Goal: Task Accomplishment & Management: Complete application form

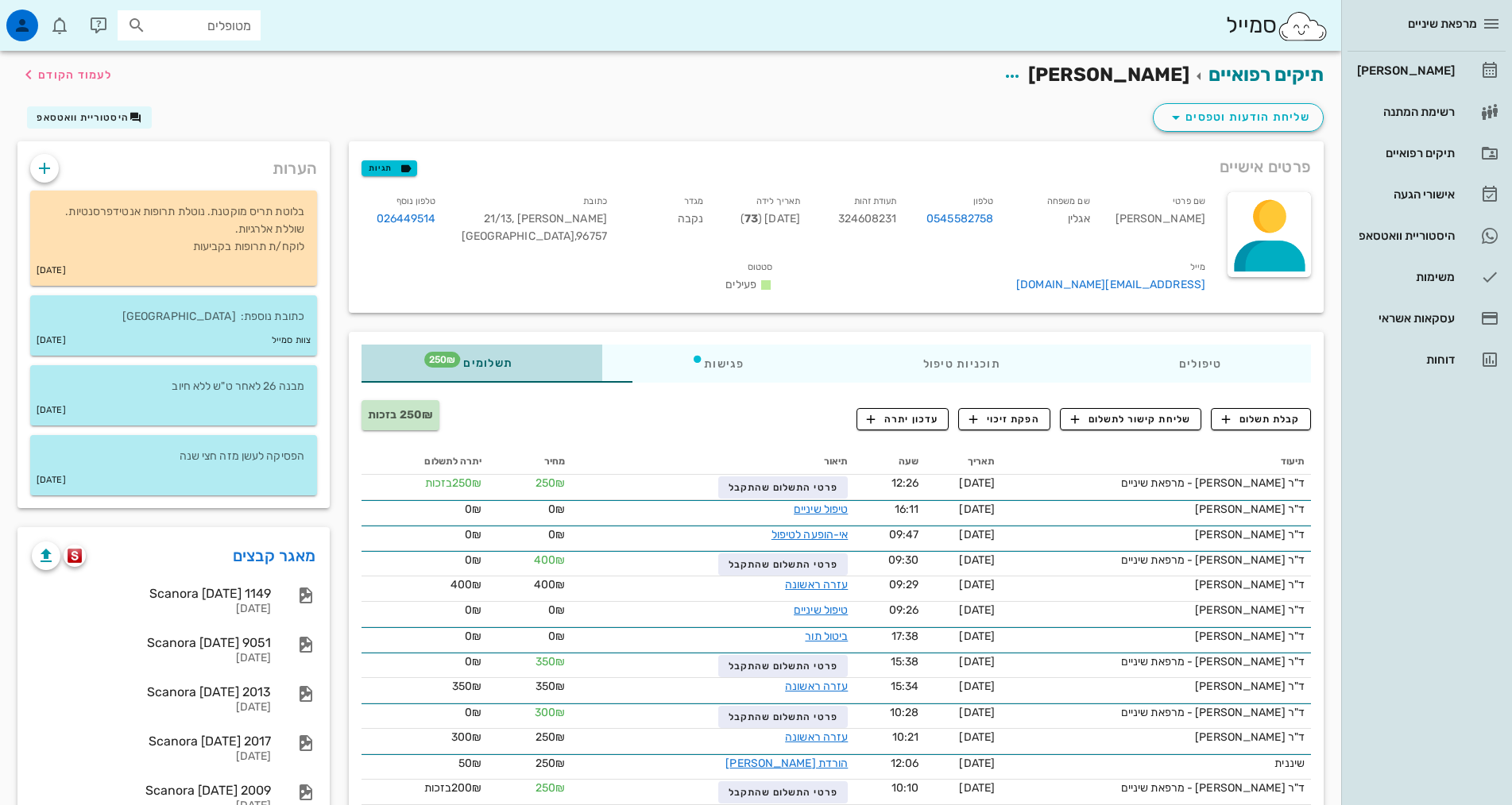
click at [396, 349] on div "תשלומים 250₪" at bounding box center [482, 364] width 241 height 38
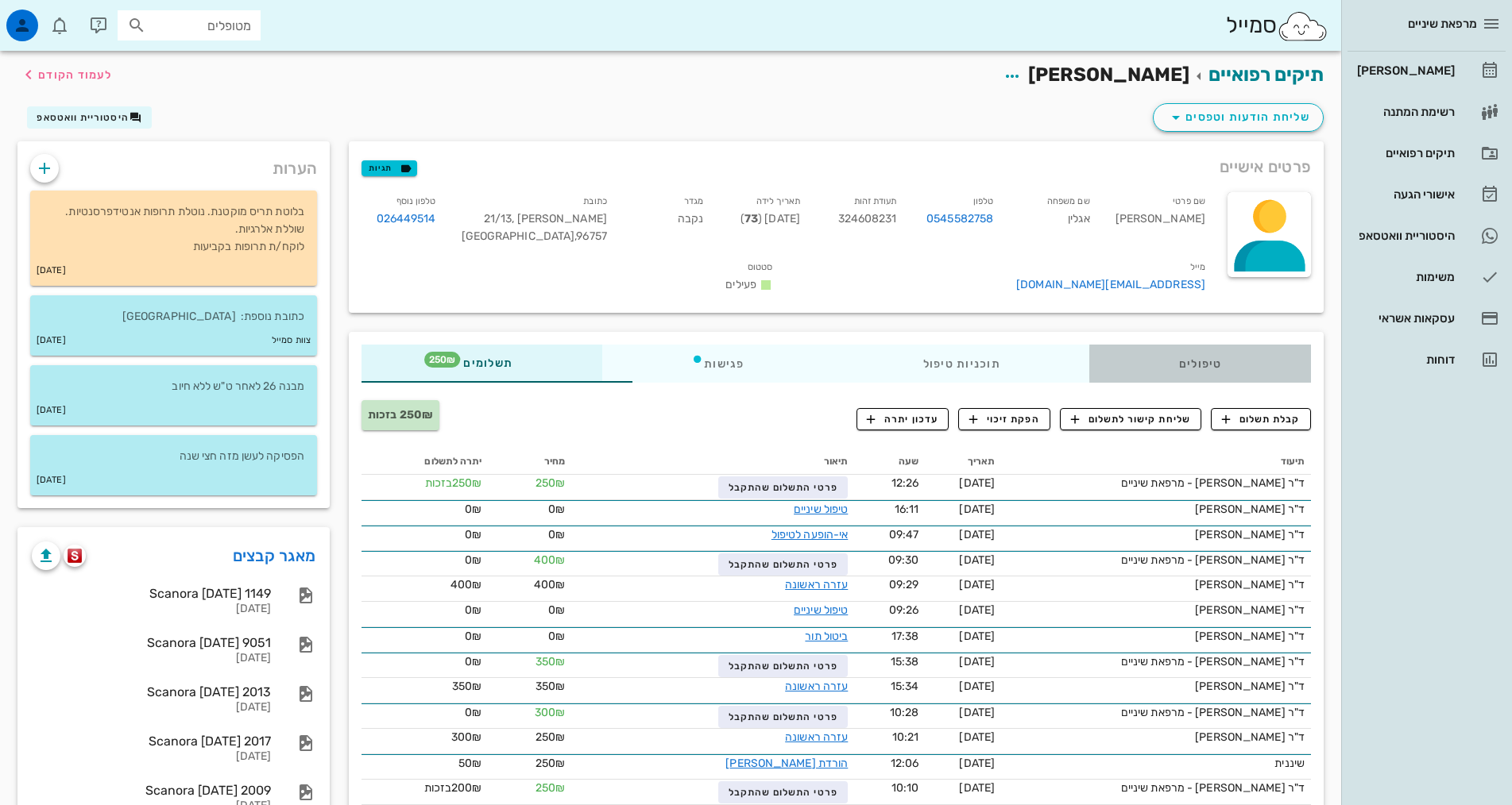
click at [1156, 345] on div "טיפולים" at bounding box center [1200, 364] width 222 height 38
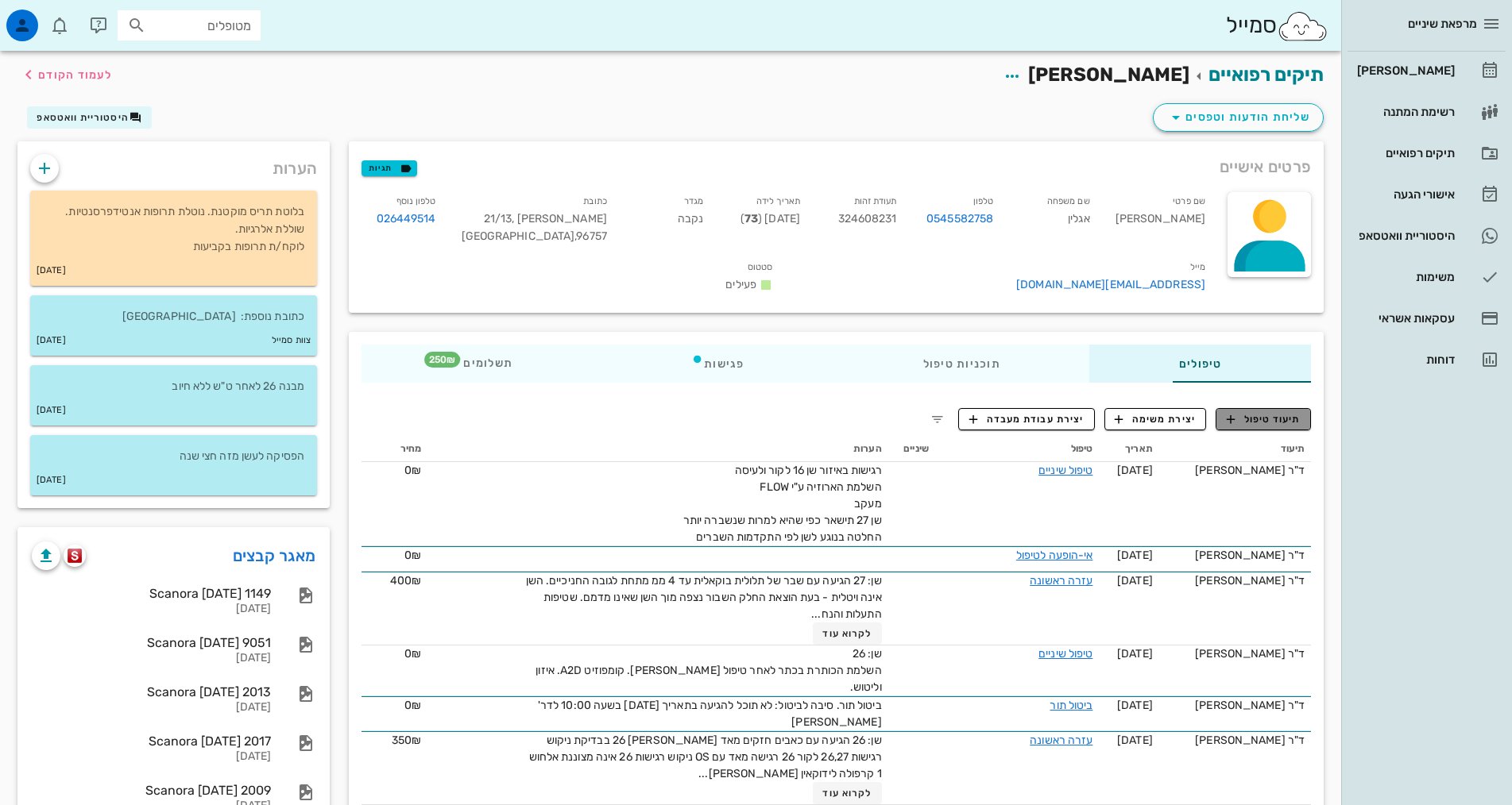
click at [1239, 412] on span "תיעוד טיפול" at bounding box center [1263, 419] width 74 height 14
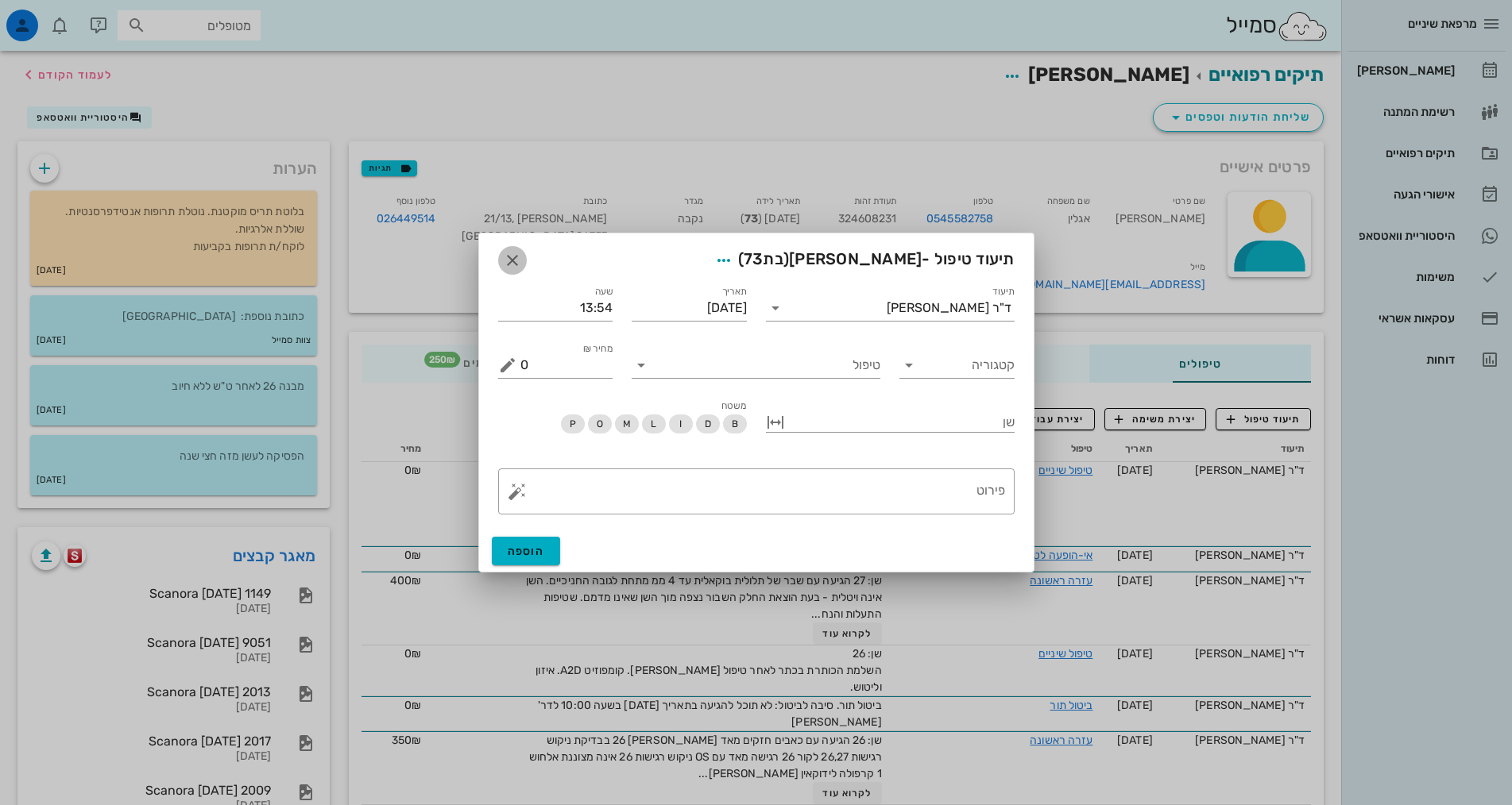
click at [516, 257] on icon "button" at bounding box center [512, 260] width 19 height 19
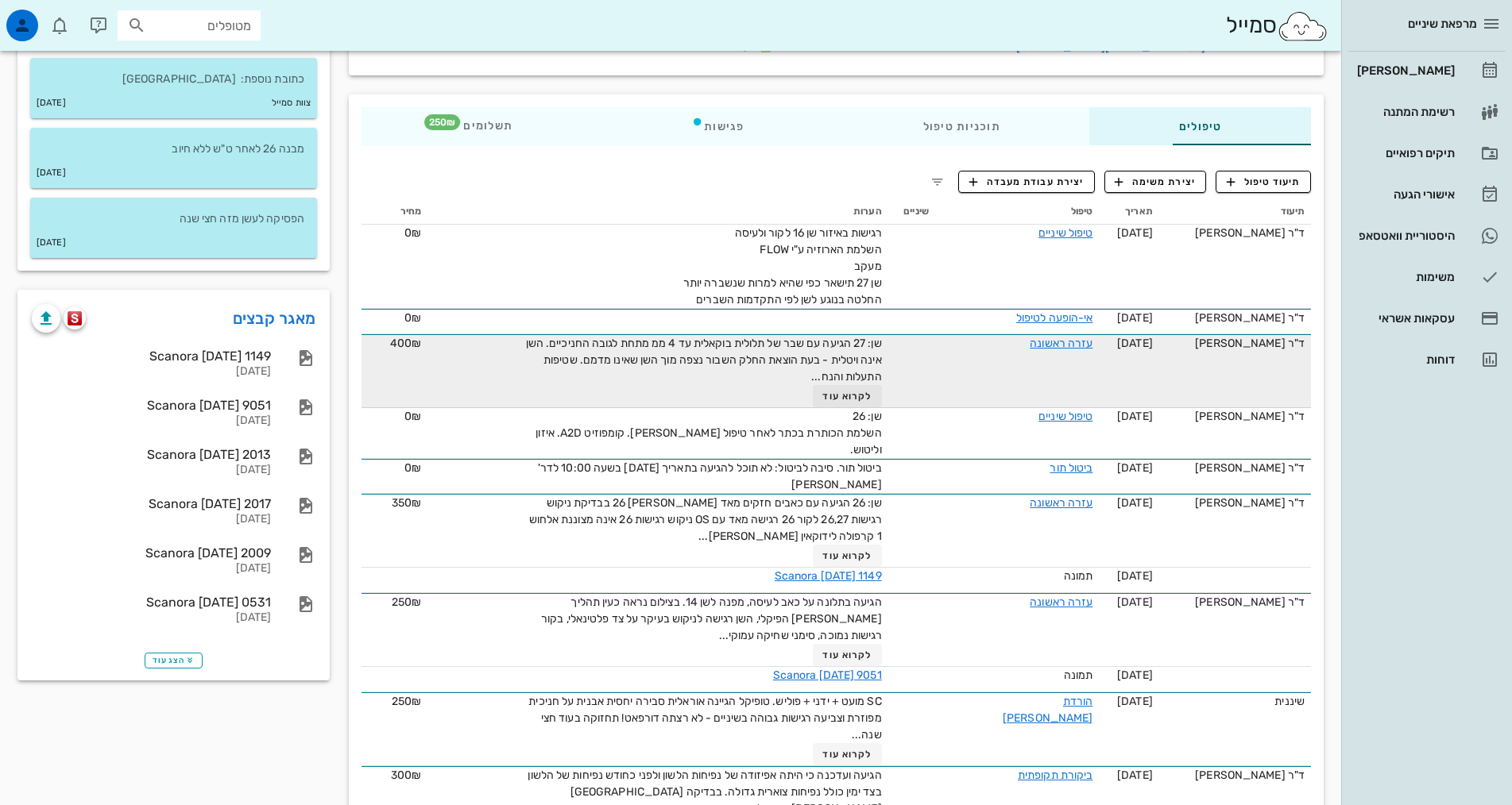
scroll to position [238, 0]
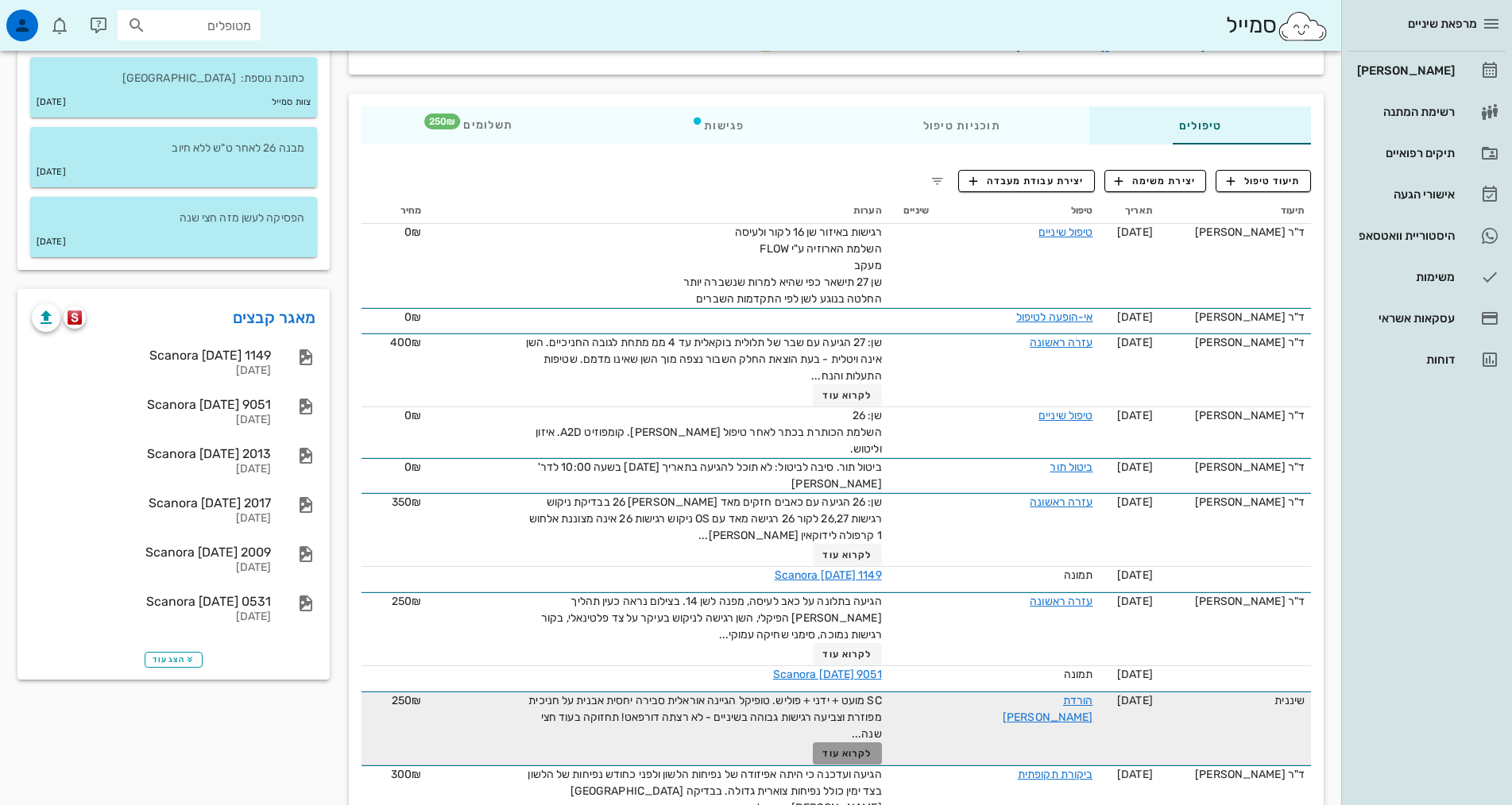
click at [822, 748] on span "לקרוא עוד" at bounding box center [847, 753] width 50 height 11
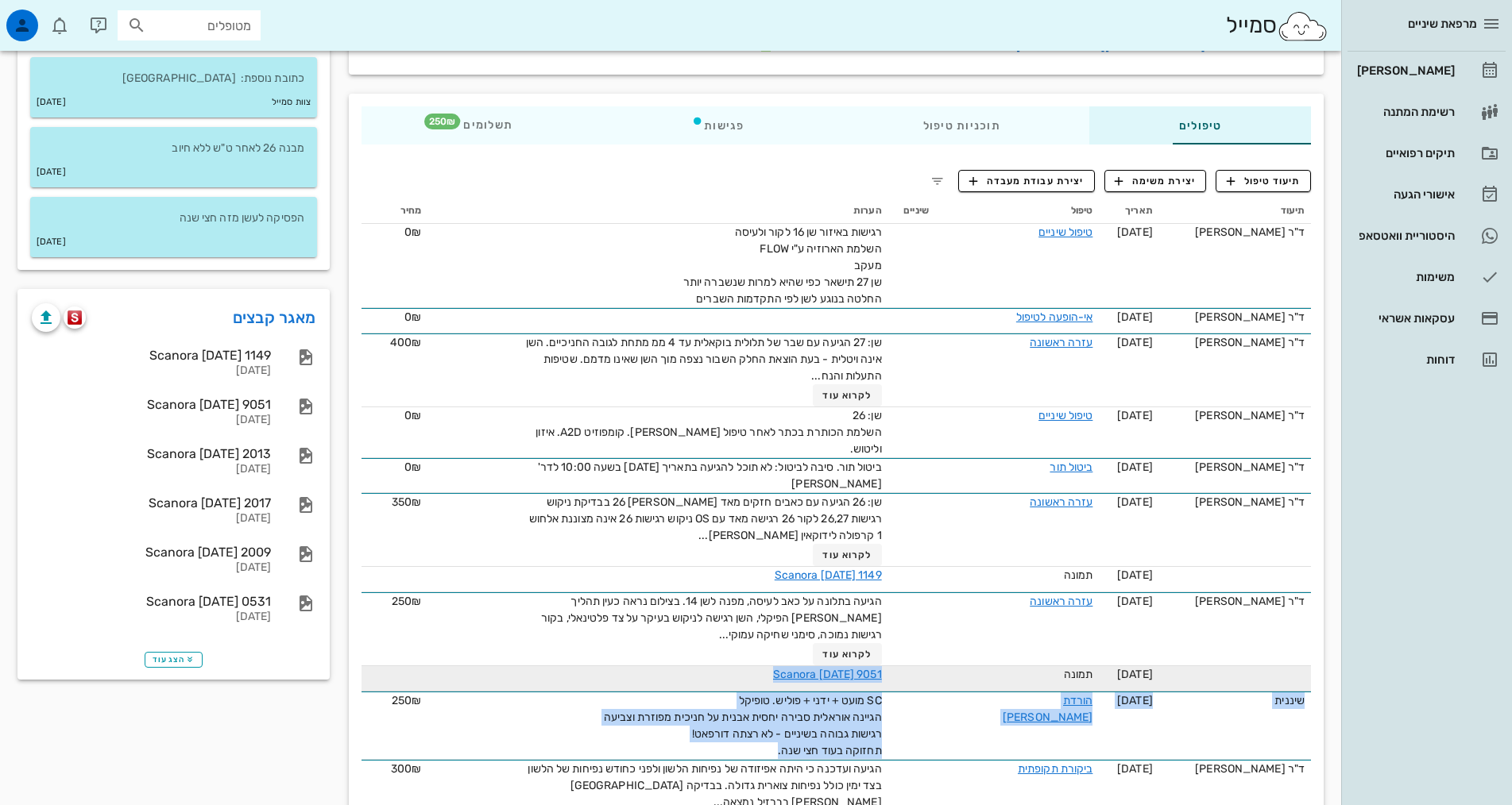
drag, startPoint x: 703, startPoint y: 707, endPoint x: 869, endPoint y: 644, distance: 177.6
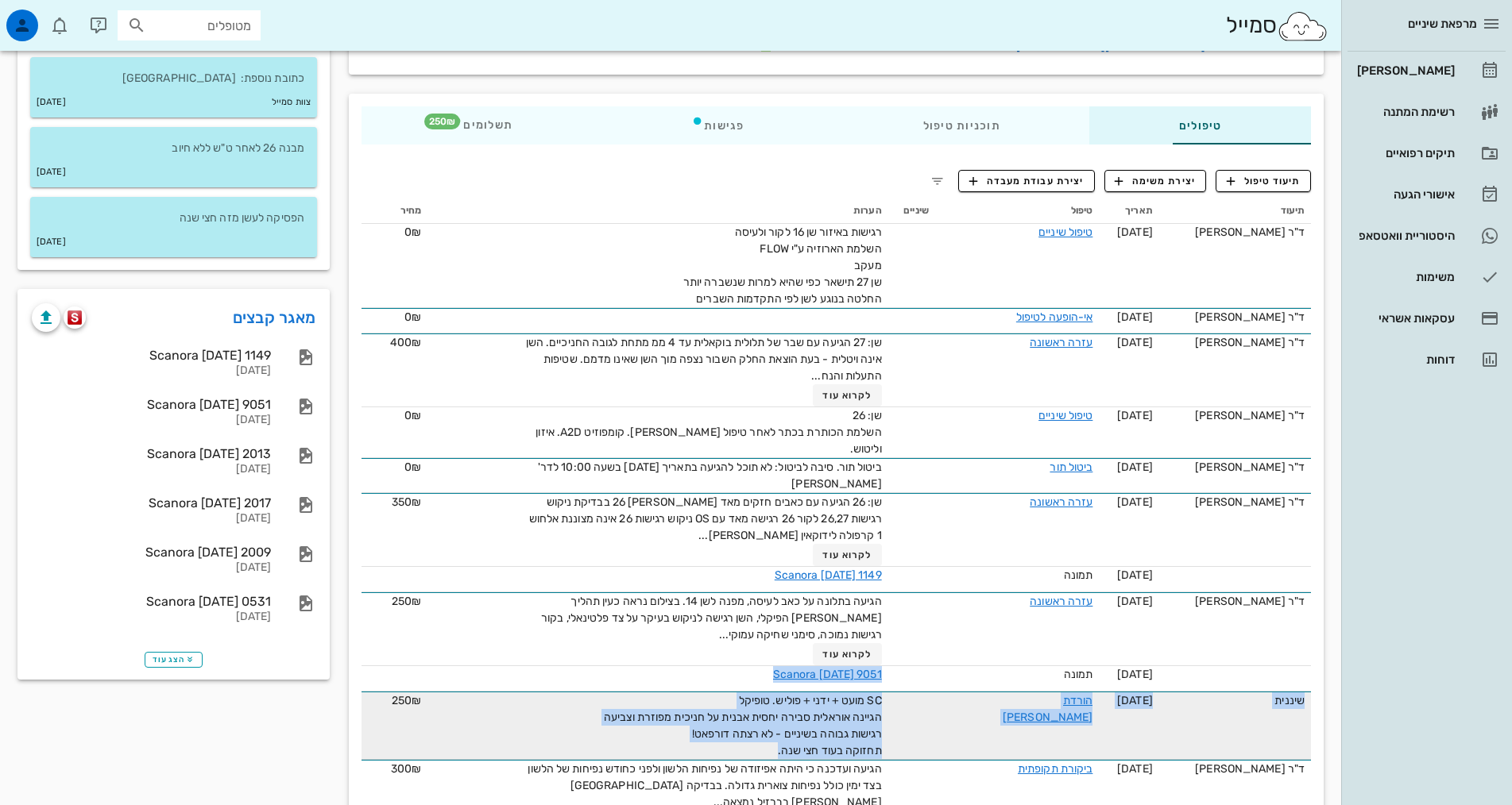
click at [888, 692] on td at bounding box center [911, 726] width 47 height 69
drag, startPoint x: 716, startPoint y: 712, endPoint x: 833, endPoint y: 662, distance: 127.2
click at [833, 692] on td "SC מועט + ידני + פוליש. טופיקל הגיינה אוראלית סבירה יחסית אבנית על חניכית מפוזר…" at bounding box center [657, 726] width 461 height 69
copy span "SC מועט + ידני + פוליש. טופיקל הגיינה אוראלית סבירה יחסית אבנית על חניכית מפוזר…"
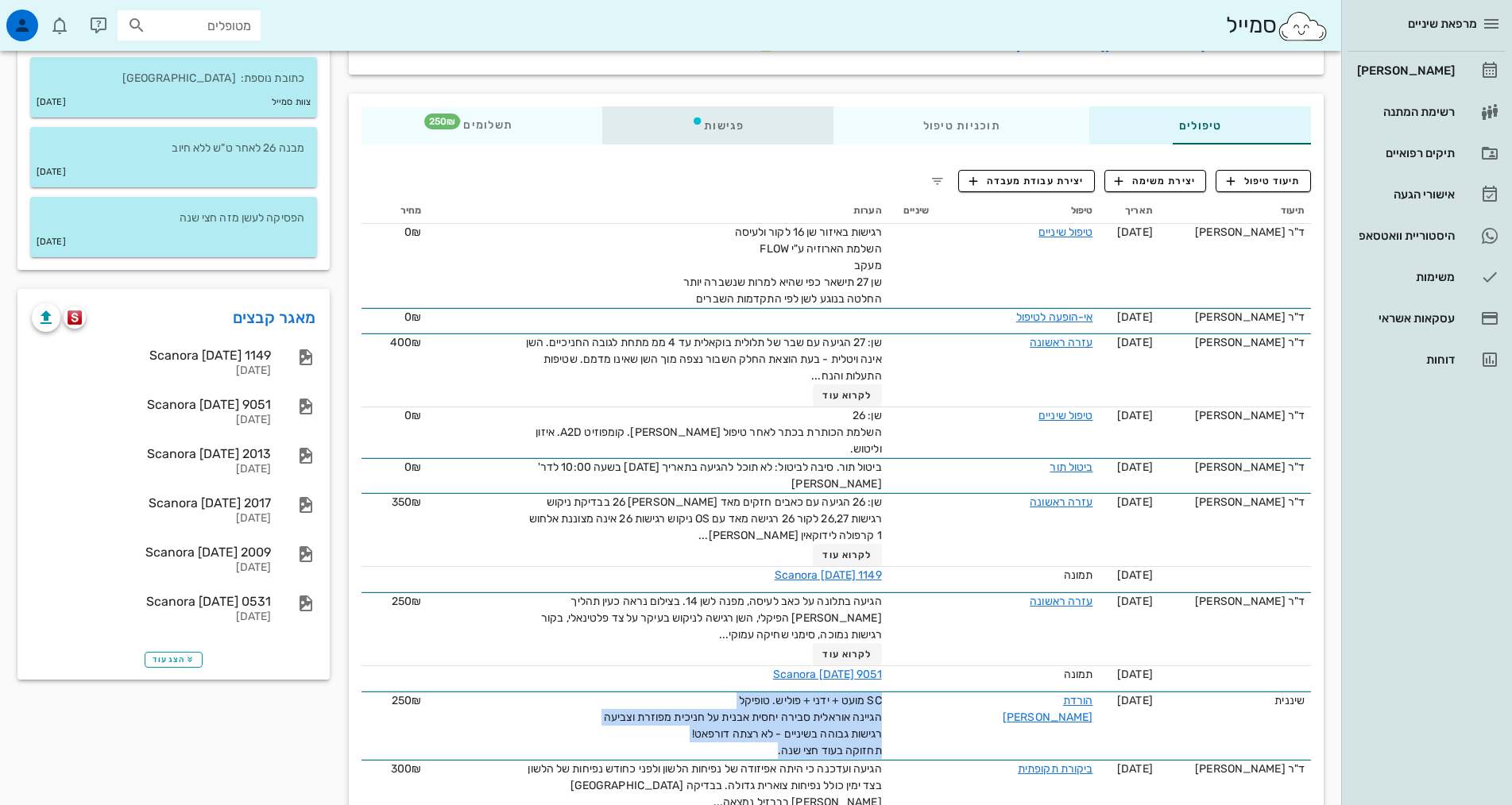
click at [691, 114] on icon at bounding box center [697, 120] width 12 height 12
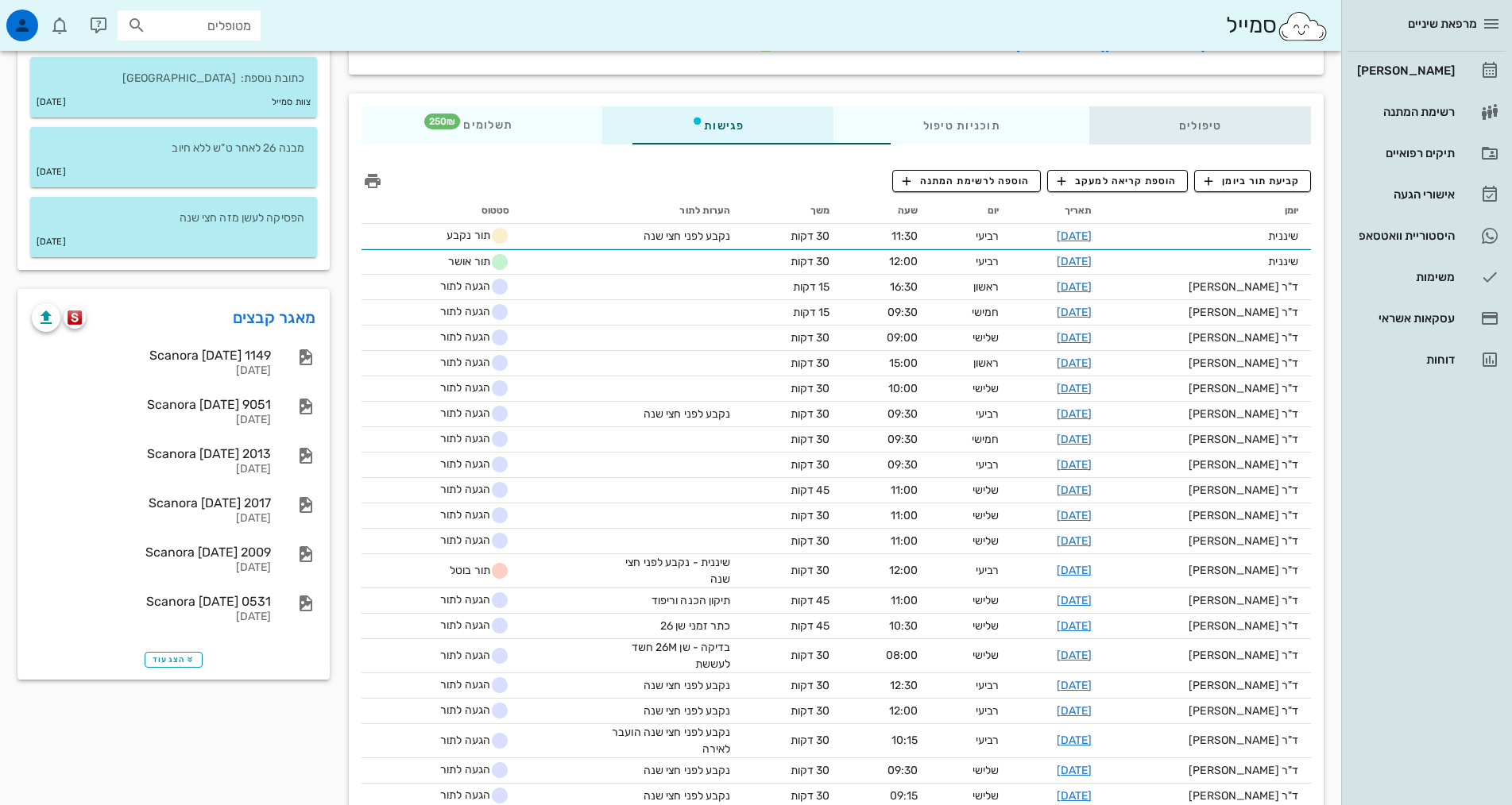
click at [1209, 107] on div "טיפולים" at bounding box center [1200, 126] width 222 height 38
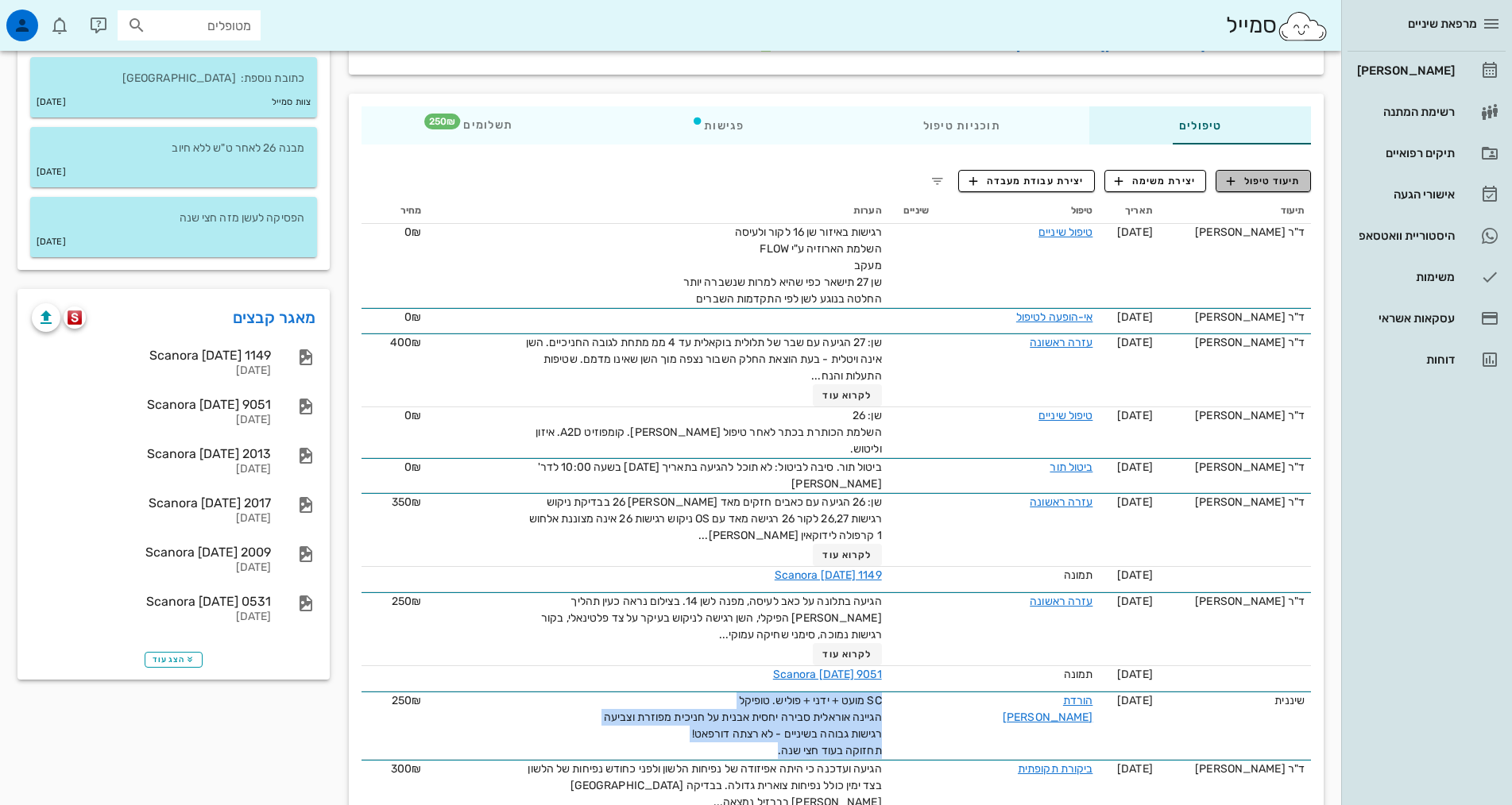
click at [1292, 174] on span "תיעוד טיפול" at bounding box center [1263, 180] width 74 height 14
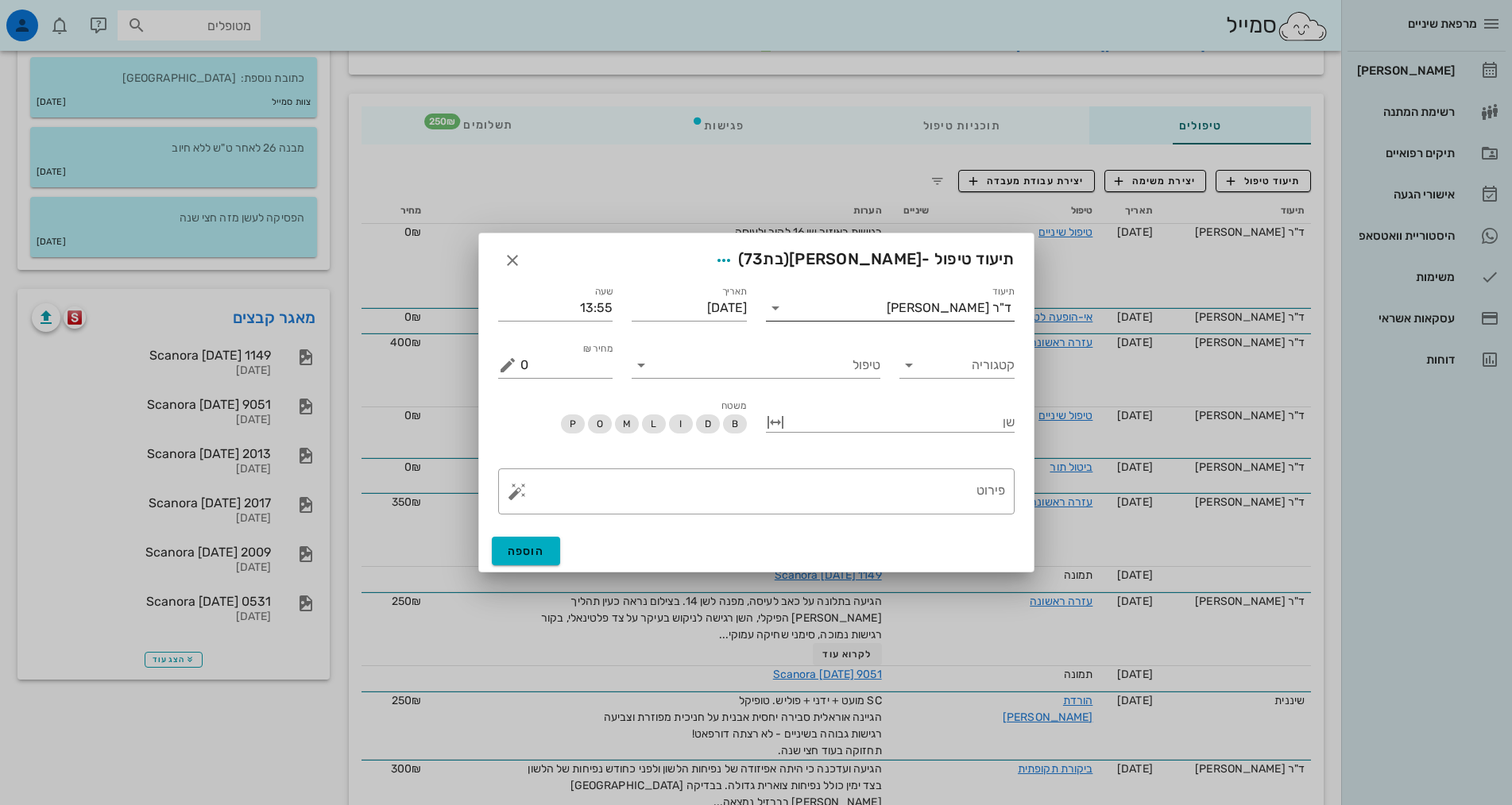
click at [886, 317] on input "תיעוד" at bounding box center [837, 308] width 98 height 26
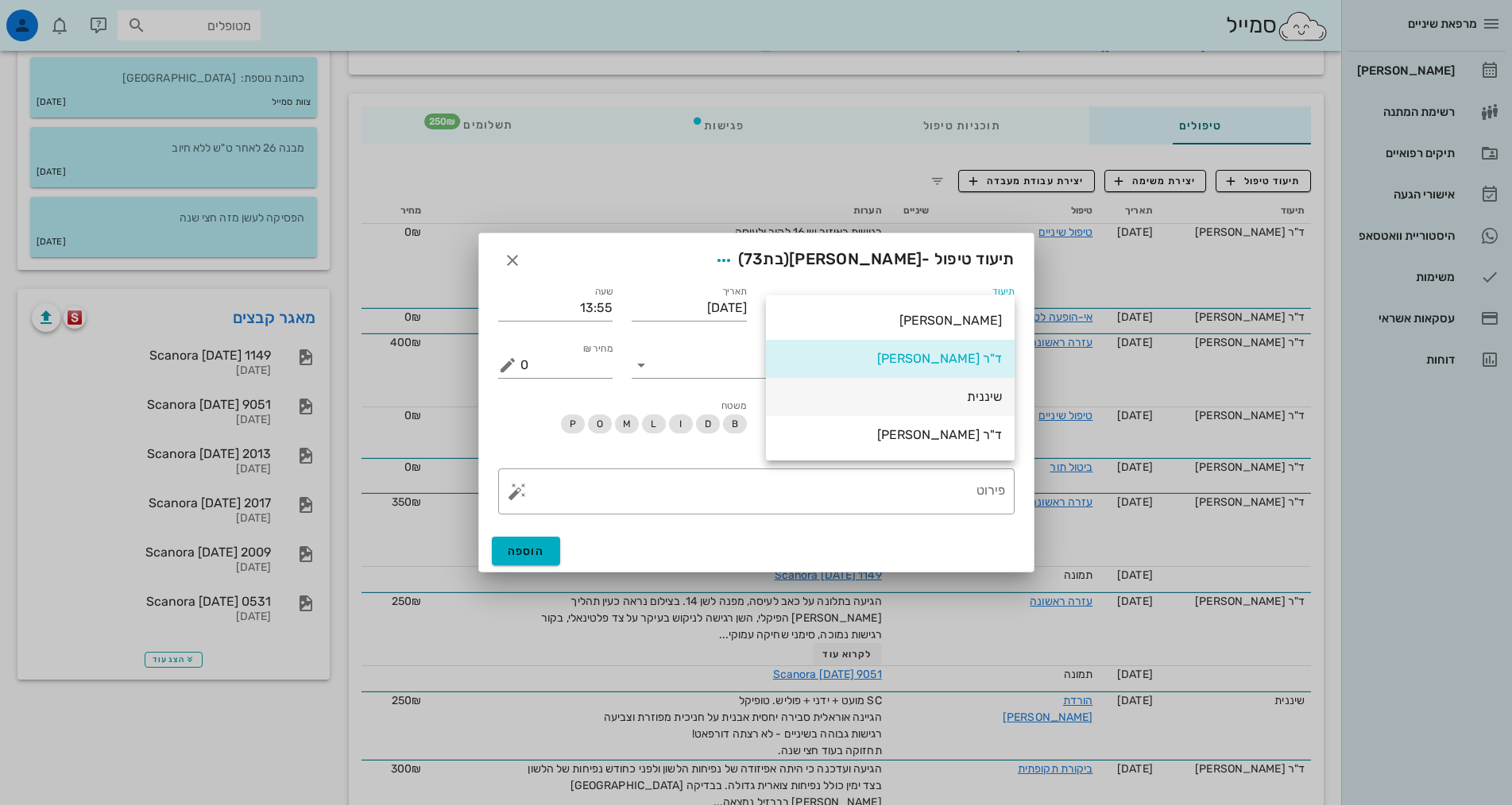
click at [938, 400] on div "שיננית" at bounding box center [890, 396] width 223 height 15
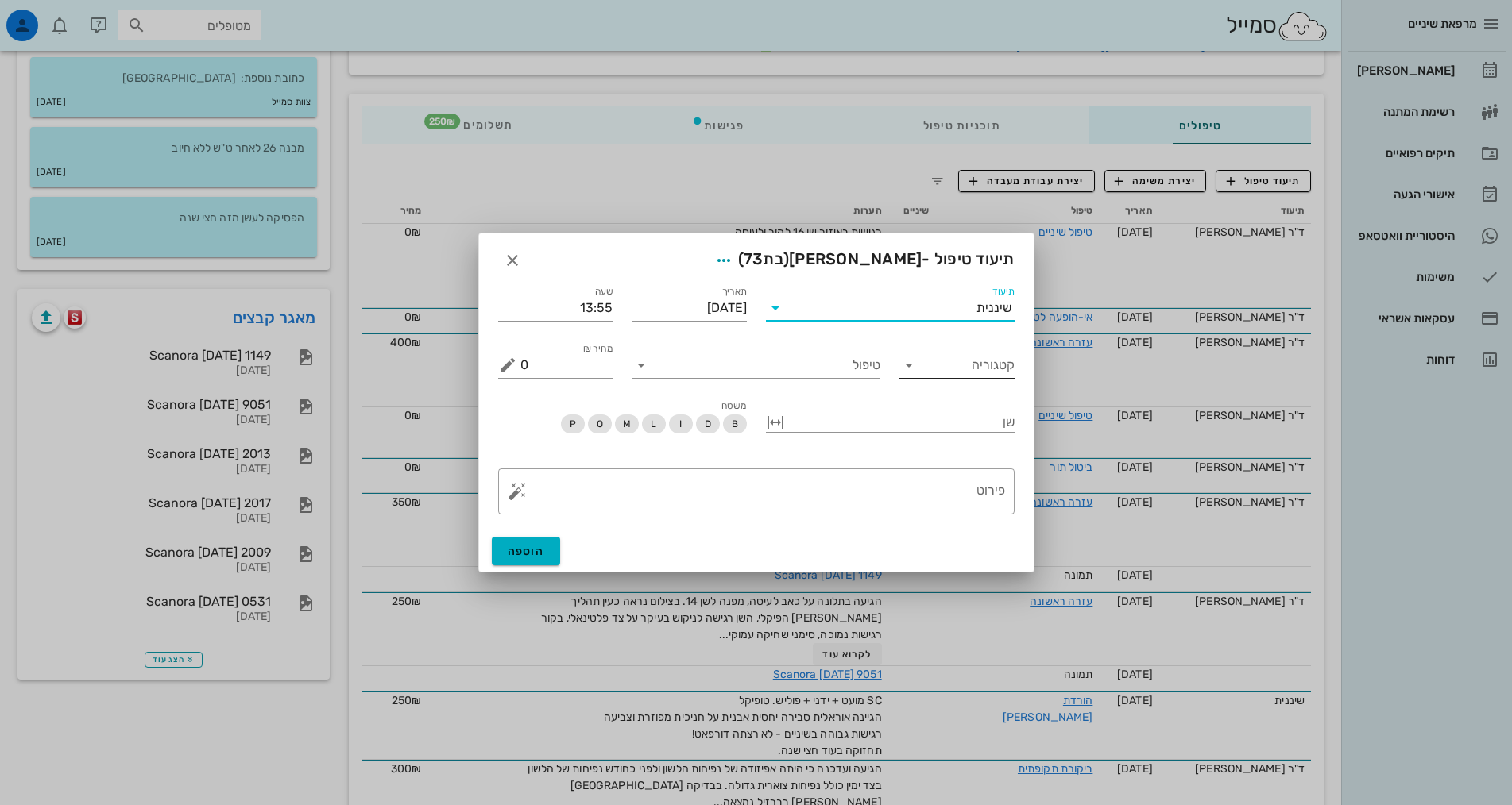
click at [964, 373] on input "קטגוריה" at bounding box center [969, 365] width 89 height 26
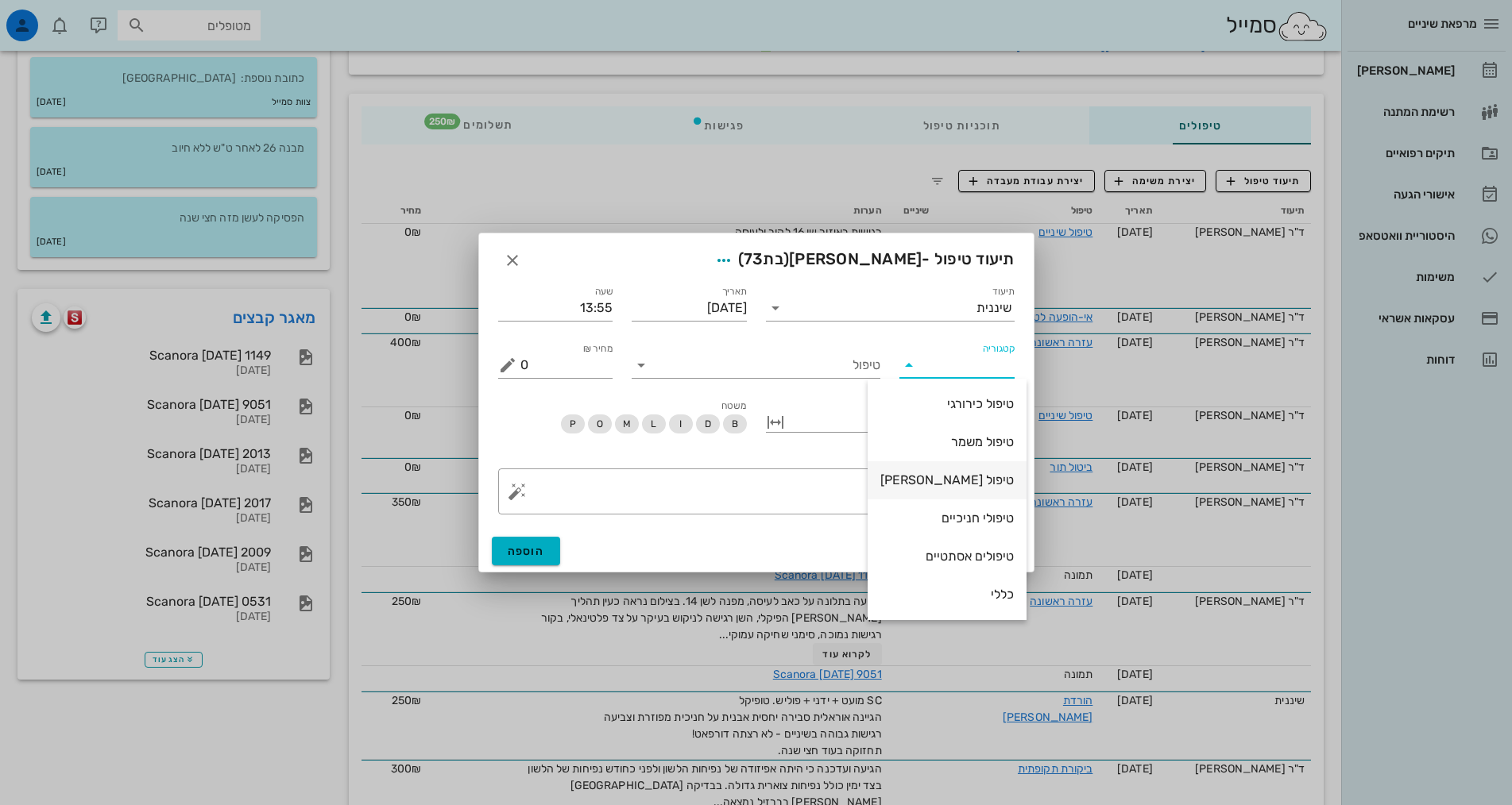
scroll to position [152, 0]
click at [985, 522] on div "שיננית" at bounding box center [946, 518] width 133 height 15
type input "שיננית"
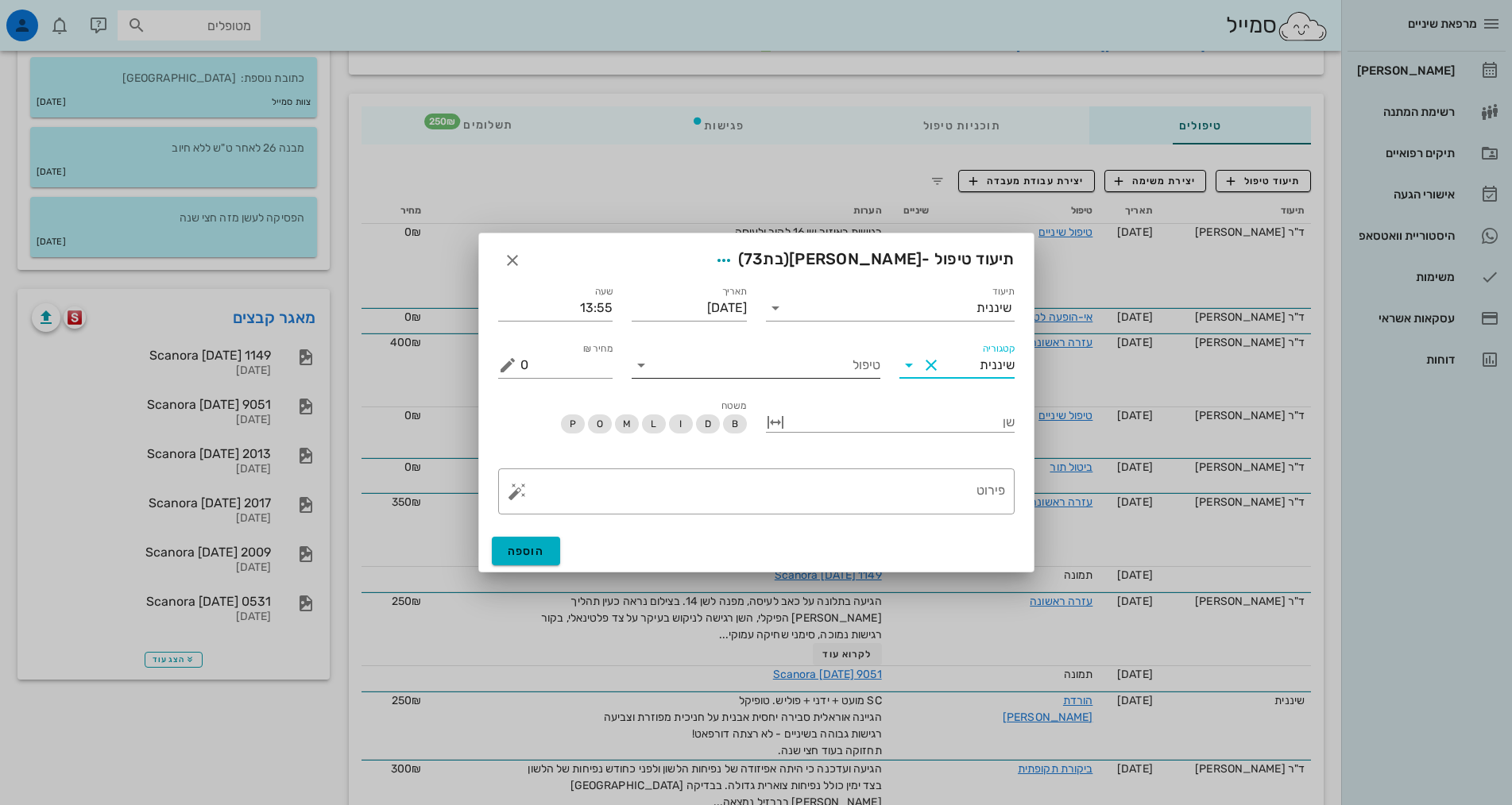
click at [823, 357] on input "טיפול" at bounding box center [767, 365] width 227 height 26
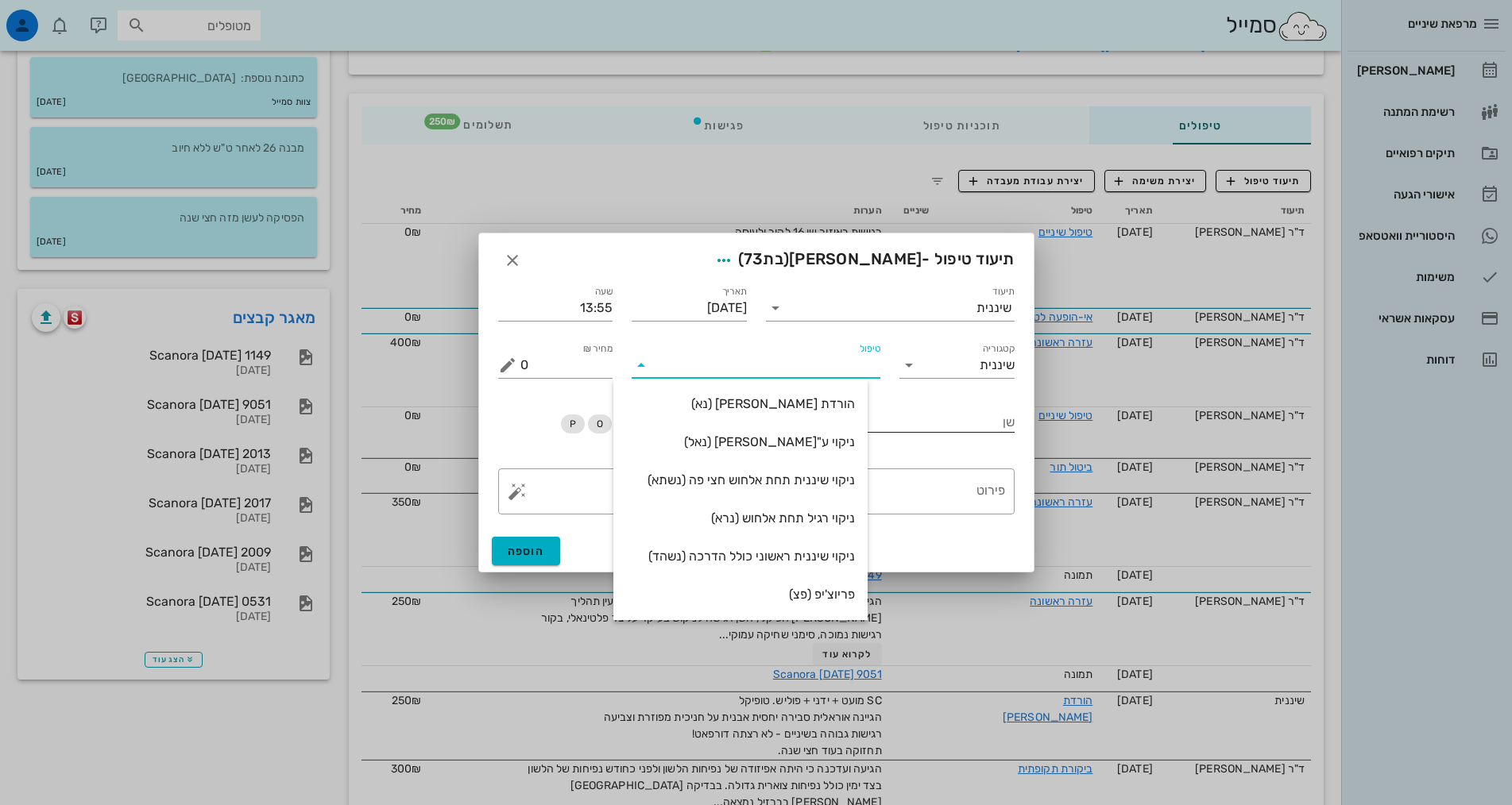
click at [848, 403] on div "הורדת [PERSON_NAME] (נא)" at bounding box center [740, 404] width 228 height 15
type input "250"
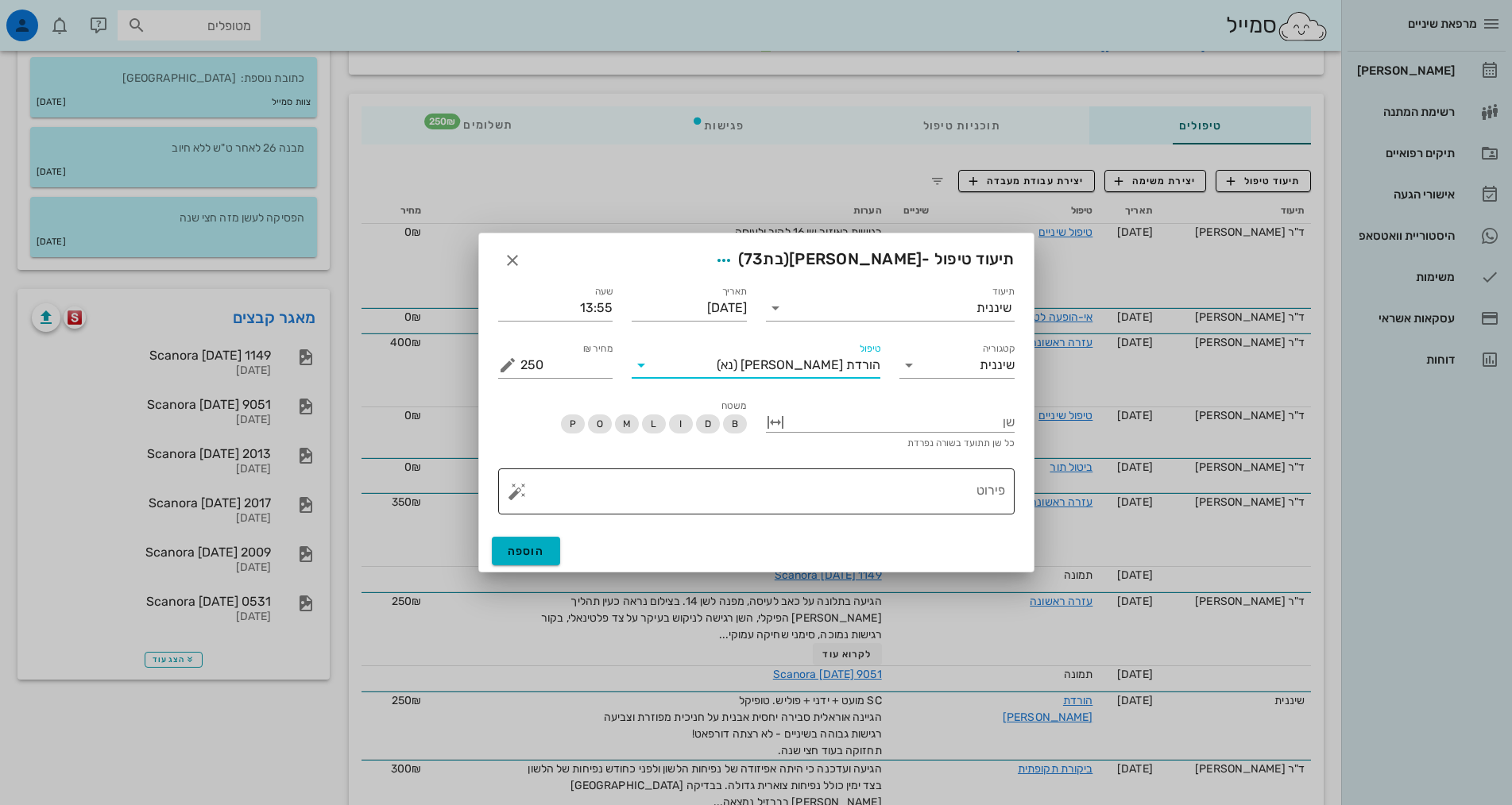
drag, startPoint x: 919, startPoint y: 507, endPoint x: 919, endPoint y: 491, distance: 16.0
click at [919, 506] on textarea "פירוט" at bounding box center [762, 496] width 484 height 38
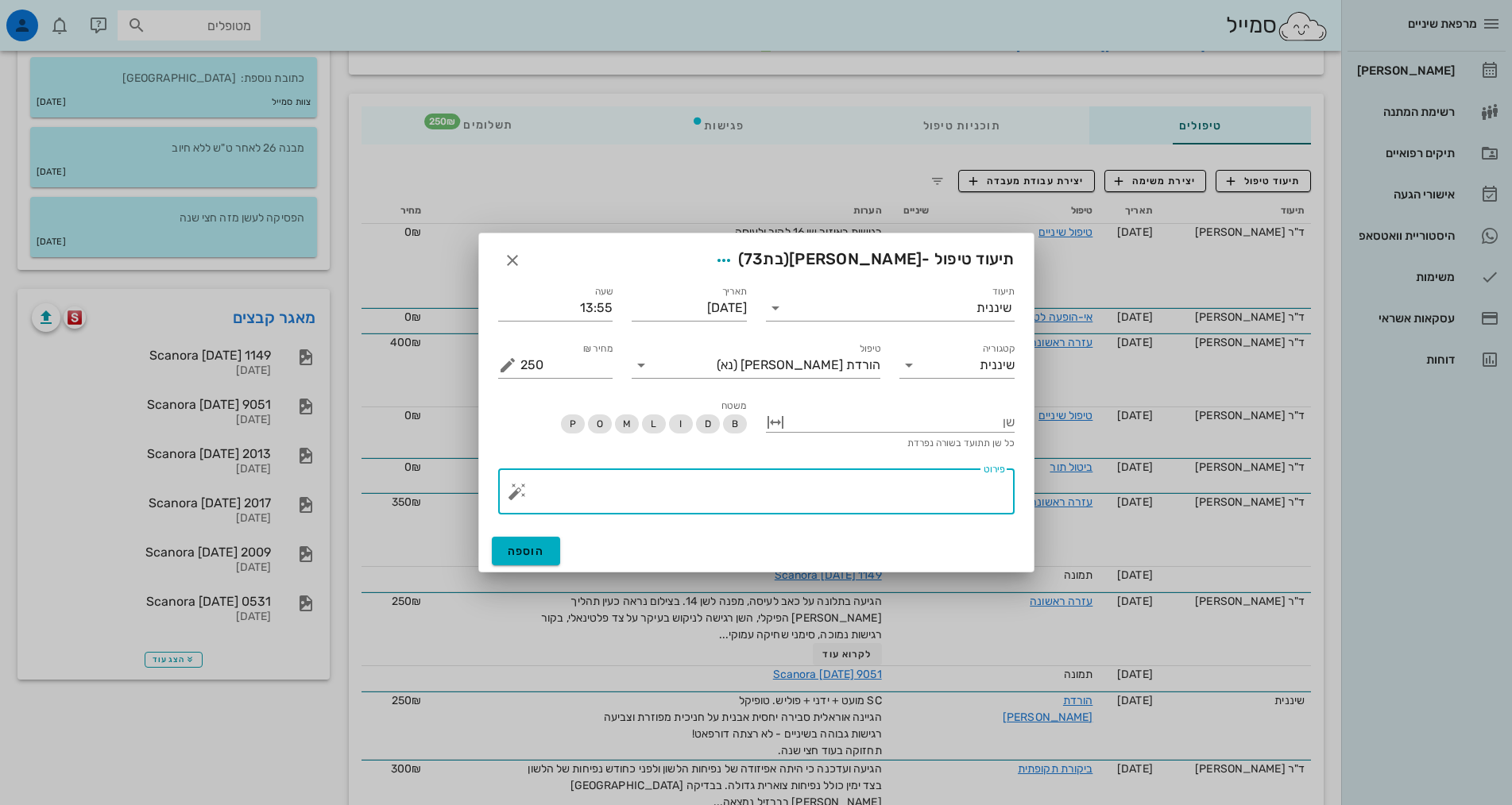
paste textarea "SC מועט + ידני + פוליש. טופיקל הגיינה אוראלית סבירה יחסית אבנית על חניכית מפוזר…"
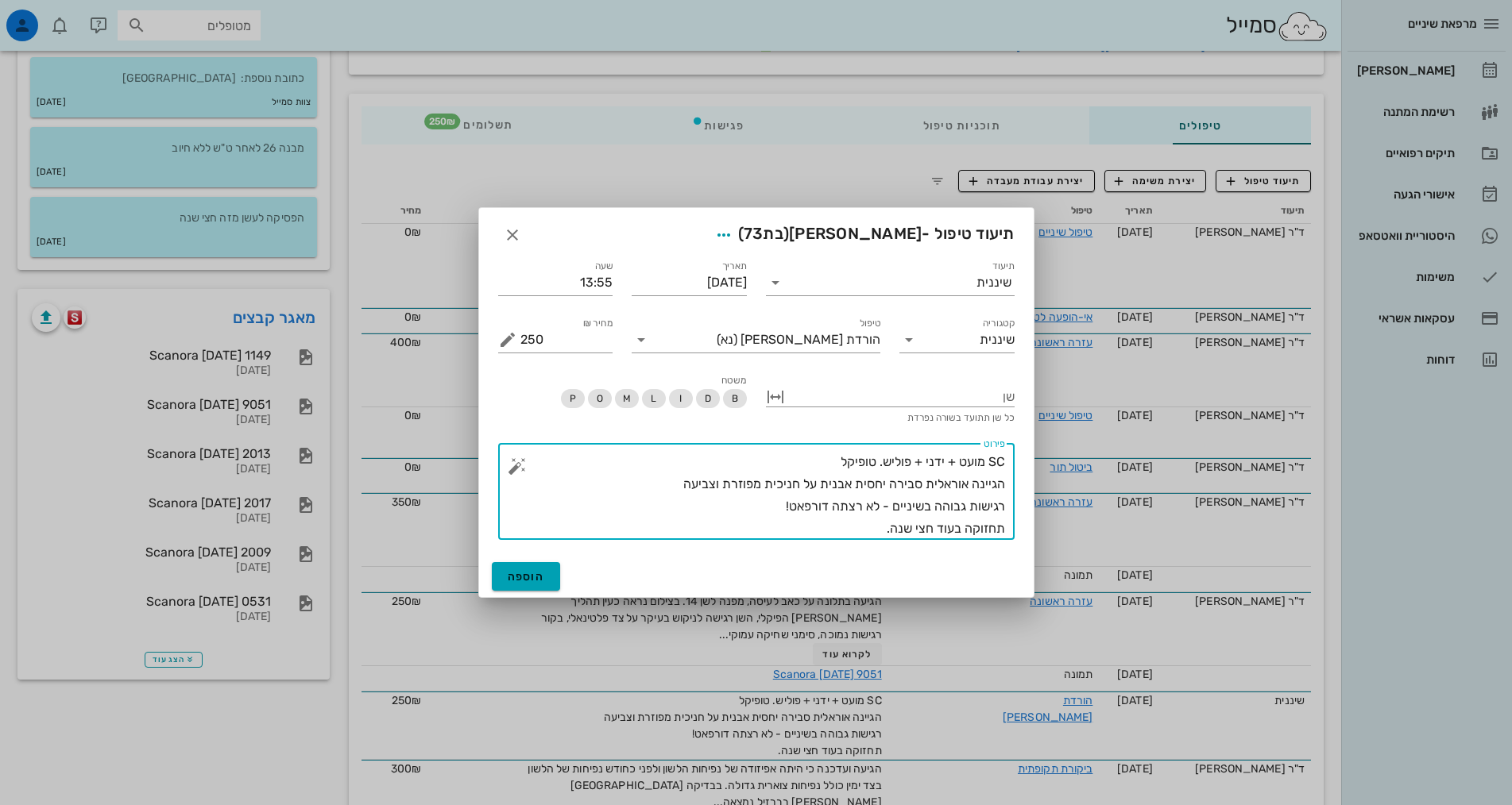
type textarea "SC מועט + ידני + פוליש. טופיקל הגיינה אוראלית סבירה יחסית אבנית על חניכית מפוזר…"
drag, startPoint x: 552, startPoint y: 584, endPoint x: 557, endPoint y: 570, distance: 14.9
click at [554, 580] on button "הוספה" at bounding box center [526, 577] width 70 height 29
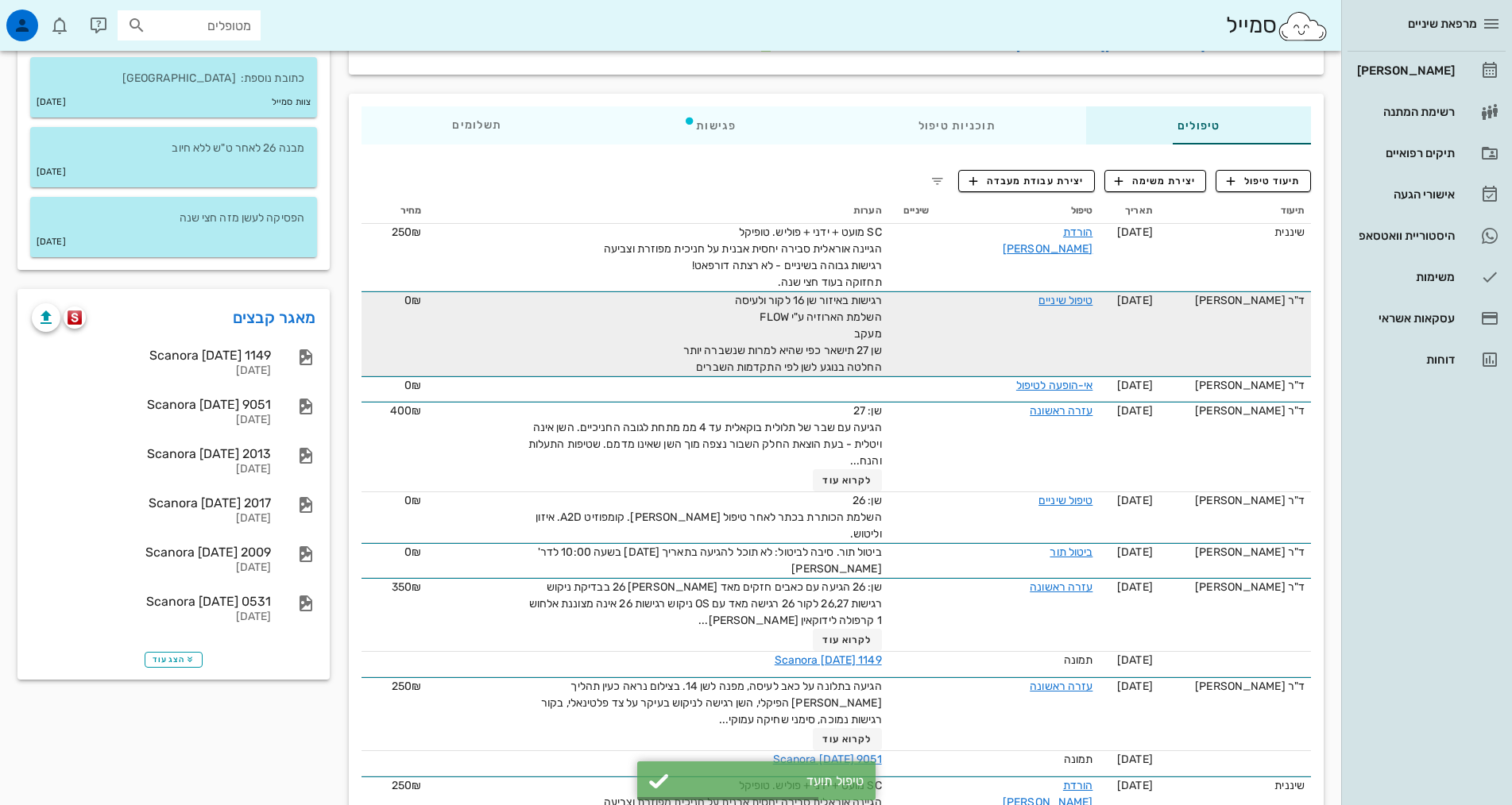
scroll to position [0, 0]
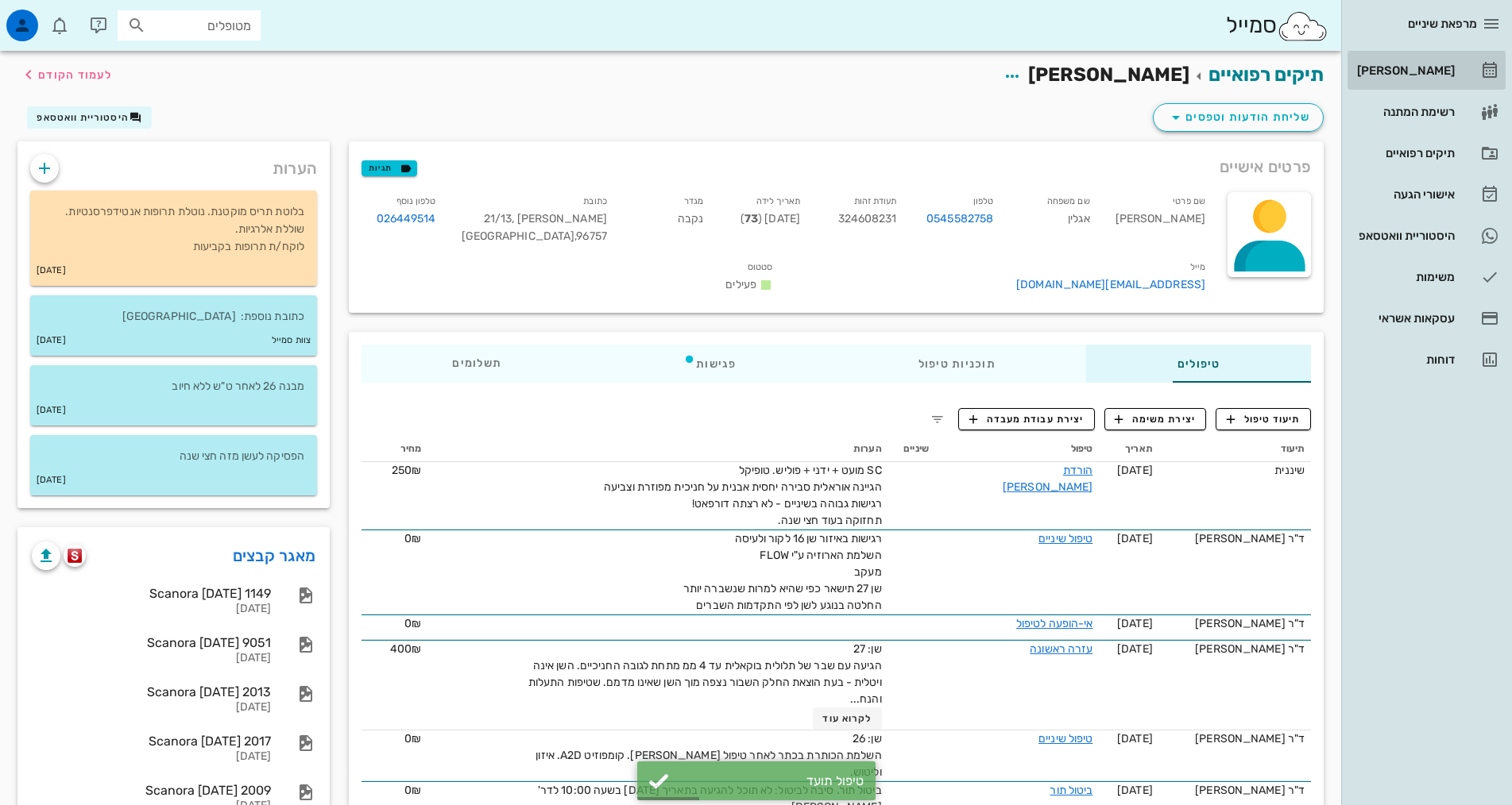
click at [1449, 65] on div "[PERSON_NAME]" at bounding box center [1404, 70] width 101 height 12
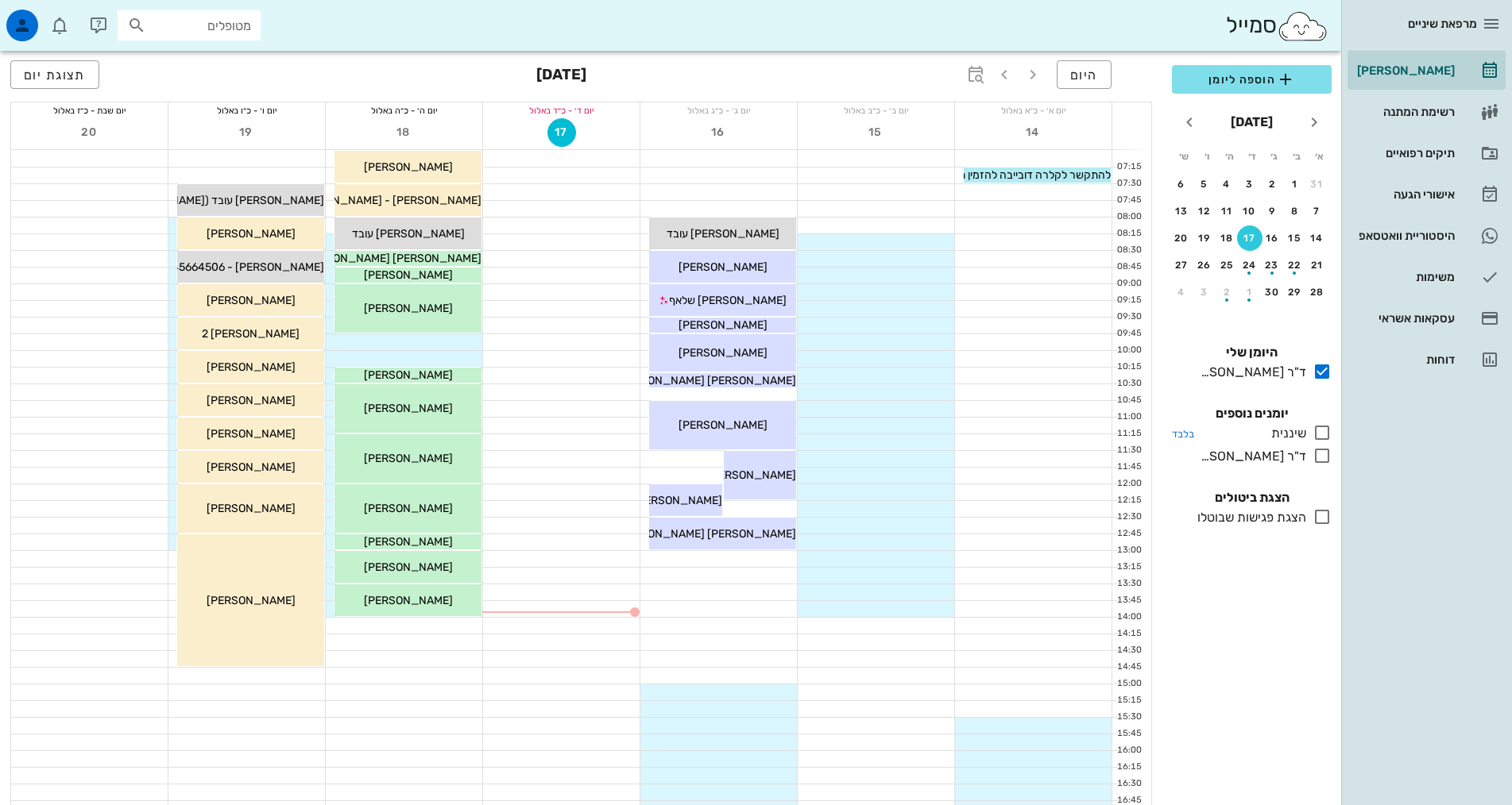
click at [1326, 429] on icon at bounding box center [1322, 433] width 19 height 19
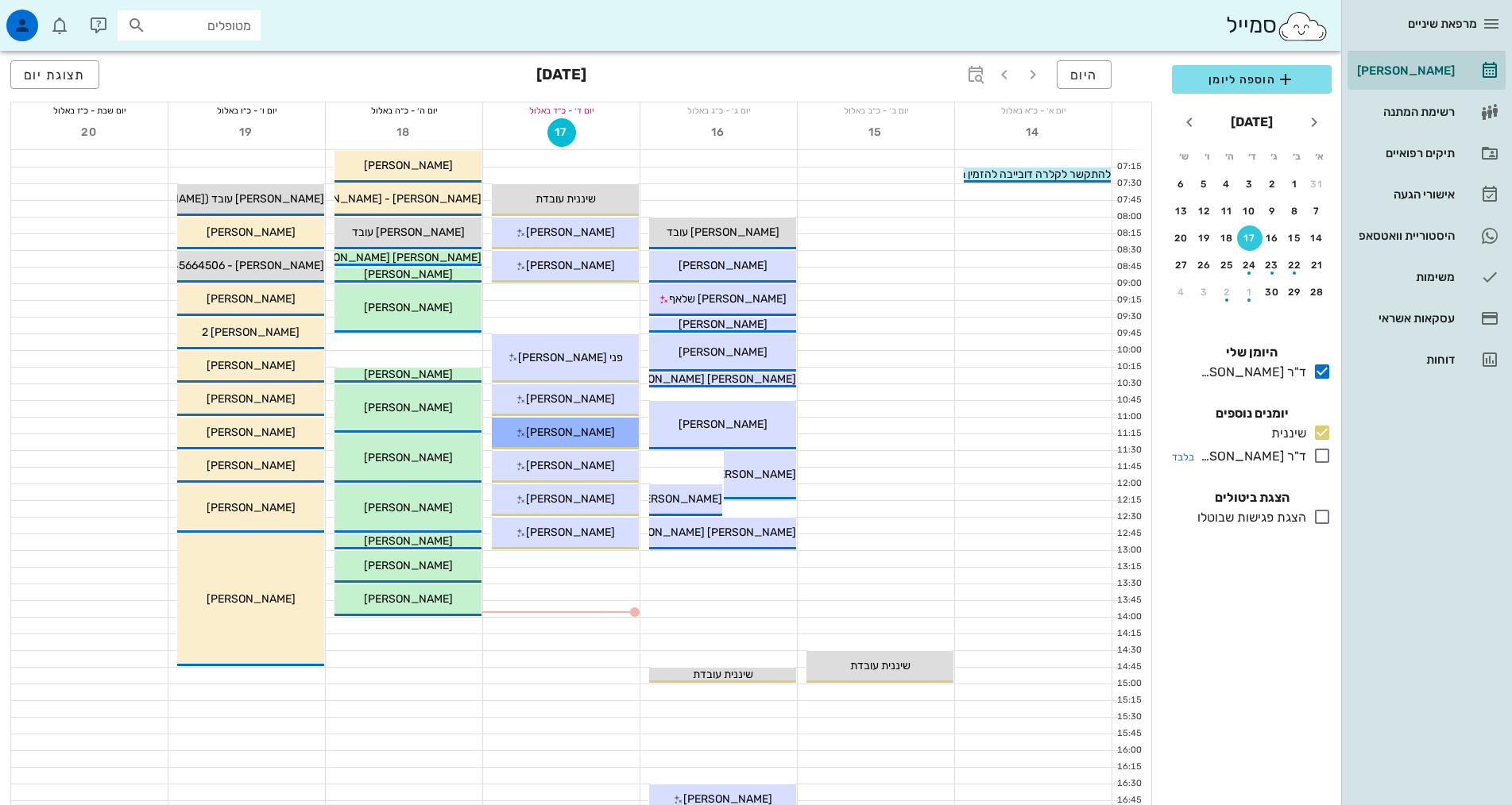
click at [1319, 454] on icon at bounding box center [1322, 455] width 19 height 19
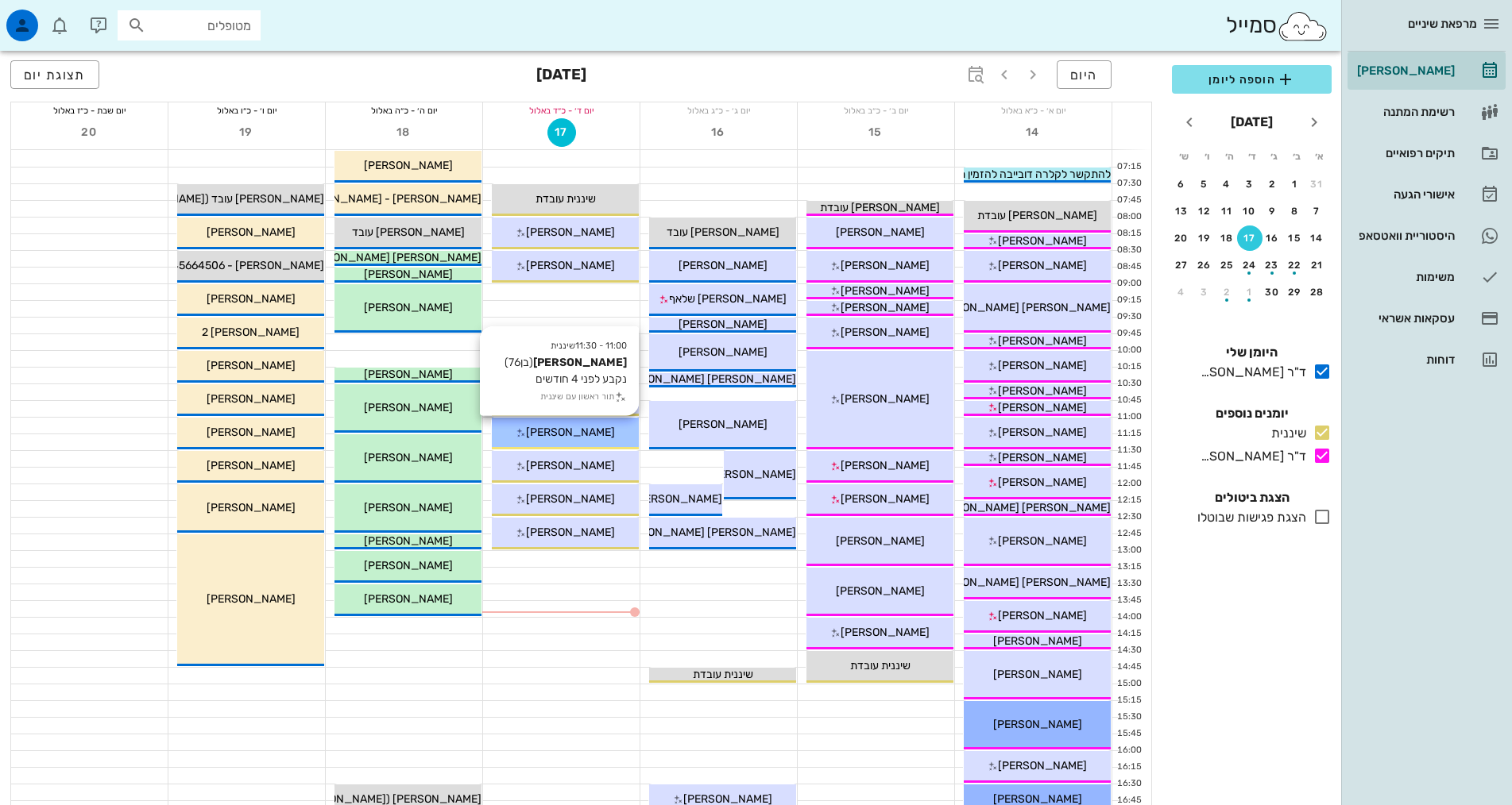
click at [583, 429] on span "[PERSON_NAME]" at bounding box center [569, 432] width 89 height 13
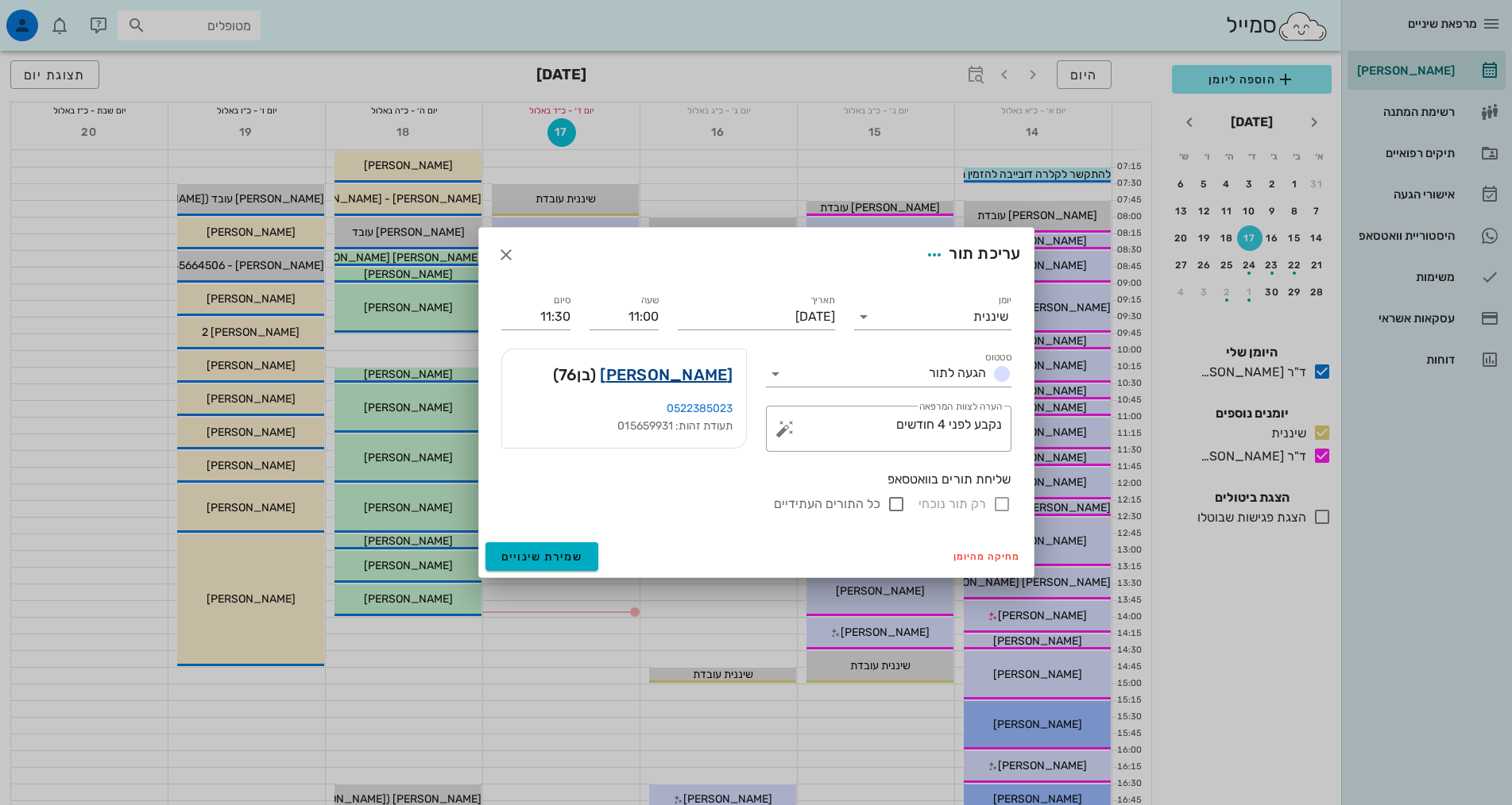
click at [707, 379] on link "[PERSON_NAME]" at bounding box center [666, 375] width 132 height 26
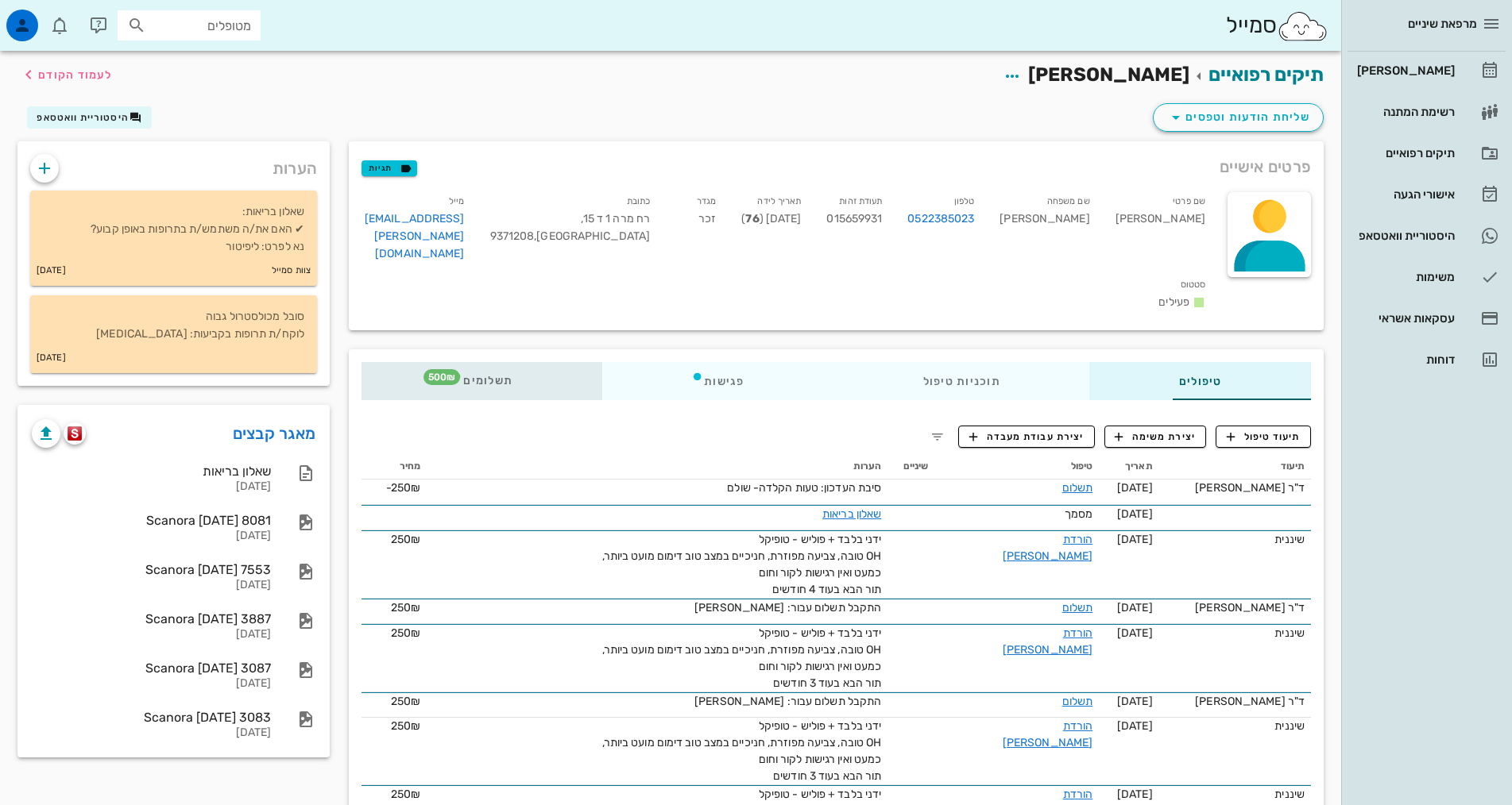
click at [450, 376] on span "תשלומים 500₪" at bounding box center [481, 381] width 62 height 11
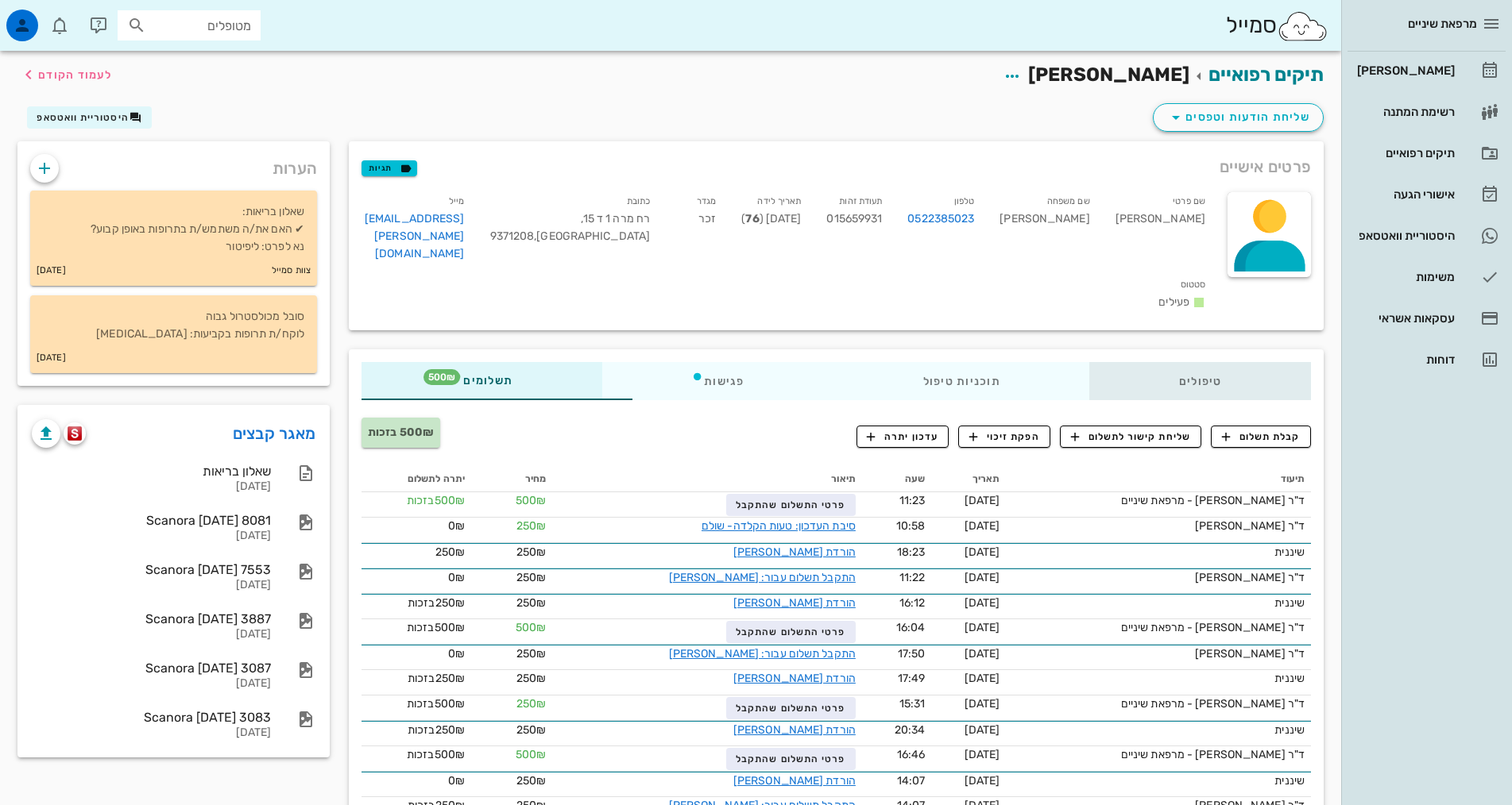
click at [1236, 362] on div "טיפולים" at bounding box center [1200, 381] width 222 height 38
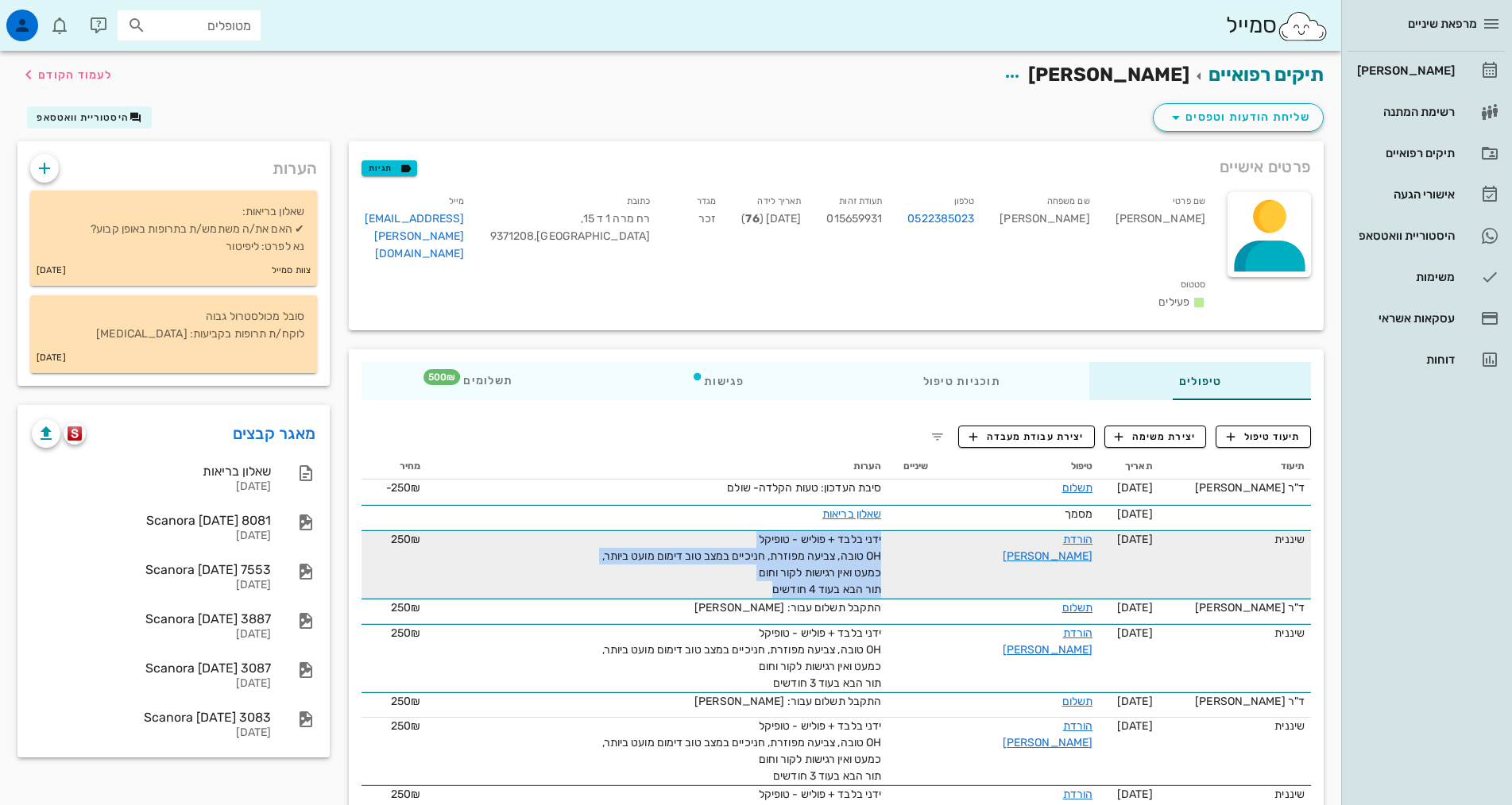
drag, startPoint x: 718, startPoint y: 549, endPoint x: 883, endPoint y: 528, distance: 166.3
click at [883, 530] on tr "שיננית [DATE] הורדת [PERSON_NAME] ידני בלבד + פוליש - טופיקל OH טובה, צביעה מפו…" at bounding box center [836, 564] width 949 height 69
copy span "ידני בלבד + פוליש - טופיקל OH טובה, צביעה מפוזרת, חניכיים במצב טוב דימום מועט ב…"
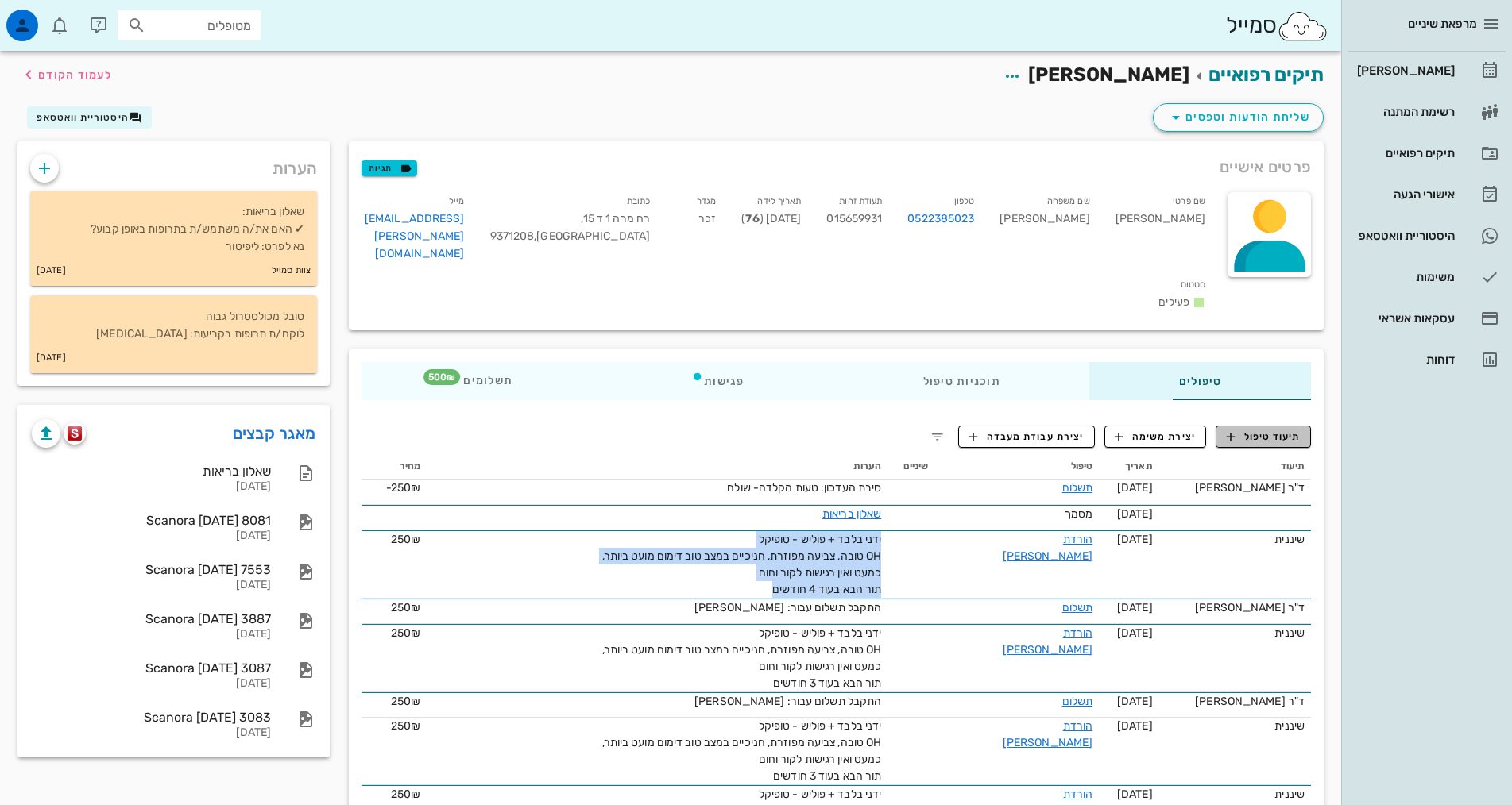
click at [1289, 429] on span "תיעוד טיפול" at bounding box center [1263, 436] width 74 height 14
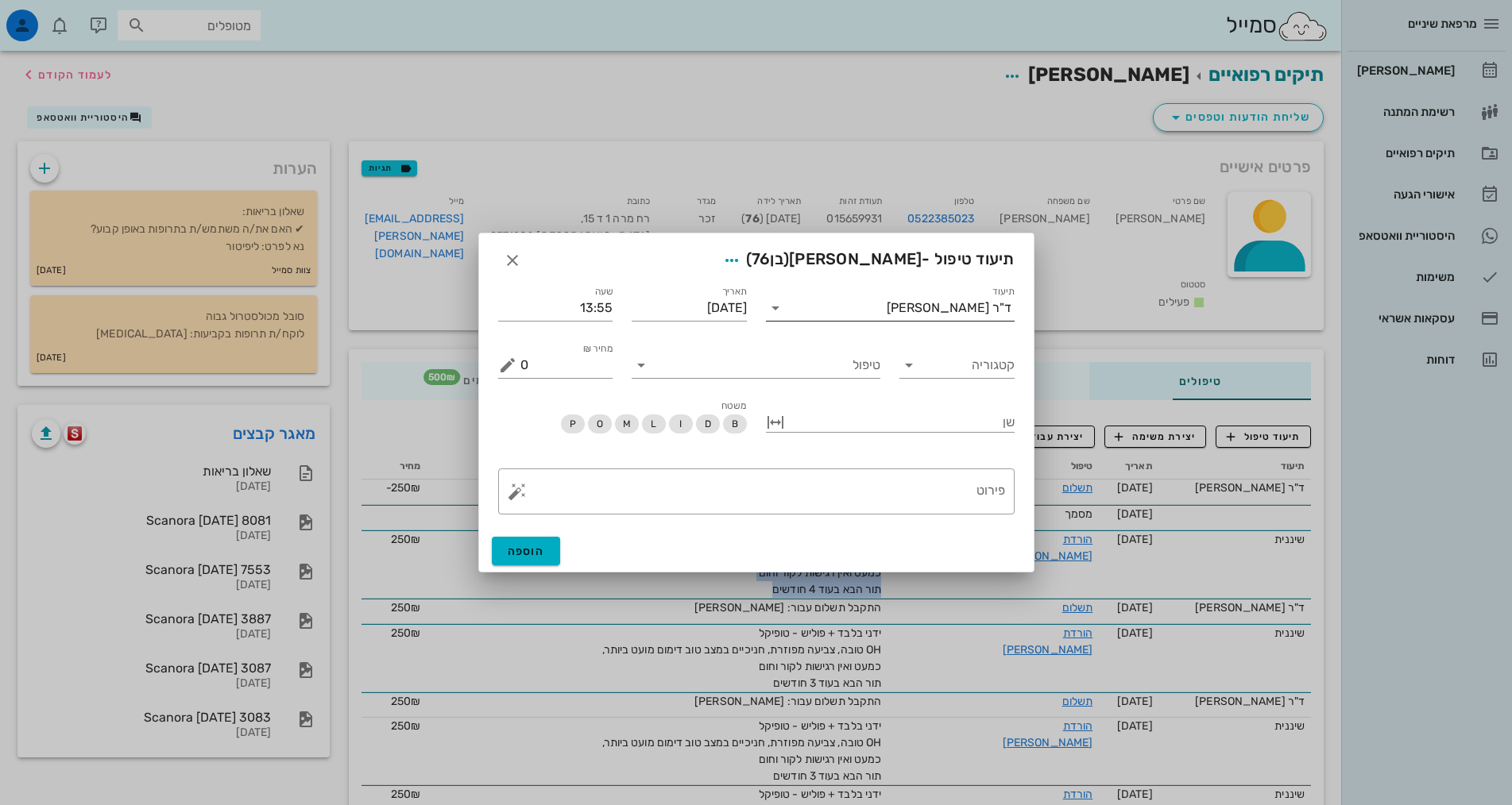
click at [958, 312] on div "ד"ר [PERSON_NAME]" at bounding box center [948, 308] width 125 height 14
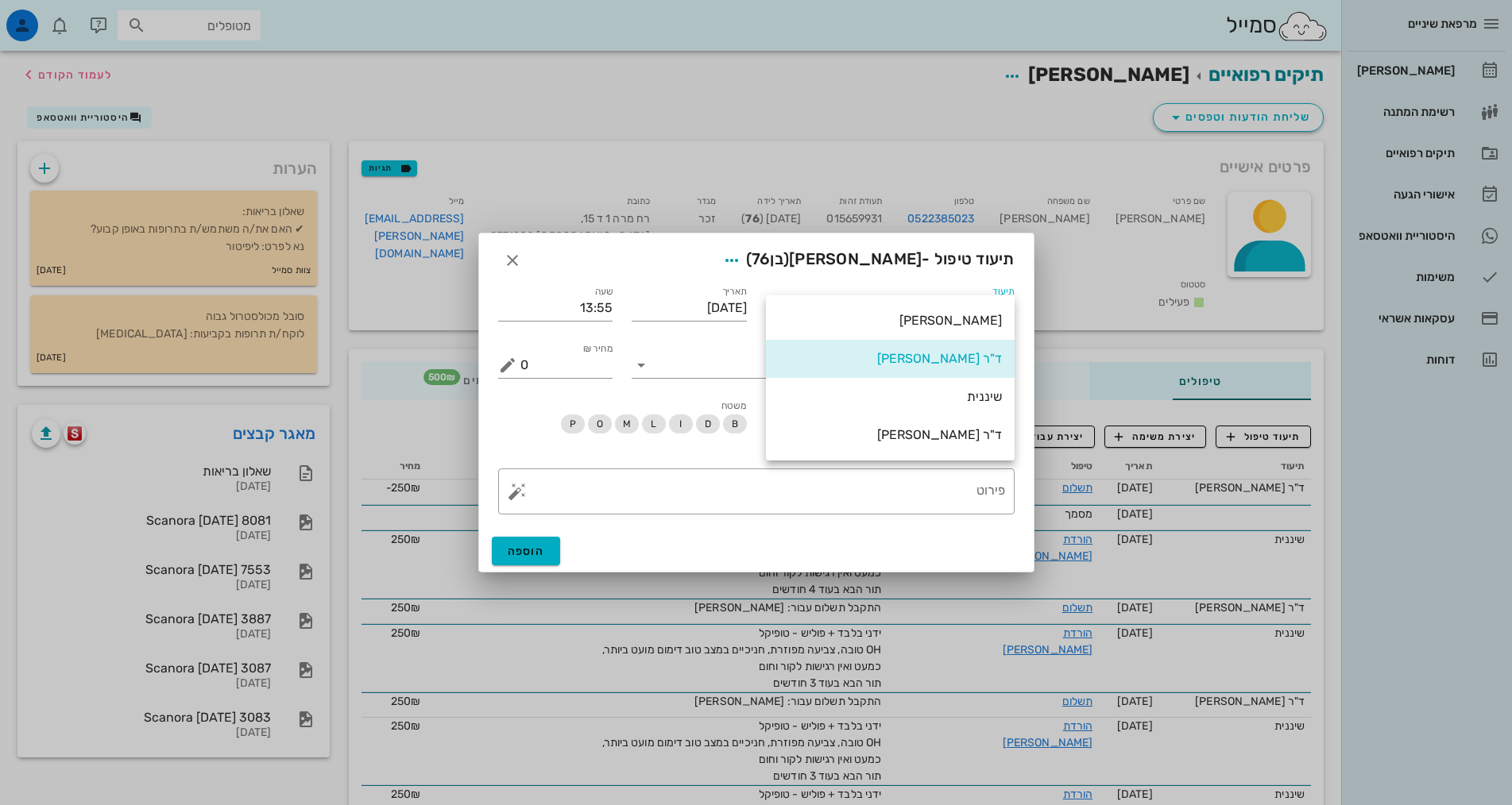
click at [988, 406] on div "שיננית" at bounding box center [890, 396] width 223 height 34
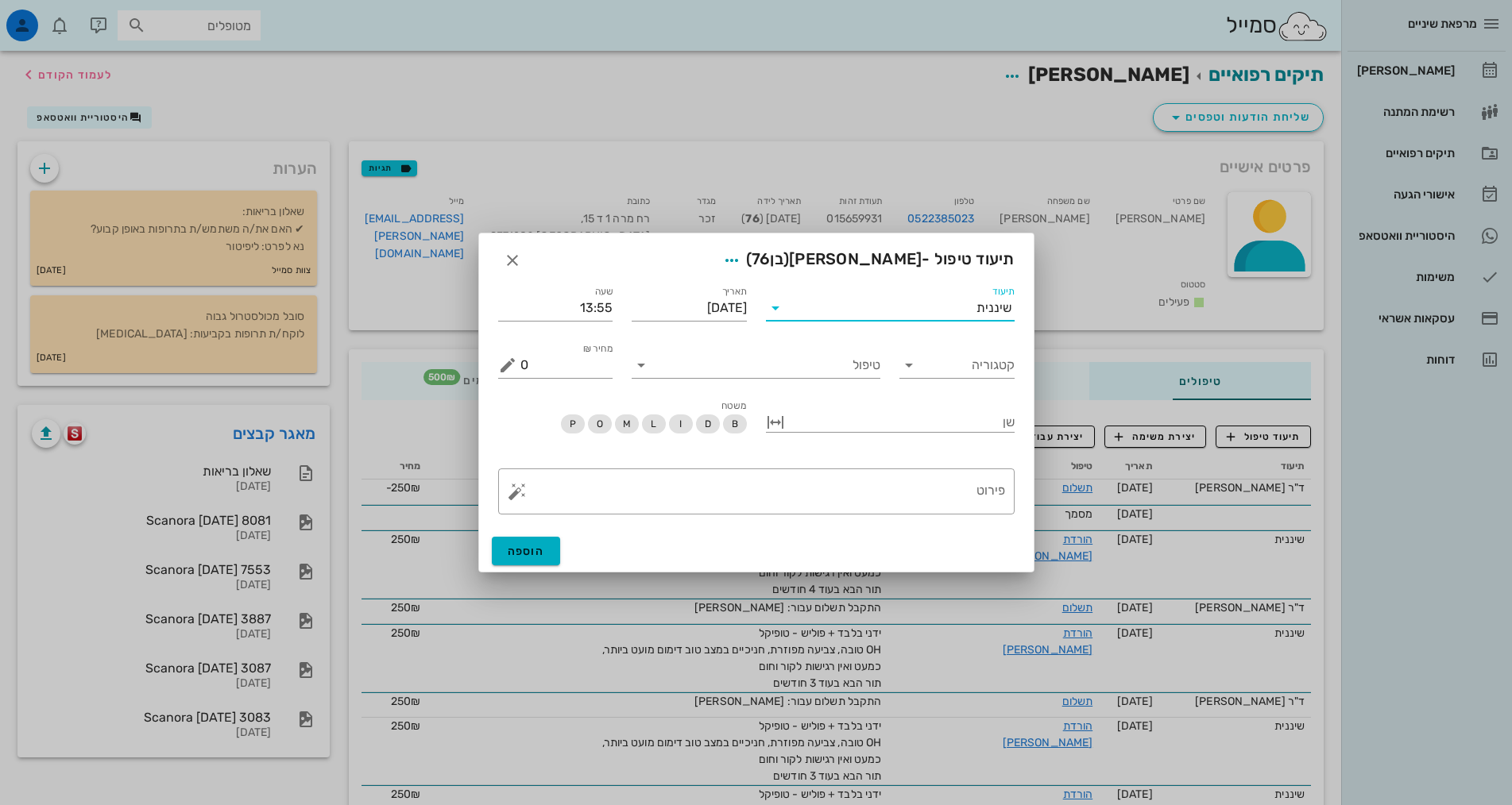
drag, startPoint x: 809, startPoint y: 381, endPoint x: 824, endPoint y: 381, distance: 15.0
click at [809, 381] on div "טיפול" at bounding box center [756, 358] width 267 height 57
drag, startPoint x: 825, startPoint y: 363, endPoint x: 836, endPoint y: 367, distance: 11.7
click at [827, 366] on input "טיפול" at bounding box center [767, 365] width 227 height 26
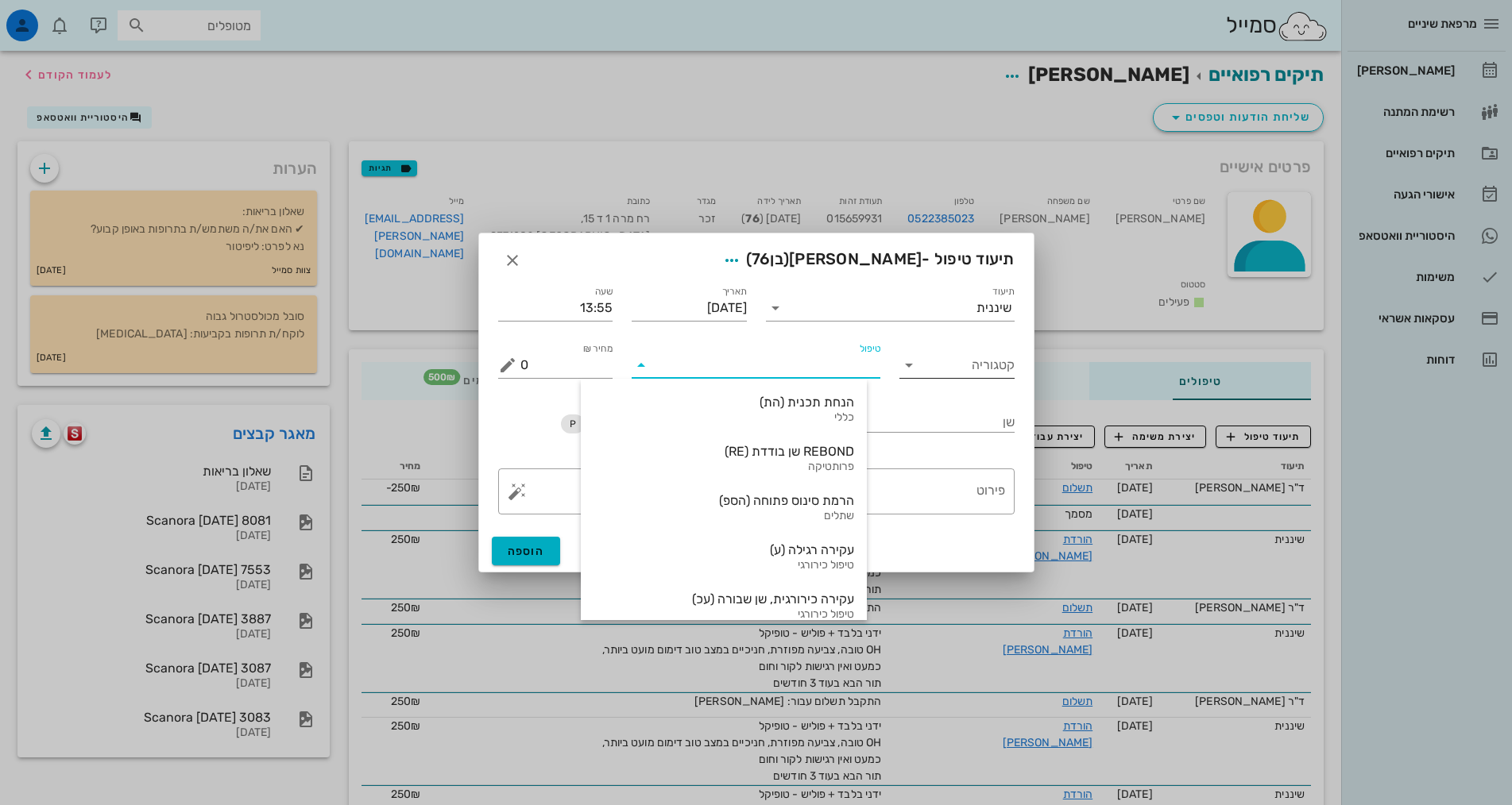
click at [969, 363] on input "קטגוריה" at bounding box center [969, 365] width 89 height 26
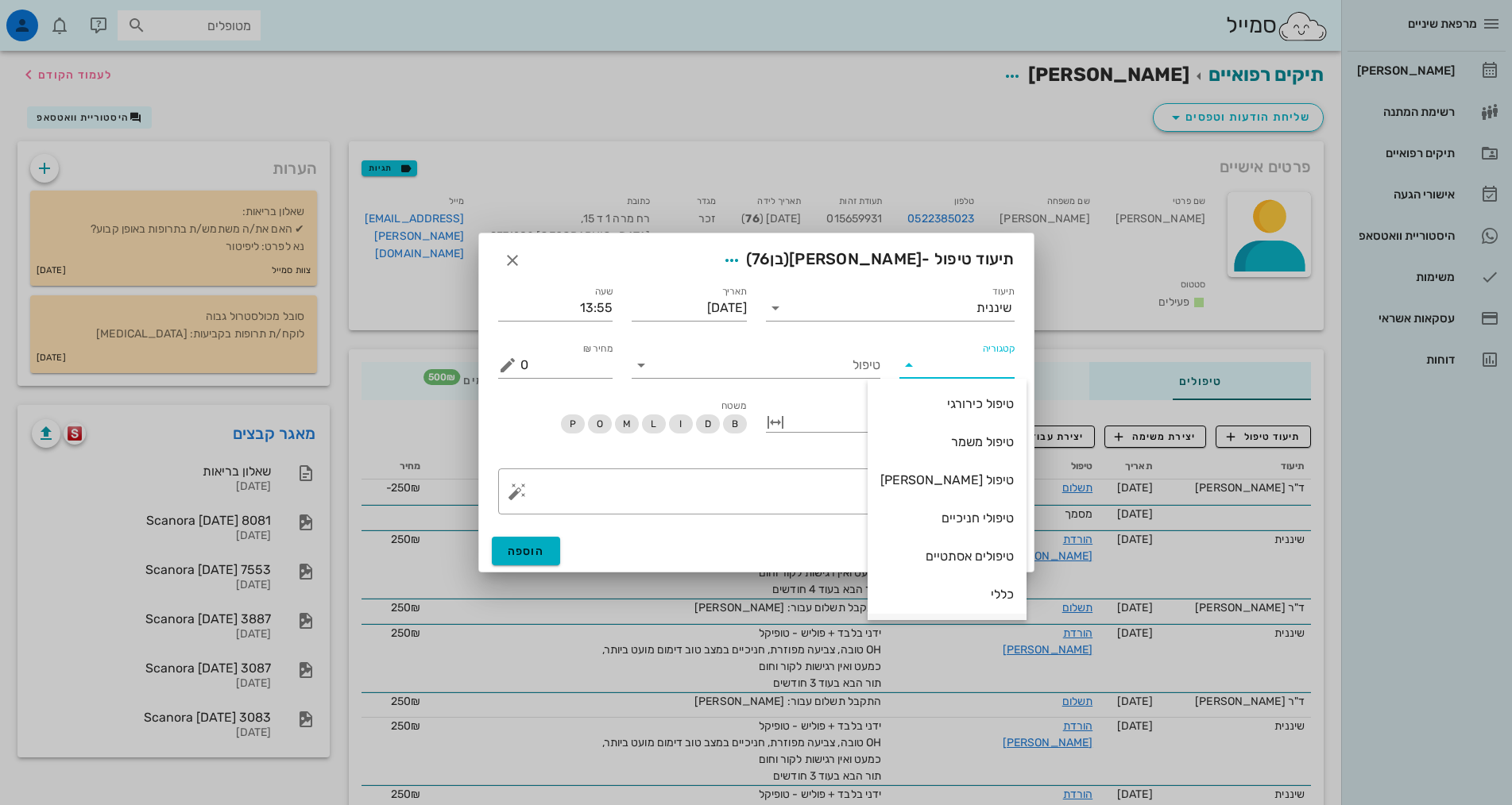
scroll to position [152, 0]
click at [989, 519] on div "שיננית" at bounding box center [946, 518] width 133 height 15
type input "שיננית"
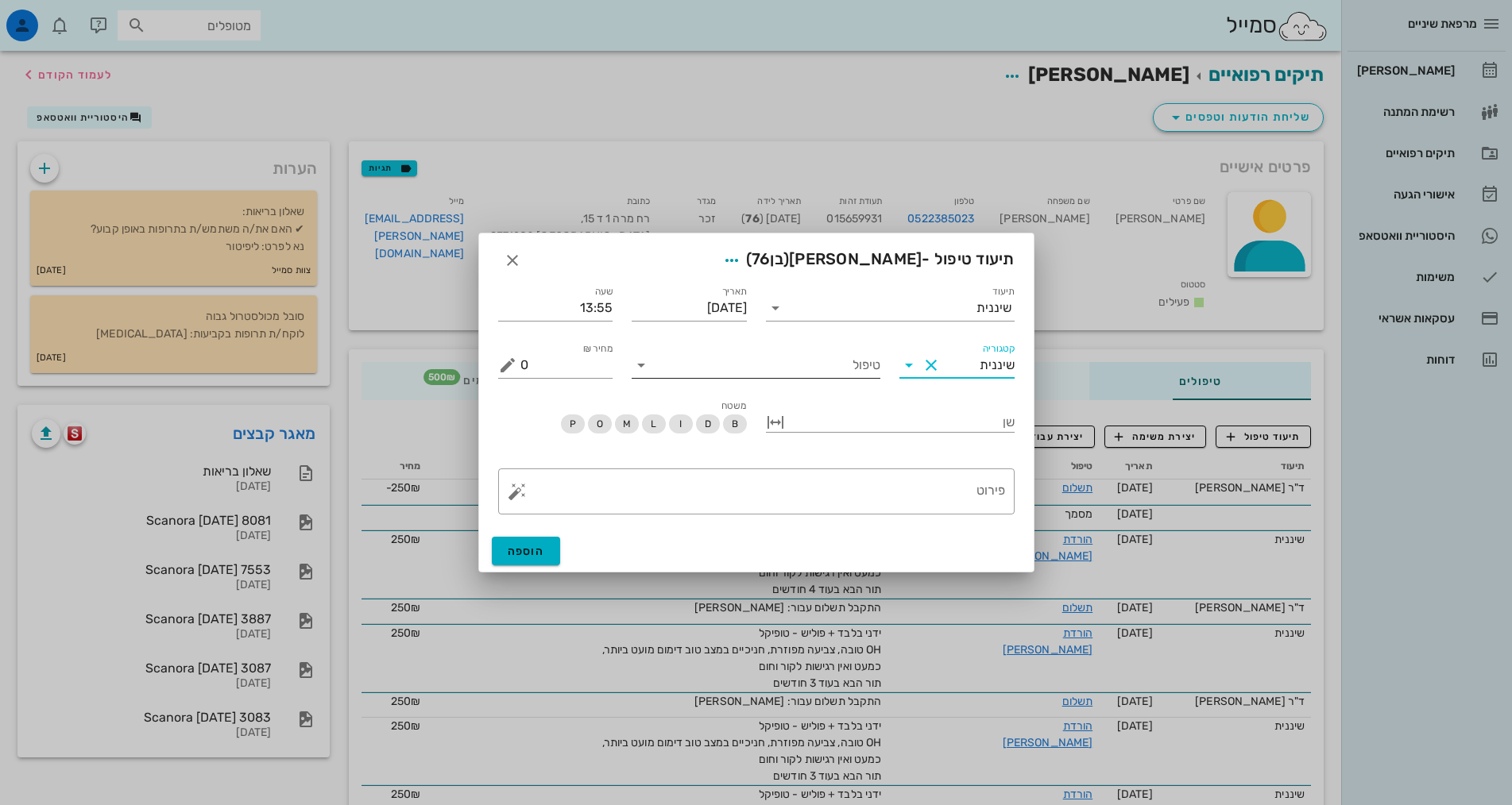
click at [865, 376] on input "טיפול" at bounding box center [767, 365] width 227 height 26
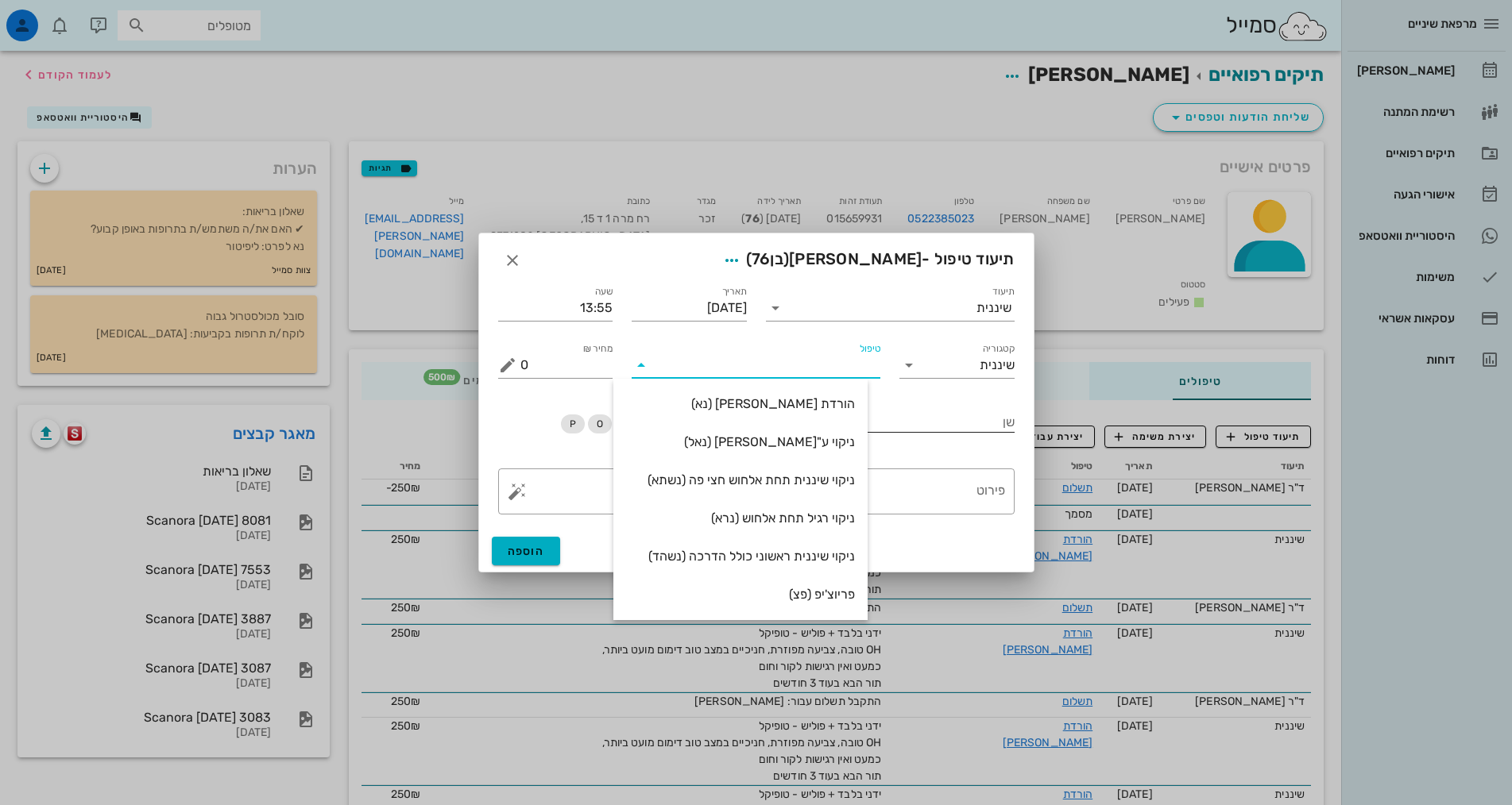
drag, startPoint x: 848, startPoint y: 403, endPoint x: 852, endPoint y: 415, distance: 12.6
click at [848, 404] on div "הורדת [PERSON_NAME] (נא)" at bounding box center [740, 404] width 228 height 15
type input "250"
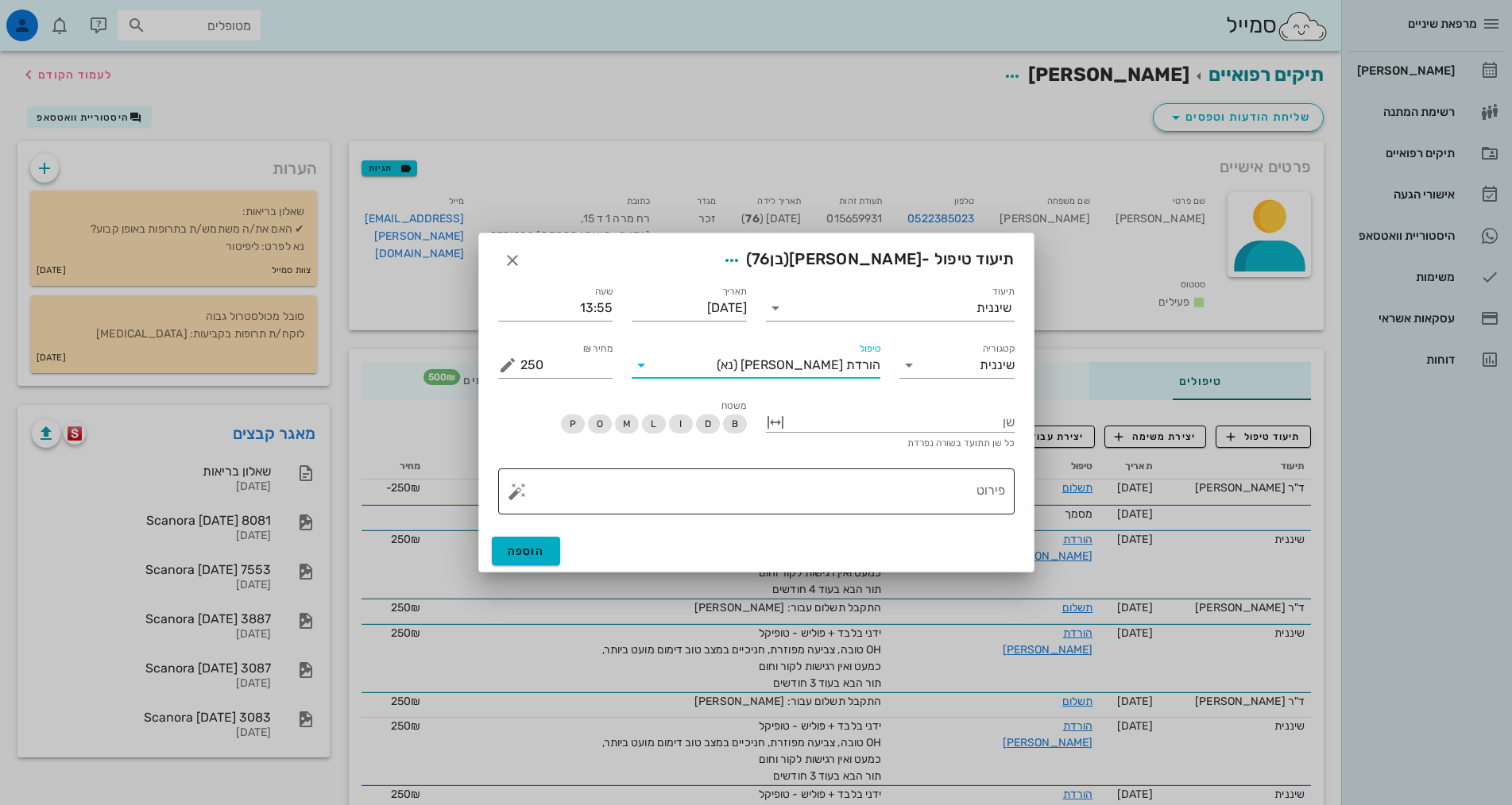
click at [909, 494] on textarea "פירוט" at bounding box center [762, 496] width 484 height 38
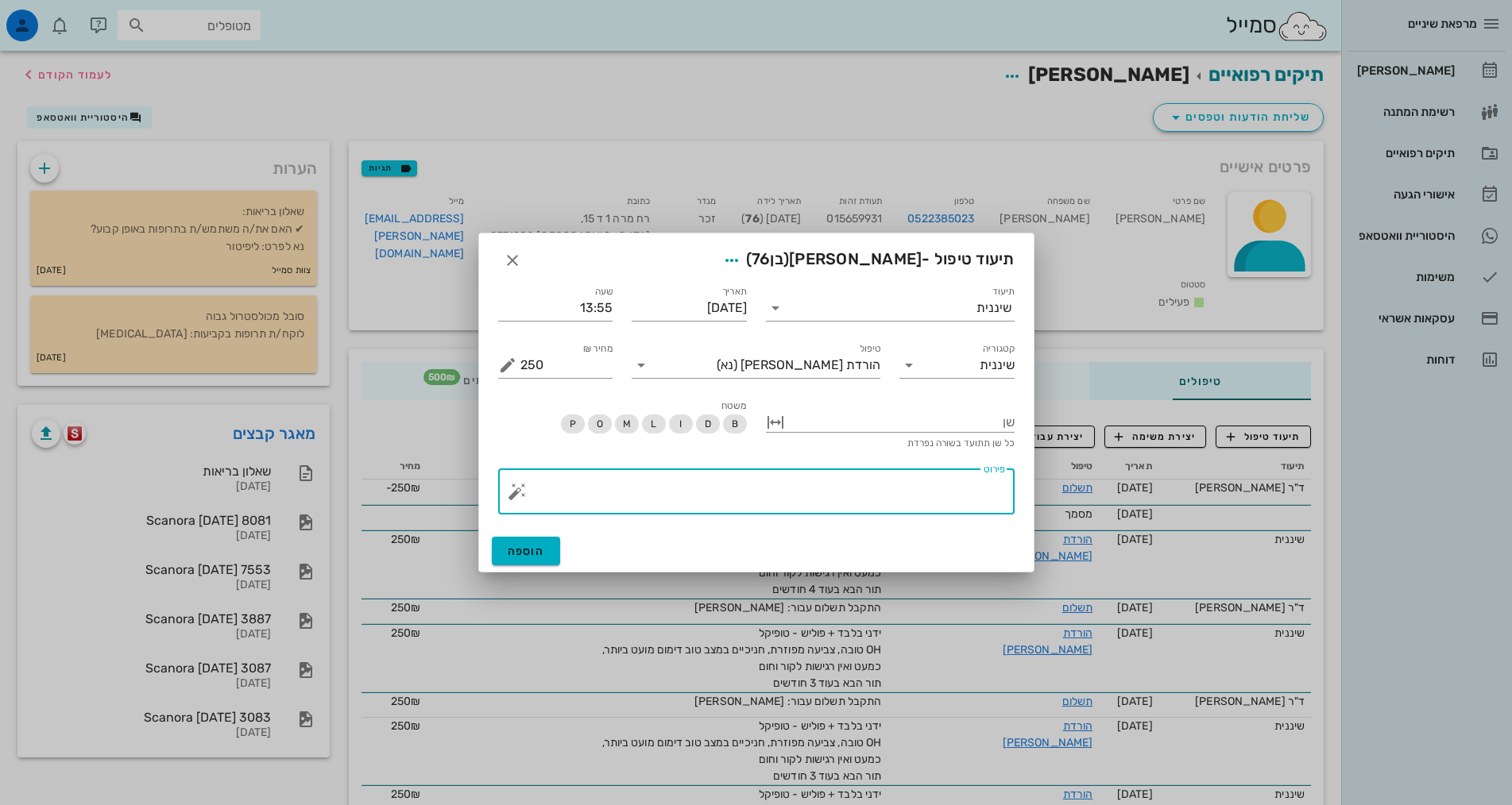
paste textarea "ידני בלבד + פוליש - טופיקל OH טובה, צביעה מפוזרת, חניכיים במצב טוב דימום מועט ב…"
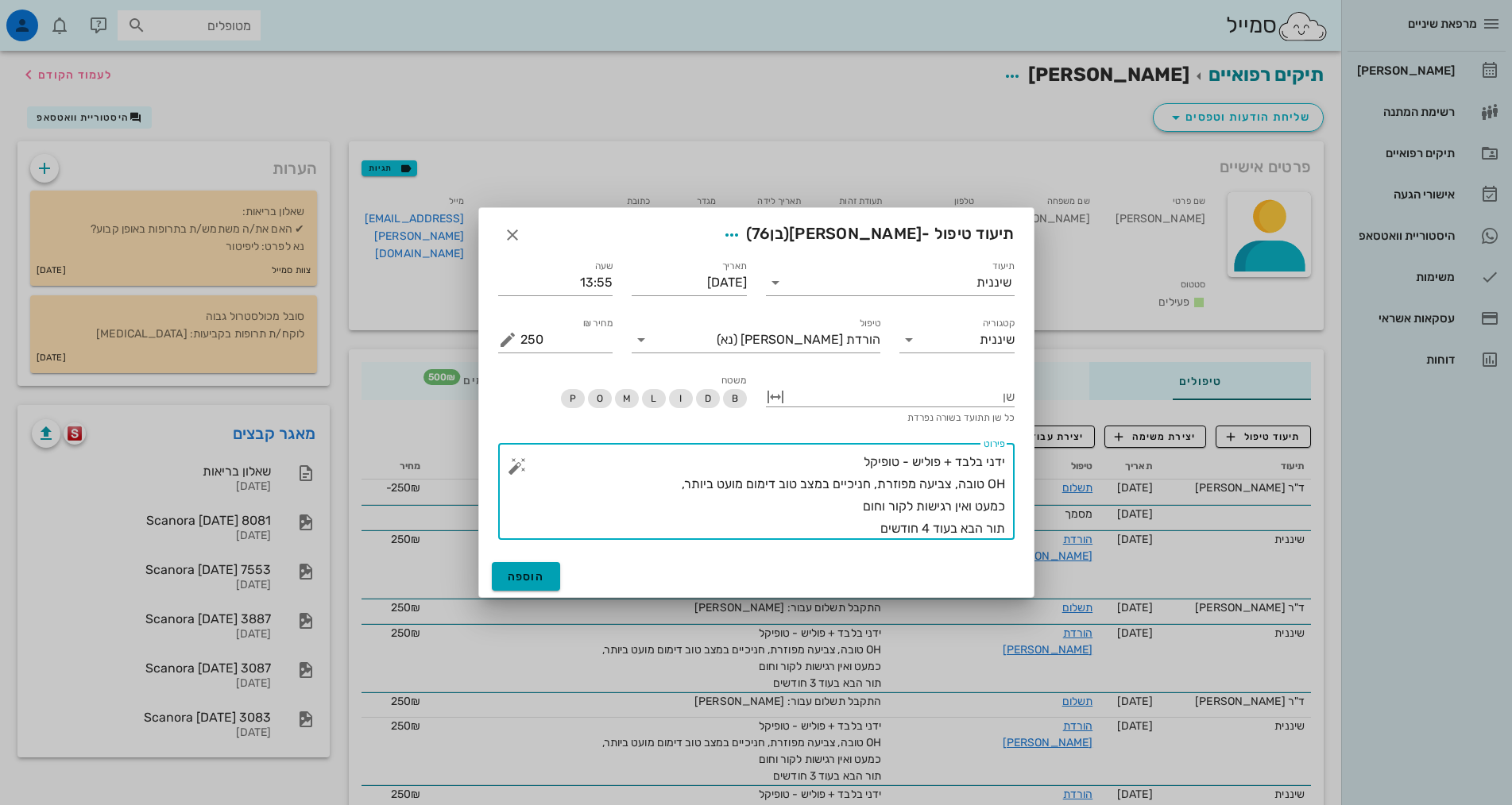
type textarea "ידני בלבד + פוליש - טופיקל OH טובה, צביעה מפוזרת, חניכיים במצב טוב דימום מועט ב…"
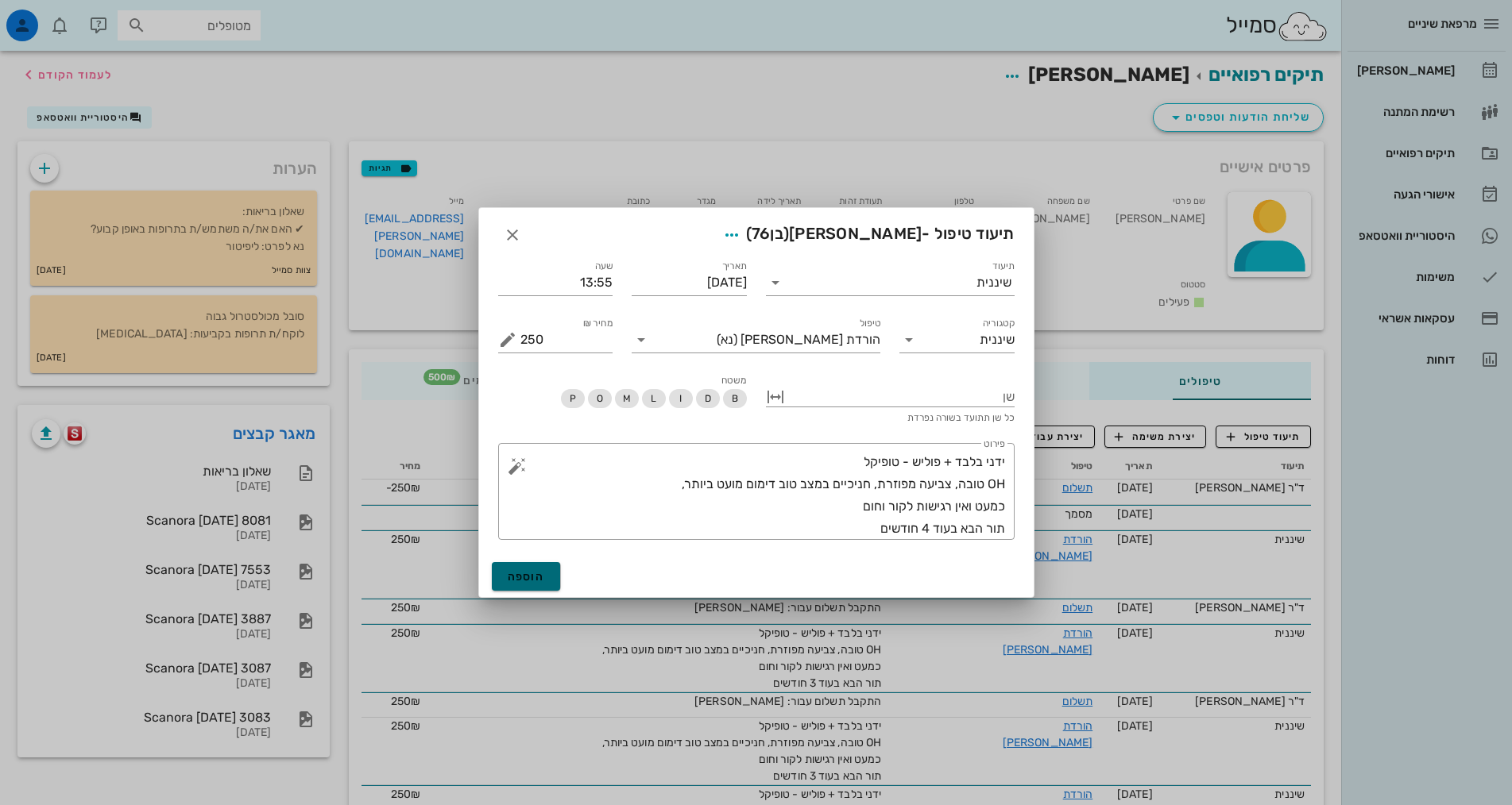
click at [526, 582] on span "הוספה" at bounding box center [526, 577] width 37 height 13
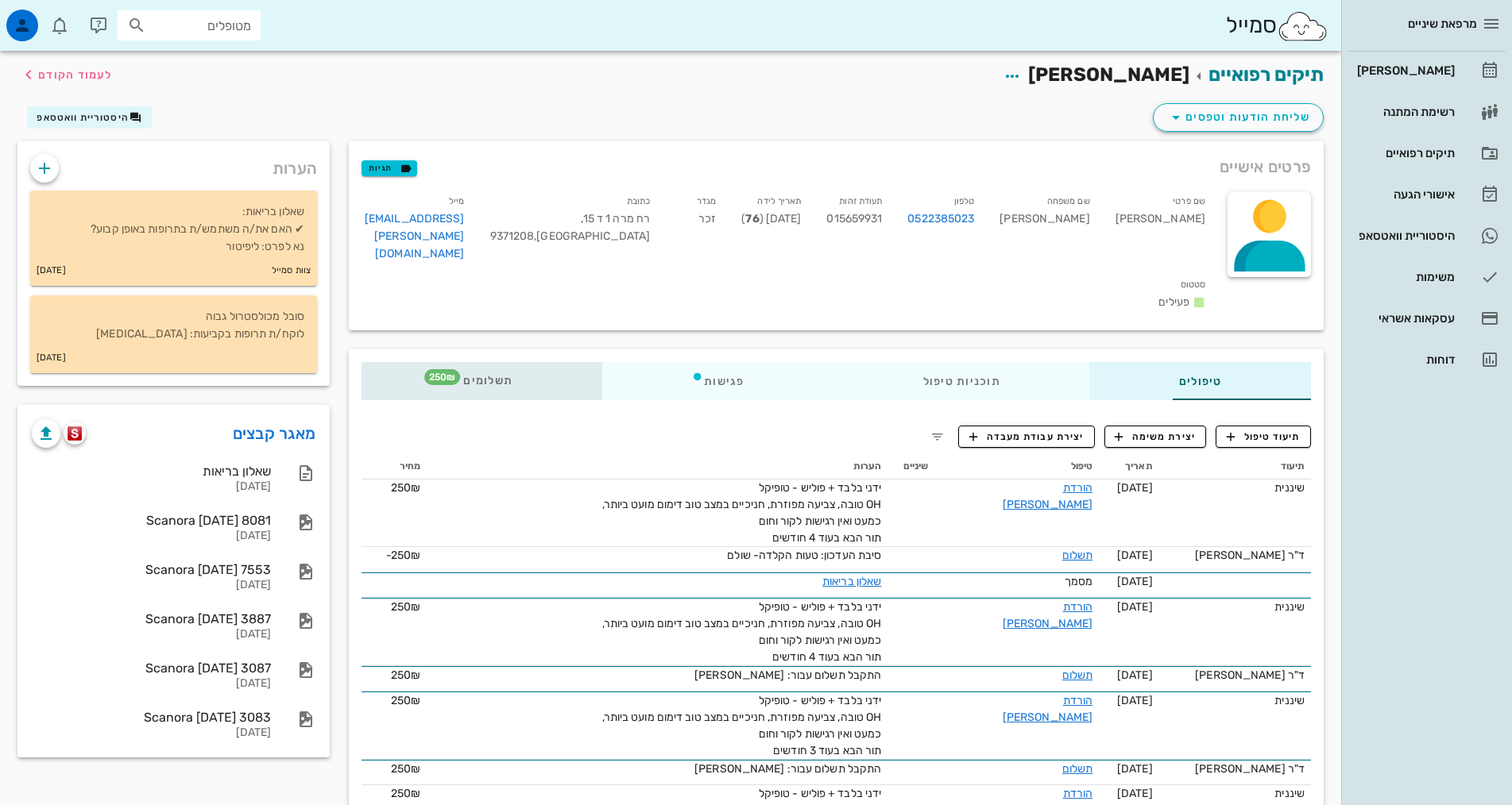
click at [450, 376] on span "תשלומים 250₪" at bounding box center [481, 381] width 62 height 11
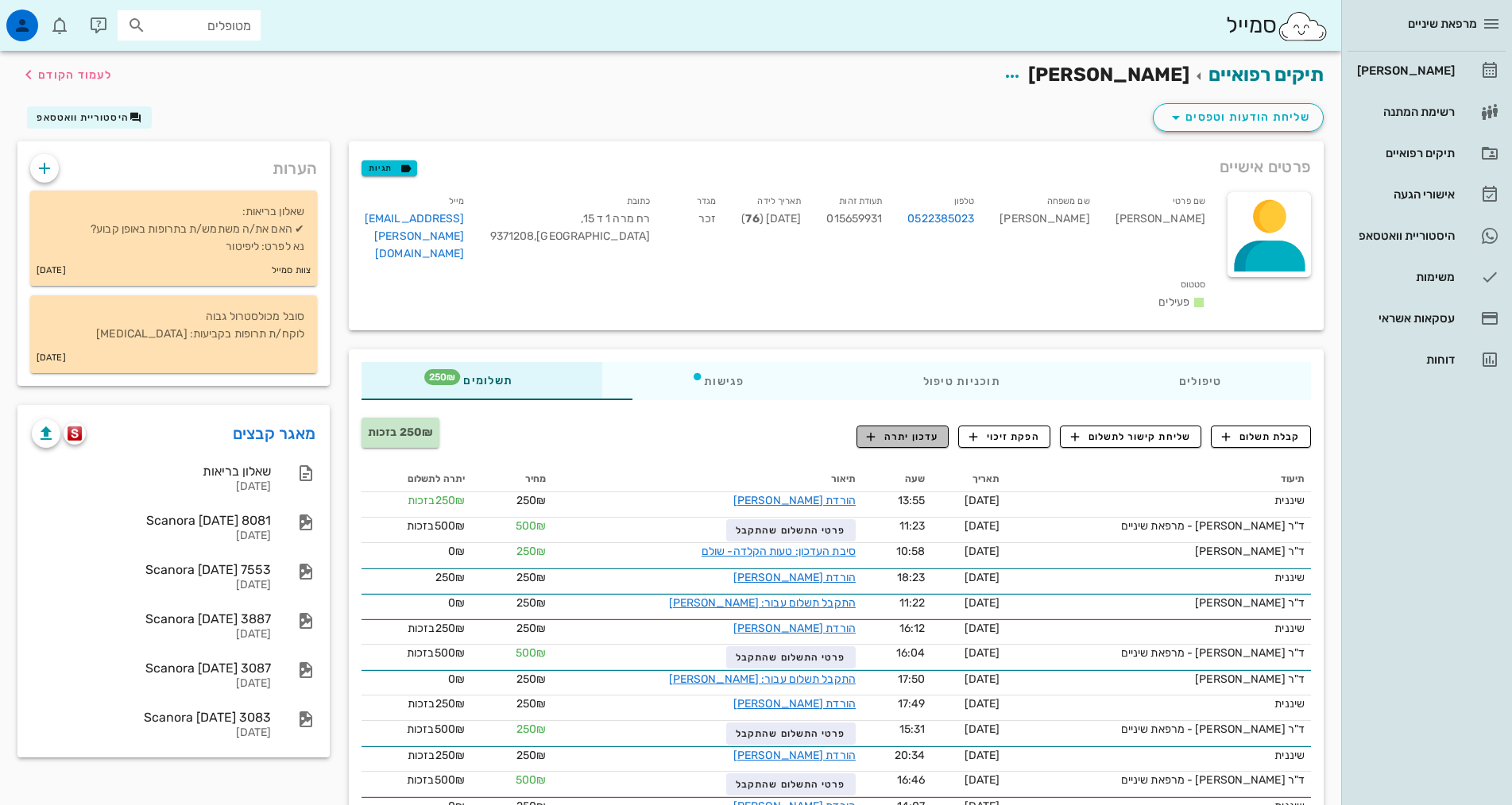
click at [914, 429] on span "עדכון יתרה" at bounding box center [902, 436] width 71 height 14
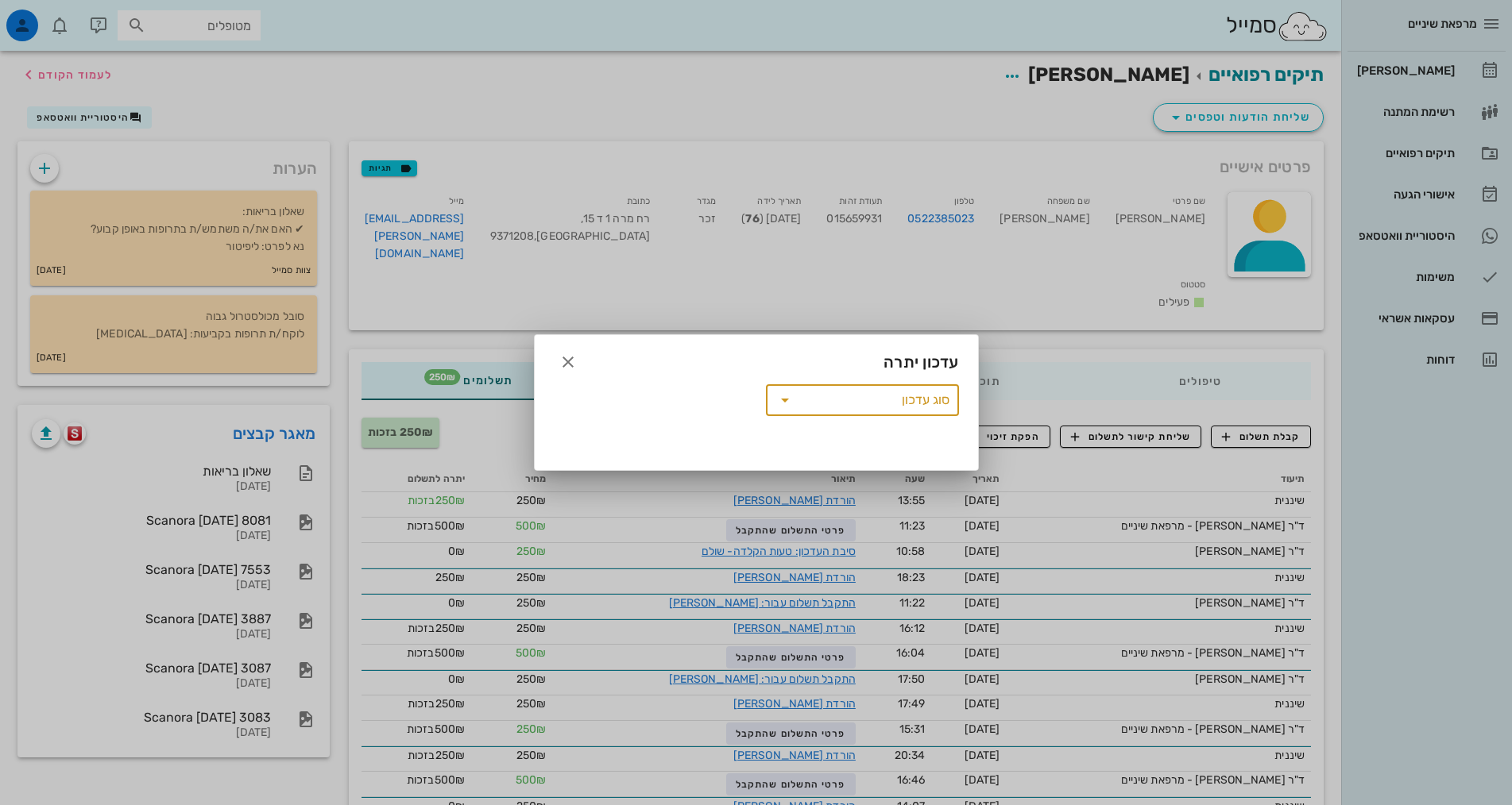
click at [908, 409] on input "סוג עדכון" at bounding box center [873, 400] width 151 height 26
click at [924, 406] on div "העברת יתרה למטופל אחר" at bounding box center [862, 406] width 168 height 12
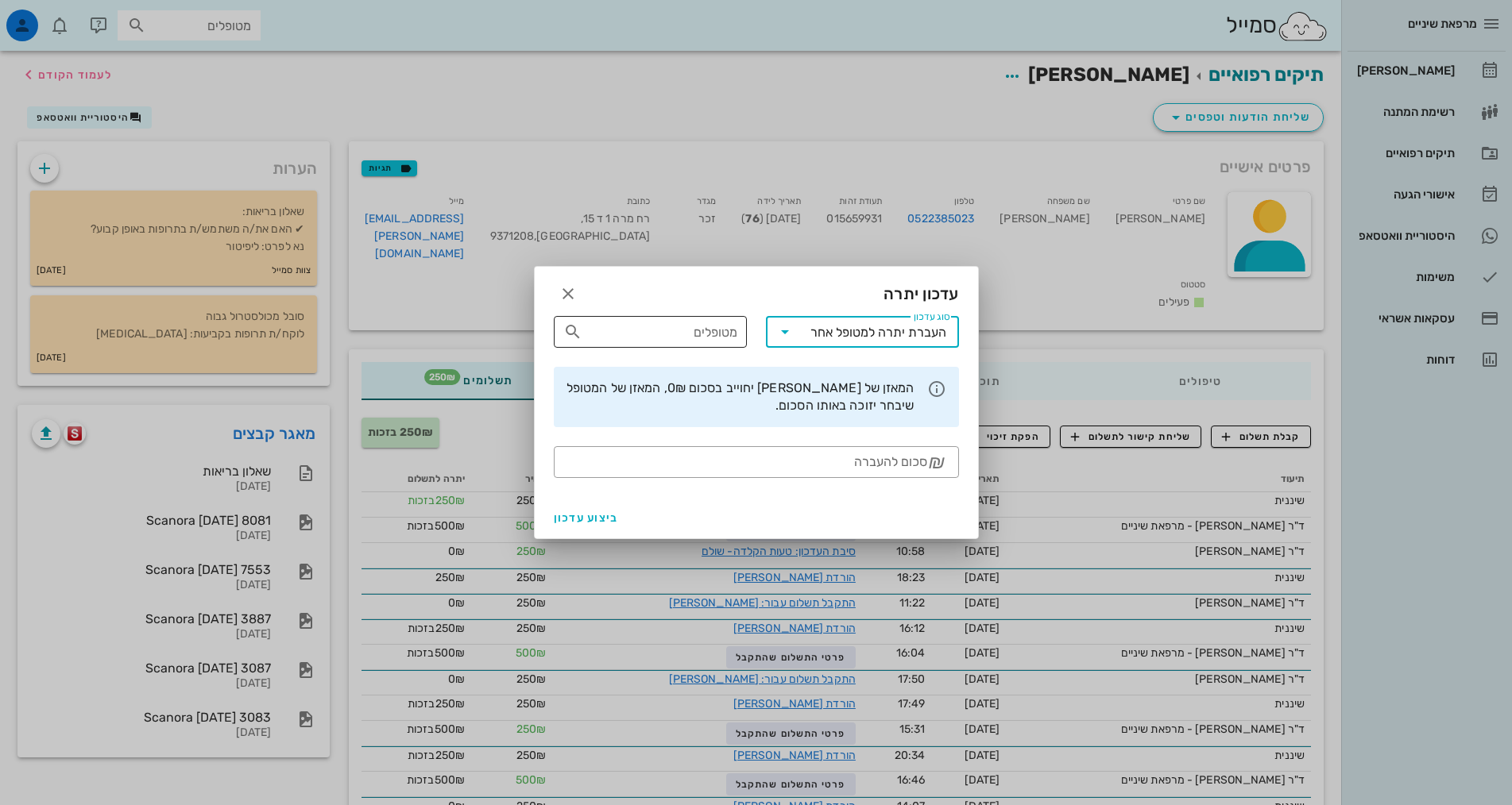
click at [731, 346] on div "מטופלים" at bounding box center [650, 332] width 174 height 31
type input "[PERSON_NAME]"
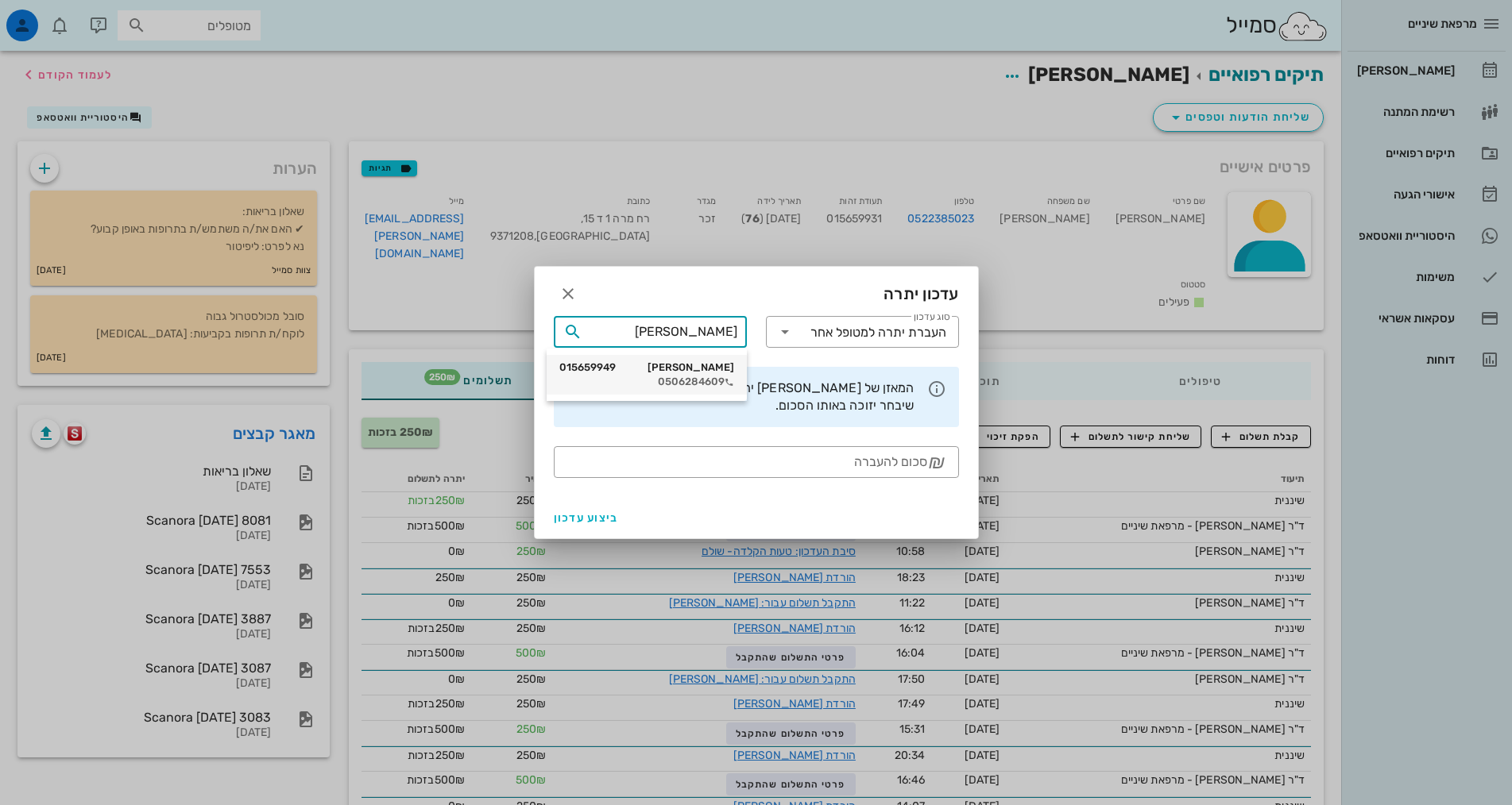
click at [720, 369] on div "[PERSON_NAME] 015659949" at bounding box center [646, 367] width 175 height 12
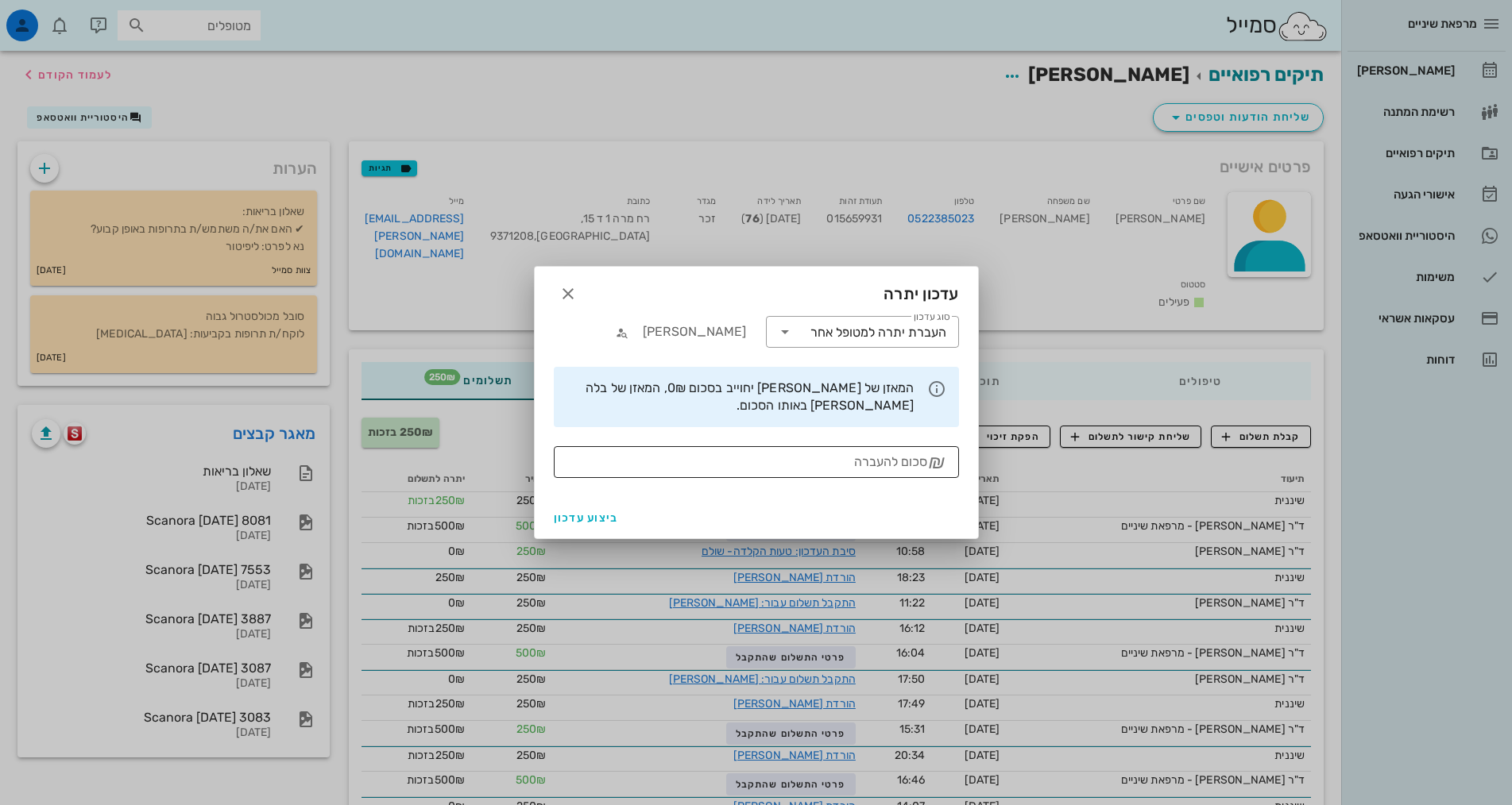
click at [835, 457] on input "סכום להעברה" at bounding box center [745, 462] width 364 height 26
type input "250"
click at [606, 519] on span "ביצוע עדכון" at bounding box center [586, 518] width 65 height 13
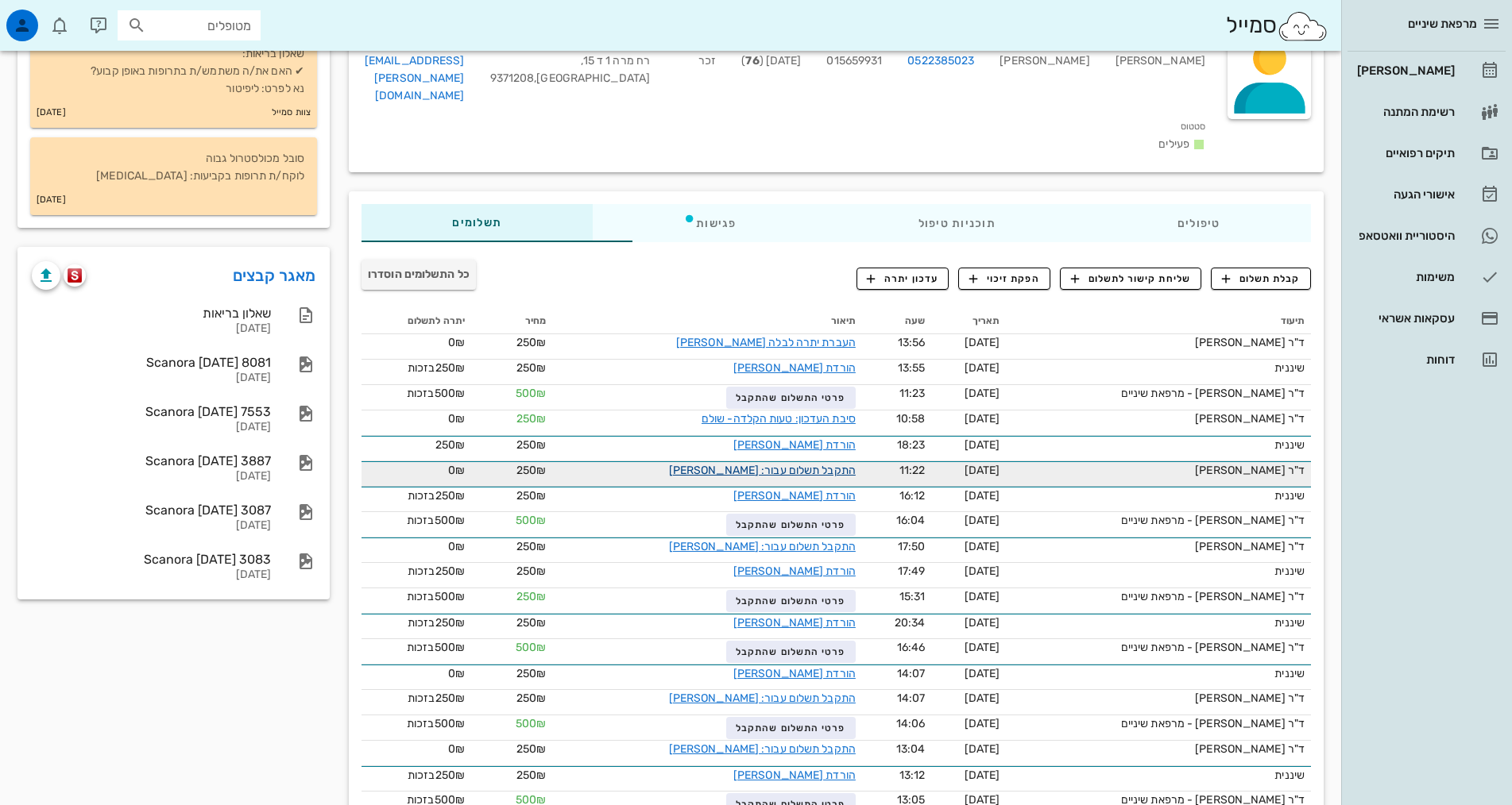
scroll to position [159, 0]
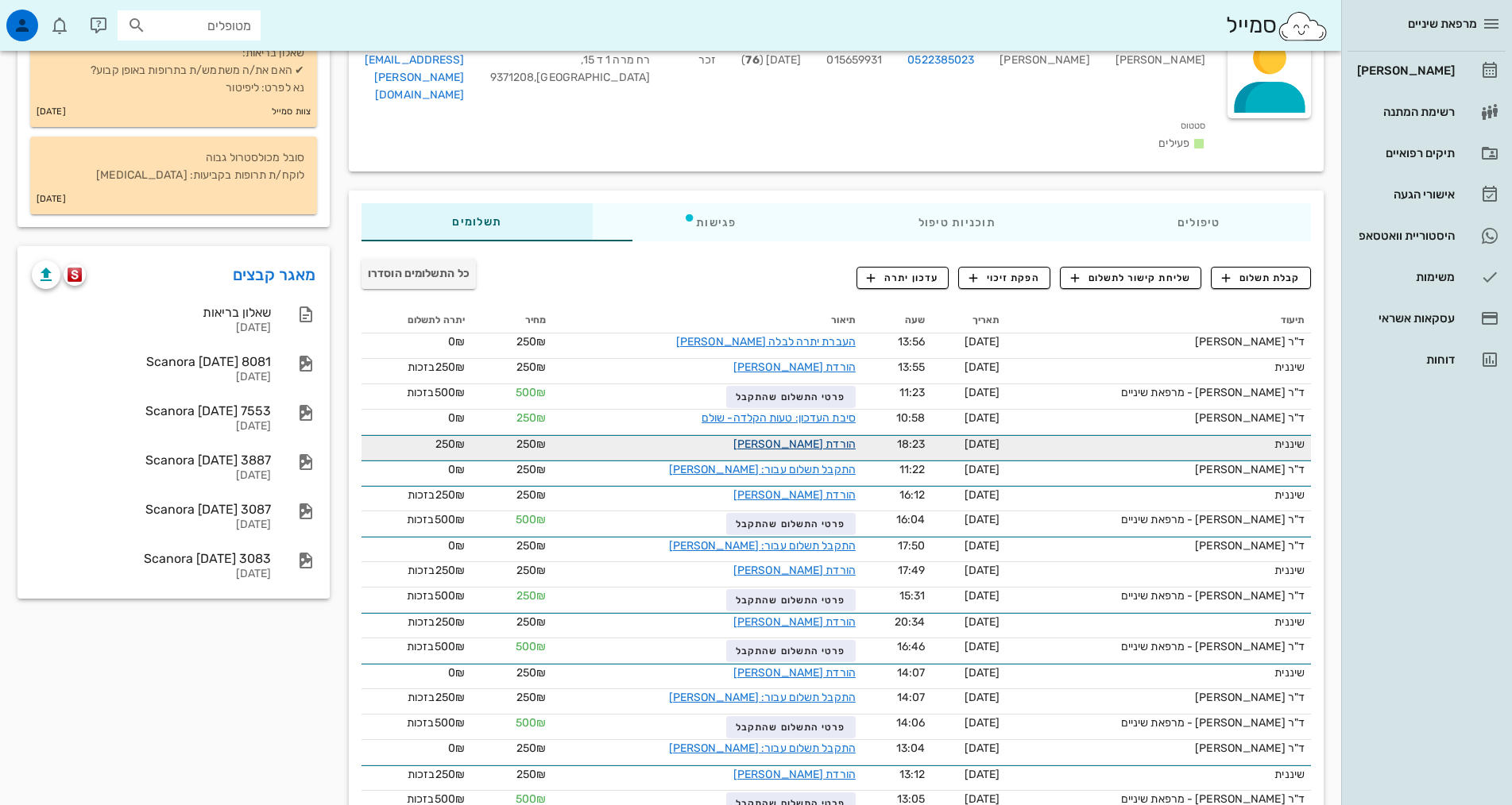
click at [776, 438] on link "הורדת [PERSON_NAME]" at bounding box center [794, 444] width 122 height 13
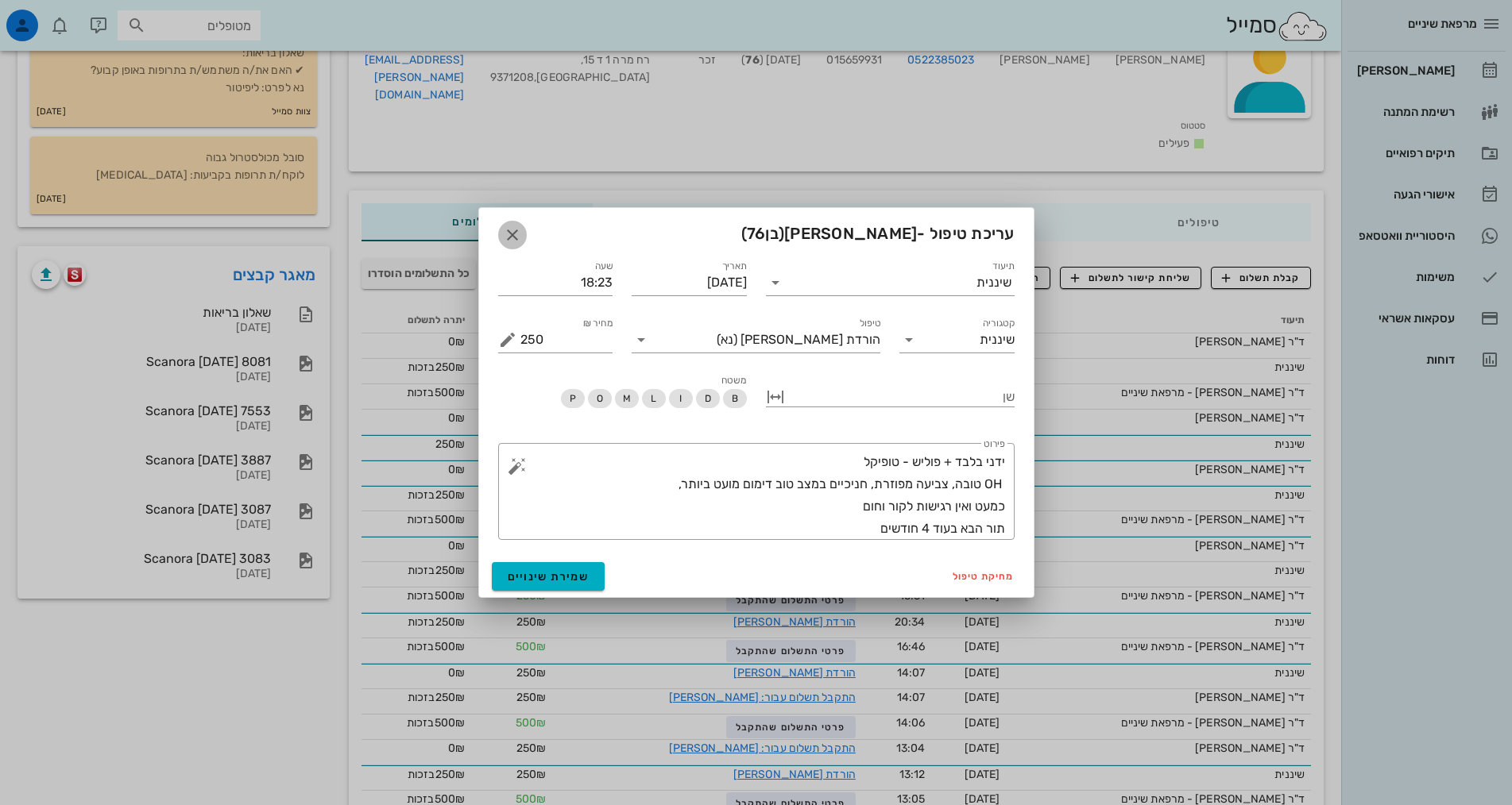
click at [512, 238] on icon "button" at bounding box center [512, 235] width 19 height 19
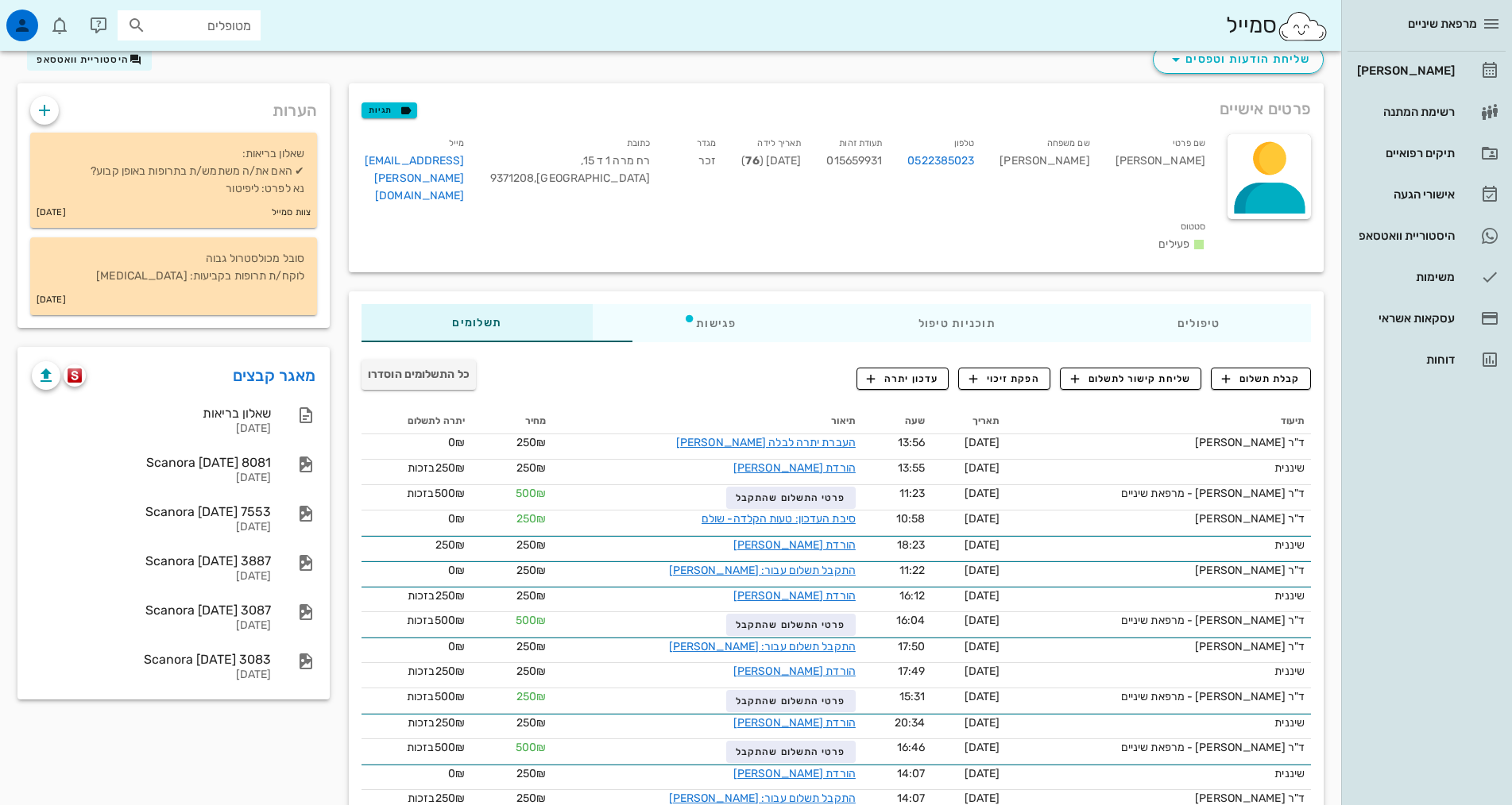
scroll to position [0, 0]
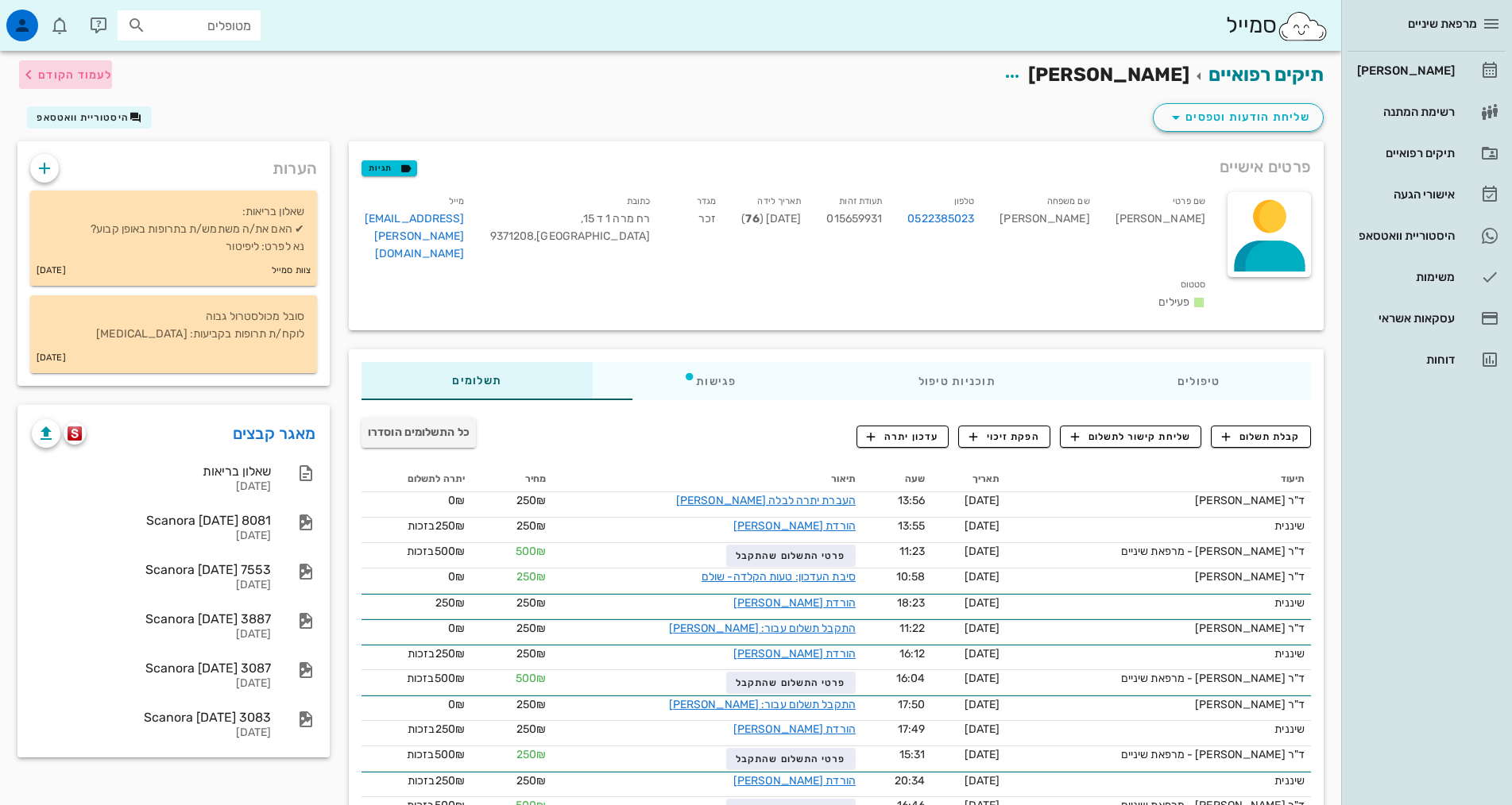
click at [51, 74] on span "לעמוד הקודם" at bounding box center [74, 75] width 74 height 13
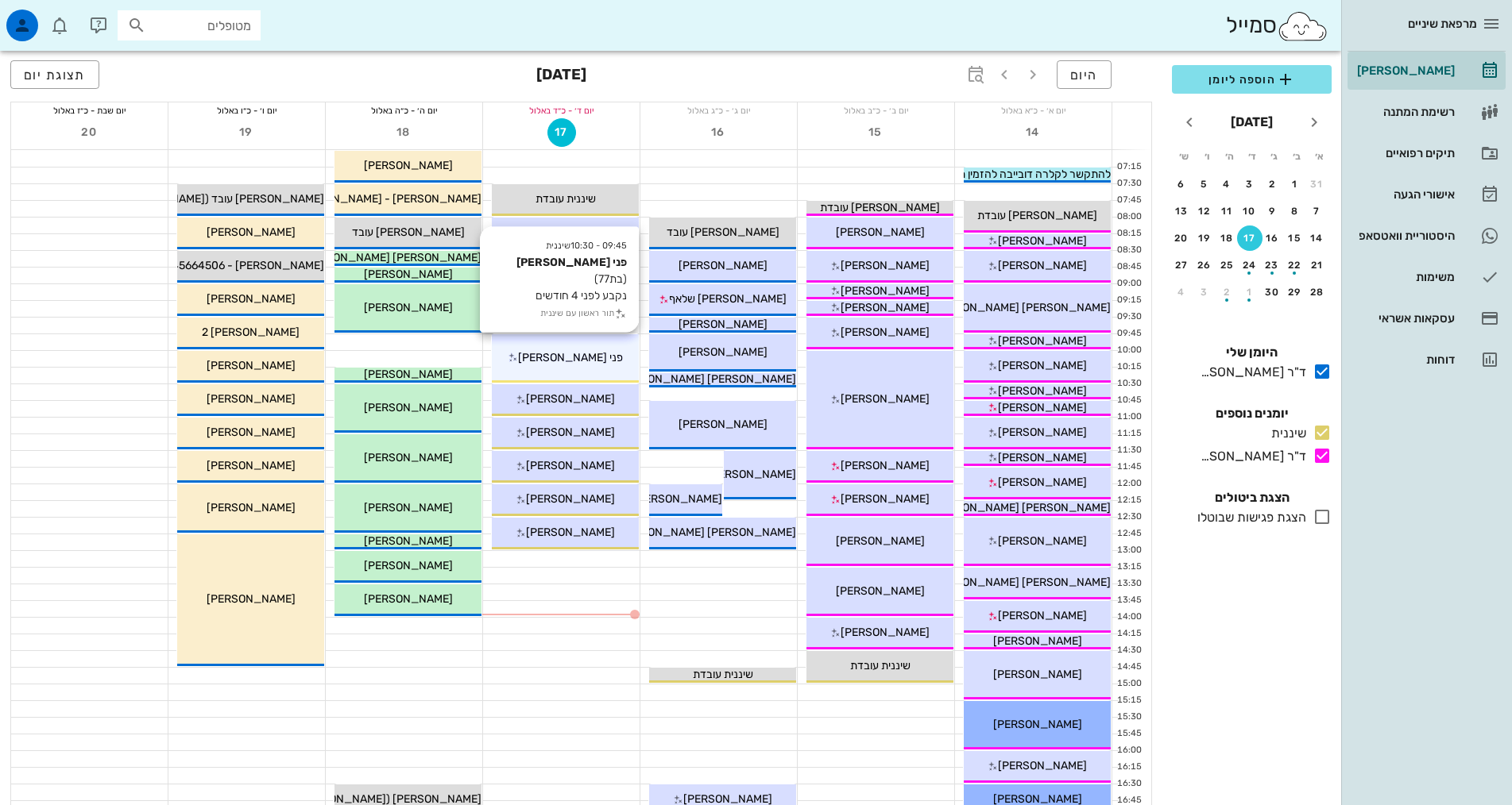
click at [547, 345] on div "09:45 - 10:30 שיננית פני [PERSON_NAME] (בת 77 ) נקבע לפני 4 חודשים תור ראשון עם…" at bounding box center [565, 358] width 147 height 49
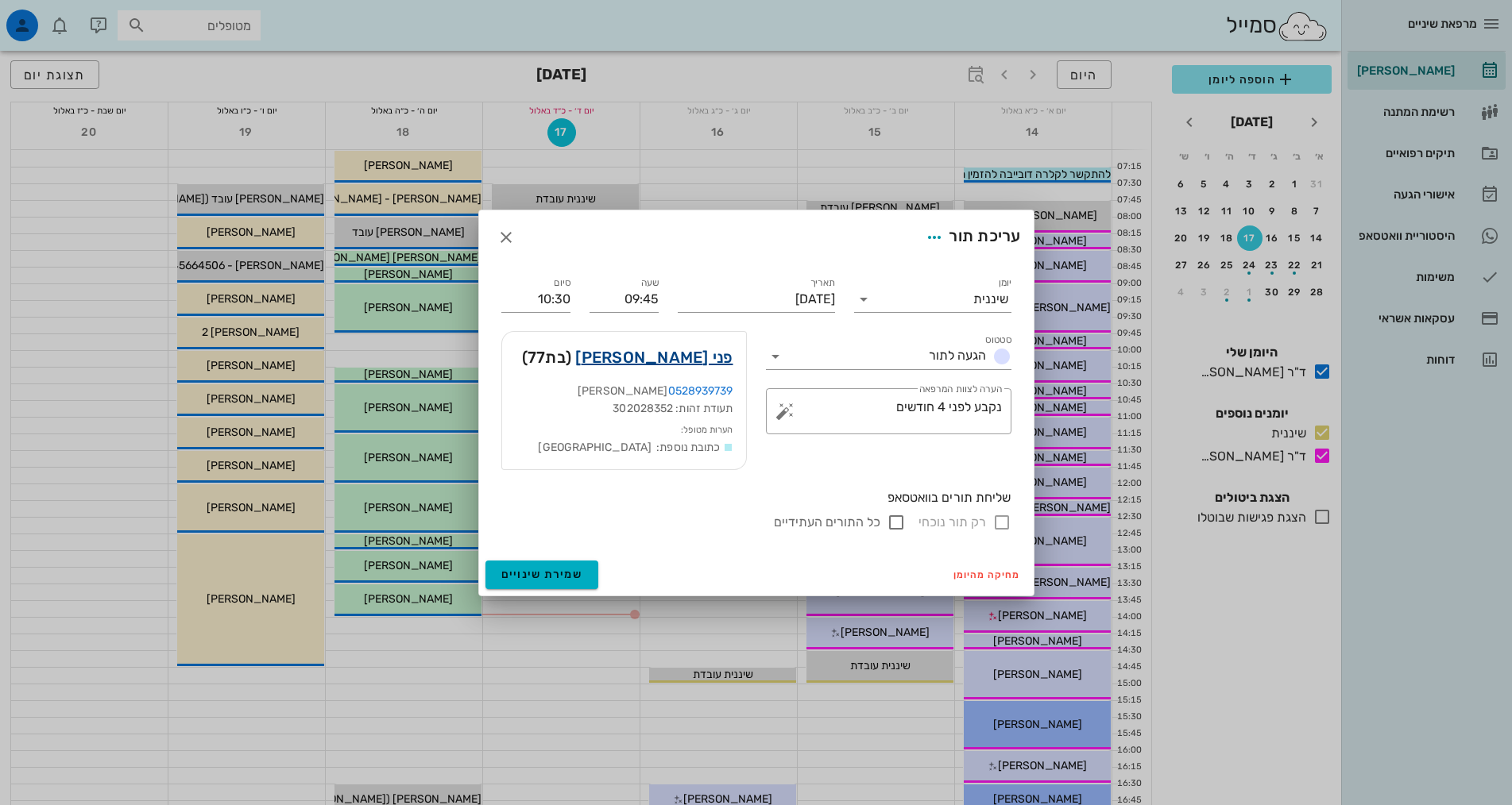
click at [707, 352] on link "פני [PERSON_NAME]" at bounding box center [654, 357] width 157 height 26
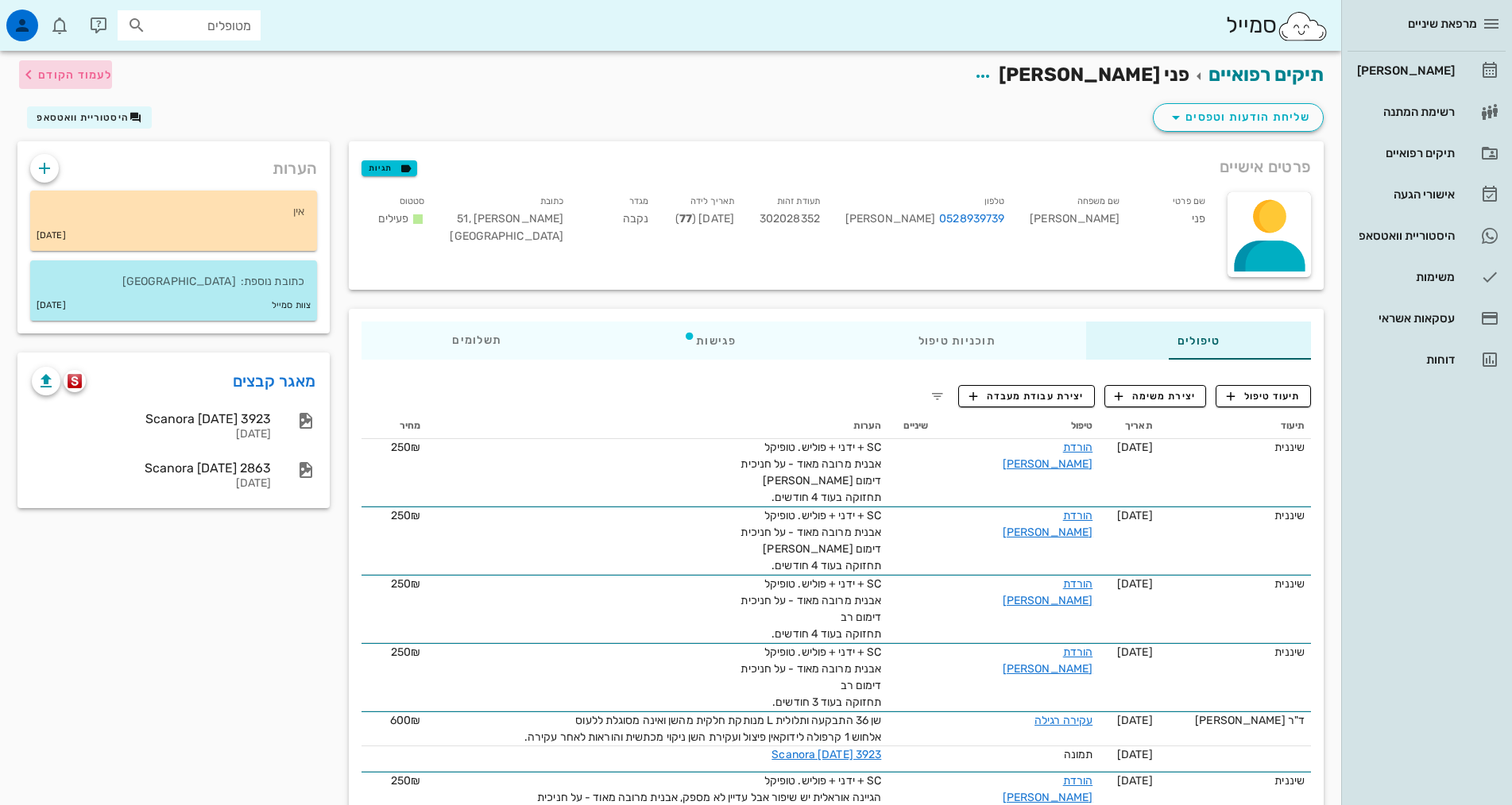
click at [51, 73] on span "לעמוד הקודם" at bounding box center [74, 75] width 74 height 13
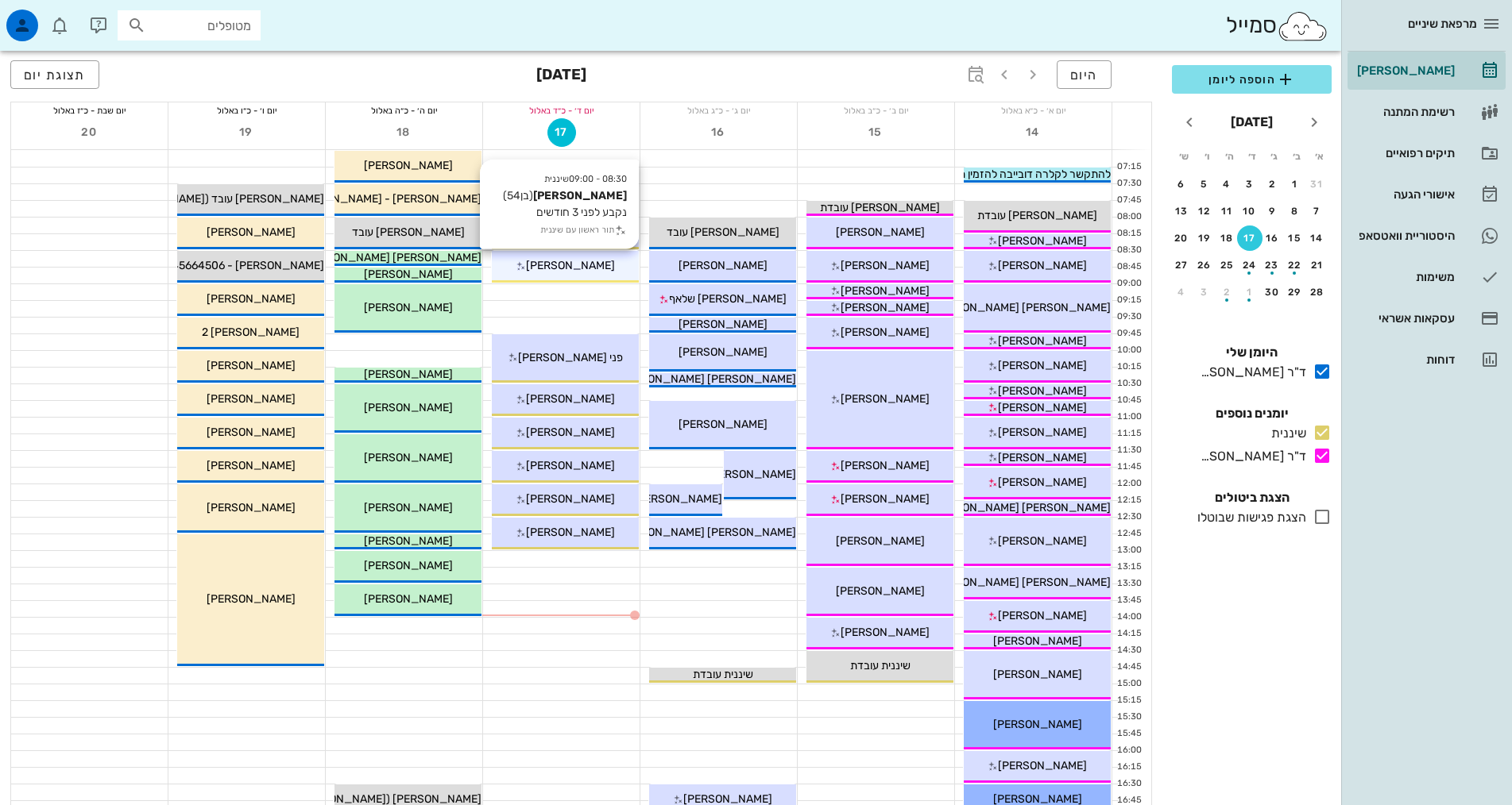
click at [595, 261] on span "[PERSON_NAME]" at bounding box center [569, 266] width 89 height 13
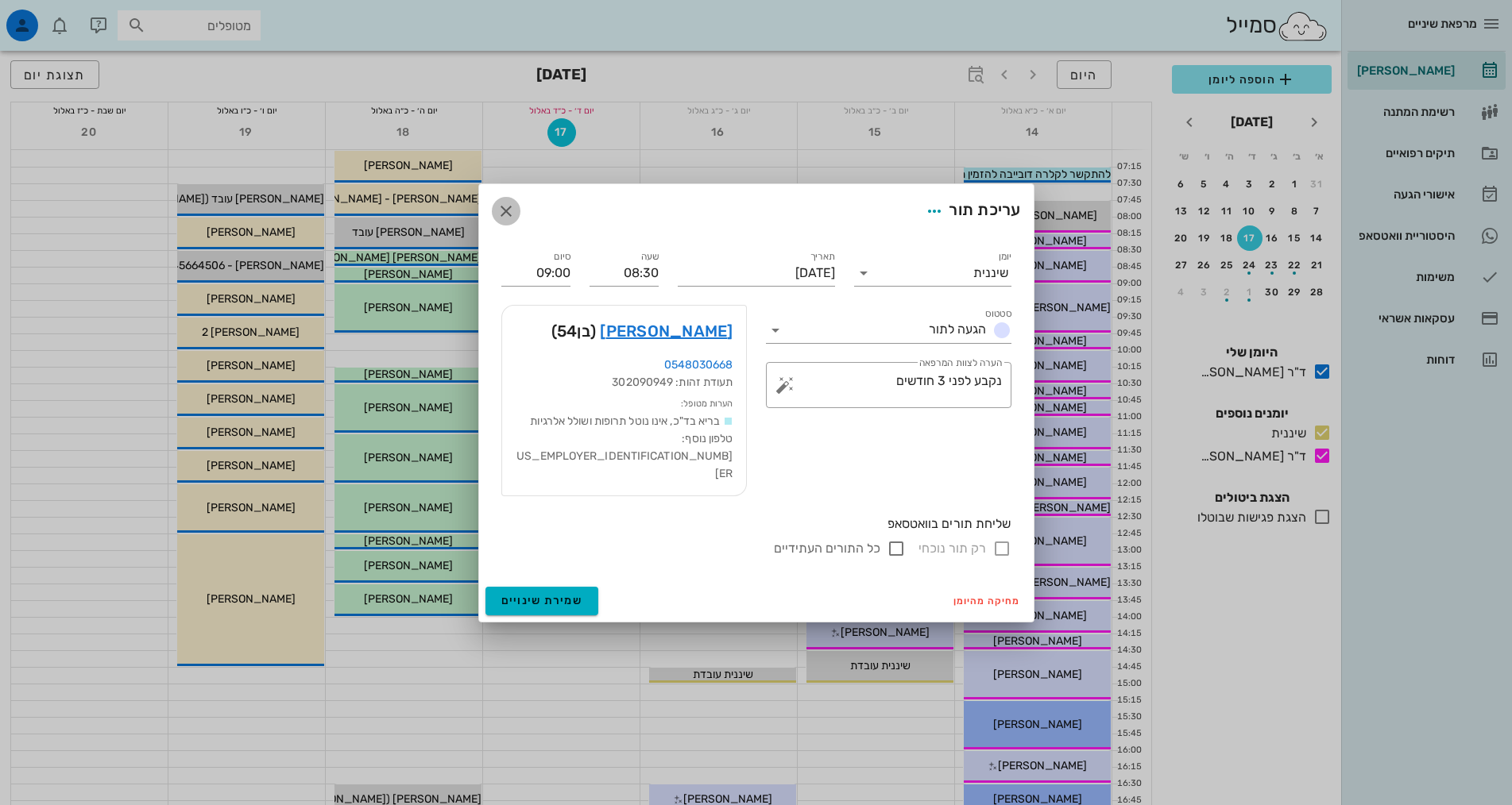
click at [504, 221] on icon "button" at bounding box center [506, 211] width 19 height 19
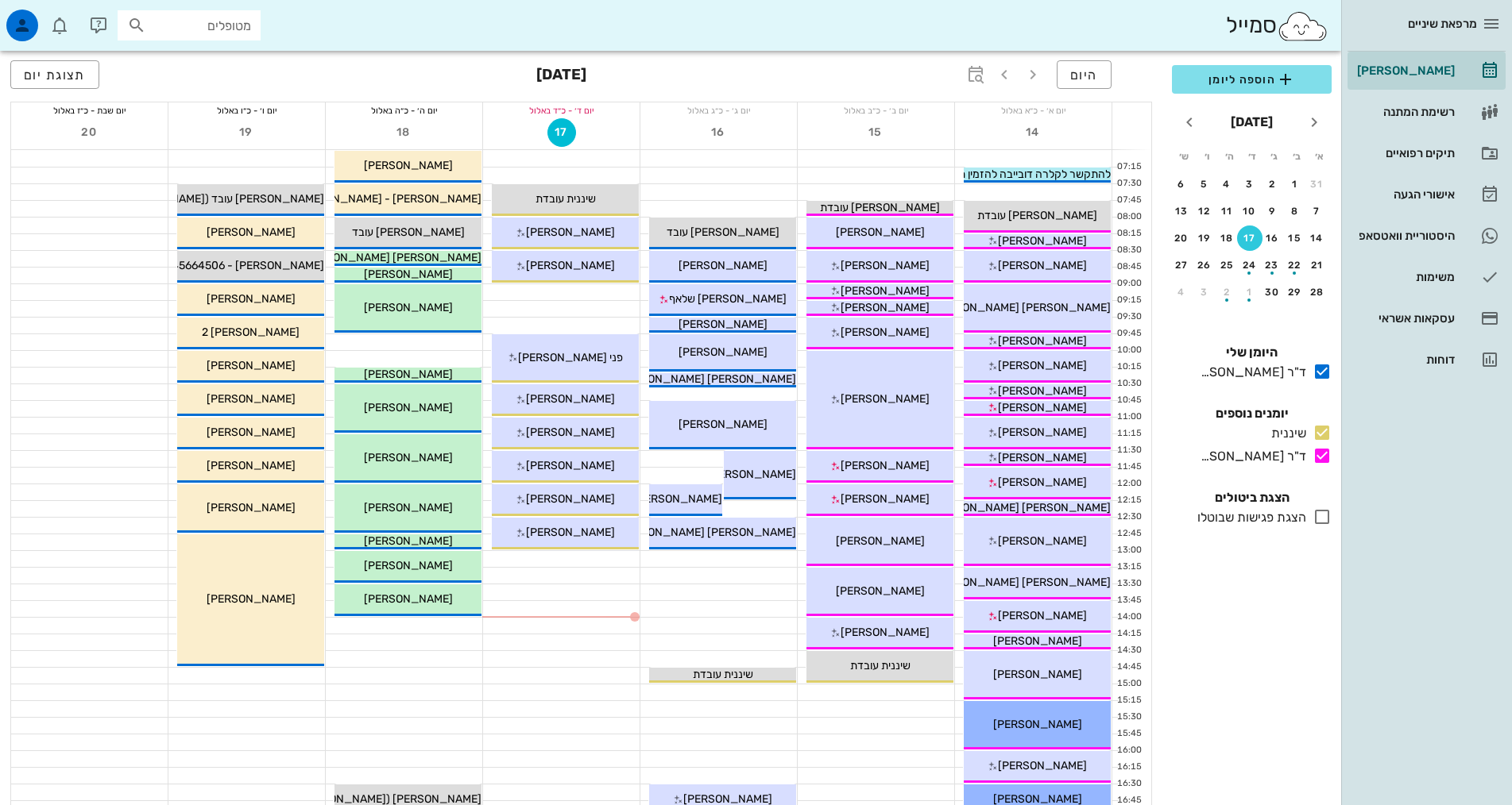
click at [228, 25] on input "מטופלים" at bounding box center [199, 25] width 102 height 21
click at [129, 26] on icon at bounding box center [137, 25] width 19 height 19
click at [163, 32] on input "text" at bounding box center [199, 25] width 102 height 21
click at [1453, 240] on div "היסטוריית וואטסאפ" at bounding box center [1404, 235] width 101 height 12
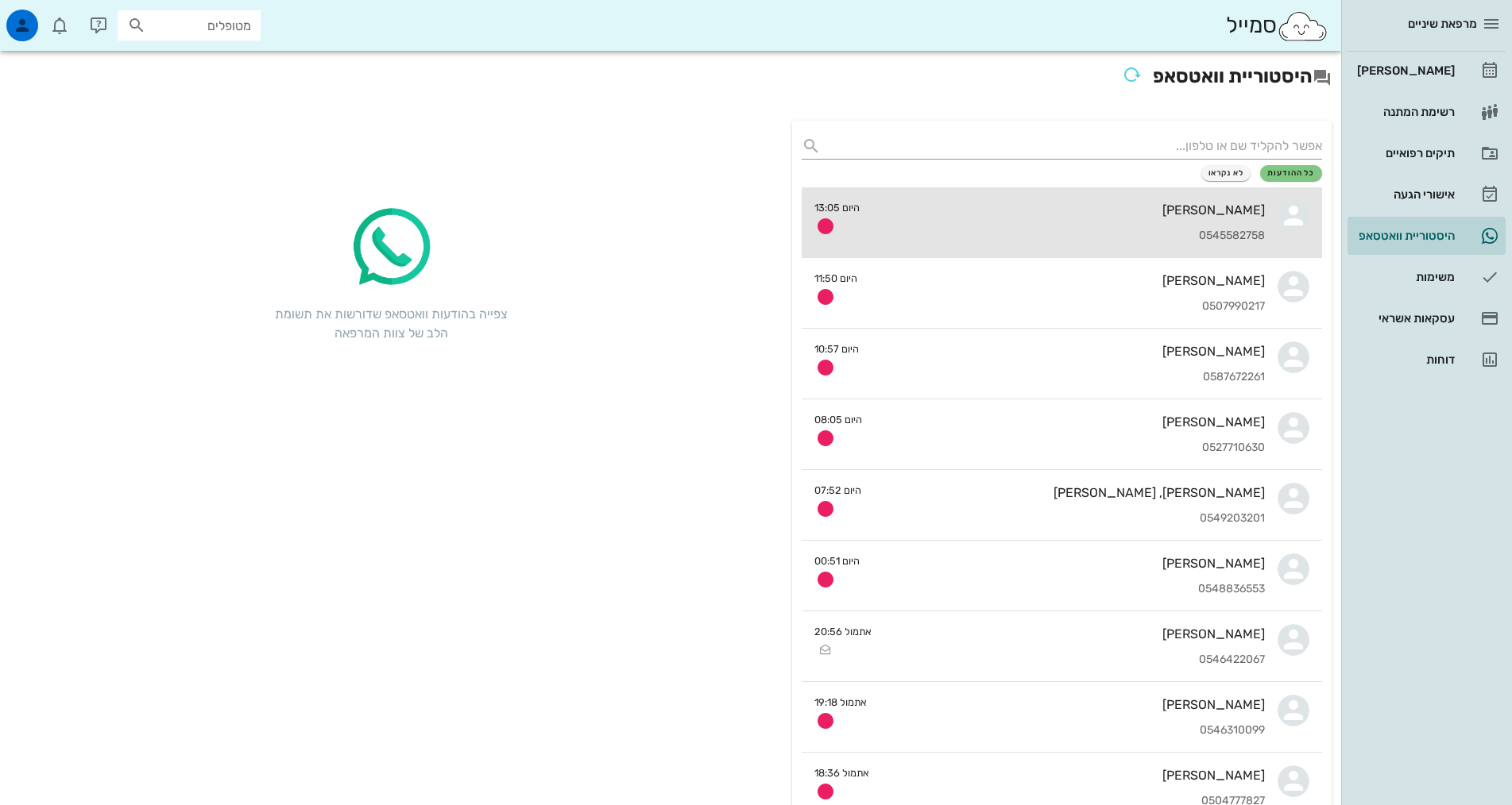
click at [886, 229] on div "0545582758" at bounding box center [1068, 236] width 392 height 13
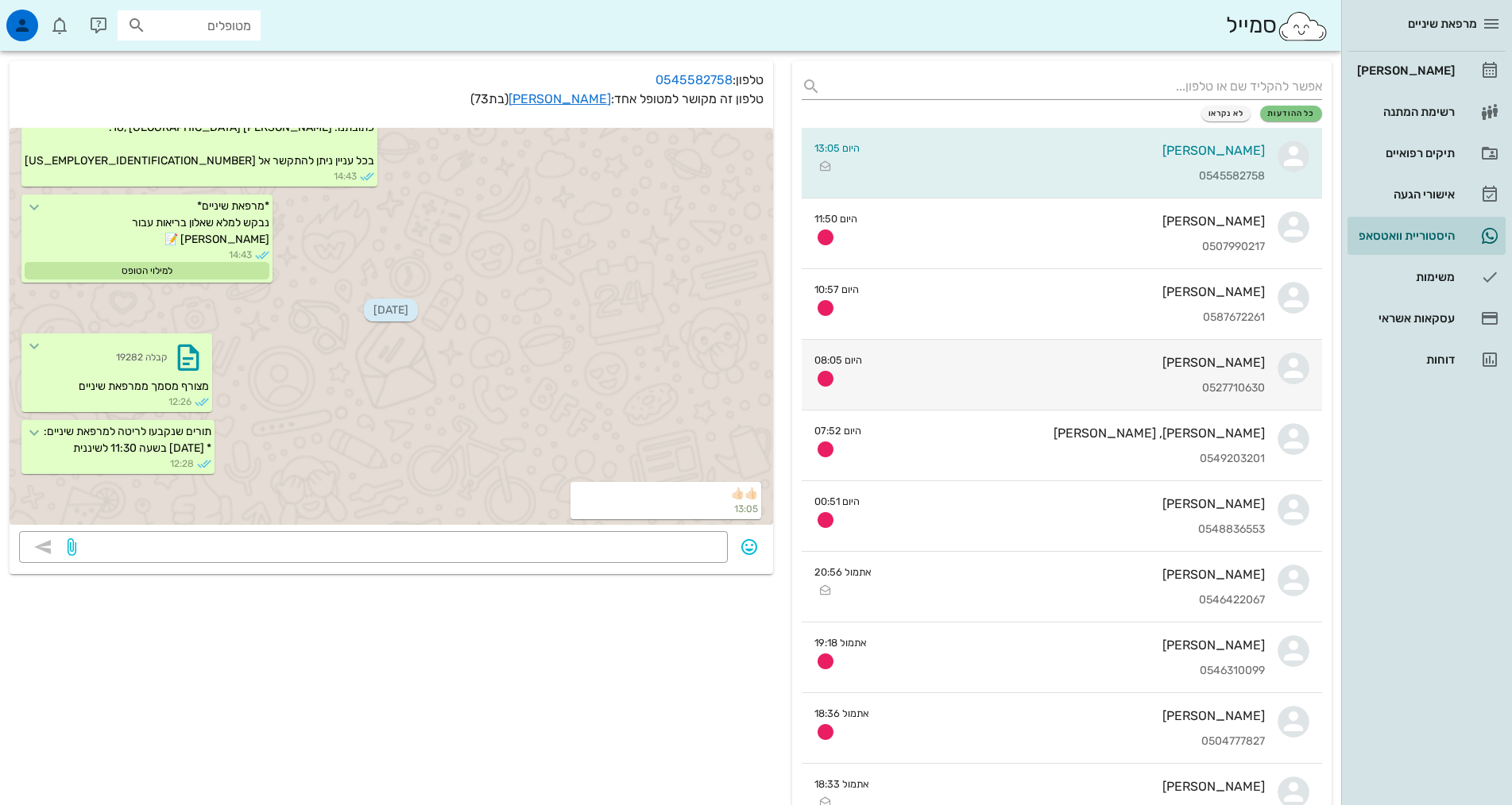
scroll to position [159, 0]
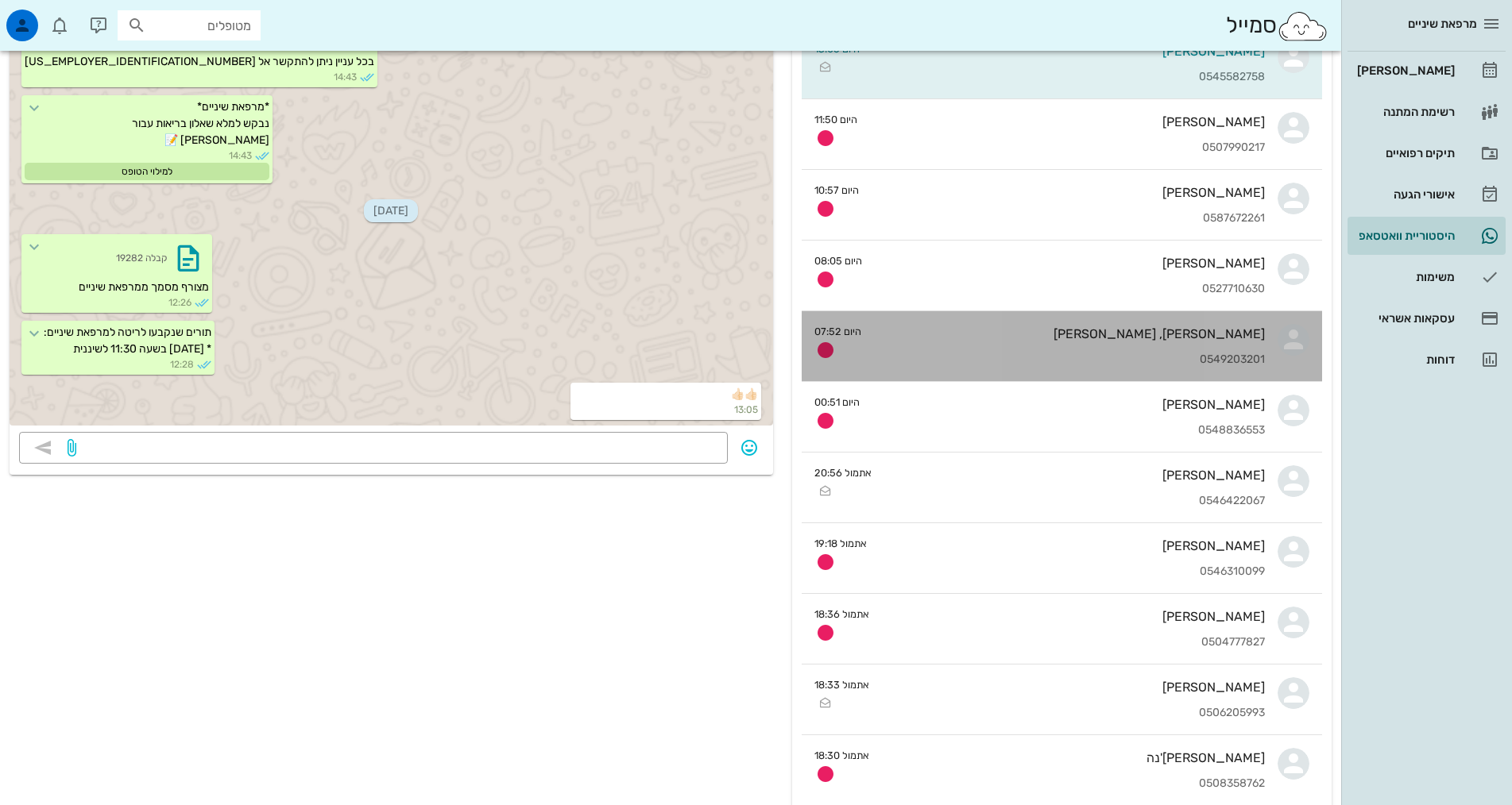
click at [934, 343] on div "[PERSON_NAME], [PERSON_NAME] 0549203201" at bounding box center [1069, 346] width 391 height 69
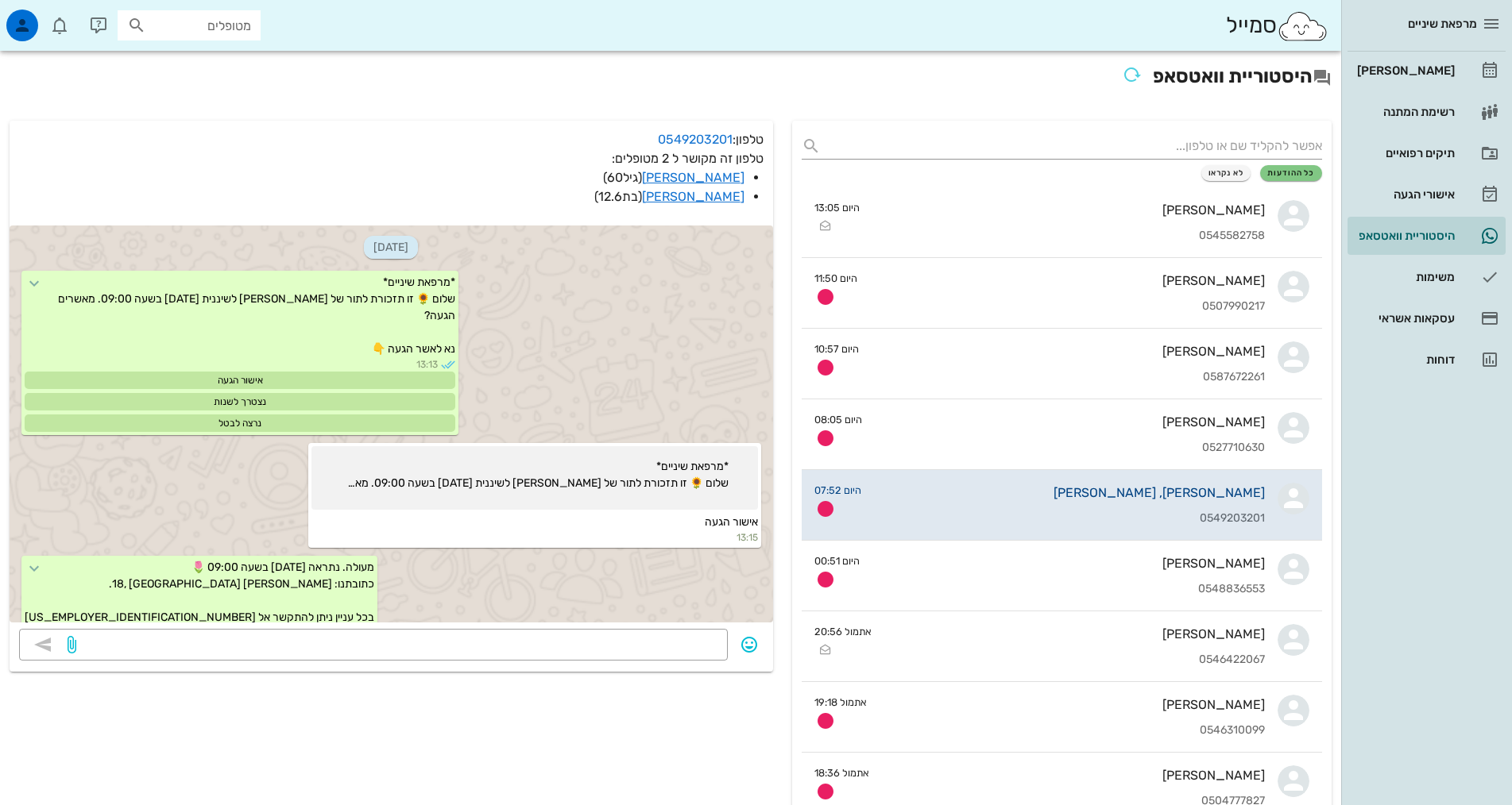
scroll to position [513, 0]
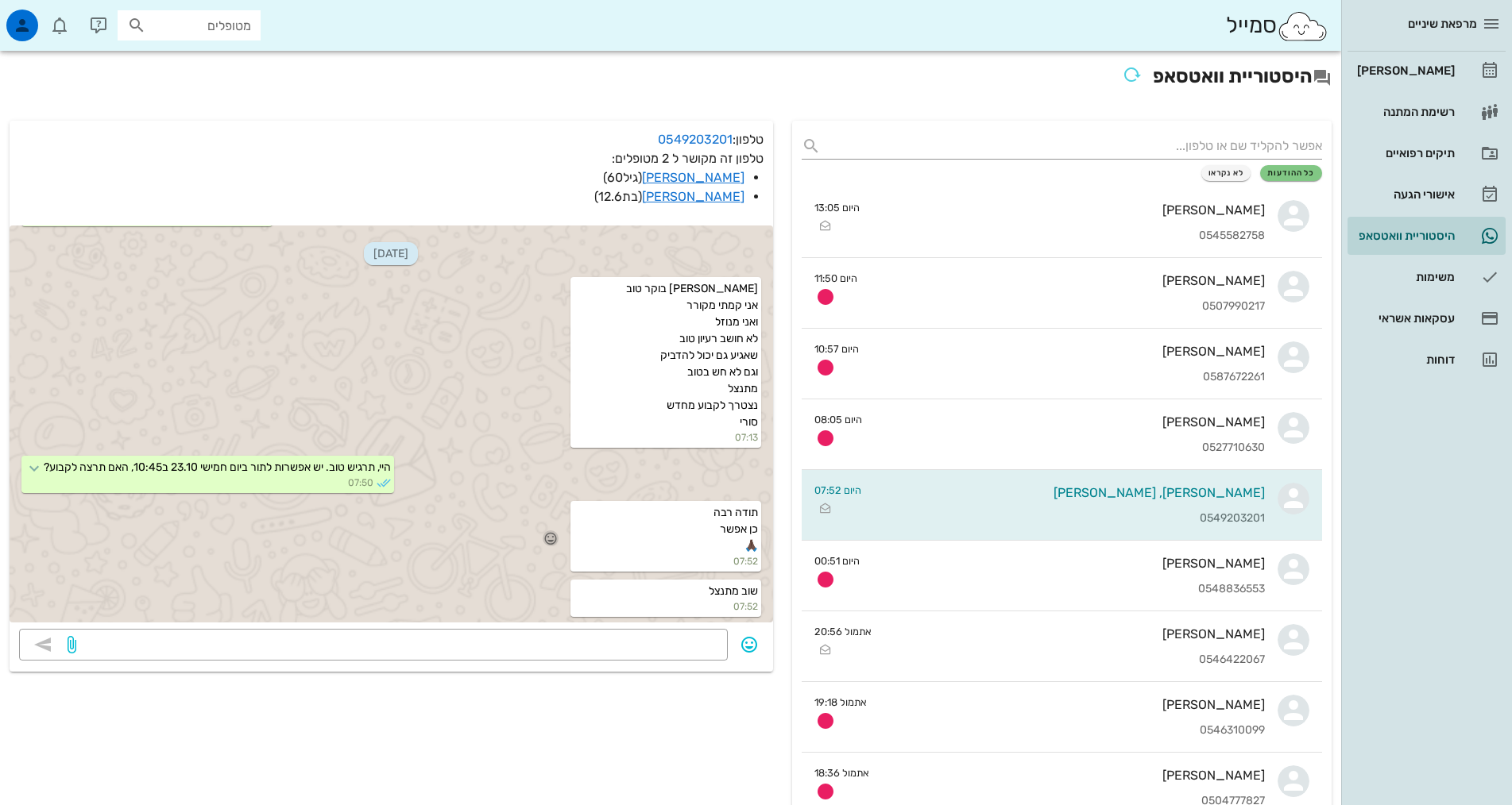
click at [549, 533] on icon "button" at bounding box center [550, 538] width 14 height 14
click at [549, 505] on div "👍" at bounding box center [539, 515] width 29 height 30
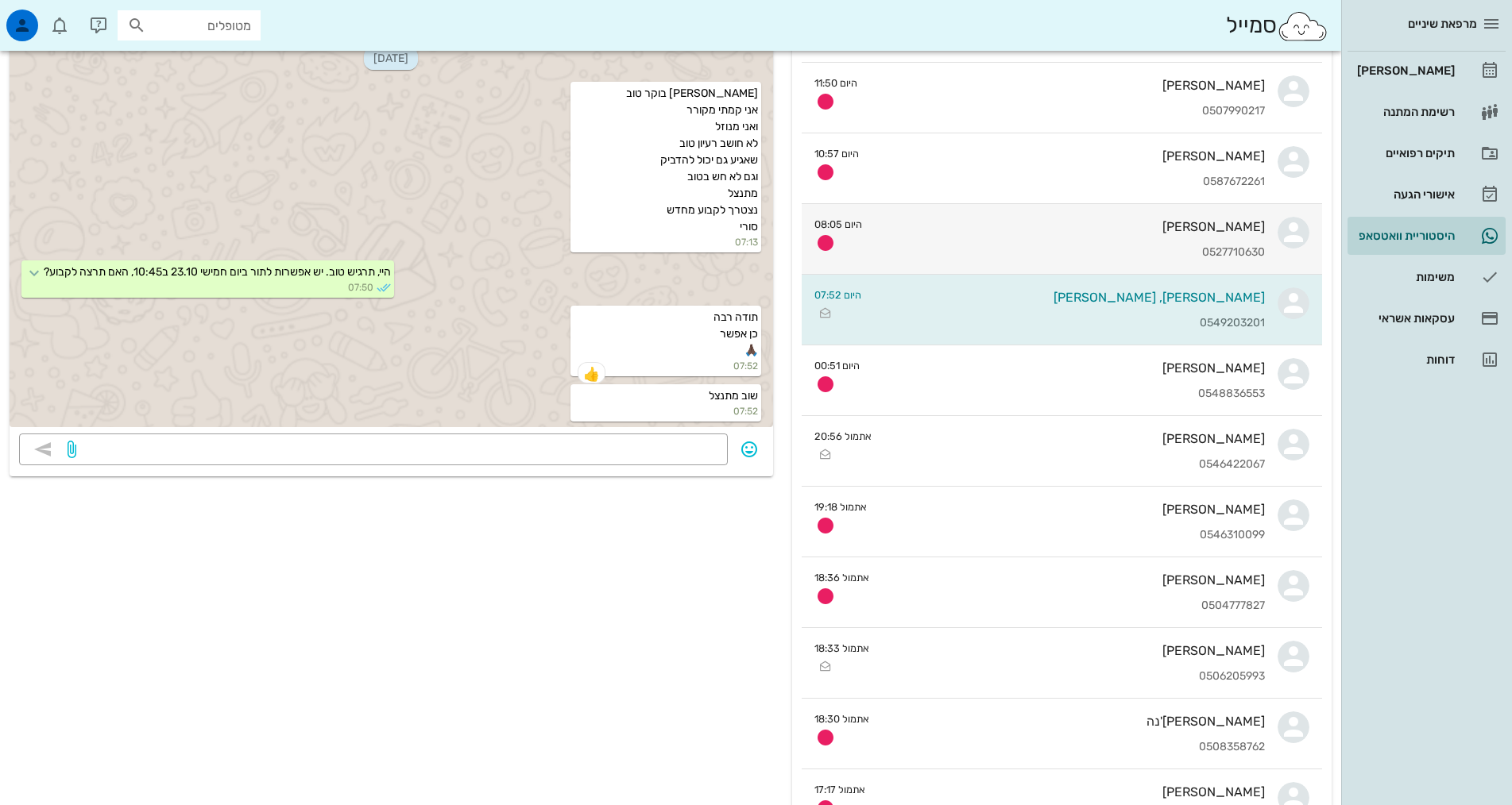
scroll to position [0, 0]
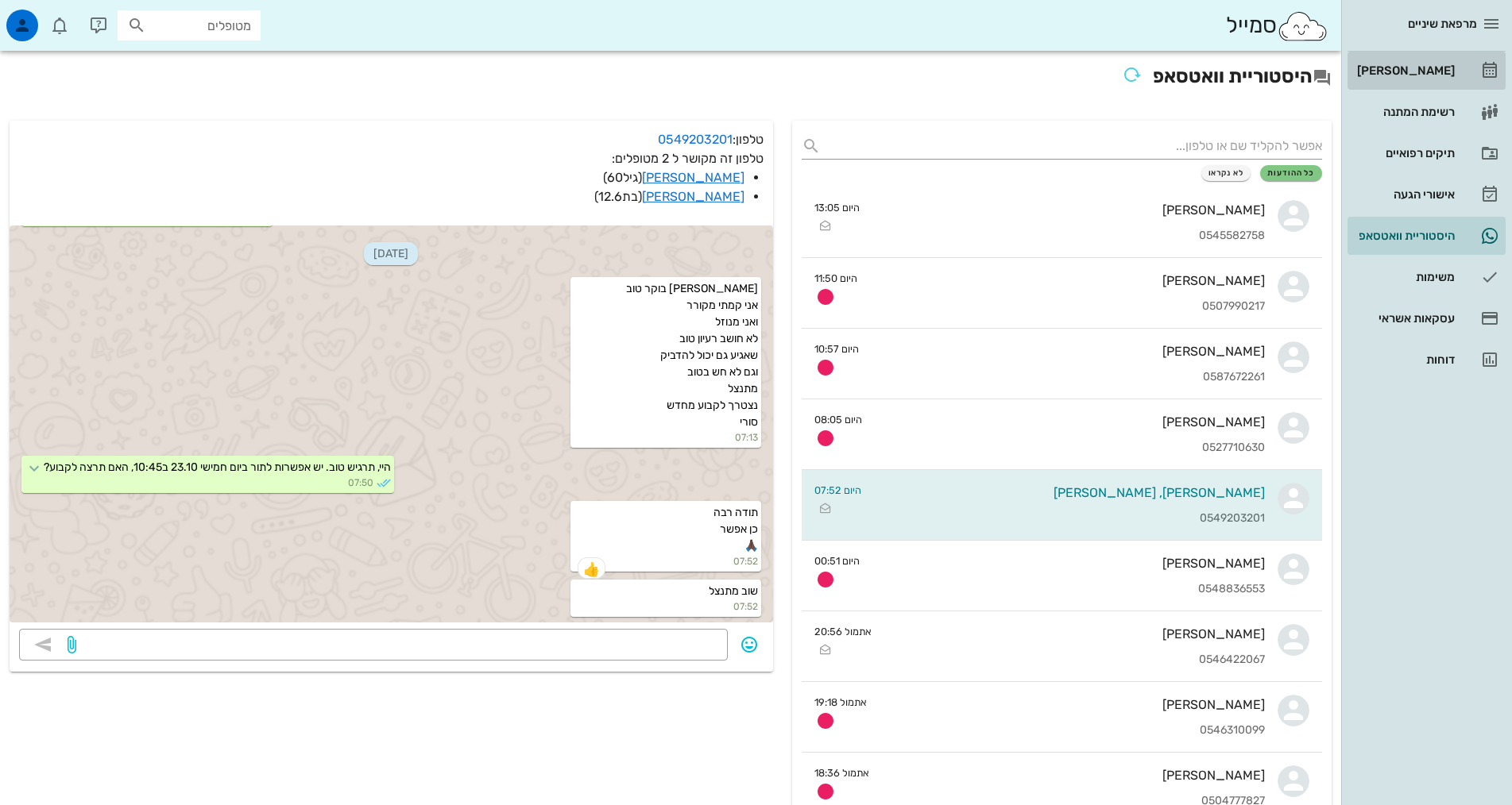
click at [1437, 86] on link "[PERSON_NAME]" at bounding box center [1426, 70] width 158 height 38
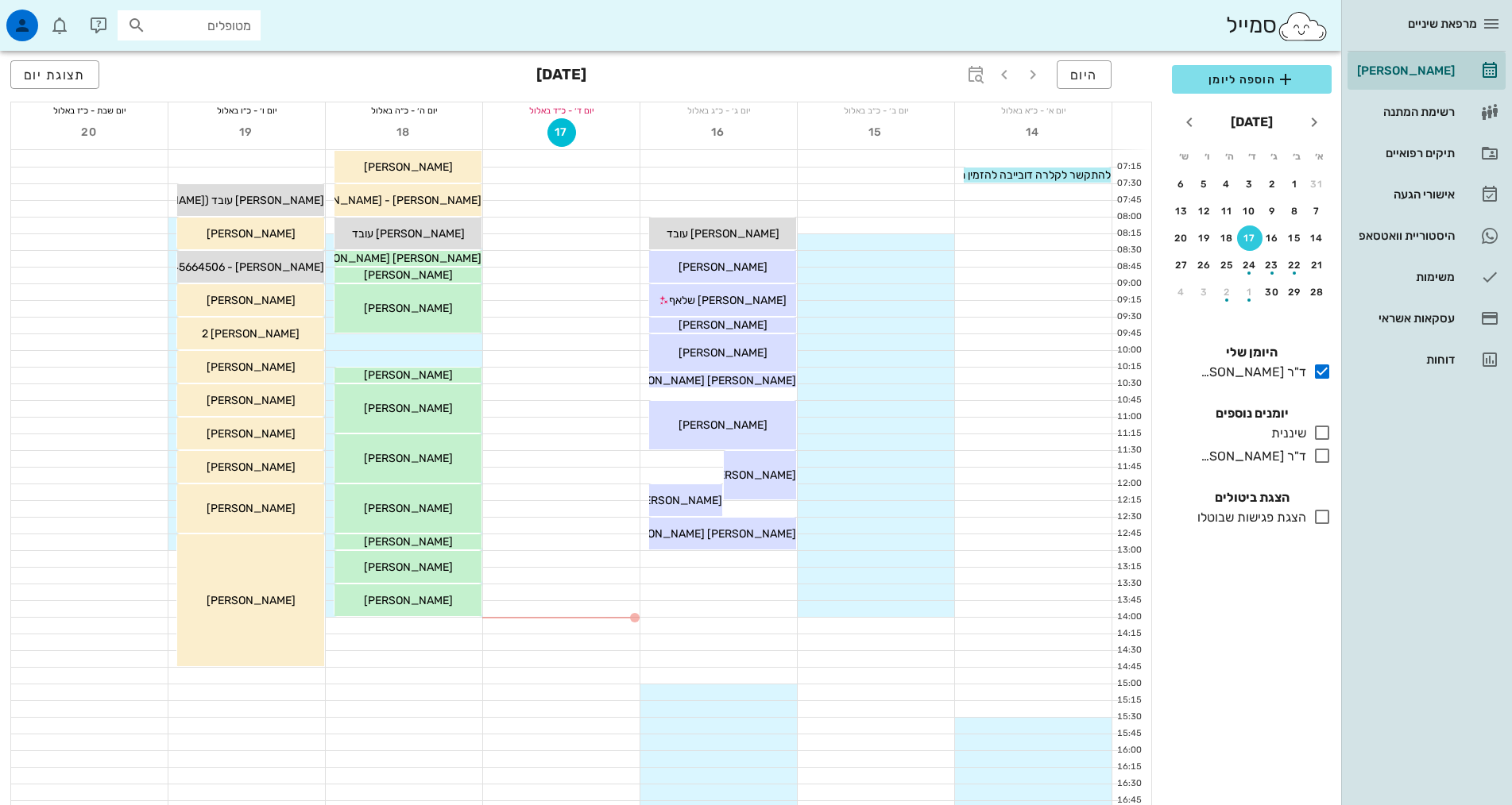
click at [1324, 434] on icon at bounding box center [1322, 433] width 19 height 19
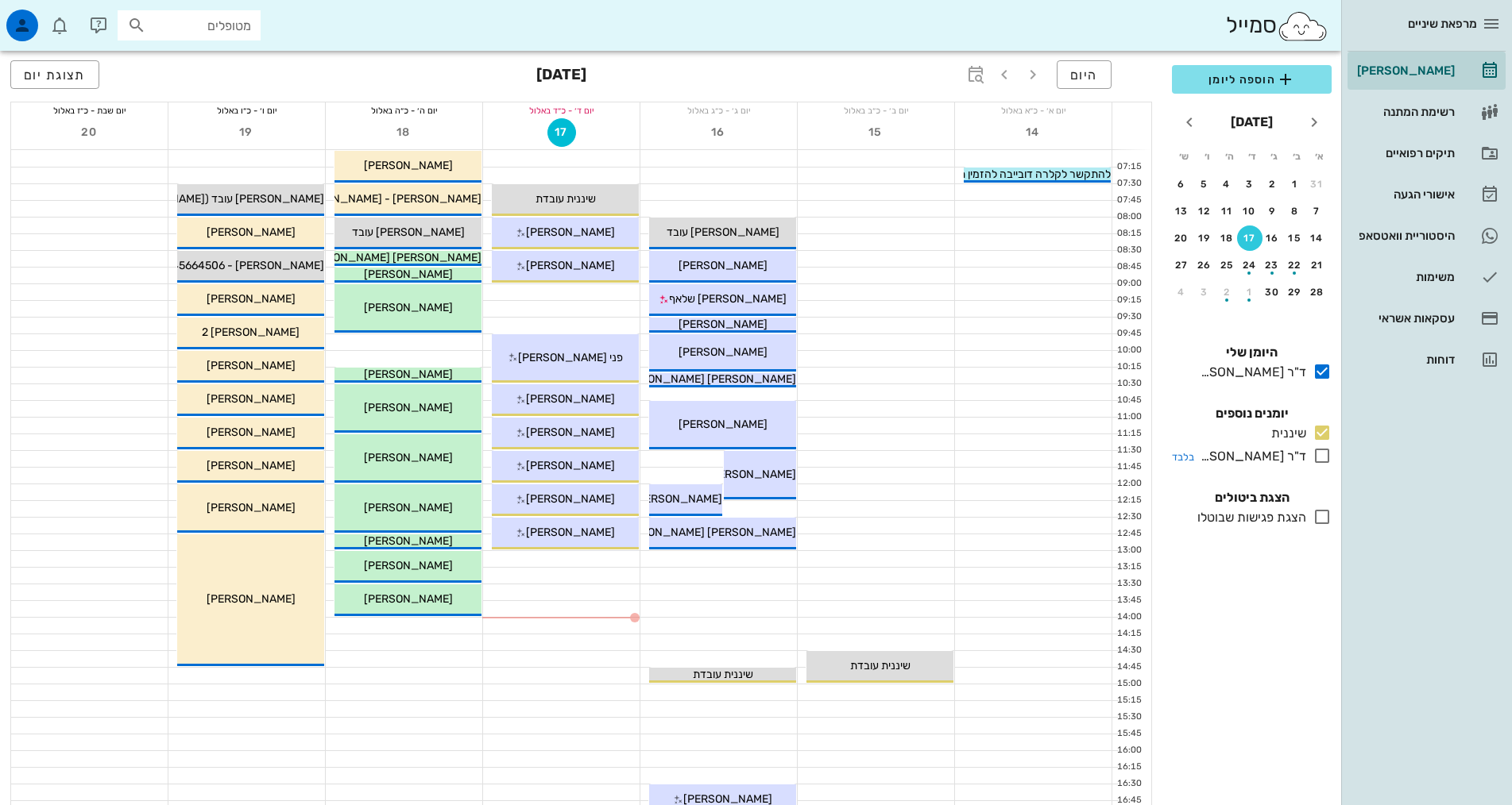
click at [1322, 457] on icon at bounding box center [1322, 455] width 19 height 19
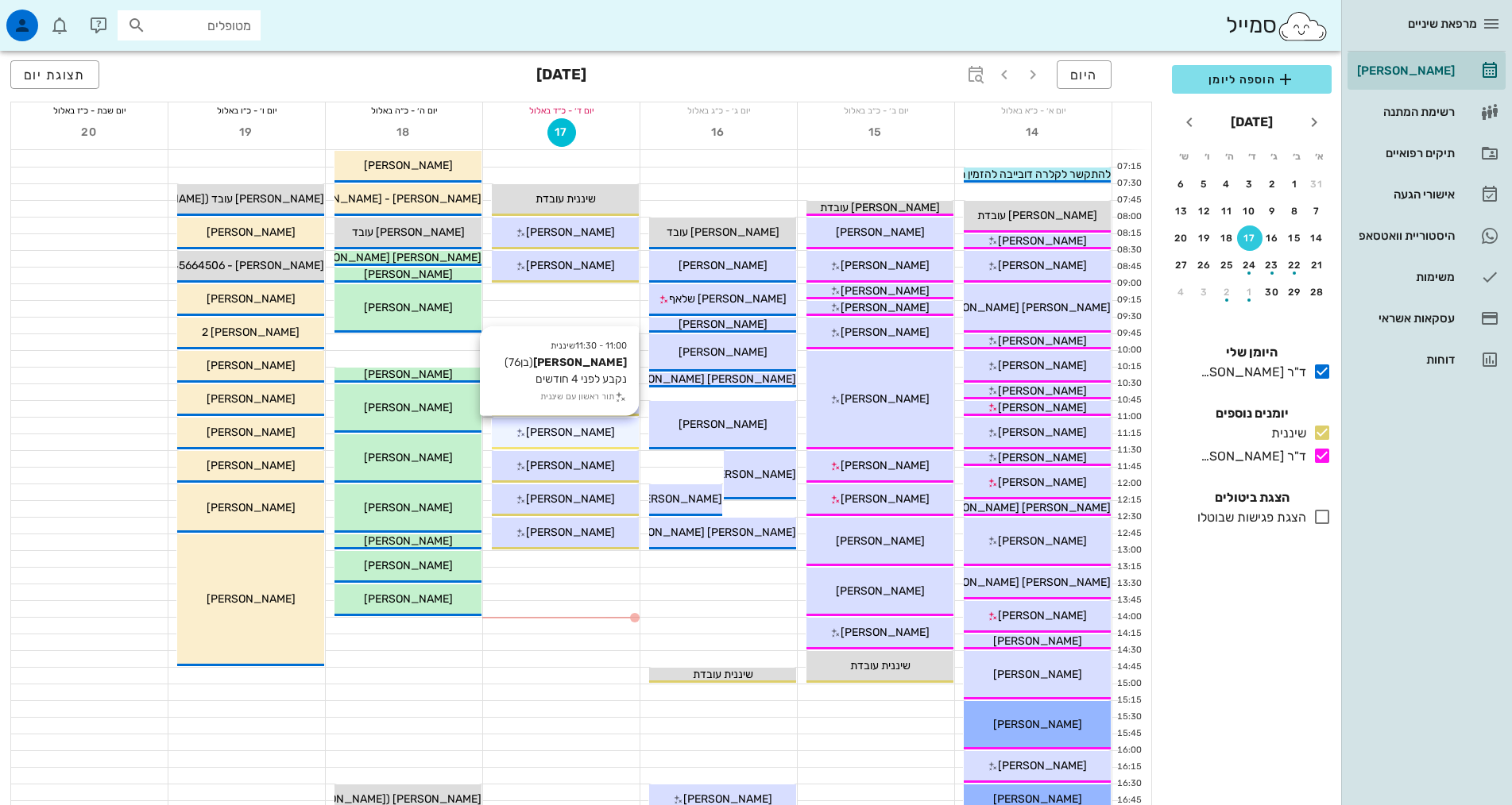
scroll to position [397, 0]
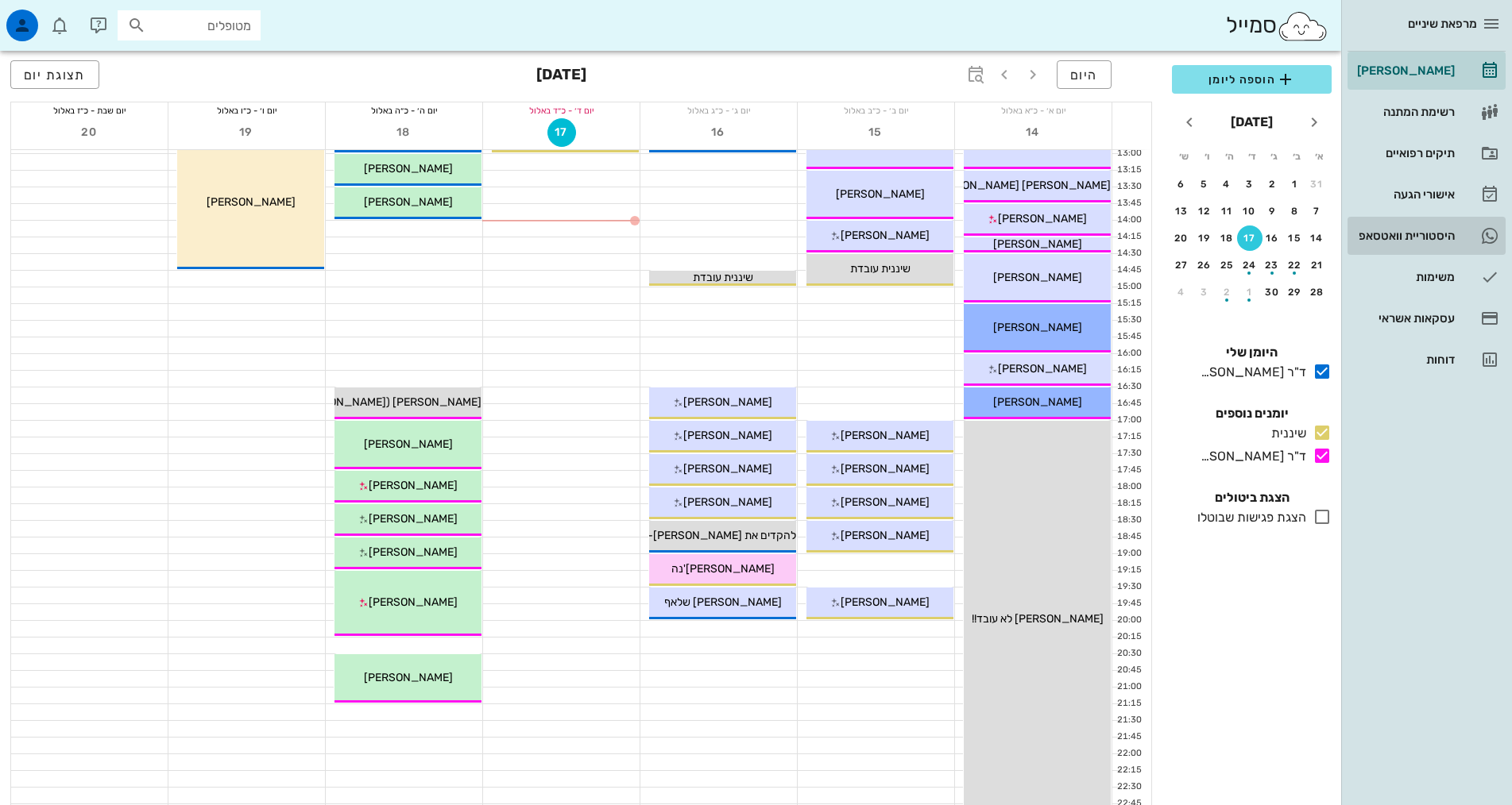
click at [1440, 227] on div "היסטוריית וואטסאפ" at bounding box center [1404, 236] width 101 height 26
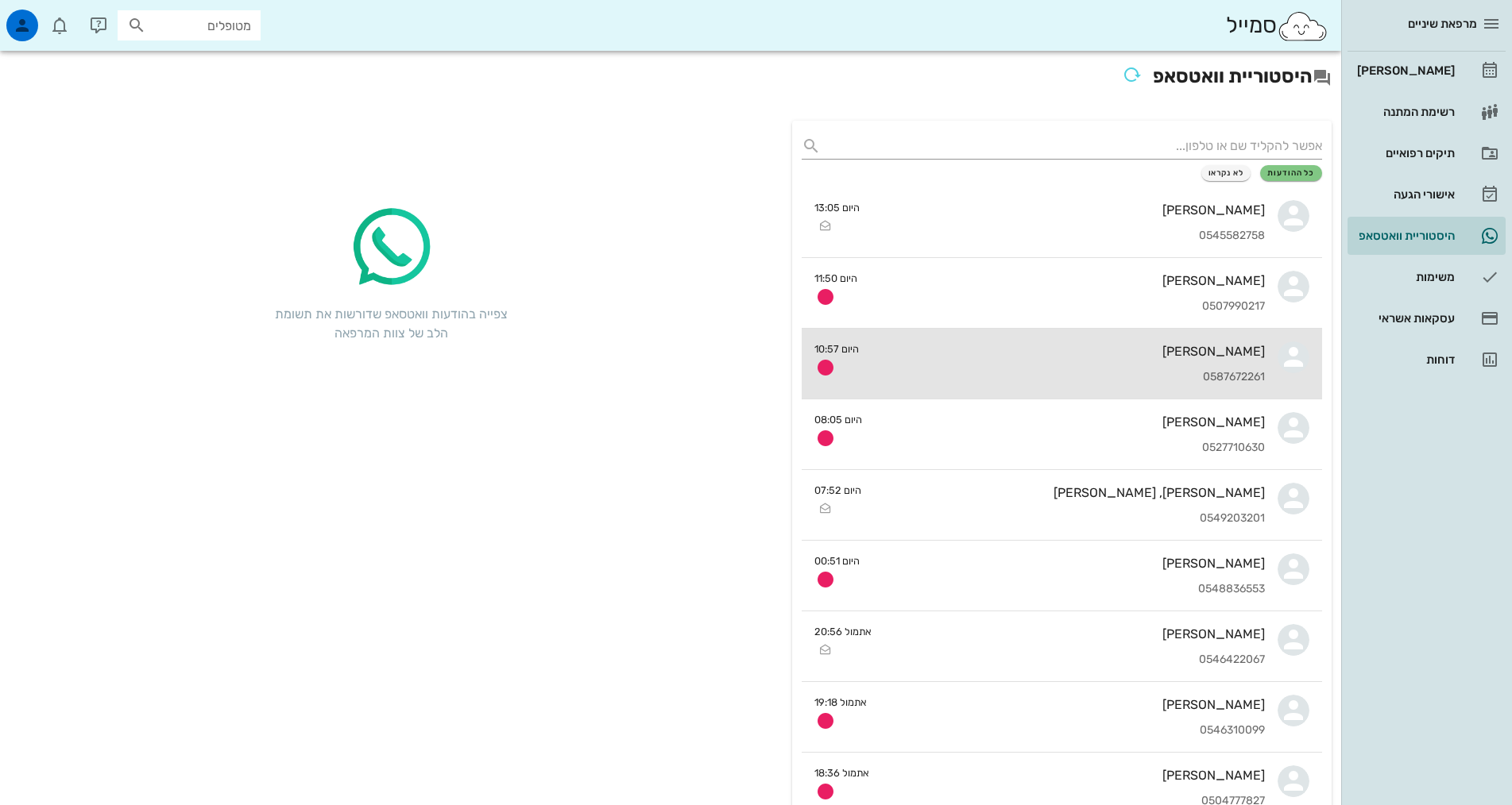
click at [1226, 346] on div "[PERSON_NAME]" at bounding box center [1068, 352] width 393 height 15
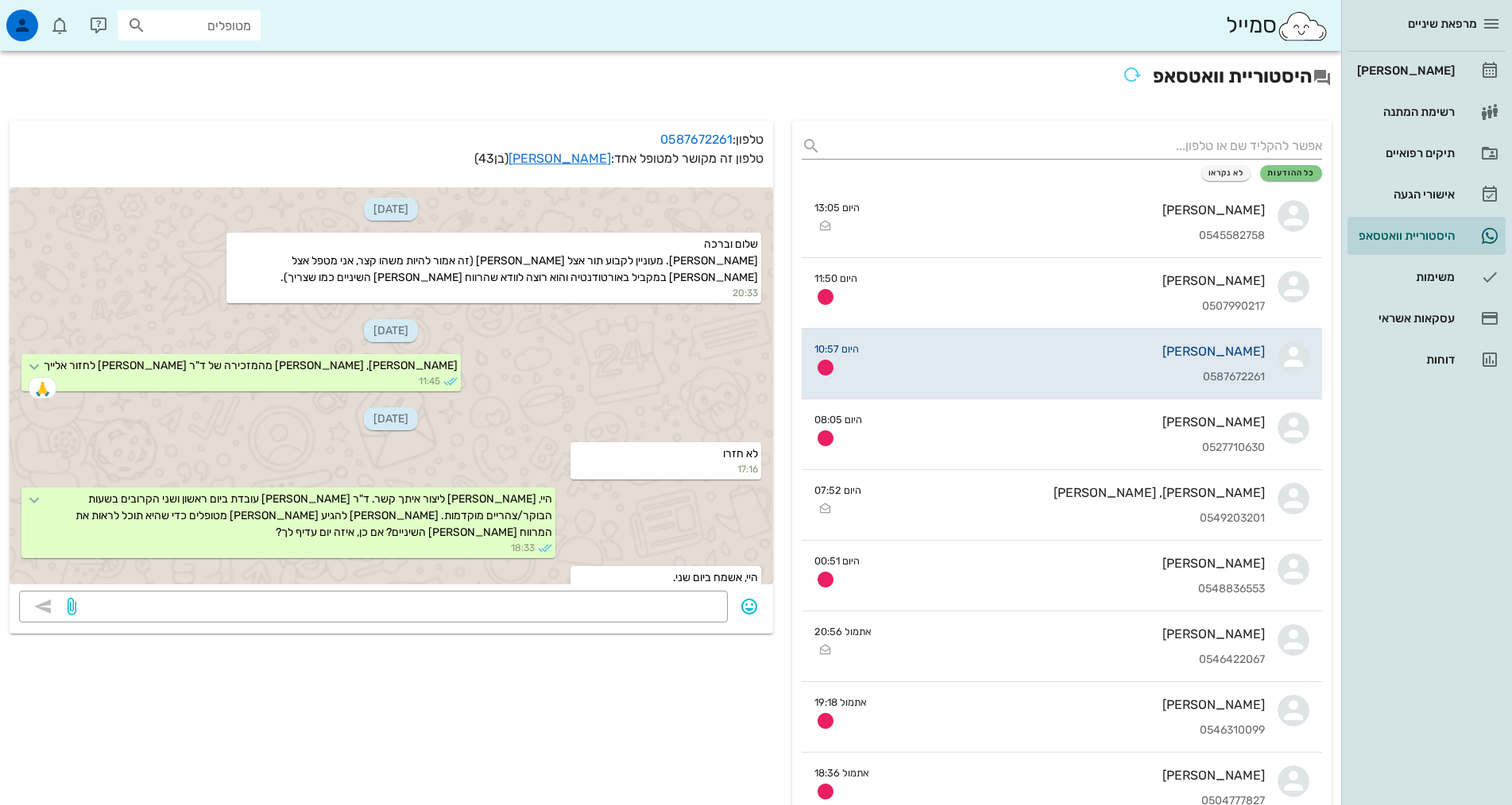
scroll to position [511, 0]
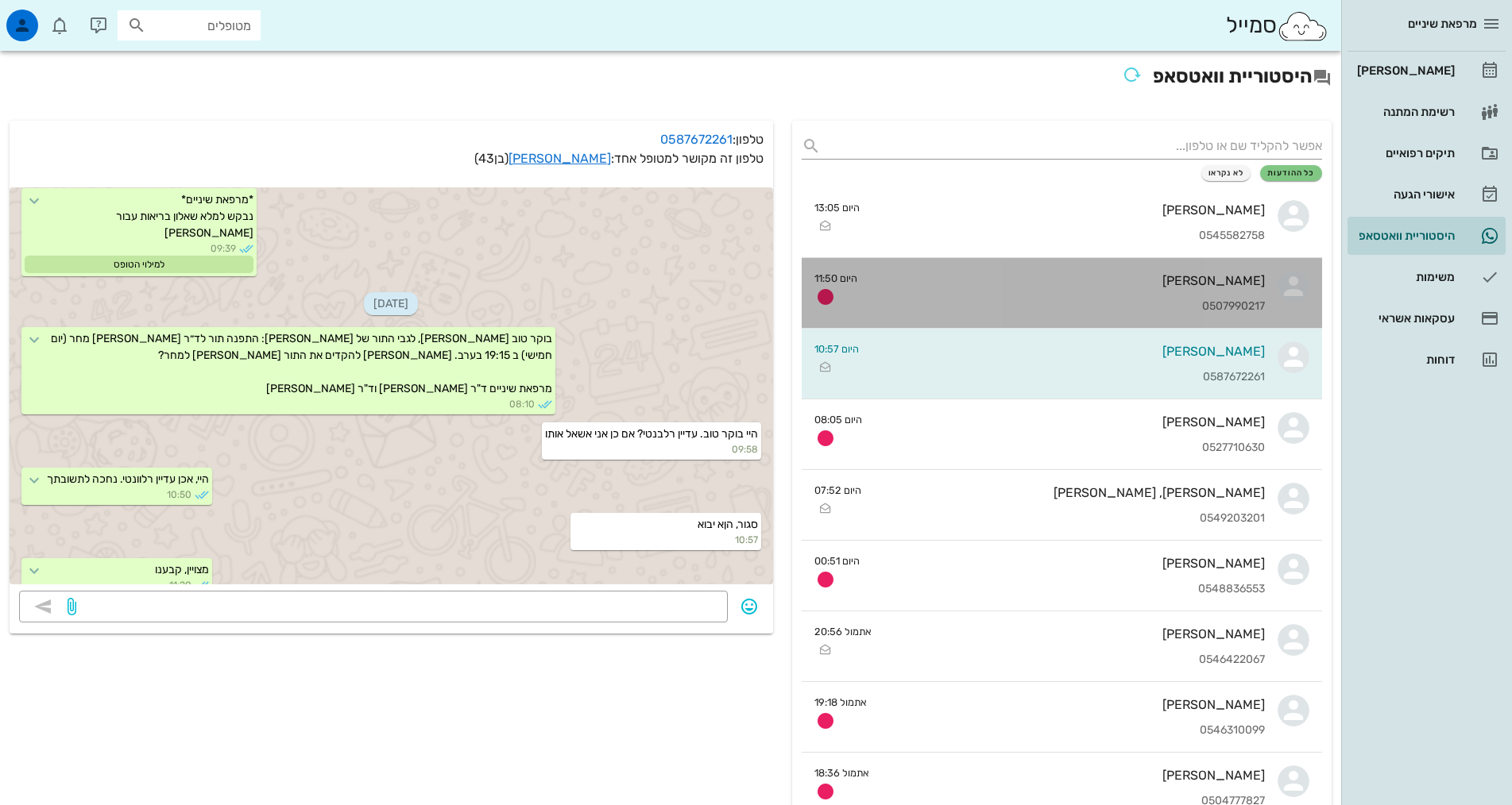
click at [1235, 298] on div "[PERSON_NAME] 0507990217" at bounding box center [1067, 293] width 395 height 69
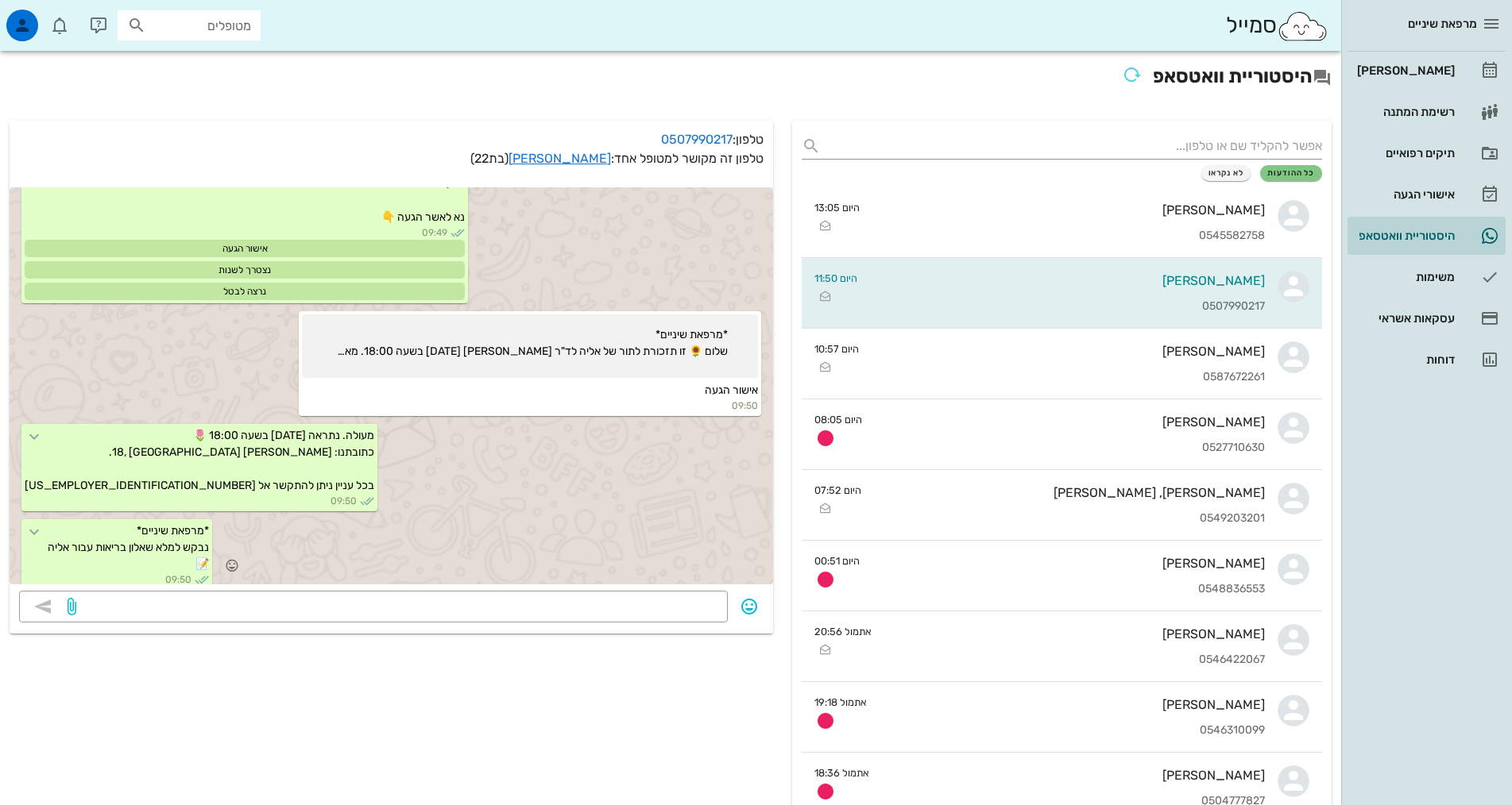
scroll to position [261, 0]
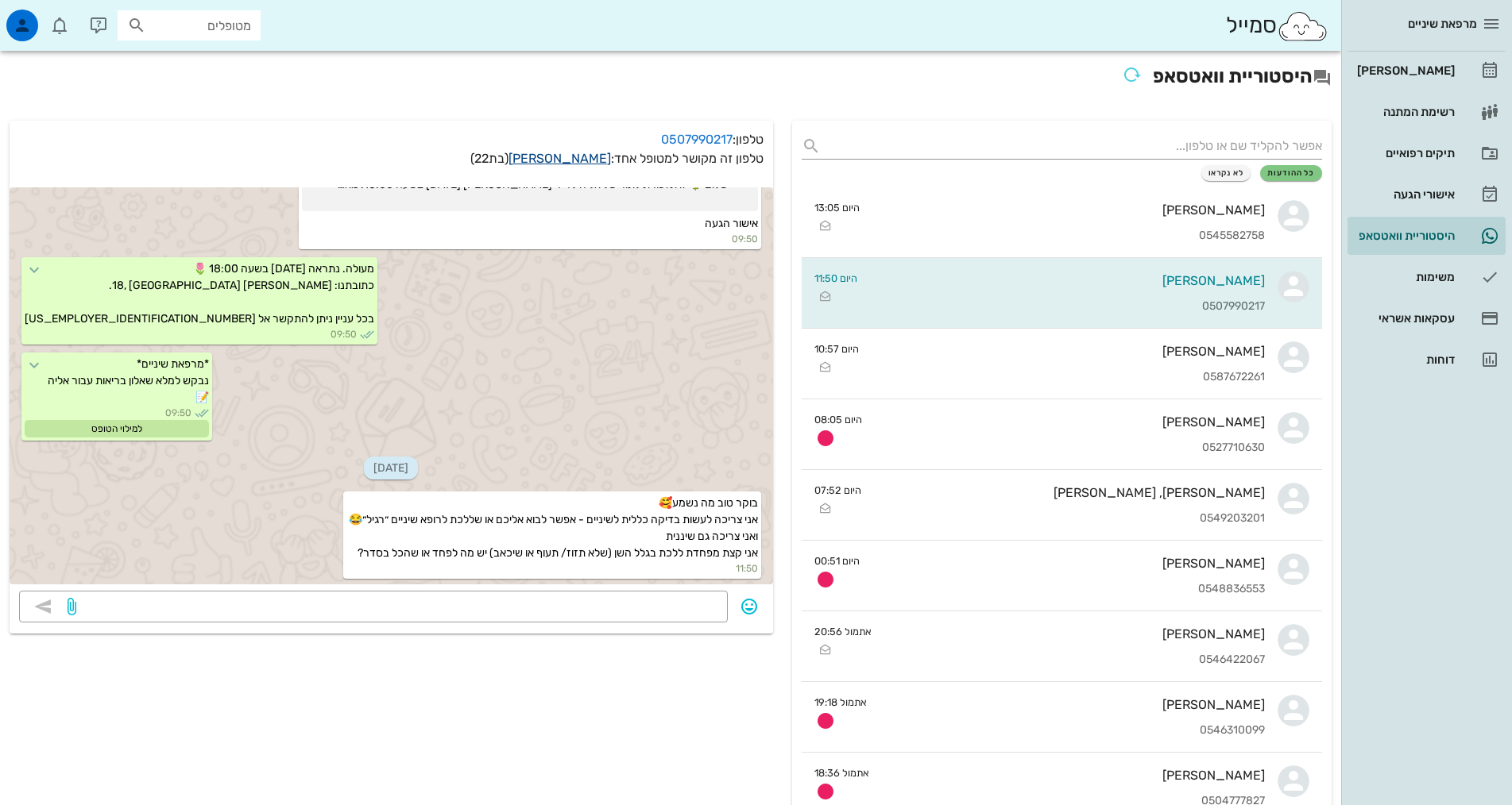
click at [598, 159] on link "[PERSON_NAME]" at bounding box center [559, 158] width 103 height 15
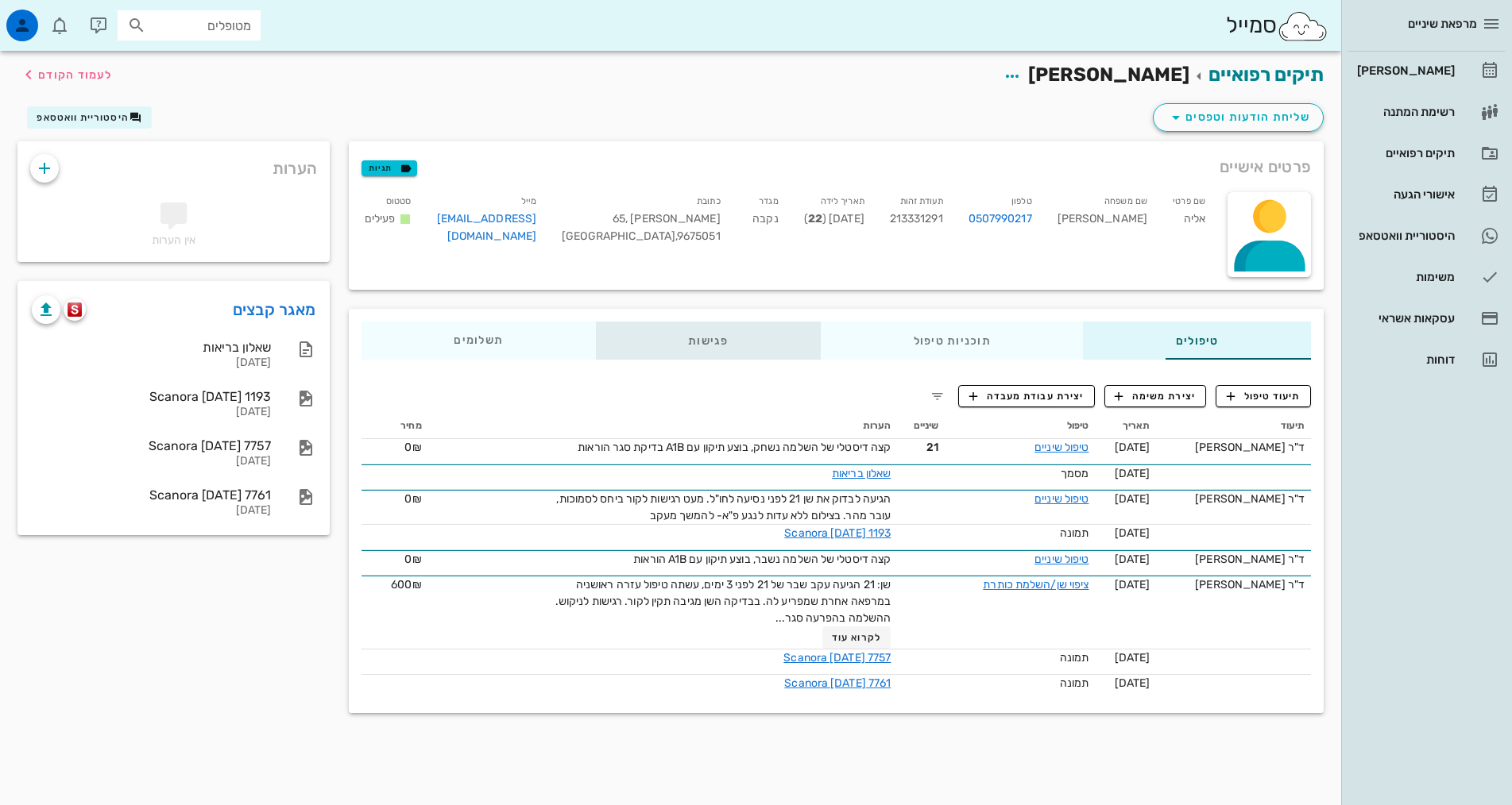
click at [626, 349] on div "פגישות" at bounding box center [708, 341] width 225 height 38
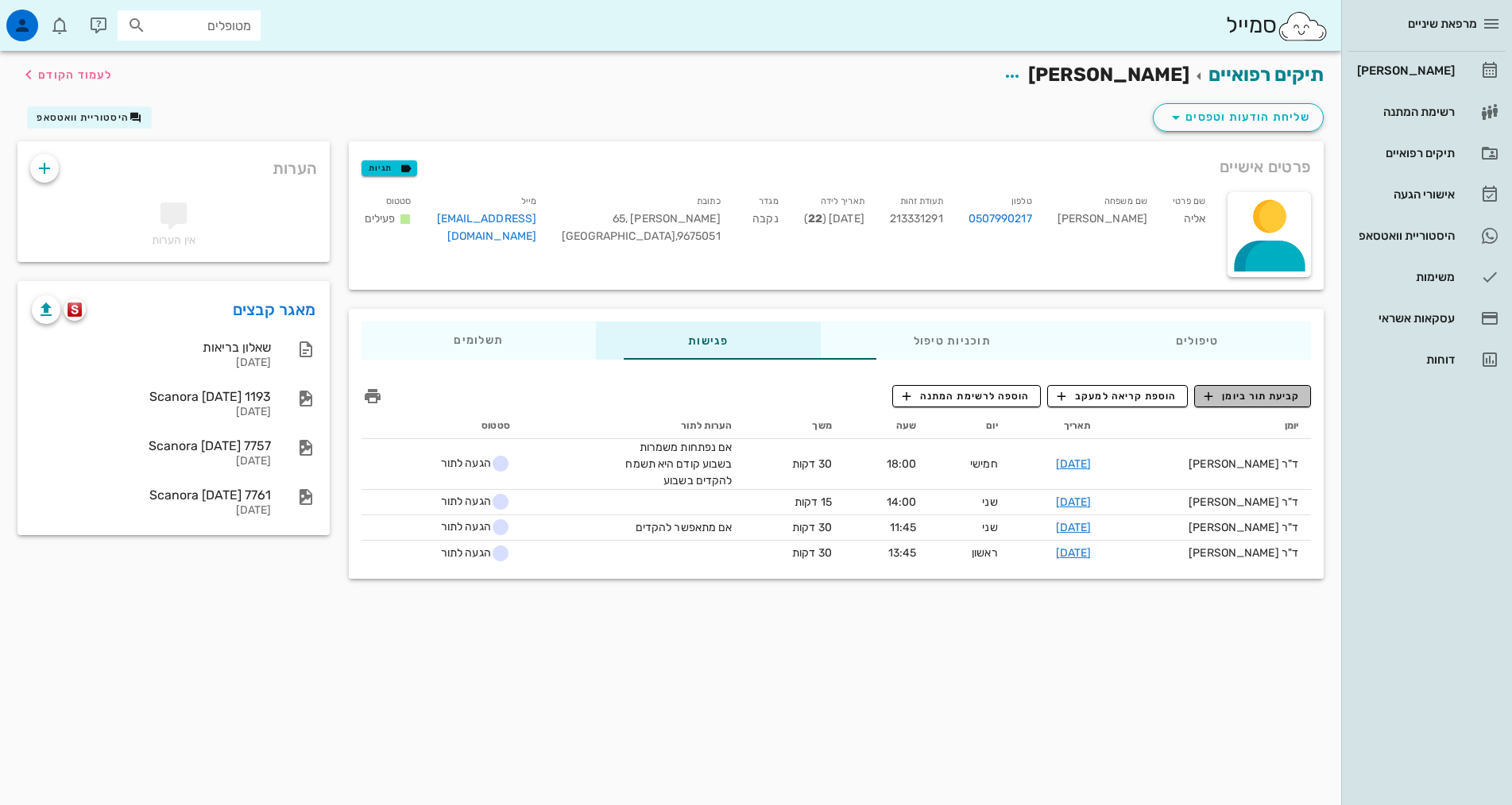
click at [1244, 390] on span "קביעת תור ביומן" at bounding box center [1251, 395] width 95 height 14
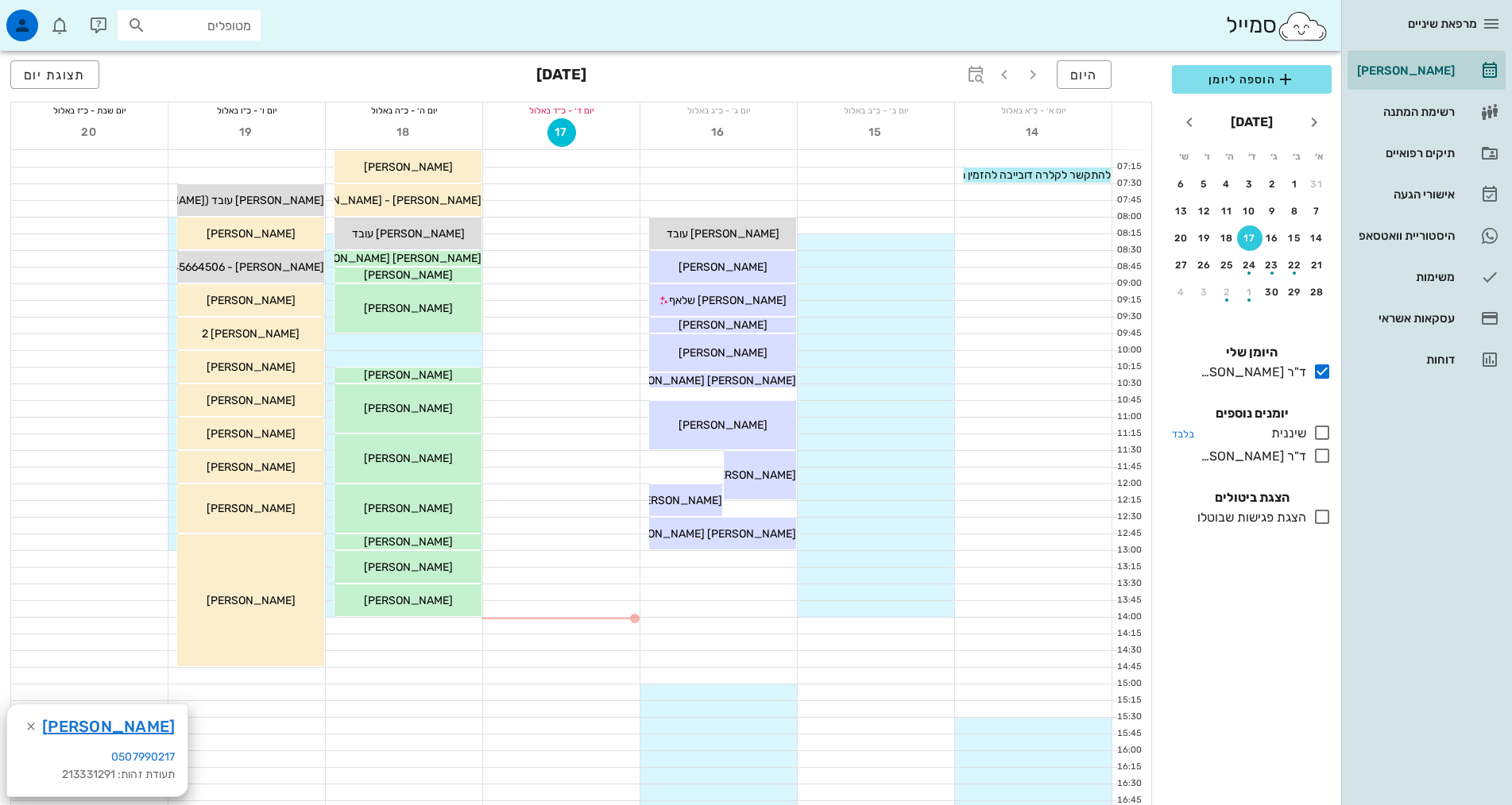
click at [1321, 434] on icon at bounding box center [1322, 433] width 19 height 19
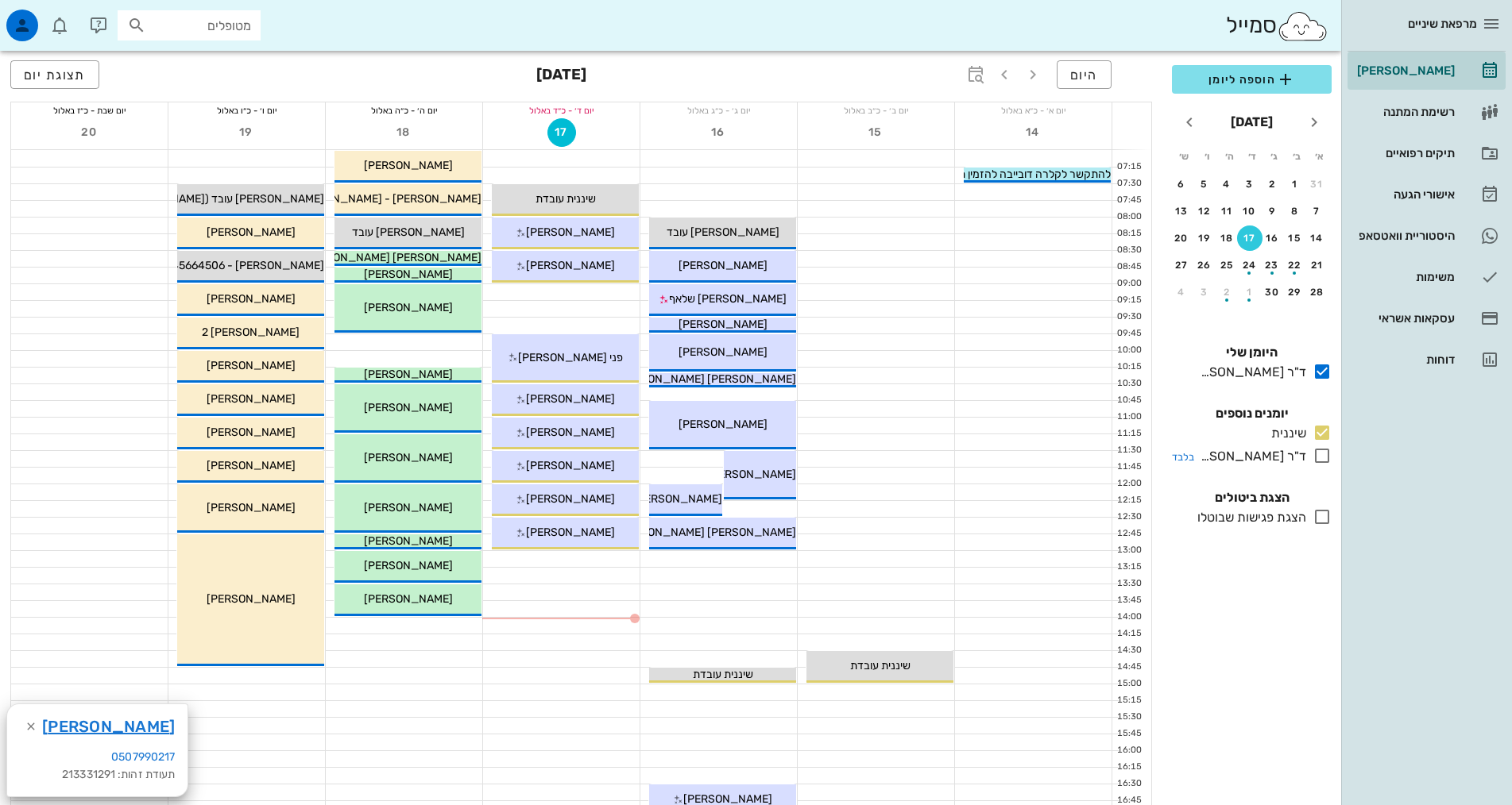
click at [1321, 456] on icon at bounding box center [1322, 455] width 19 height 19
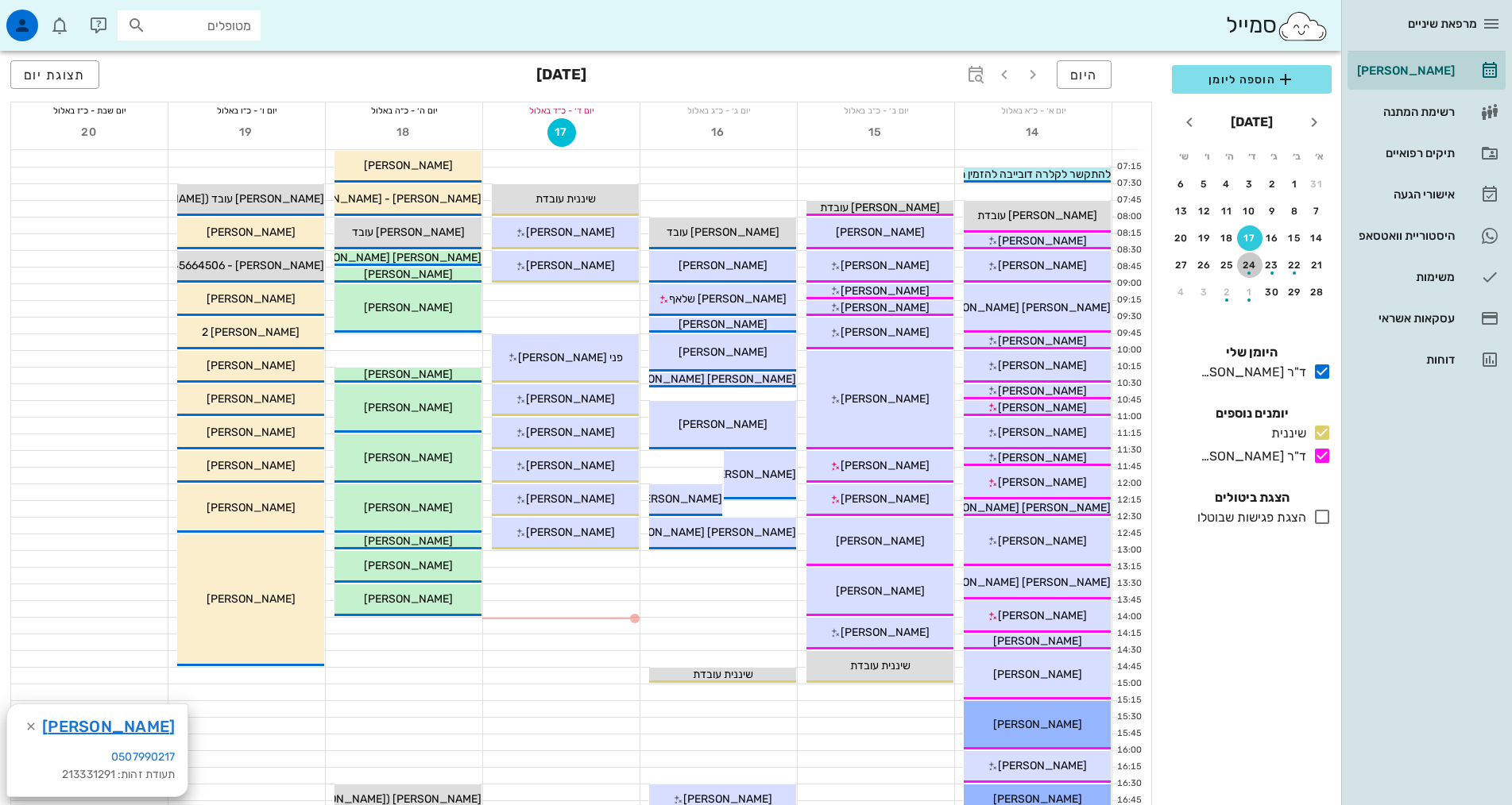
click at [1245, 264] on div "24" at bounding box center [1249, 265] width 26 height 11
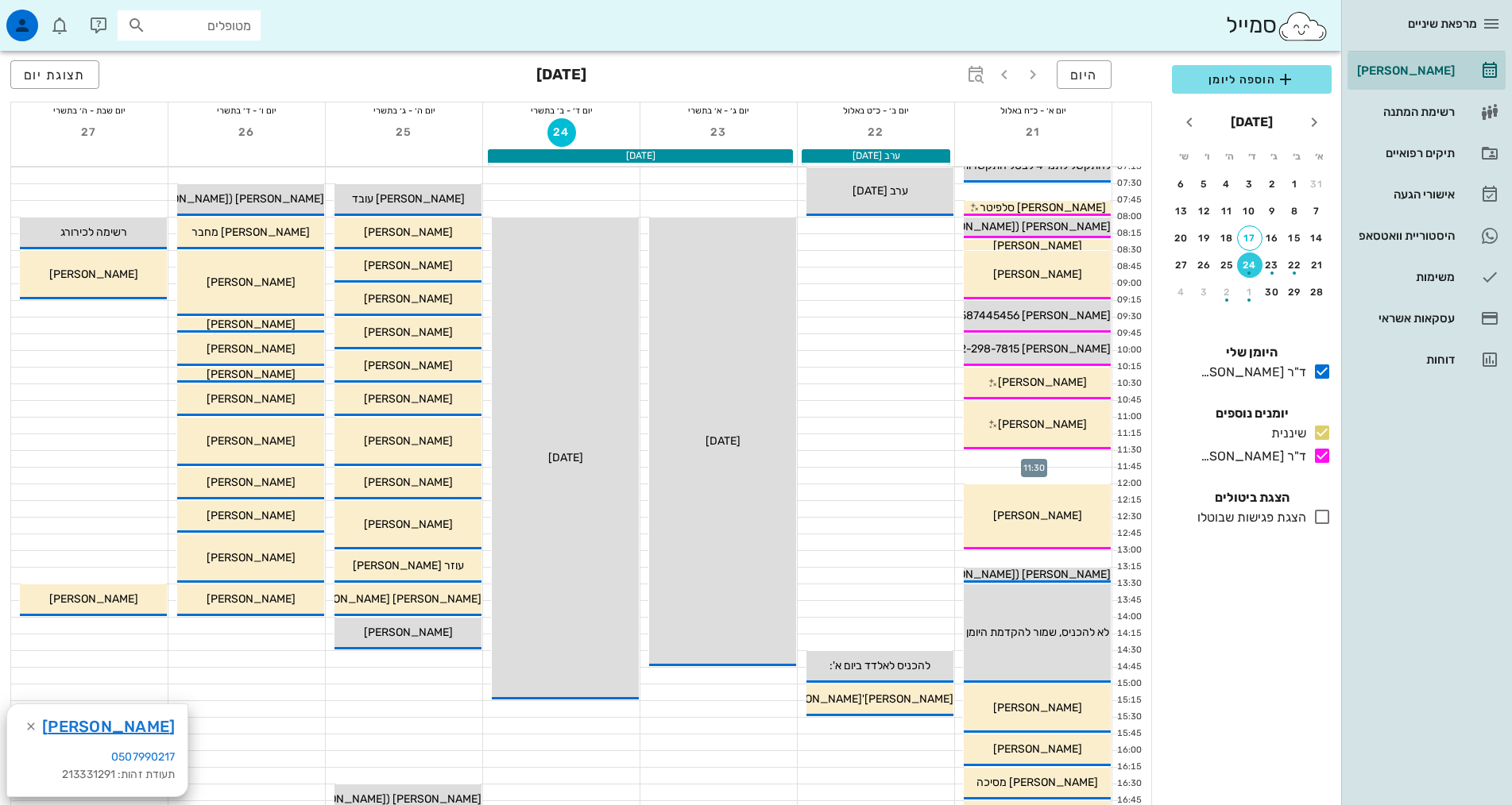
click at [1079, 458] on div at bounding box center [1033, 458] width 156 height 16
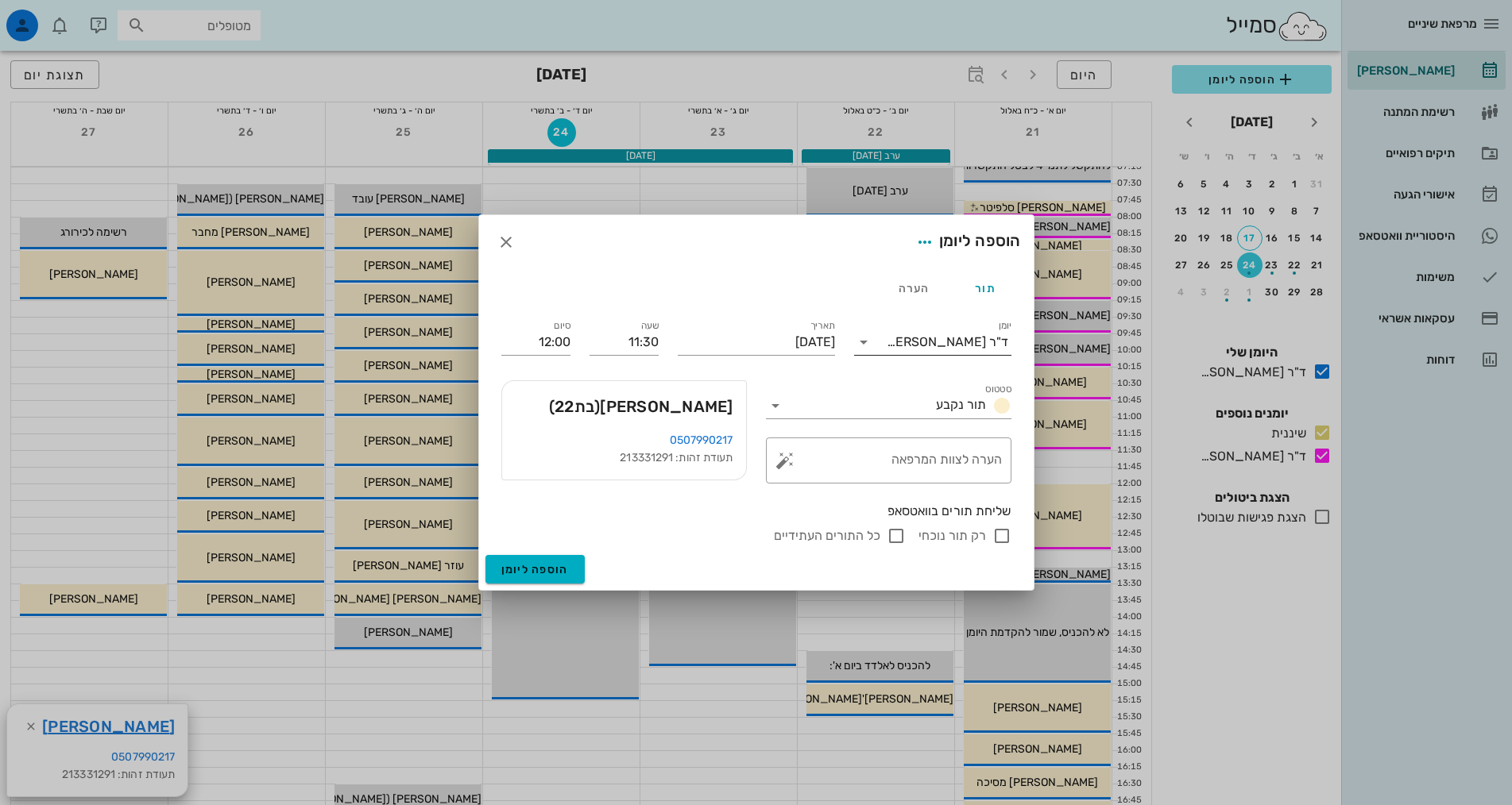
click at [958, 346] on div "ד"ר [PERSON_NAME]" at bounding box center [947, 342] width 122 height 14
click at [972, 423] on div "ד"ר [PERSON_NAME]" at bounding box center [932, 430] width 132 height 34
drag, startPoint x: 549, startPoint y: 568, endPoint x: 561, endPoint y: 563, distance: 13.0
click at [550, 568] on span "הוספה ליומן" at bounding box center [535, 569] width 68 height 13
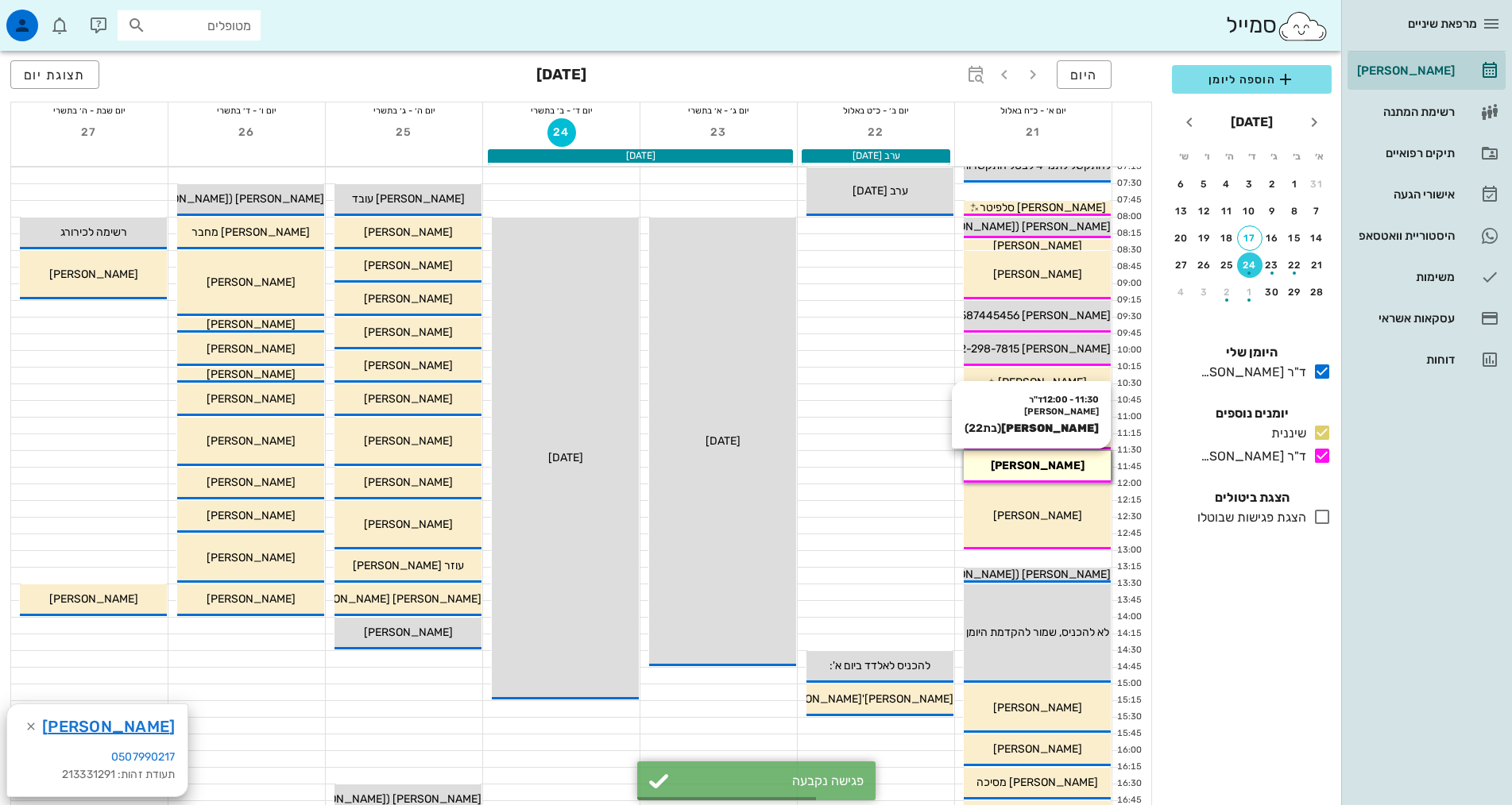
click at [1044, 467] on span "[PERSON_NAME]" at bounding box center [1037, 466] width 94 height 13
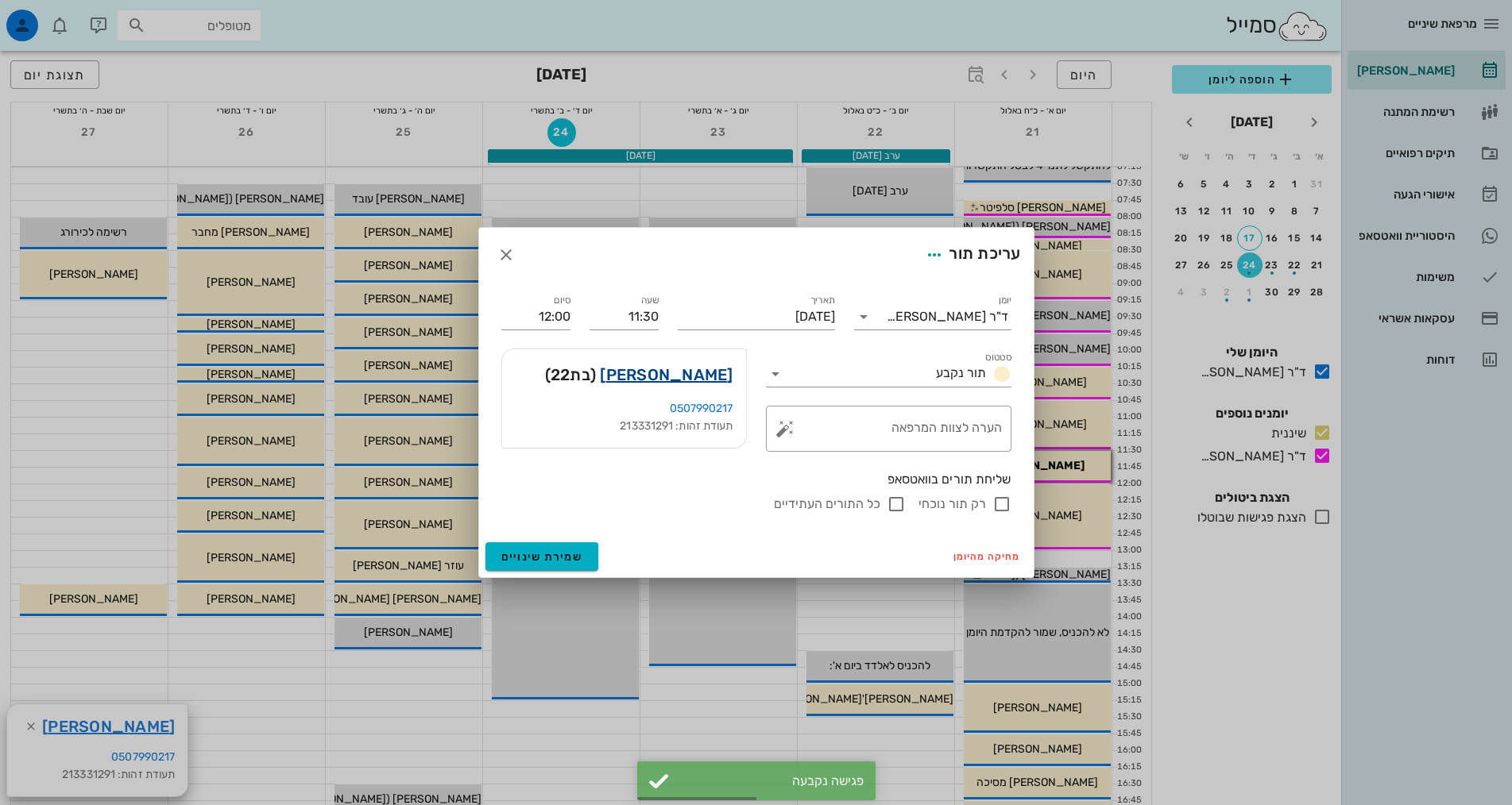
click at [694, 369] on link "[PERSON_NAME]" at bounding box center [666, 375] width 132 height 26
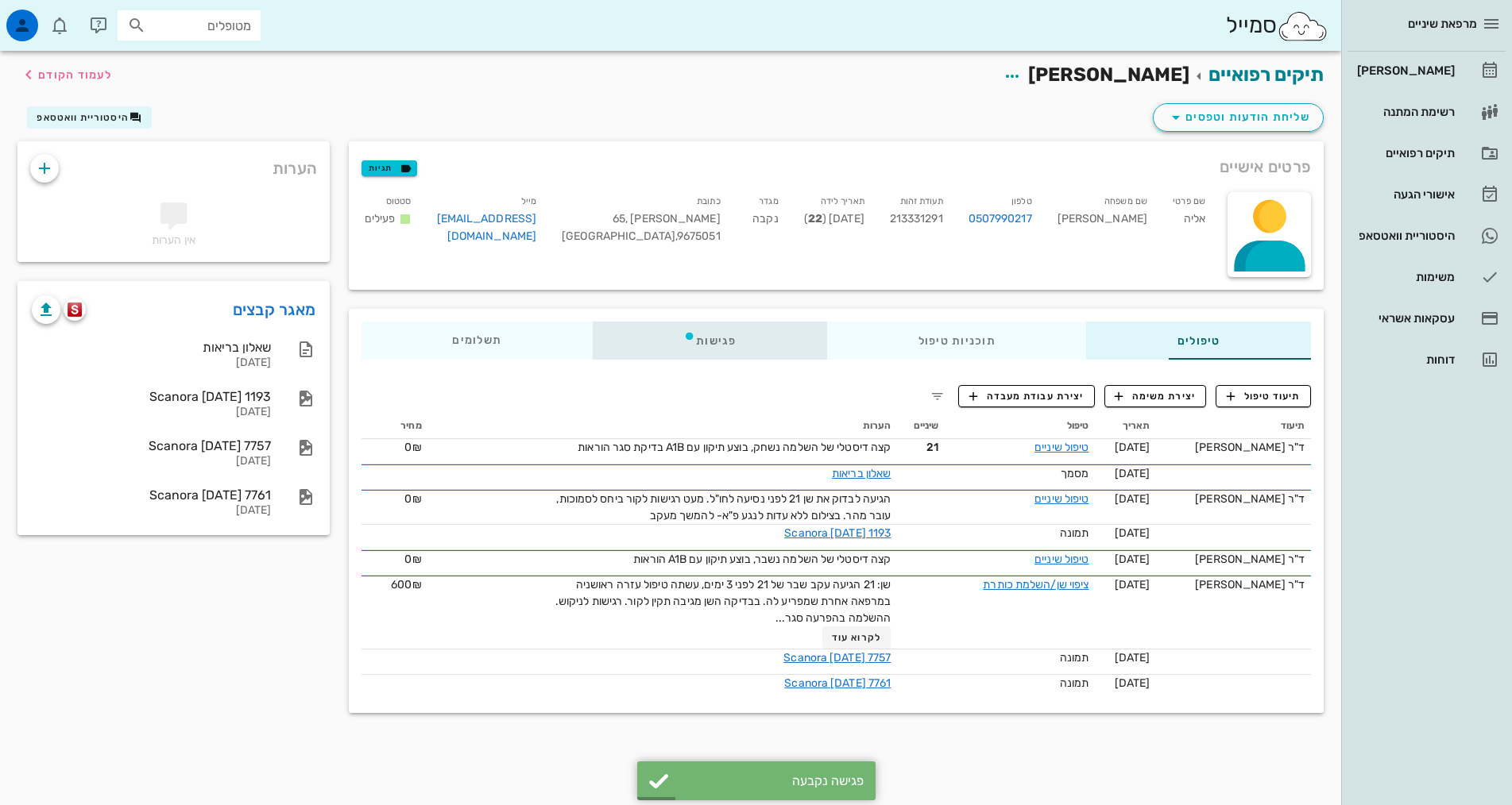
drag, startPoint x: 620, startPoint y: 339, endPoint x: 631, endPoint y: 342, distance: 11.4
click at [683, 339] on icon at bounding box center [689, 335] width 12 height 12
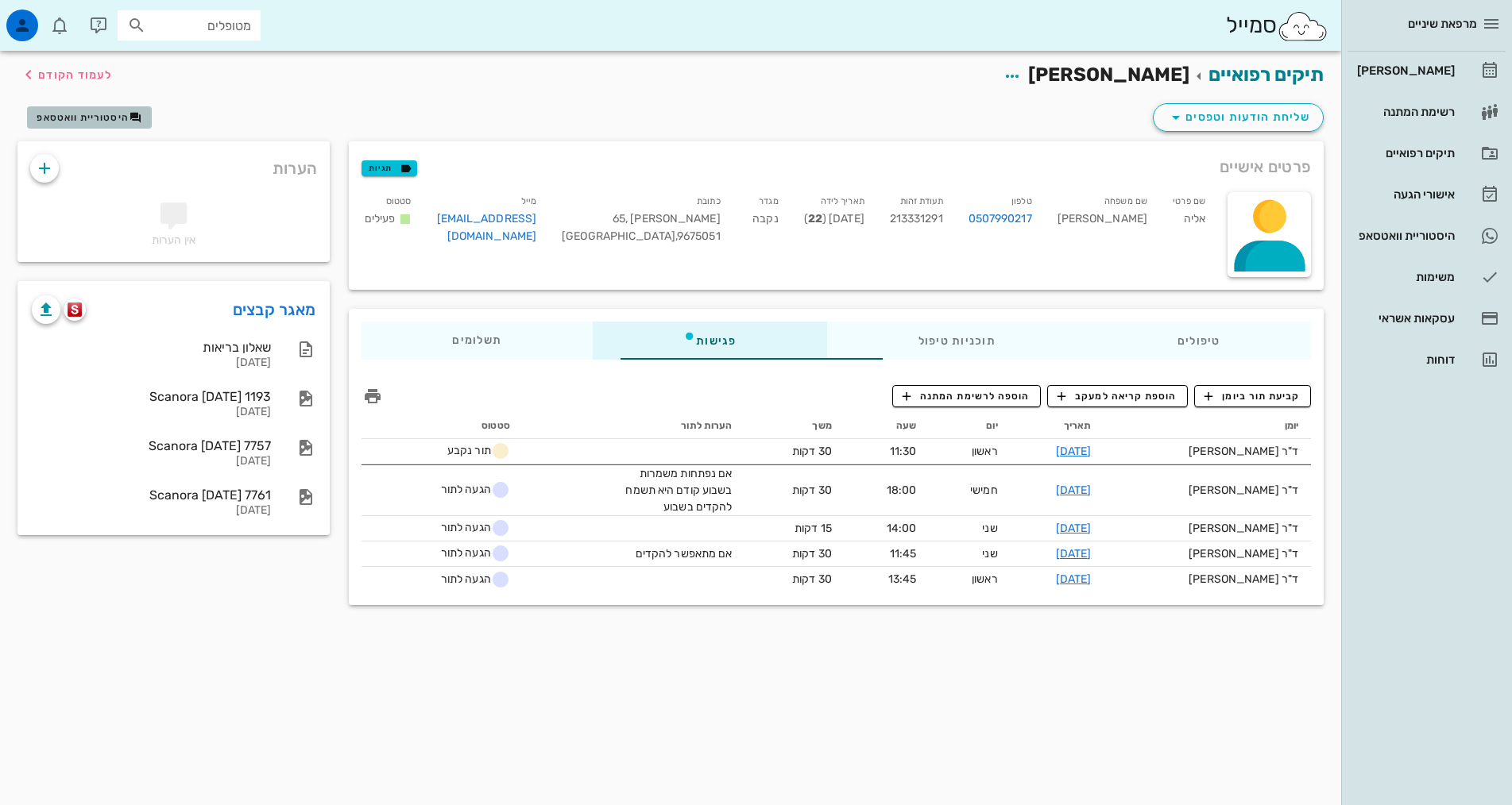
click at [106, 119] on span "היסטוריית וואטסאפ" at bounding box center [82, 117] width 92 height 11
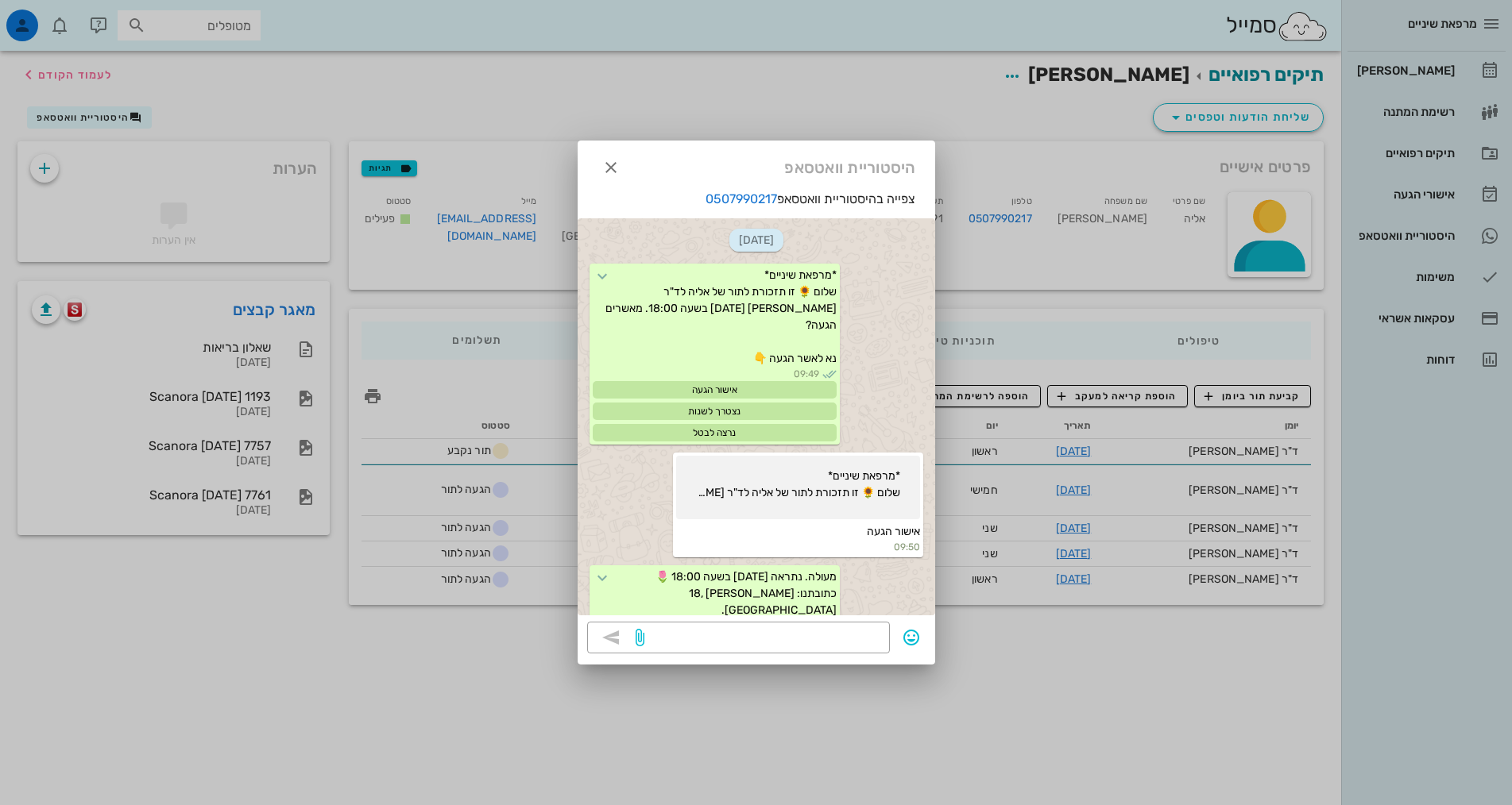
scroll to position [310, 0]
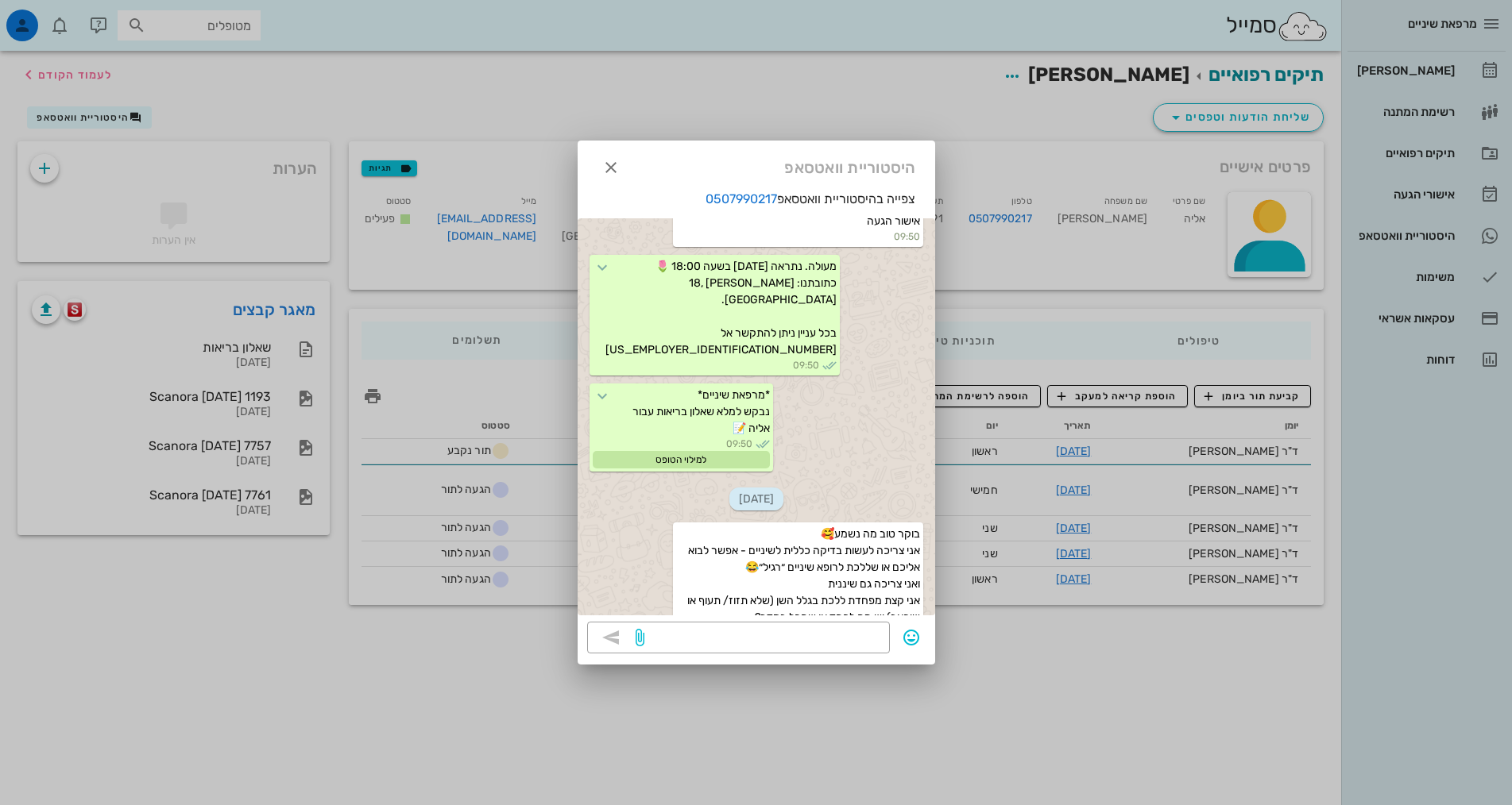
click at [804, 618] on div "צפייה בהיסטוריית וואטסאפ 0507990217 [DATE] *מרפאת שיניים* שלום 🌻 זו תזכורת לתור…" at bounding box center [756, 405] width 358 height 432
click at [803, 630] on textarea at bounding box center [763, 639] width 233 height 26
click at [606, 158] on icon "button" at bounding box center [611, 167] width 19 height 19
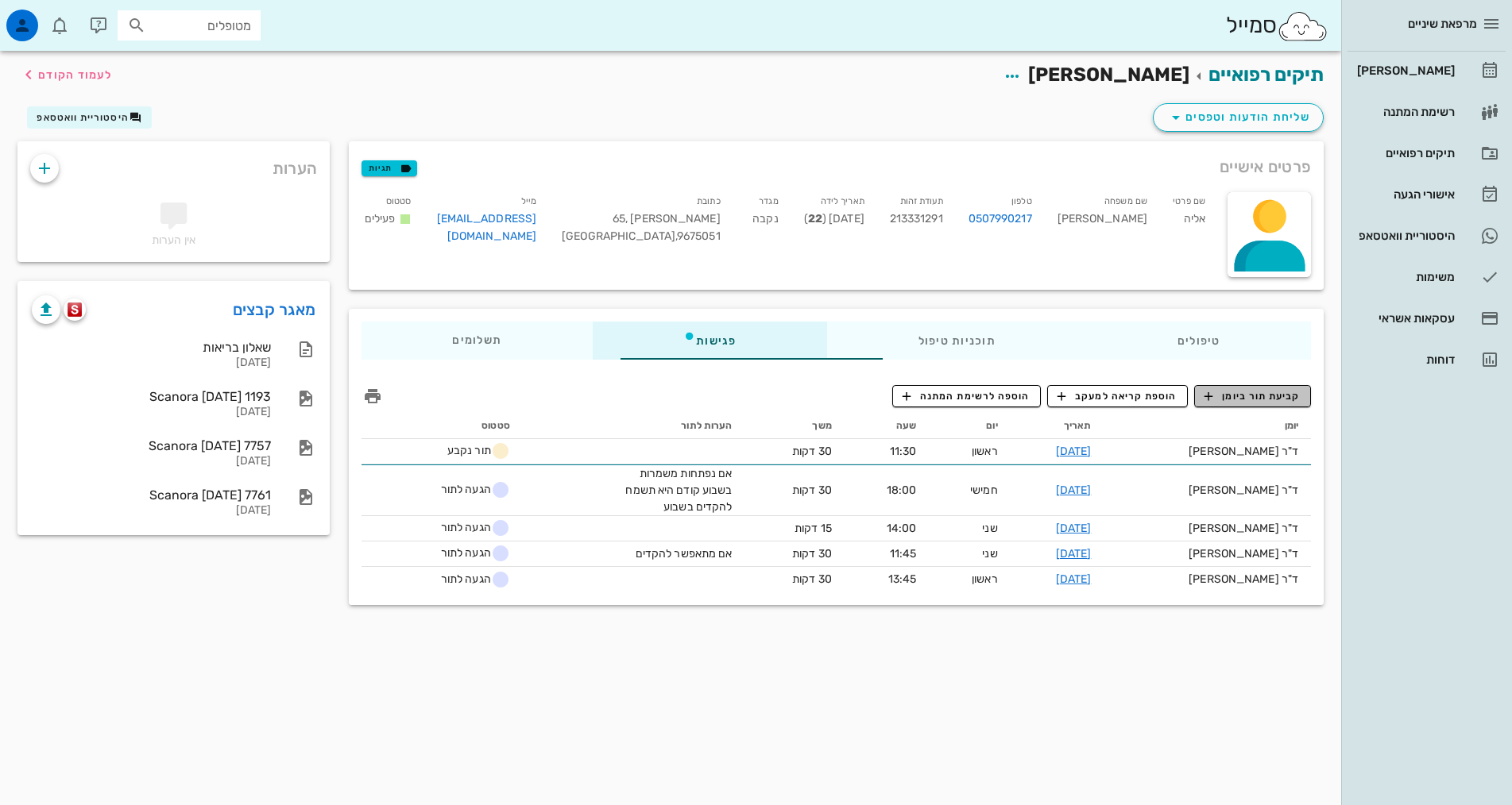
click at [1235, 394] on span "קביעת תור ביומן" at bounding box center [1251, 395] width 95 height 14
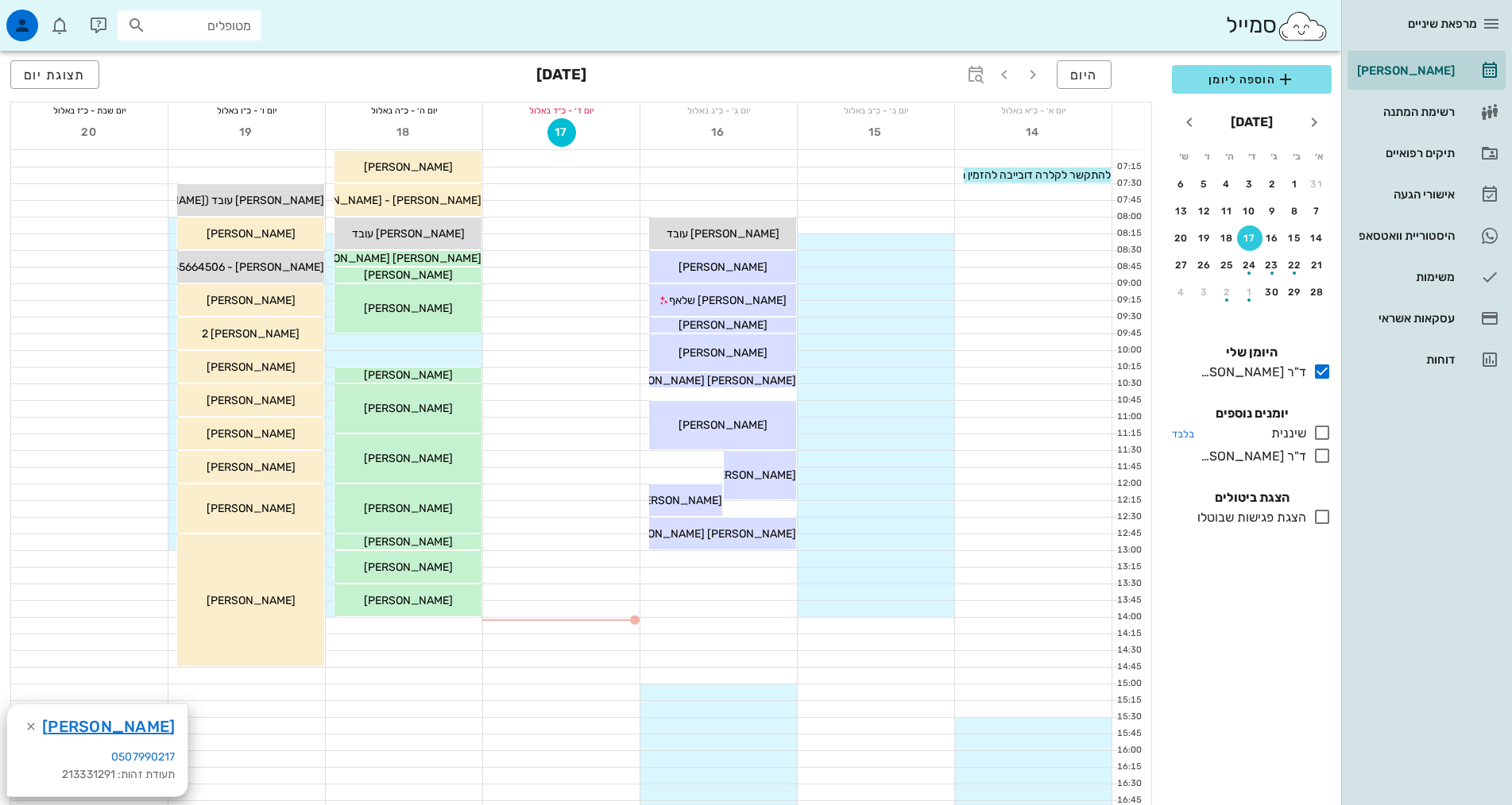
click at [1327, 433] on icon at bounding box center [1322, 433] width 19 height 19
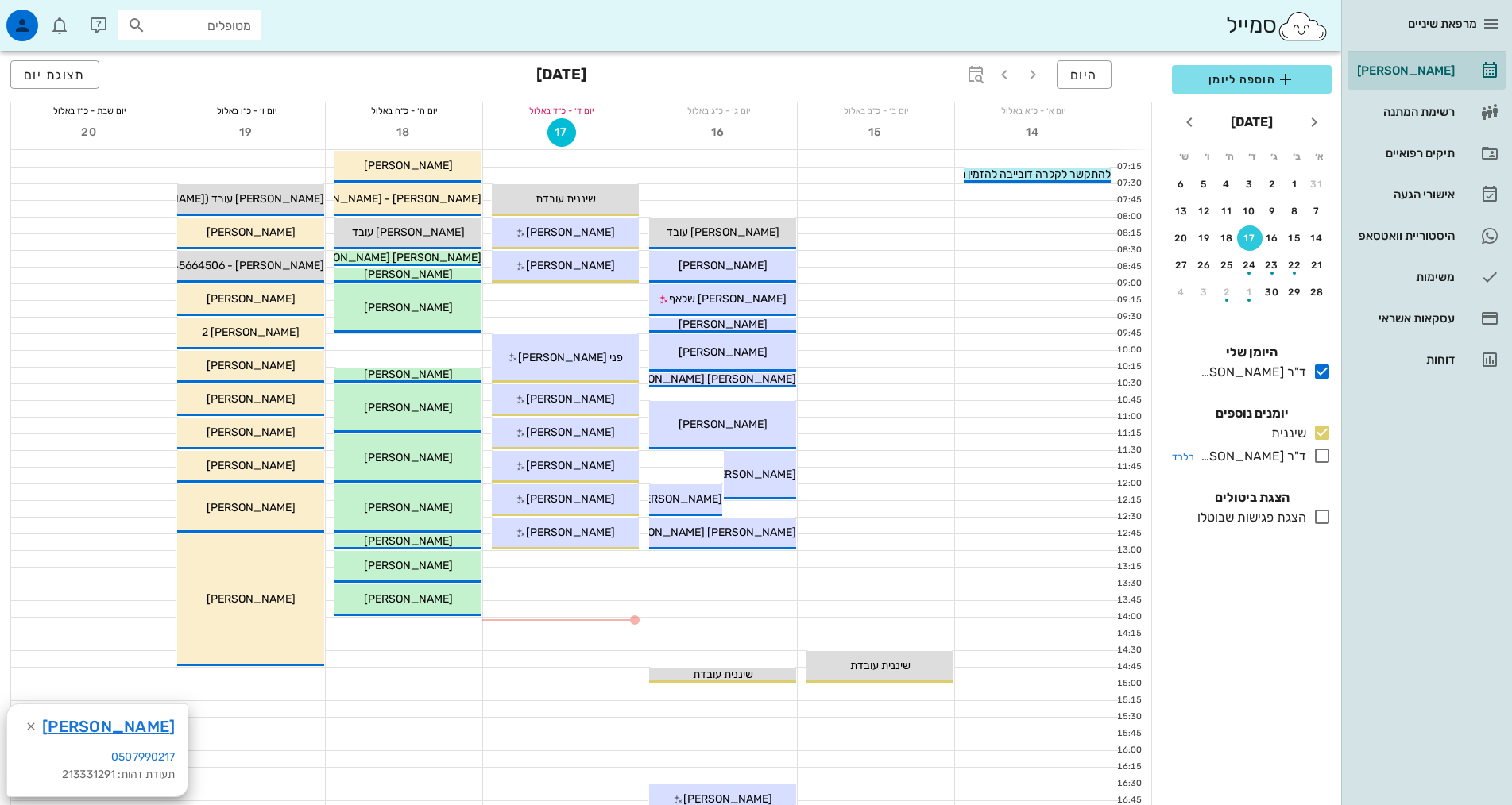
click at [1322, 453] on icon at bounding box center [1322, 455] width 19 height 19
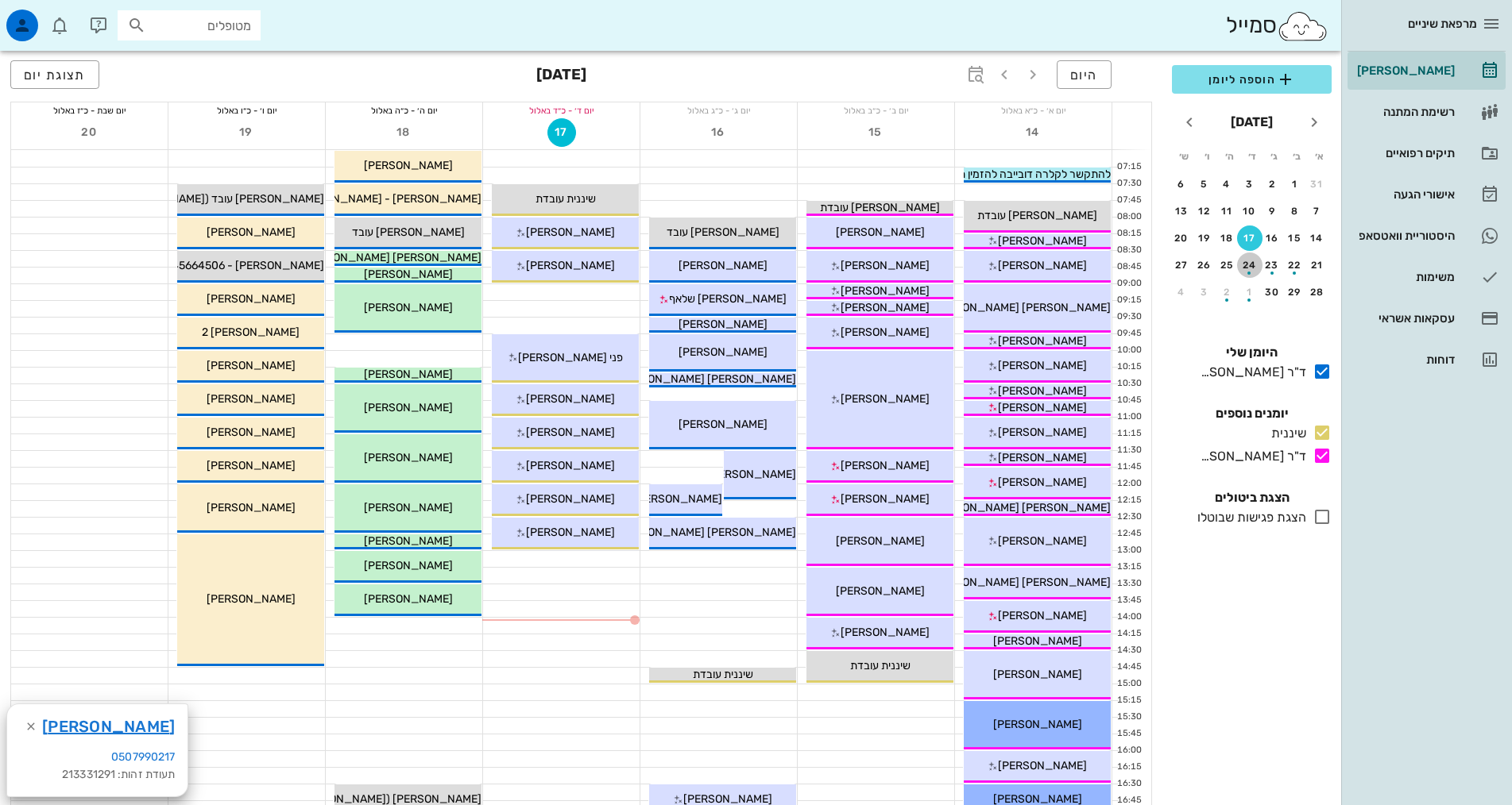
click at [1252, 264] on div "24" at bounding box center [1249, 265] width 26 height 11
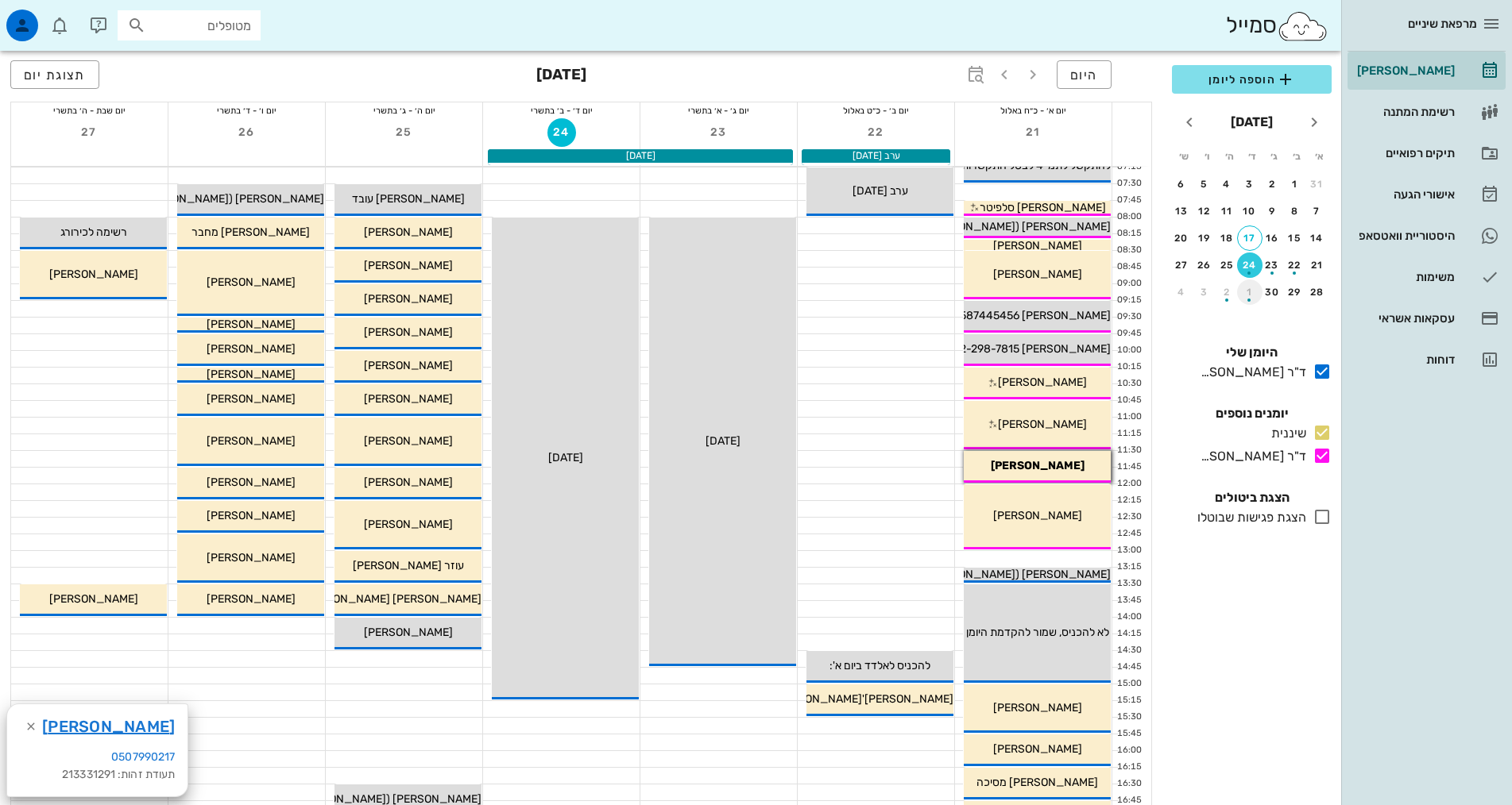
click at [1250, 295] on div "button" at bounding box center [1249, 295] width 26 height 9
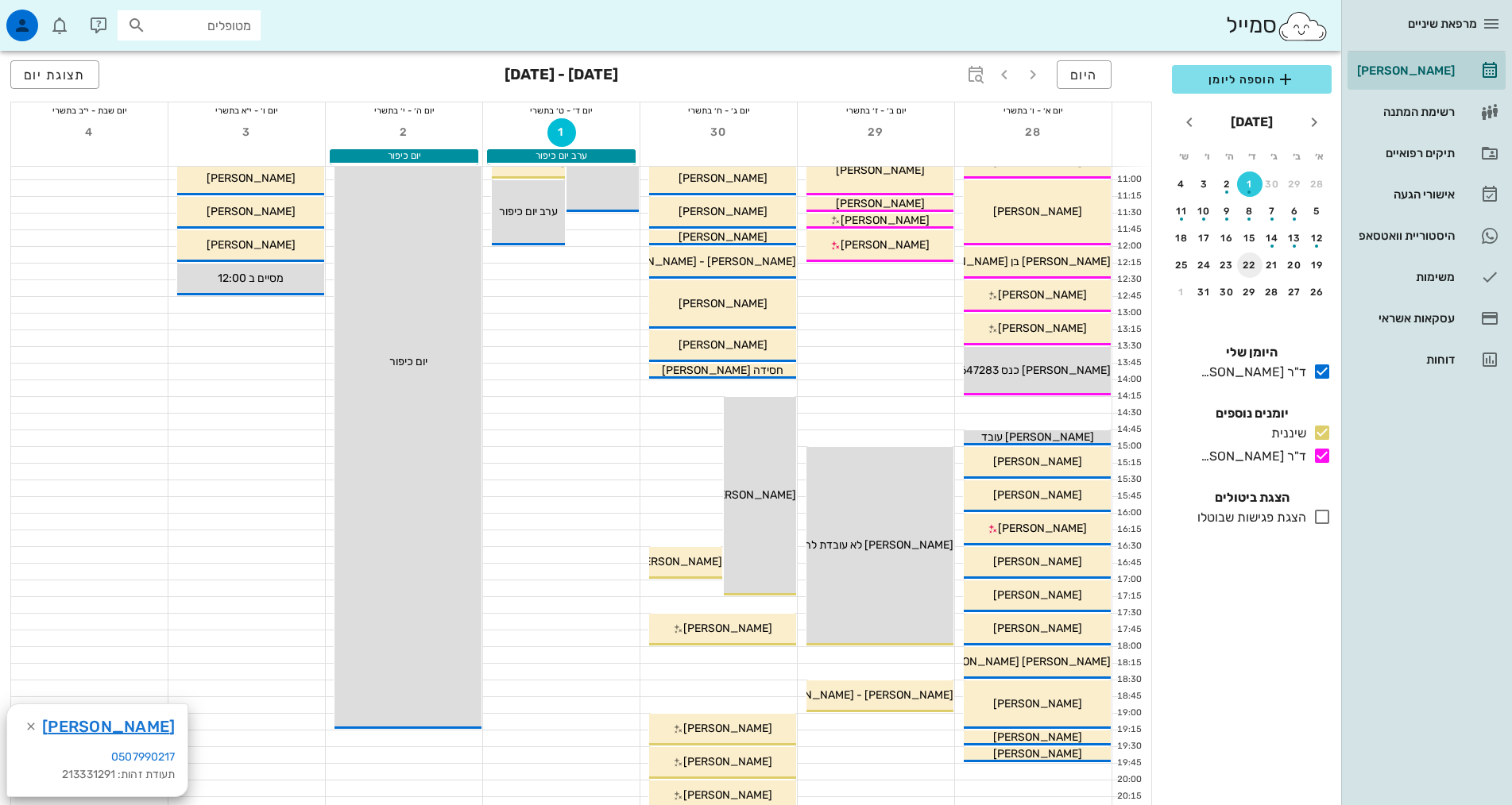
scroll to position [238, 0]
click at [1249, 209] on div "8" at bounding box center [1249, 211] width 26 height 11
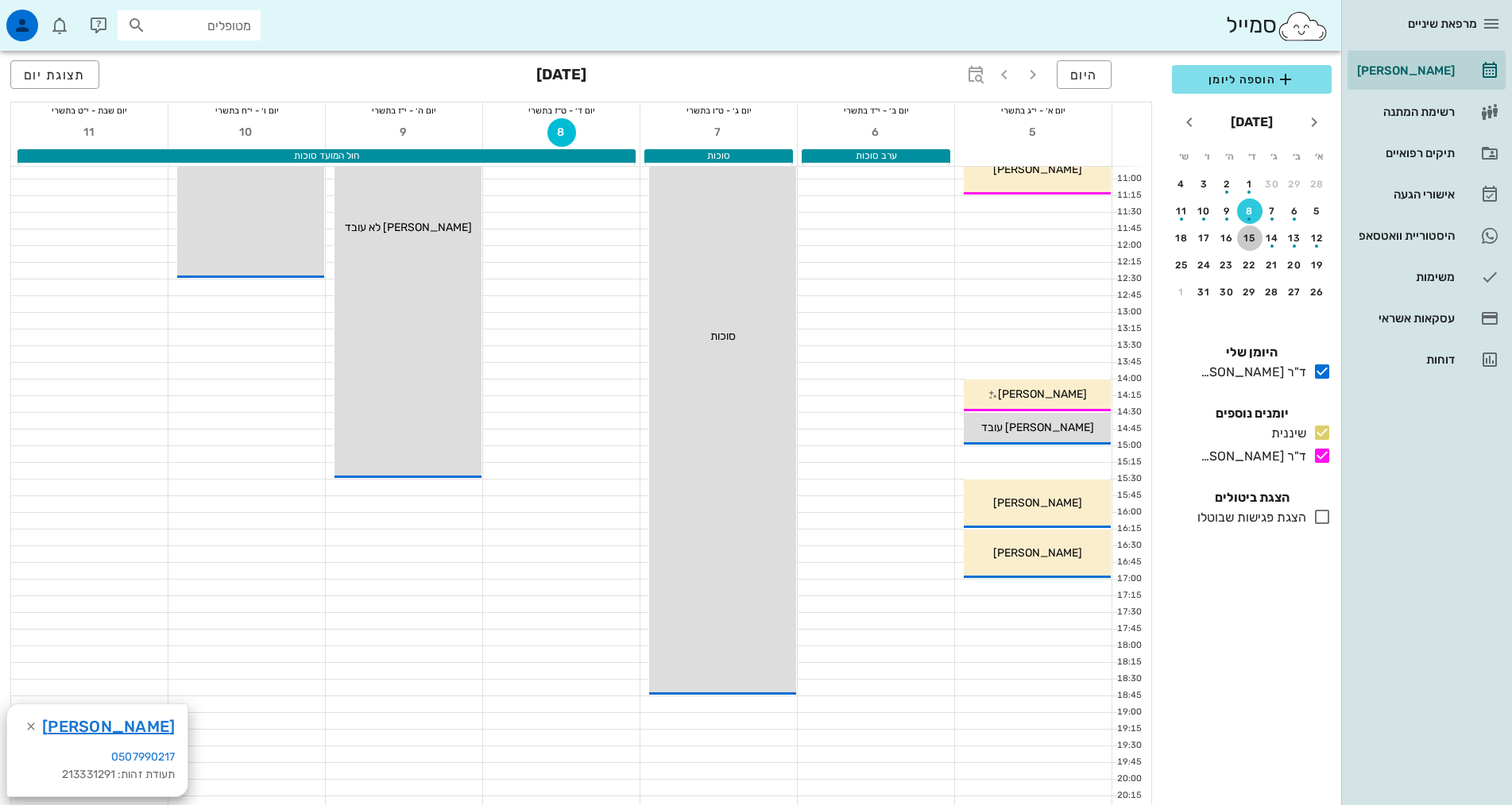
click at [1250, 238] on div "15" at bounding box center [1249, 237] width 26 height 11
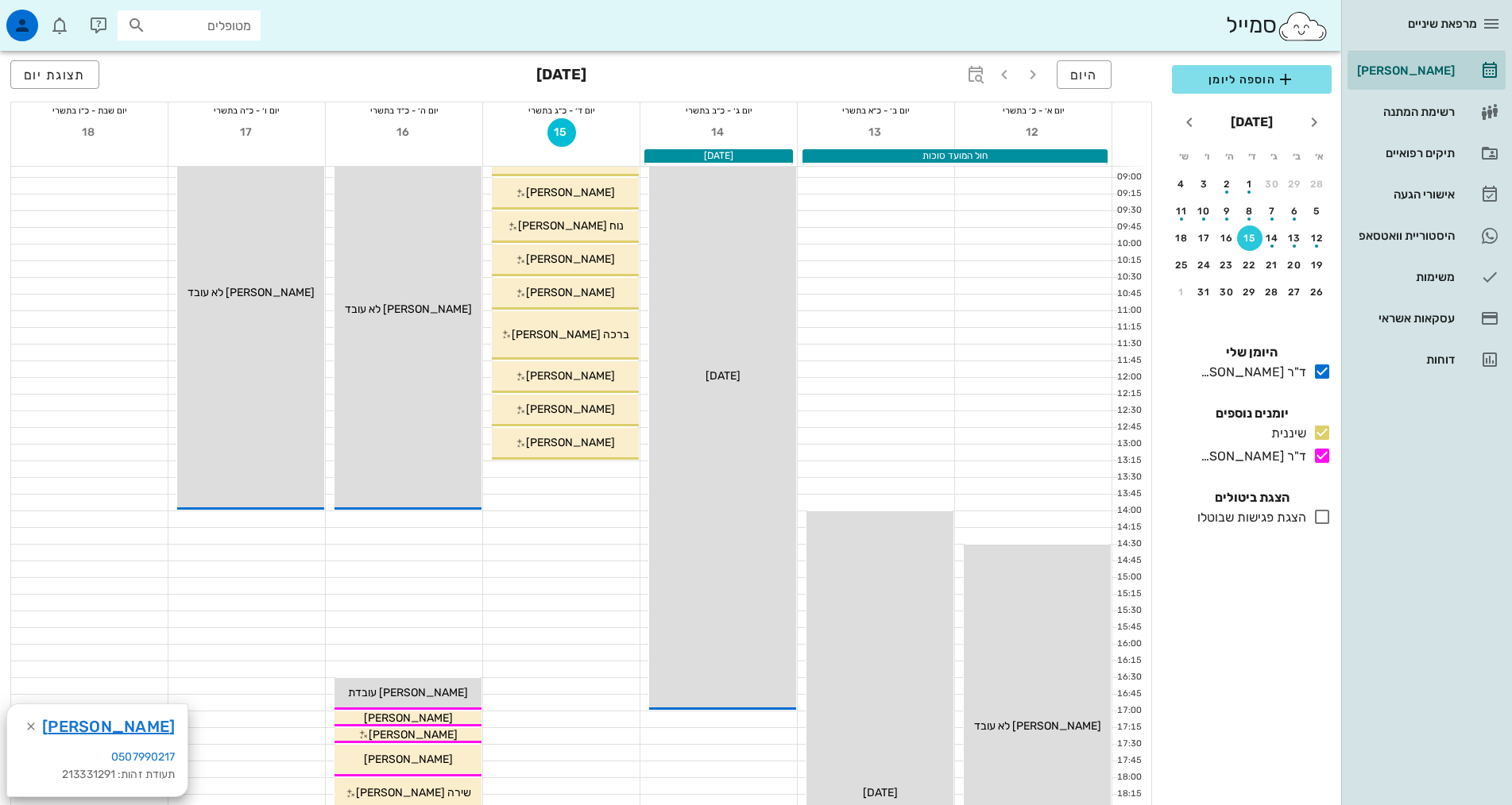
scroll to position [79, 0]
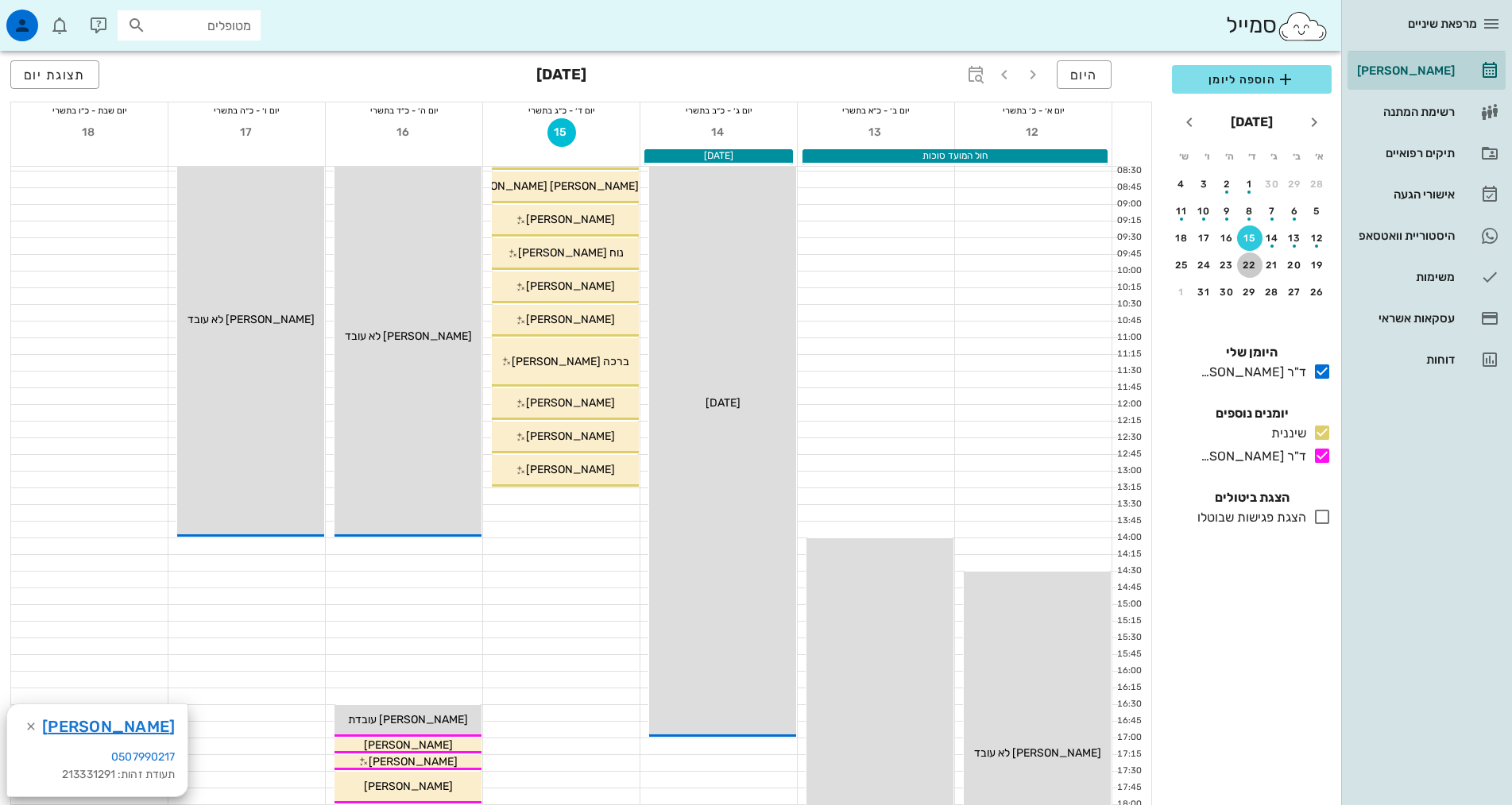
click at [1250, 271] on button "22" at bounding box center [1249, 265] width 26 height 26
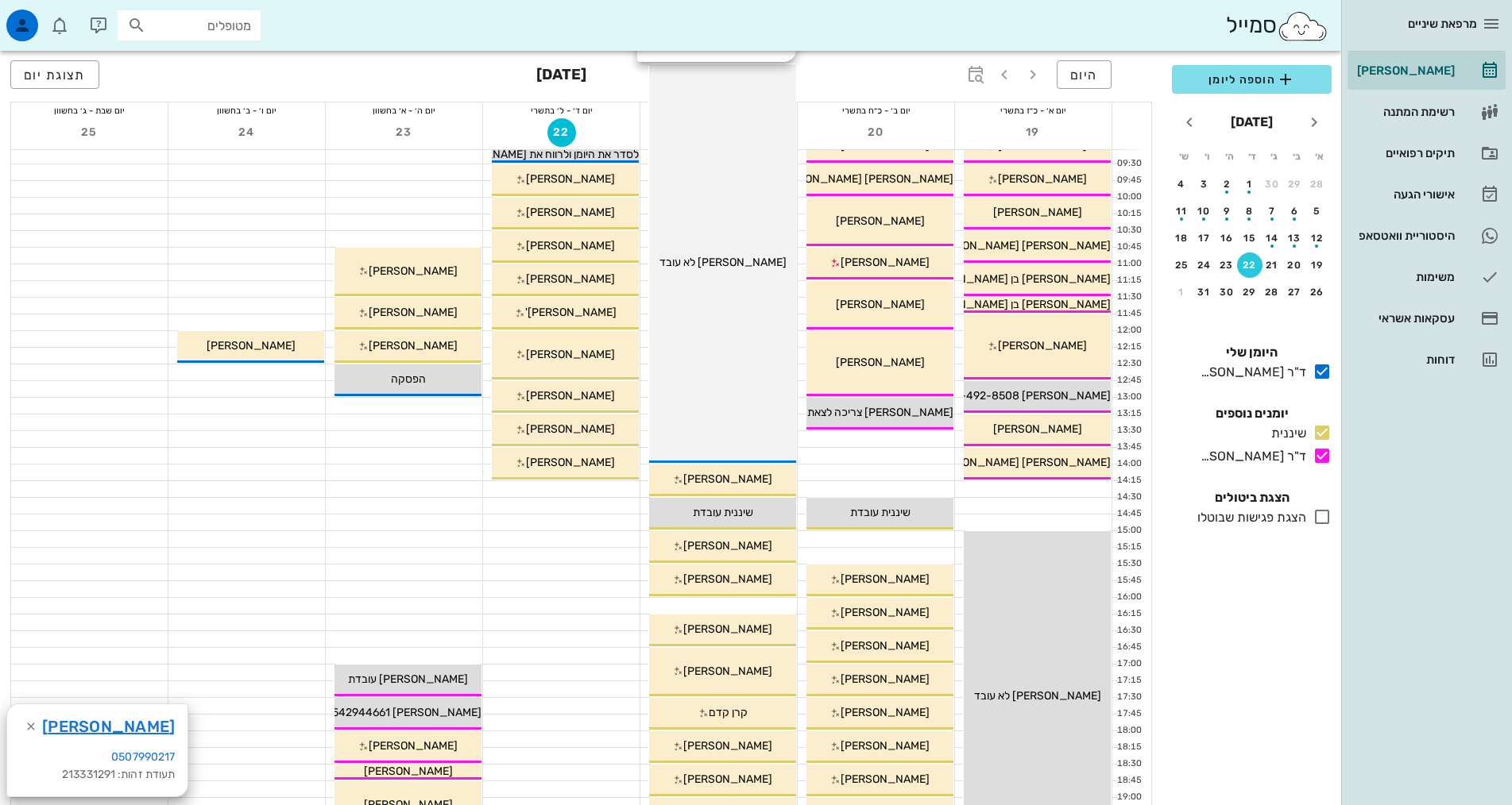
scroll to position [318, 0]
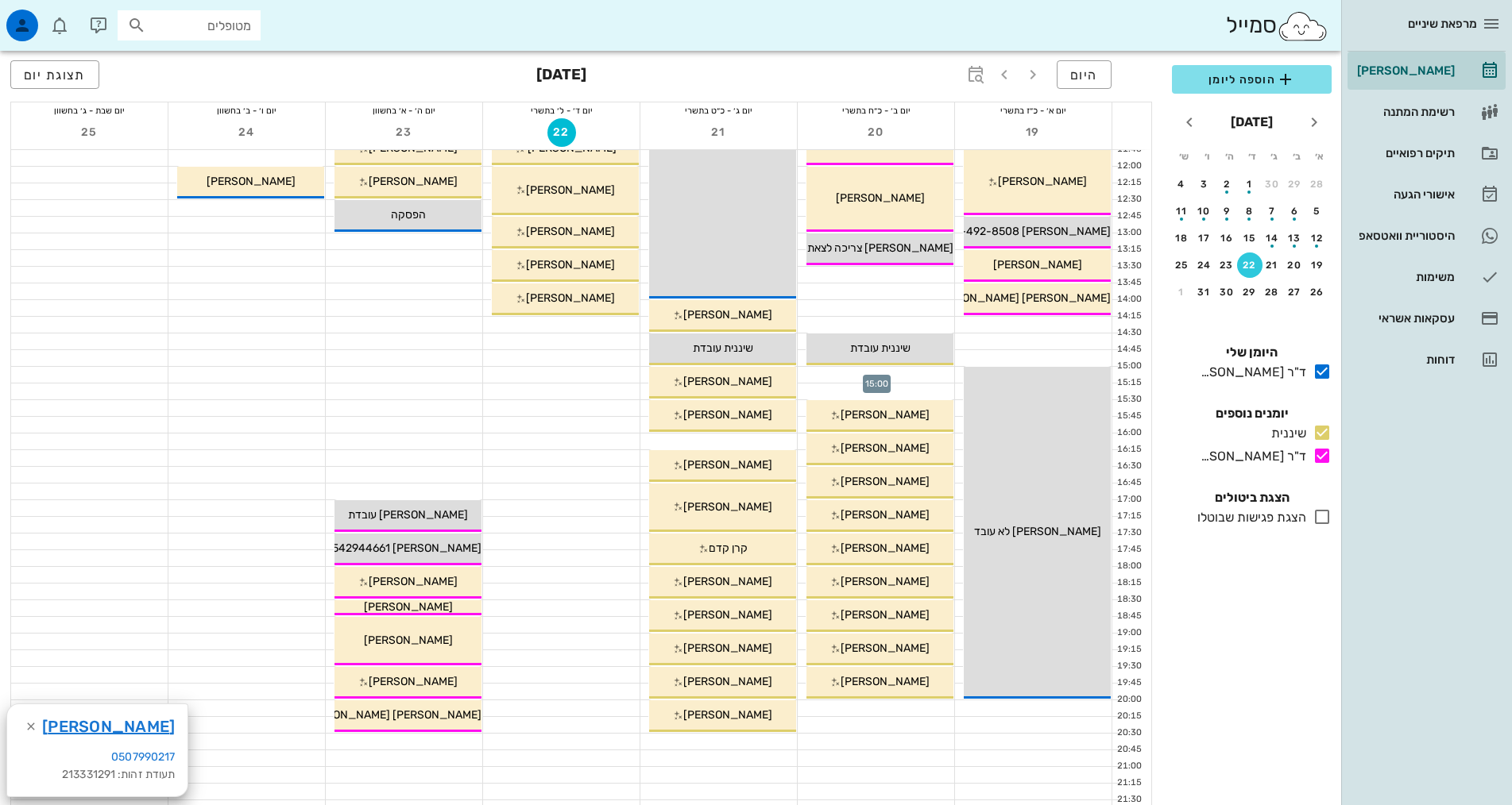
click at [889, 376] on div at bounding box center [876, 374] width 156 height 16
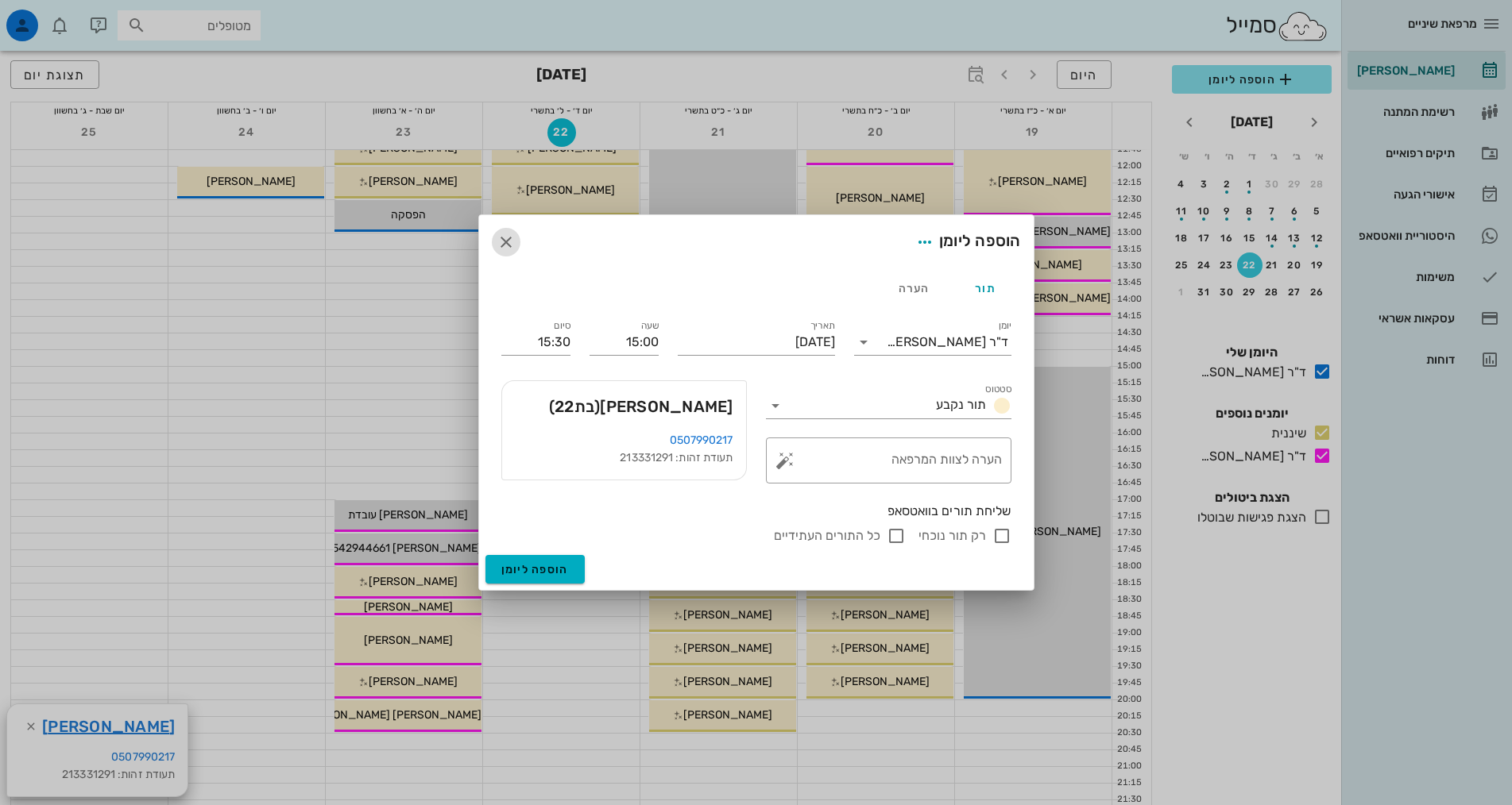
click at [506, 243] on icon "button" at bounding box center [506, 242] width 19 height 19
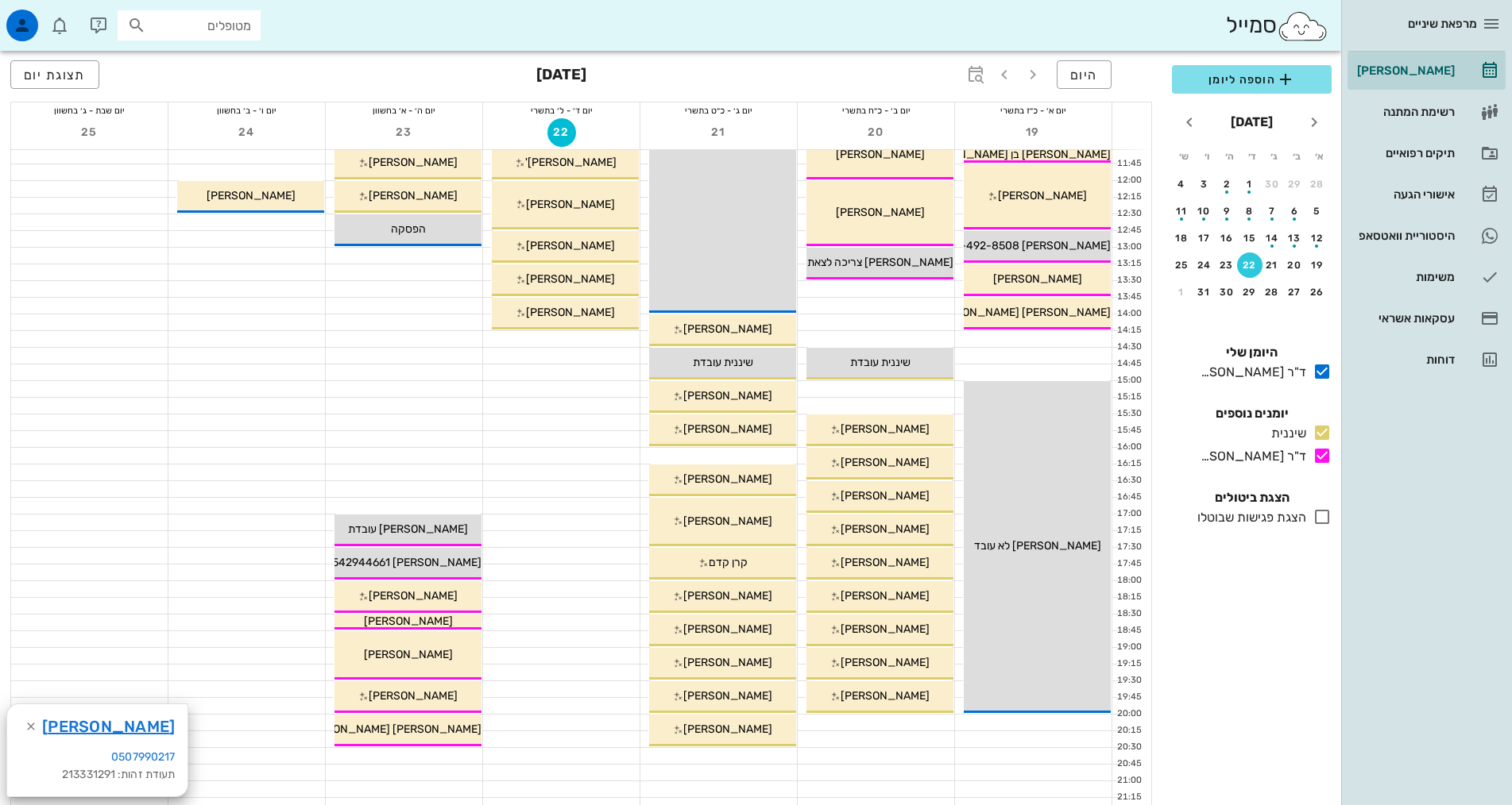
scroll to position [0, 0]
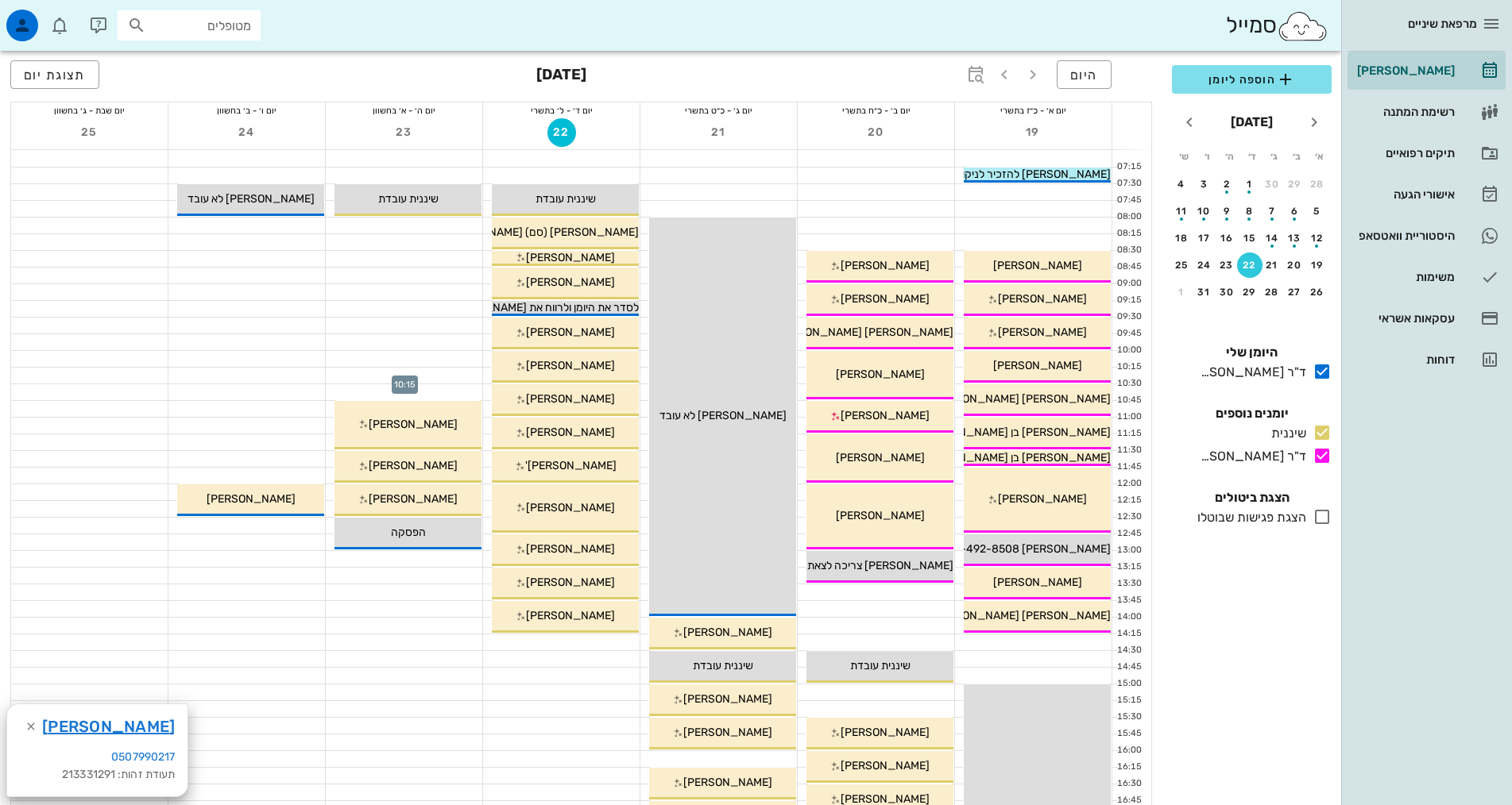
click at [463, 375] on div at bounding box center [404, 375] width 156 height 16
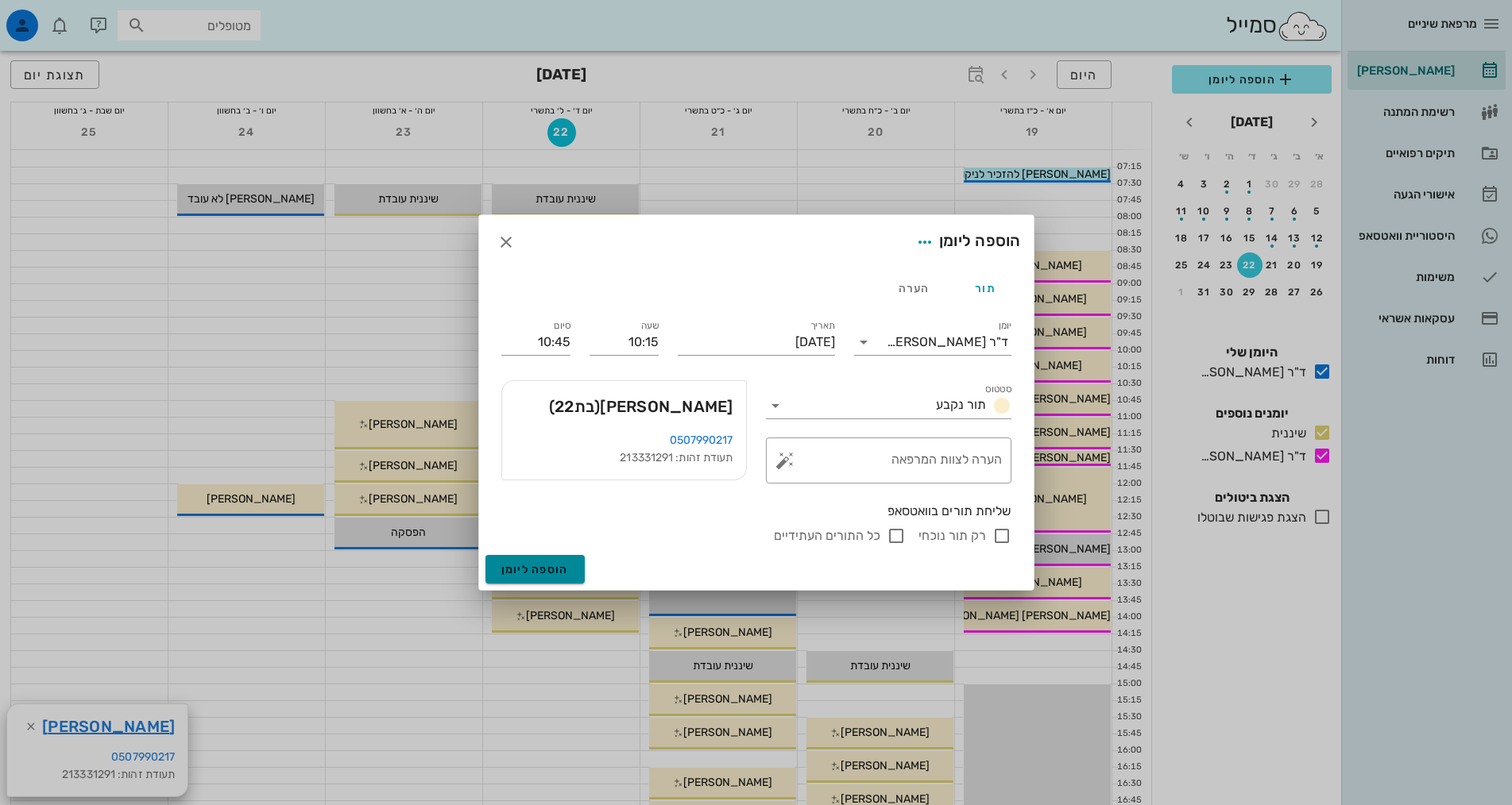
click at [556, 568] on span "הוספה ליומן" at bounding box center [535, 569] width 68 height 13
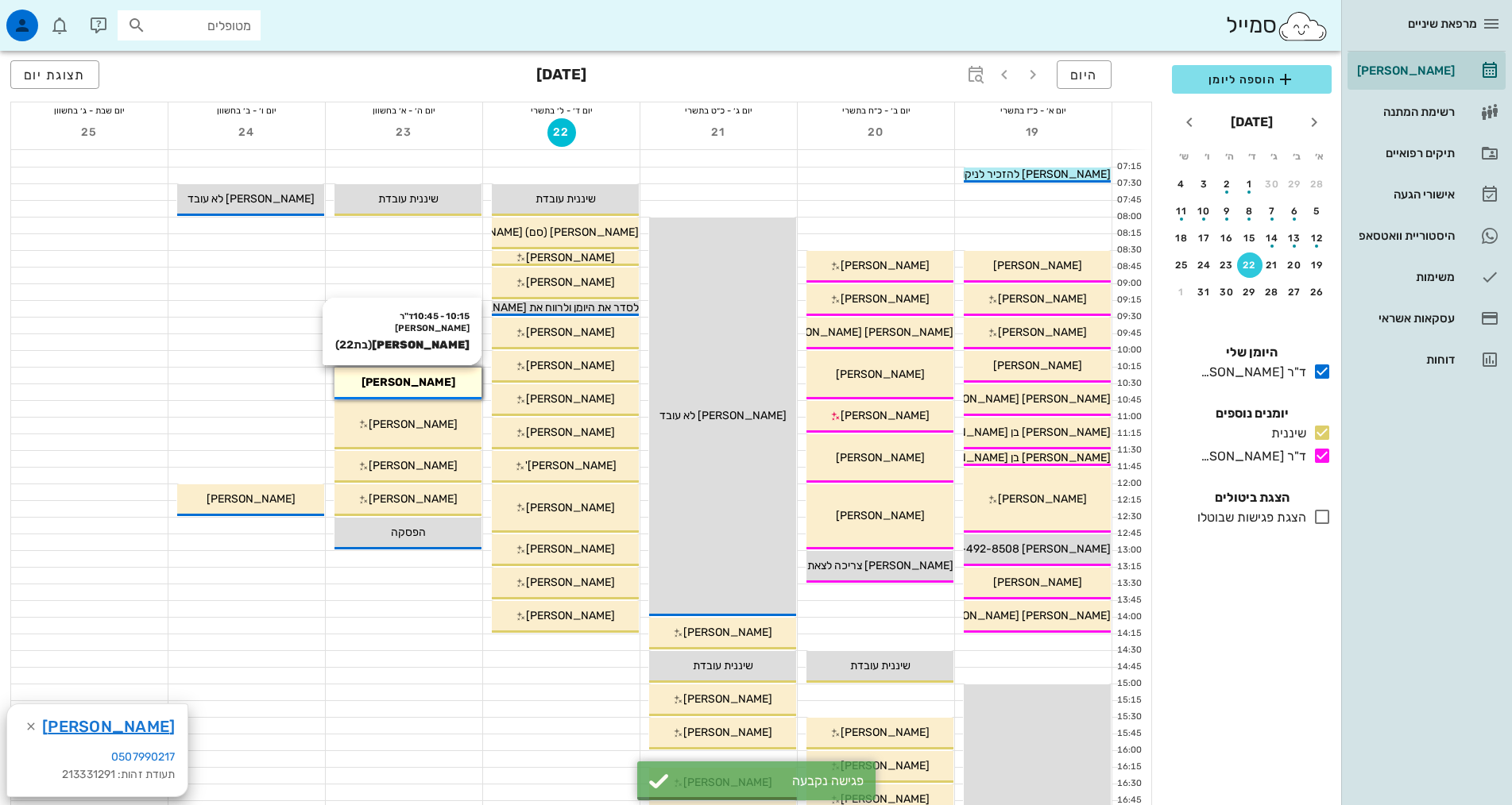
click at [448, 376] on div "[PERSON_NAME]" at bounding box center [408, 382] width 147 height 17
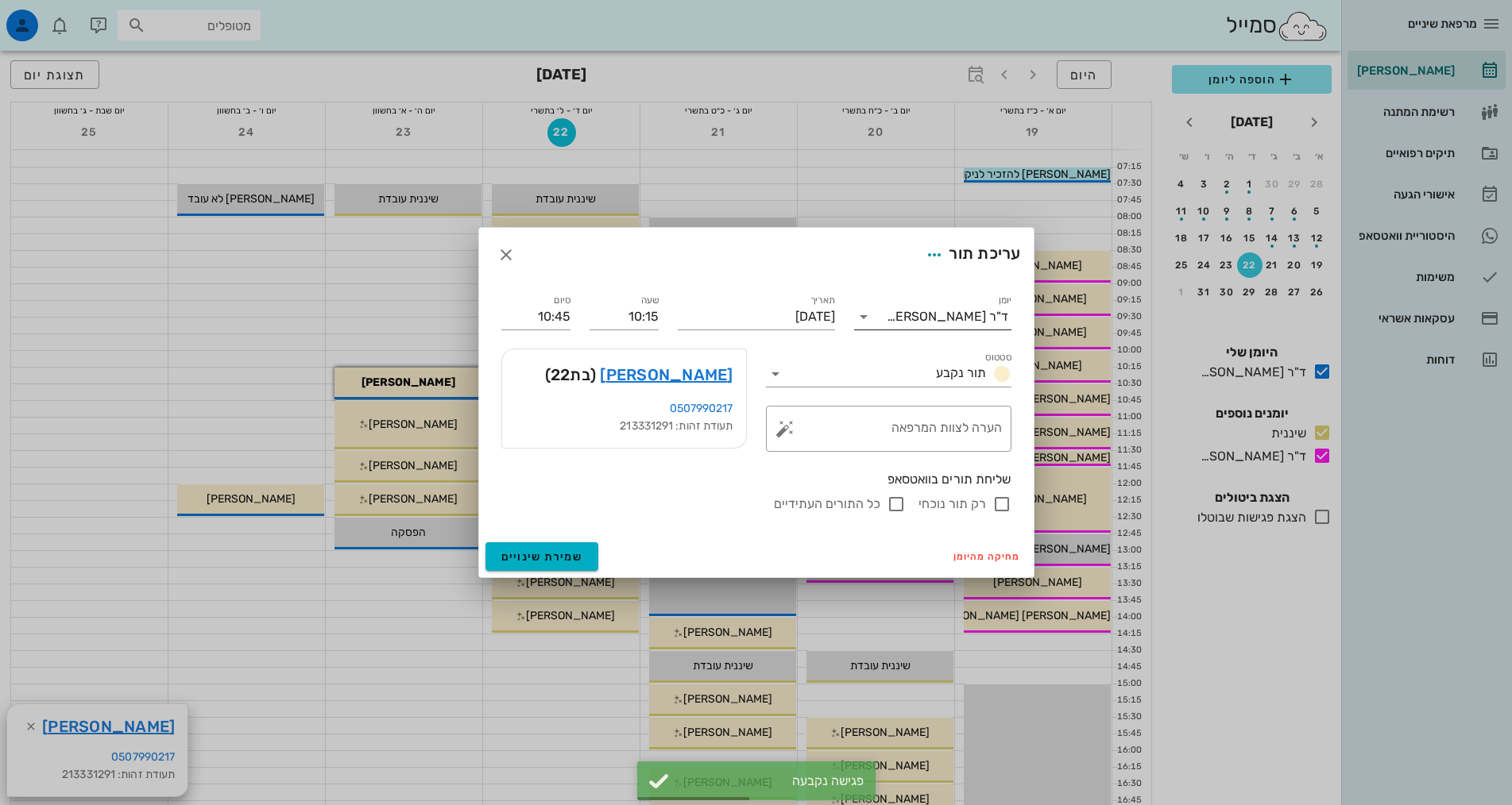
click at [978, 319] on div "ד"ר [PERSON_NAME]" at bounding box center [947, 316] width 122 height 14
click at [977, 371] on div "שיננית" at bounding box center [932, 367] width 132 height 15
click at [545, 553] on span "שמירת שינויים" at bounding box center [542, 557] width 82 height 13
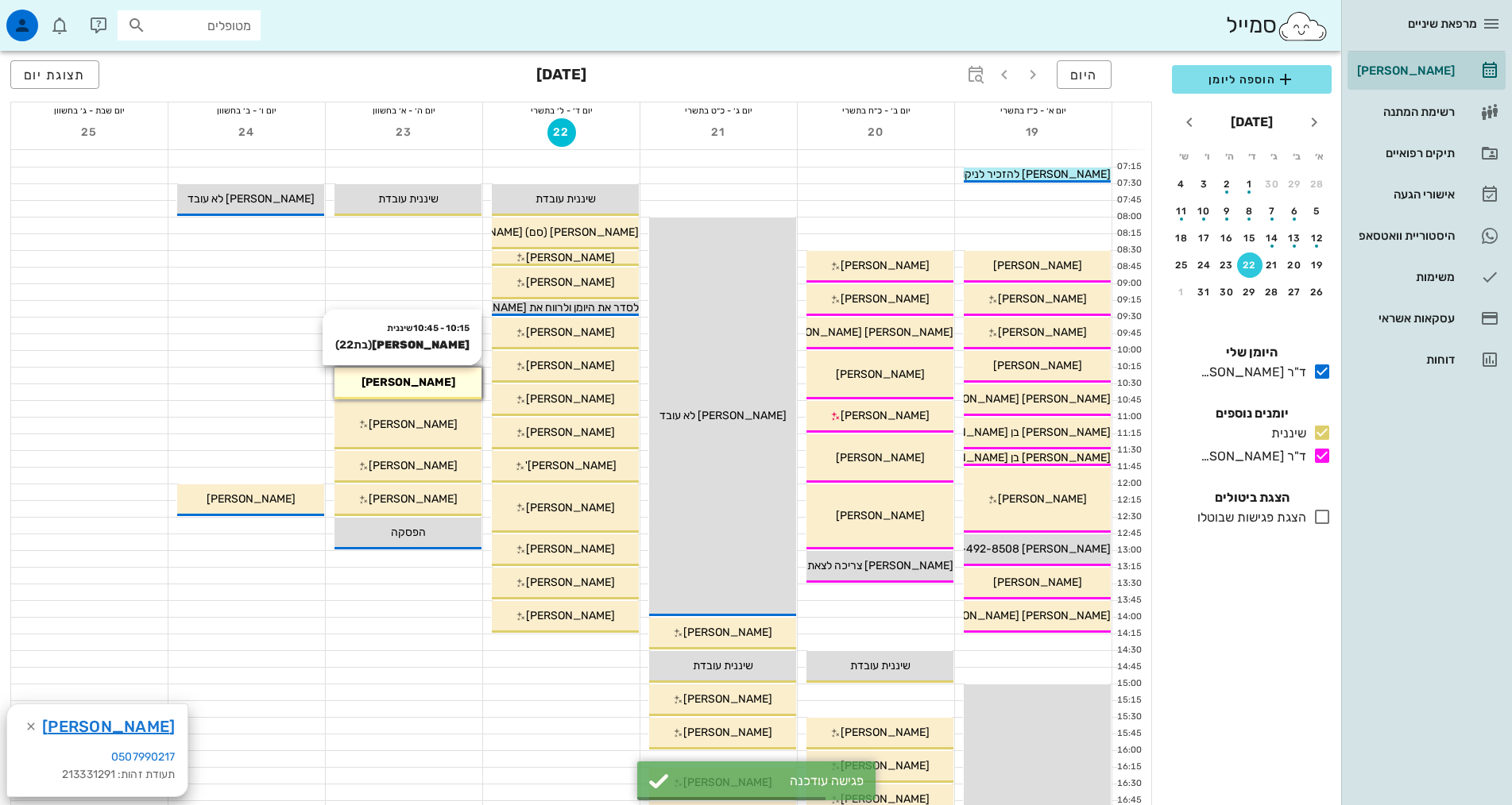
click at [438, 385] on div "[PERSON_NAME]" at bounding box center [408, 382] width 147 height 17
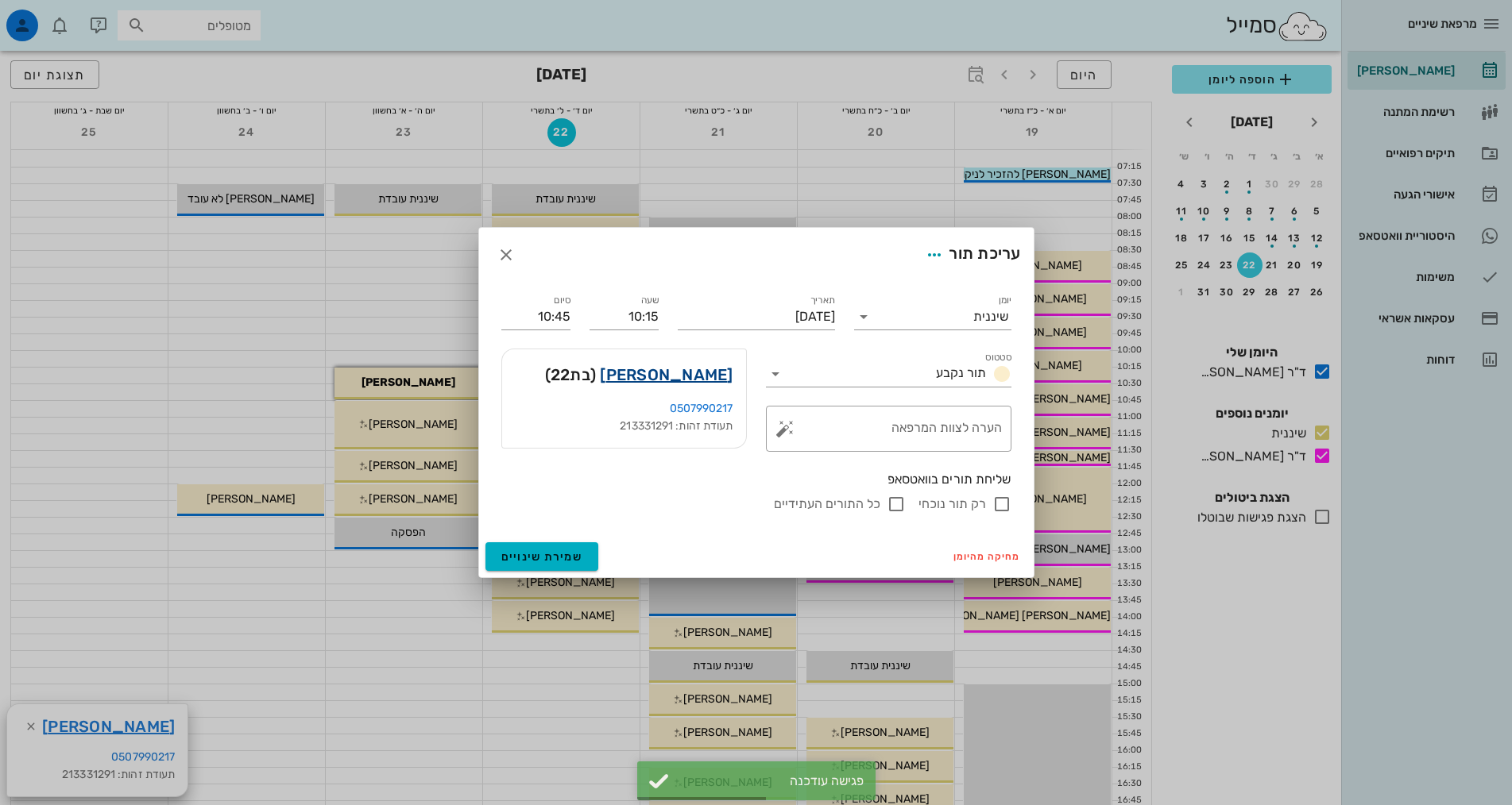
click at [708, 366] on link "[PERSON_NAME]" at bounding box center [666, 375] width 132 height 26
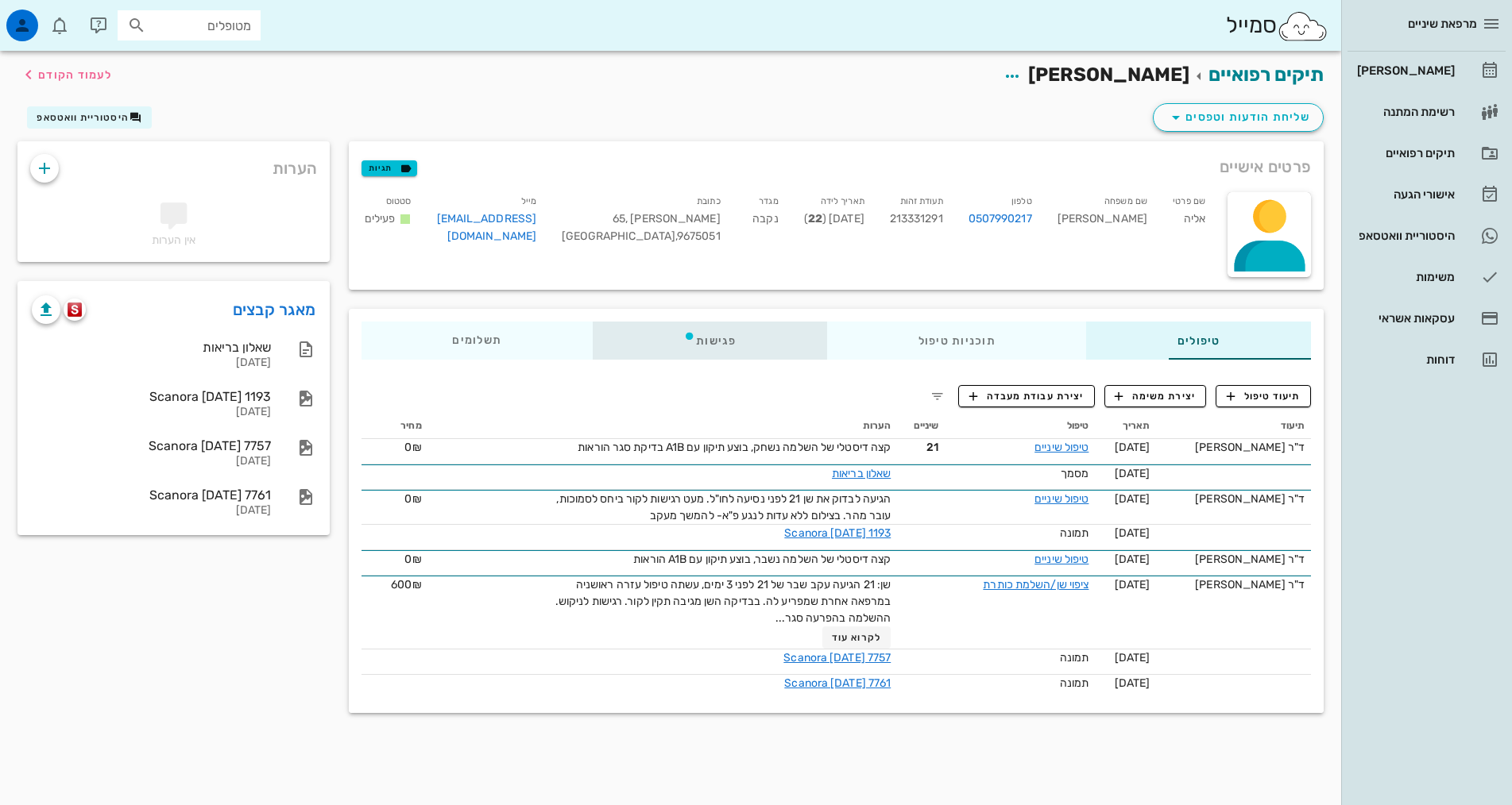
click at [602, 339] on div "פגישות" at bounding box center [709, 341] width 234 height 38
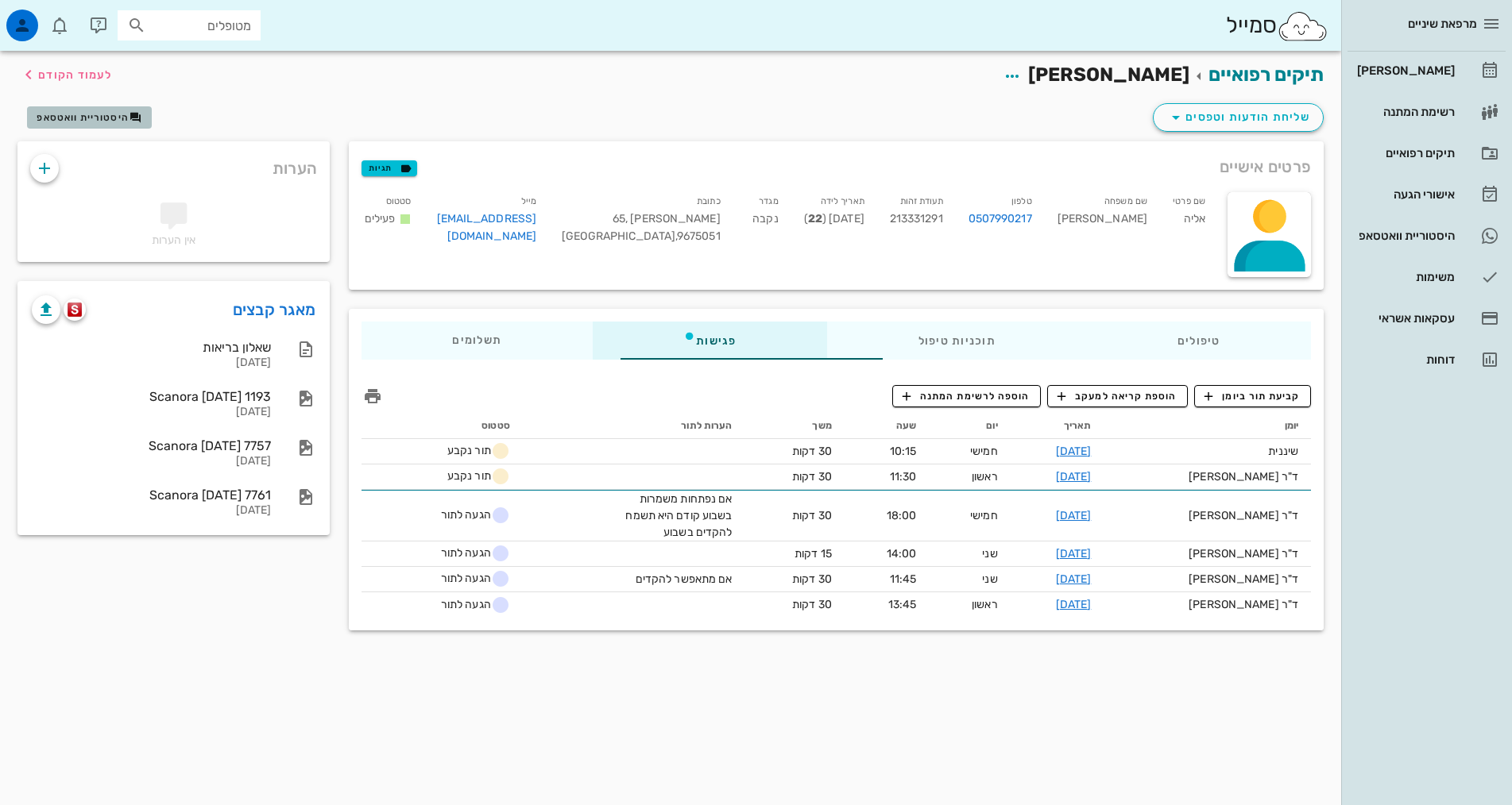
click at [81, 117] on span "היסטוריית וואטסאפ" at bounding box center [82, 117] width 92 height 11
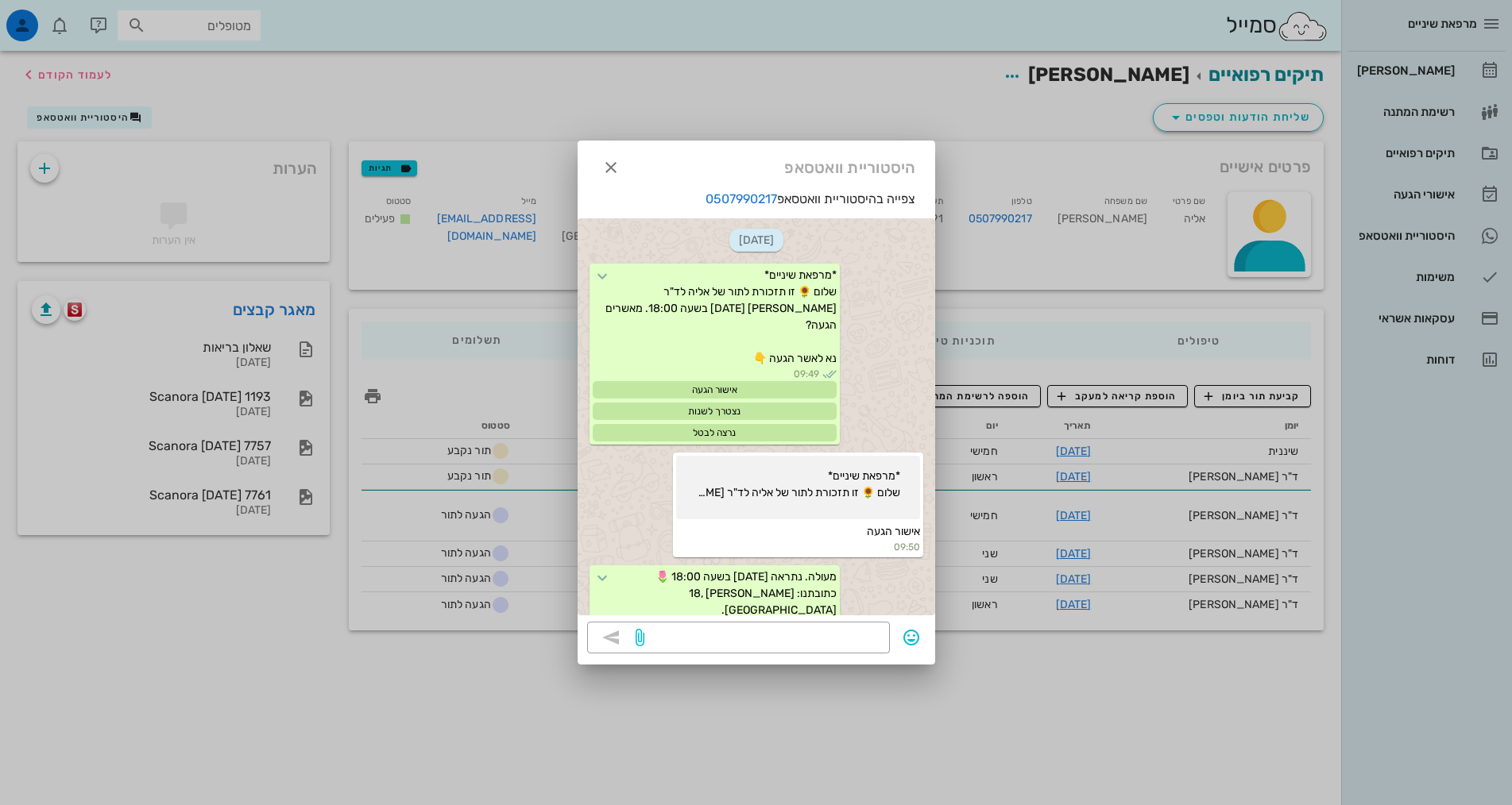
scroll to position [310, 0]
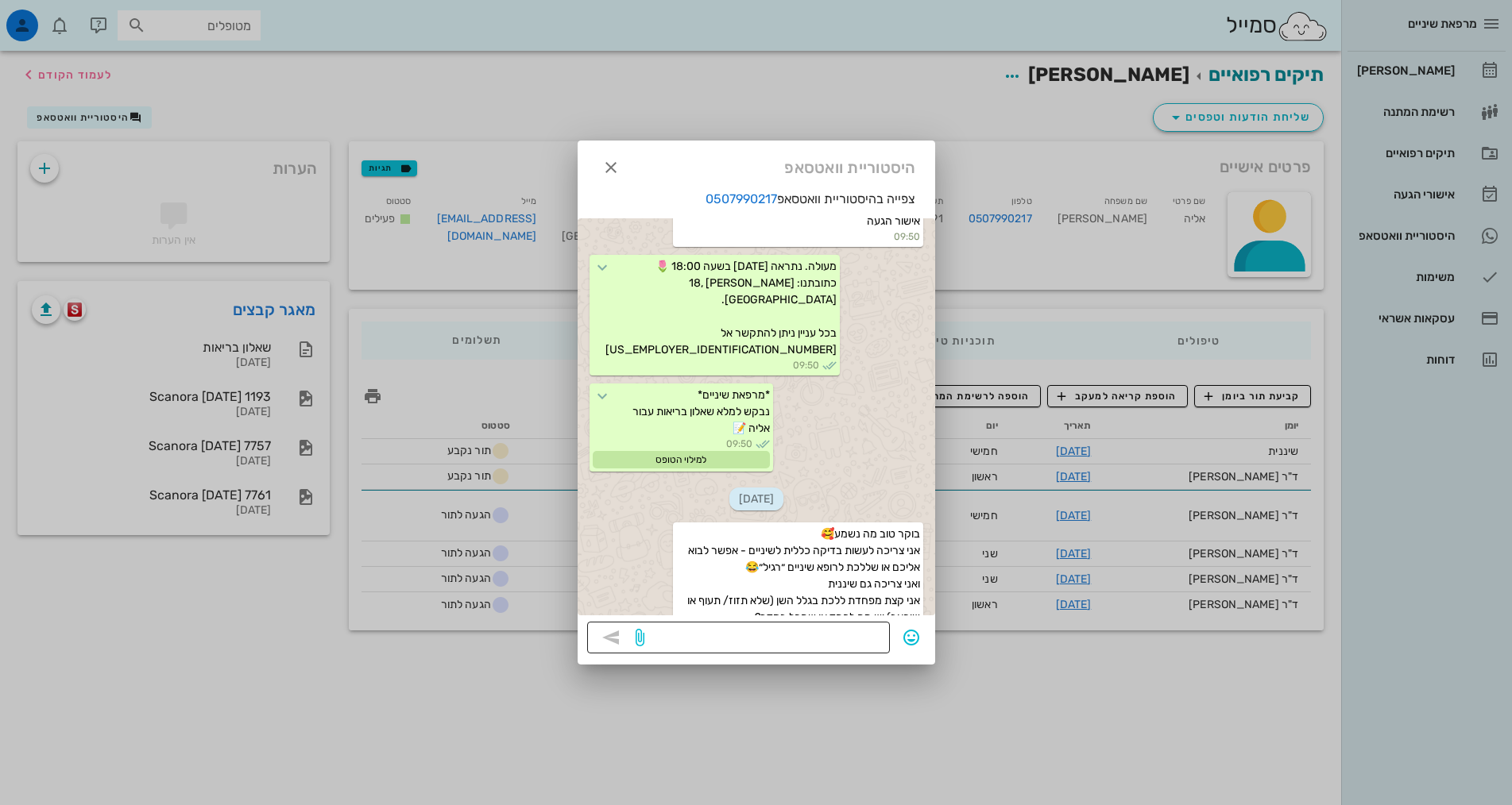
click at [817, 650] on textarea at bounding box center [763, 639] width 233 height 26
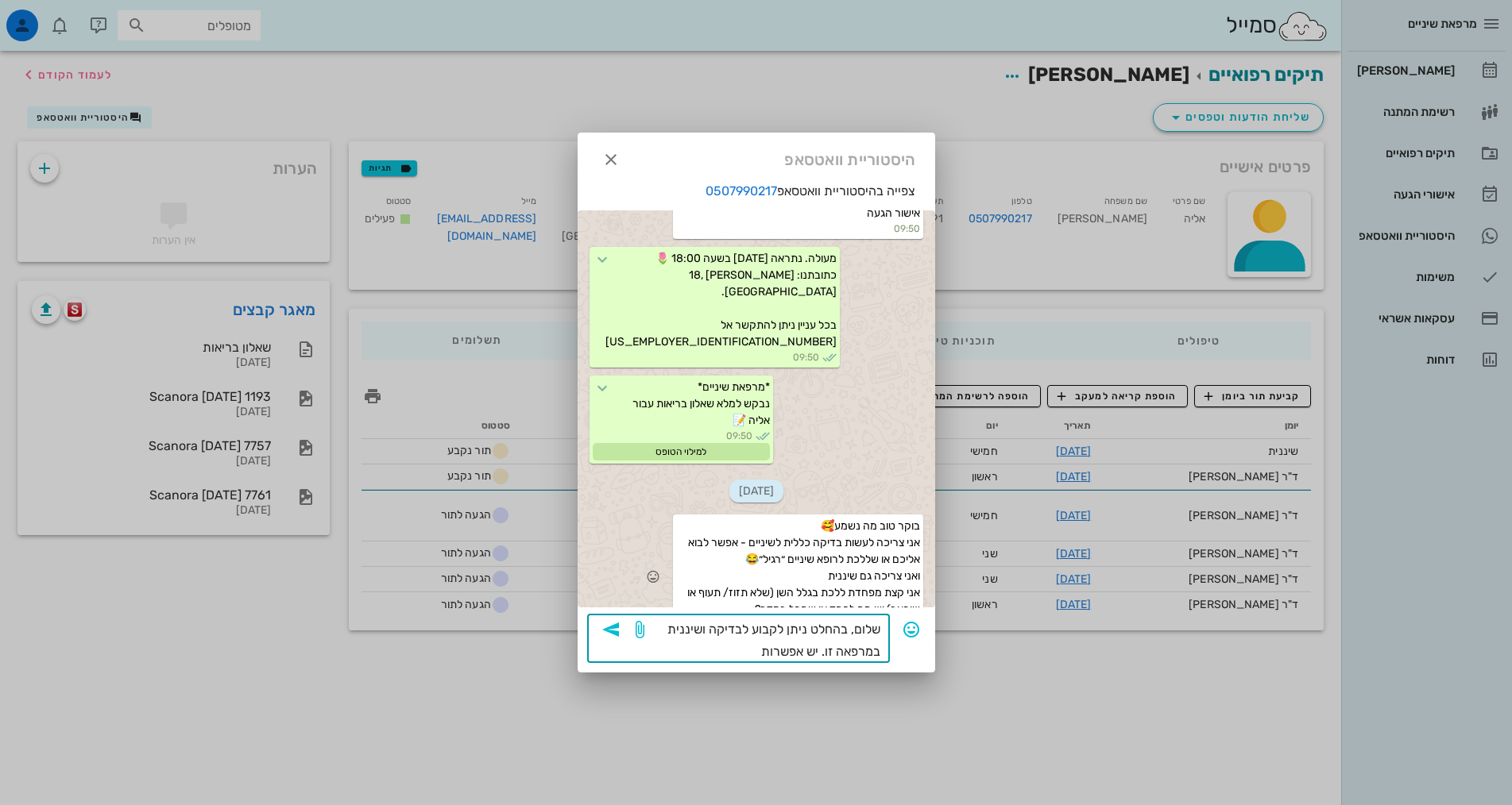
type textarea "שלום, בהחלט ניתן לקבוע לבדיקה ושיננית במרפאה זו. יש אפשרות ל"
drag, startPoint x: 734, startPoint y: 651, endPoint x: 1025, endPoint y: 572, distance: 301.5
click at [1025, 572] on div "מרפאת שיניים יומן מרפאה רשימת המתנה תיקים רפואיים אישורי הגעה 9 היסטוריית וואטס…" at bounding box center [756, 402] width 1512 height 805
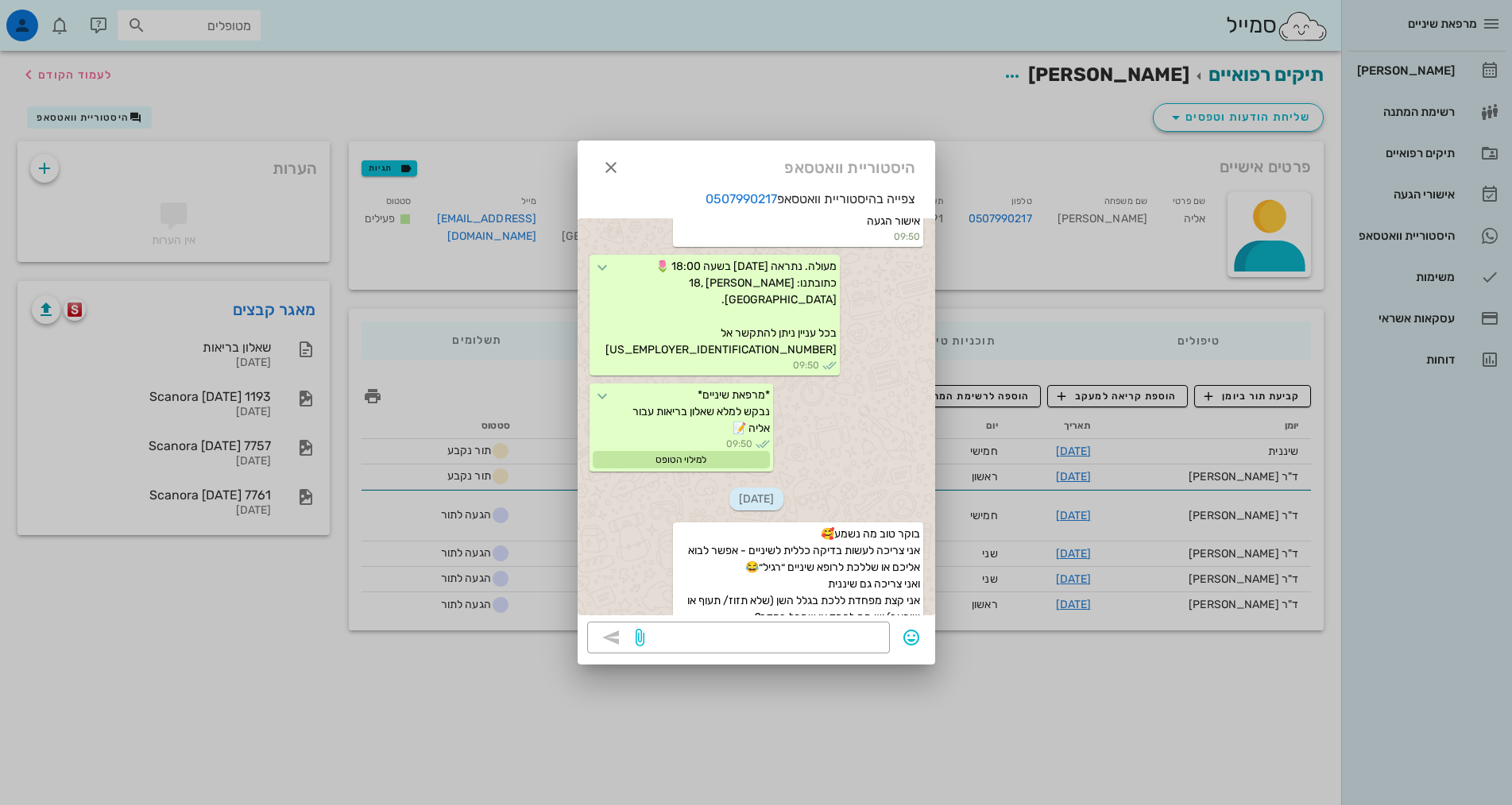
drag, startPoint x: 688, startPoint y: 152, endPoint x: 626, endPoint y: 146, distance: 62.3
click at [626, 146] on div "היסטוריית וואטסאפ" at bounding box center [756, 165] width 358 height 50
drag, startPoint x: 604, startPoint y: 165, endPoint x: 619, endPoint y: 170, distance: 15.8
click at [606, 166] on icon "button" at bounding box center [611, 167] width 19 height 19
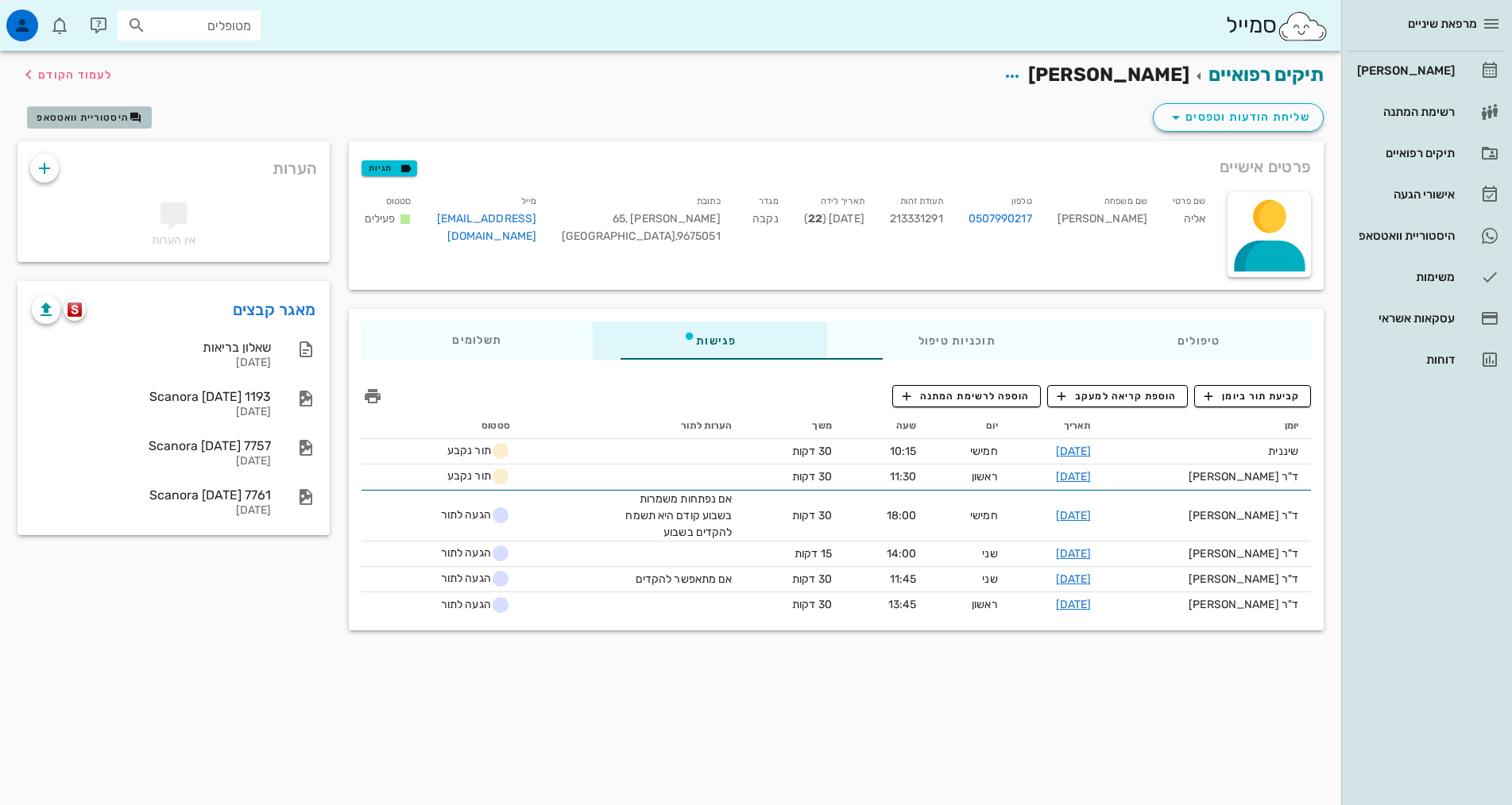
click at [84, 122] on span "היסטוריית וואטסאפ" at bounding box center [82, 117] width 92 height 11
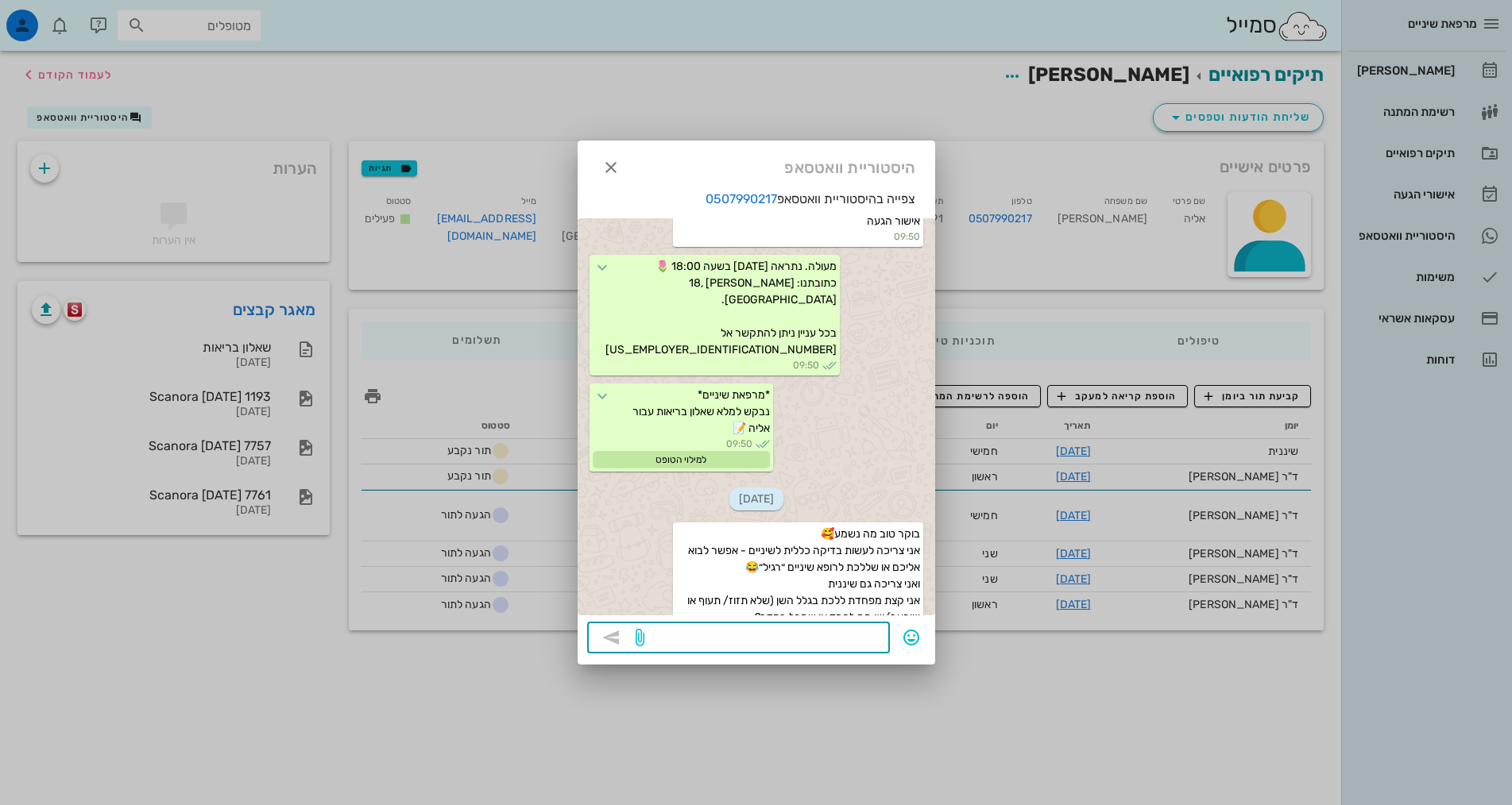
paste textarea "שלום, בהחלט ניתן לקבוע לבדיקה ושיננית במרפאה זו. יש אפשרות ל"
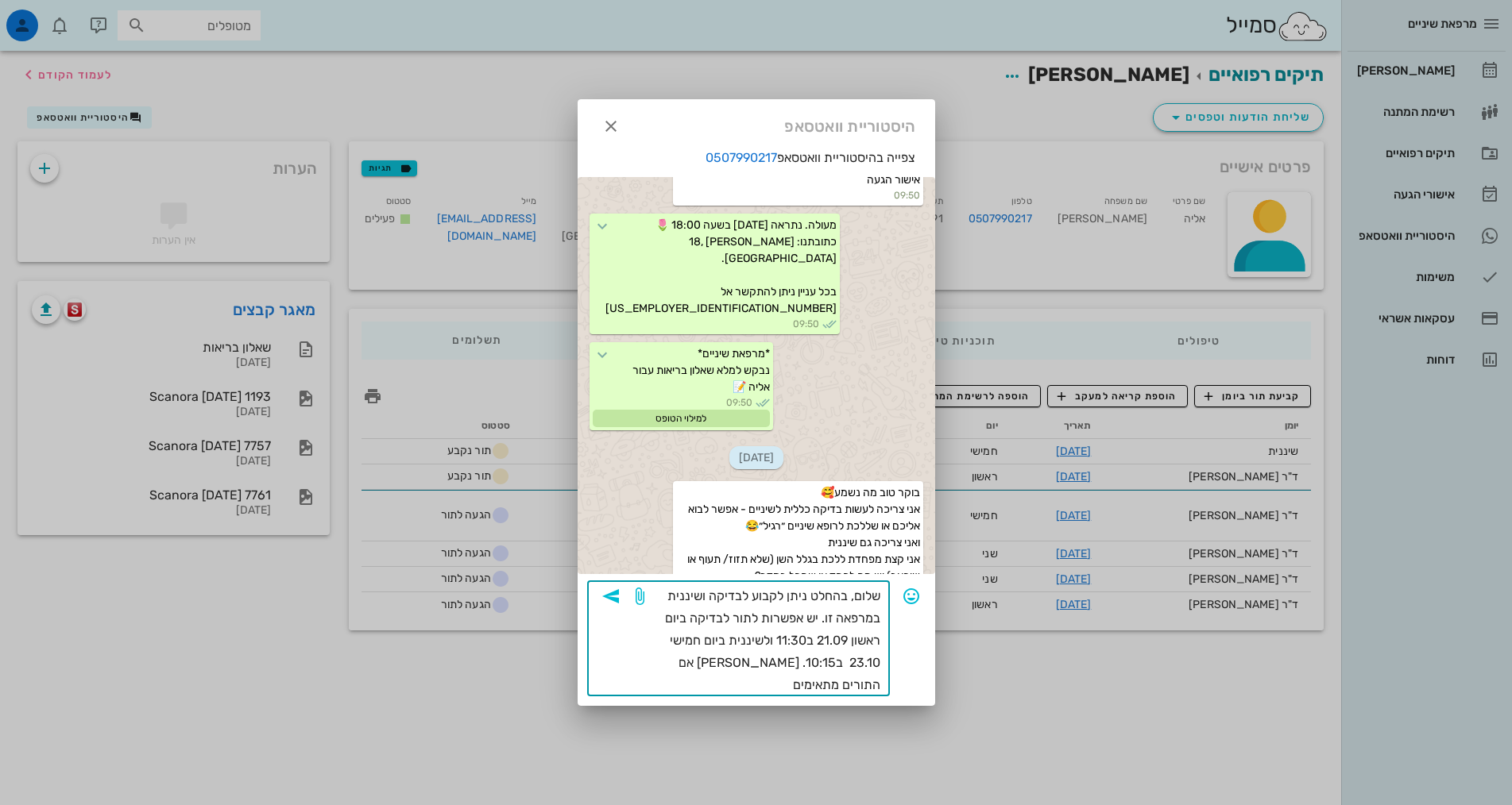
type textarea "שלום, בהחלט ניתן לקבוע לבדיקה ושיננית במרפאה זו. יש אפשרות לתור לבדיקה ביום ראש…"
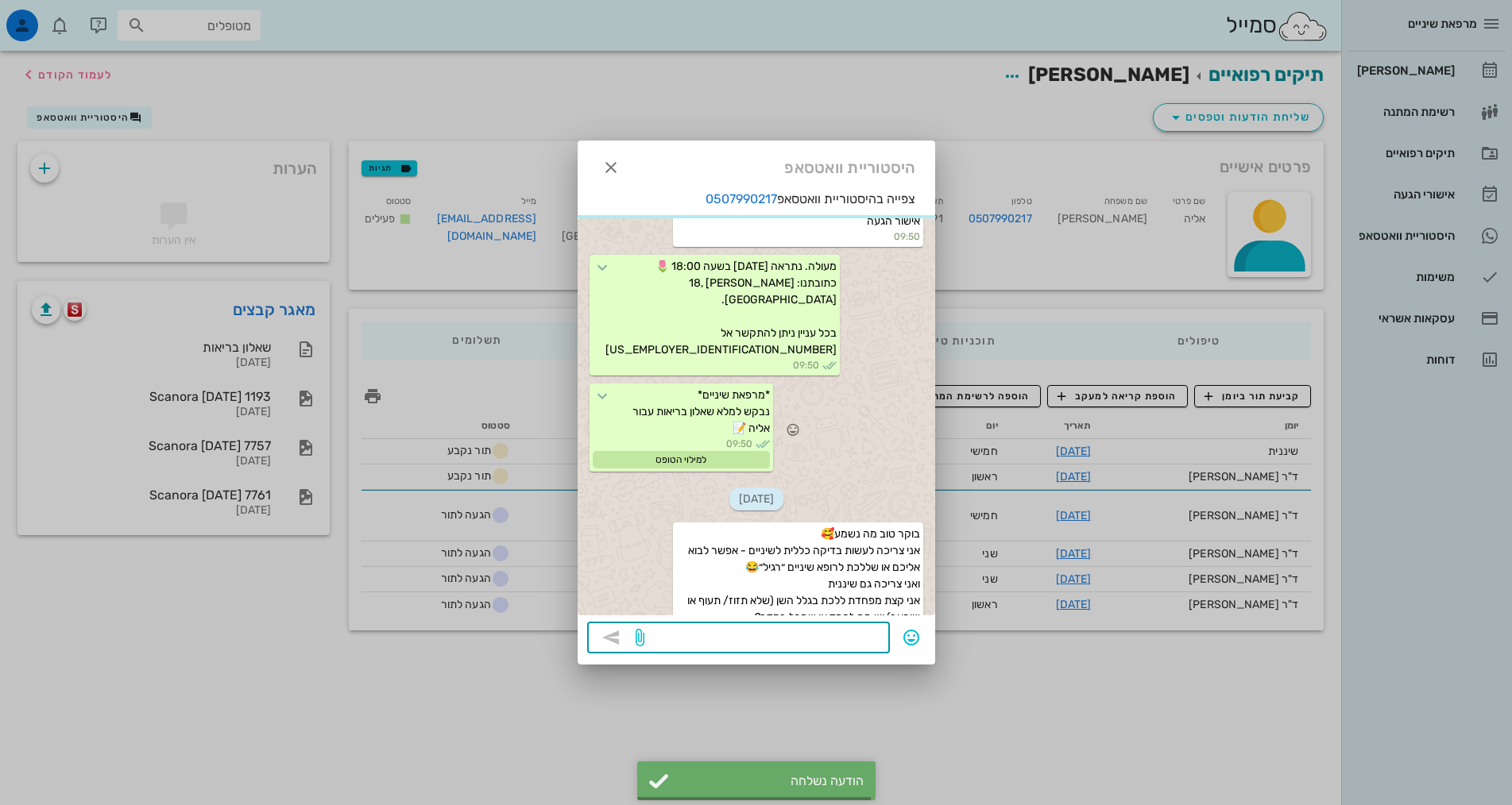
scroll to position [405, 0]
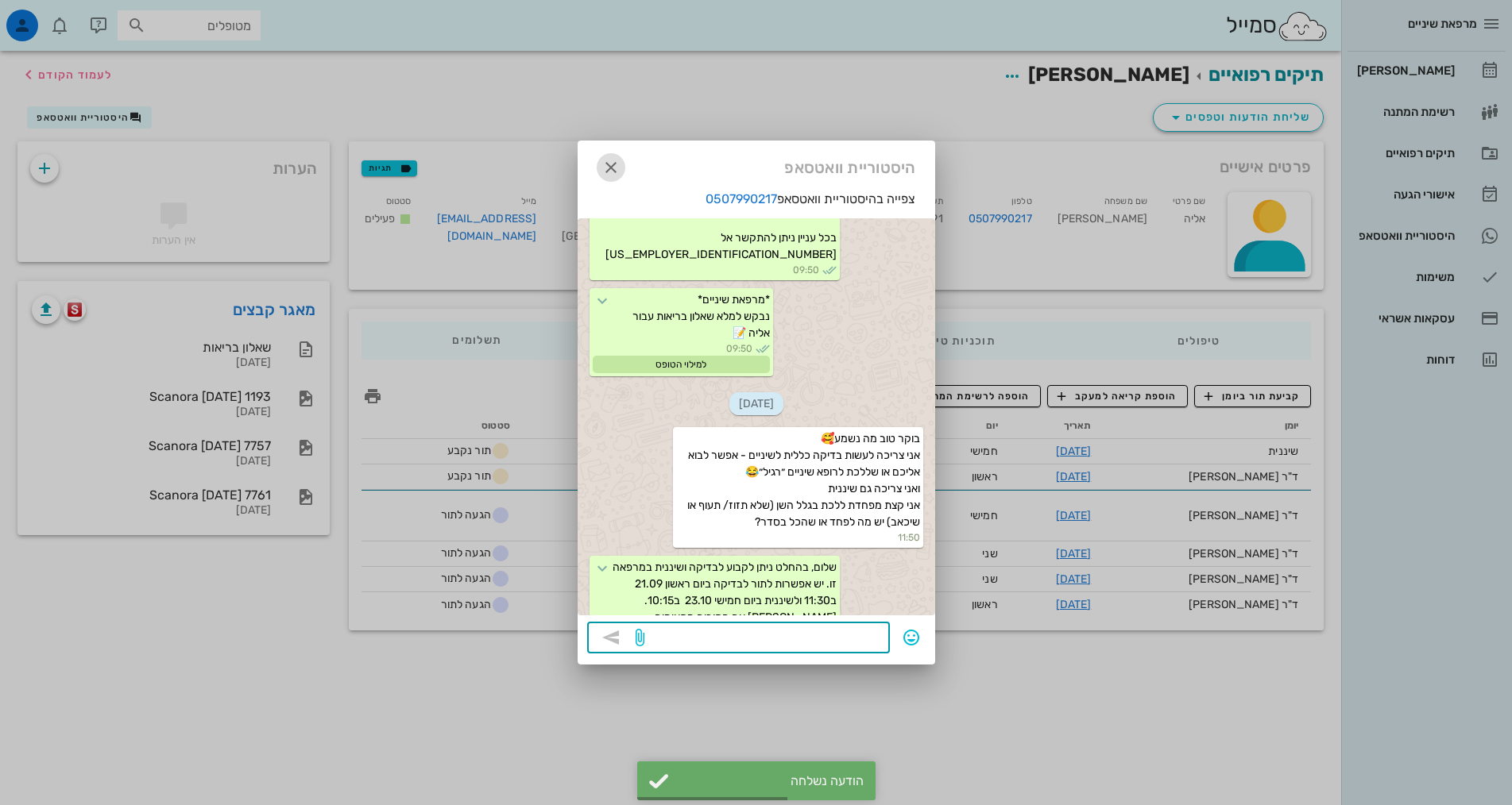
click at [613, 170] on icon "button" at bounding box center [611, 167] width 19 height 19
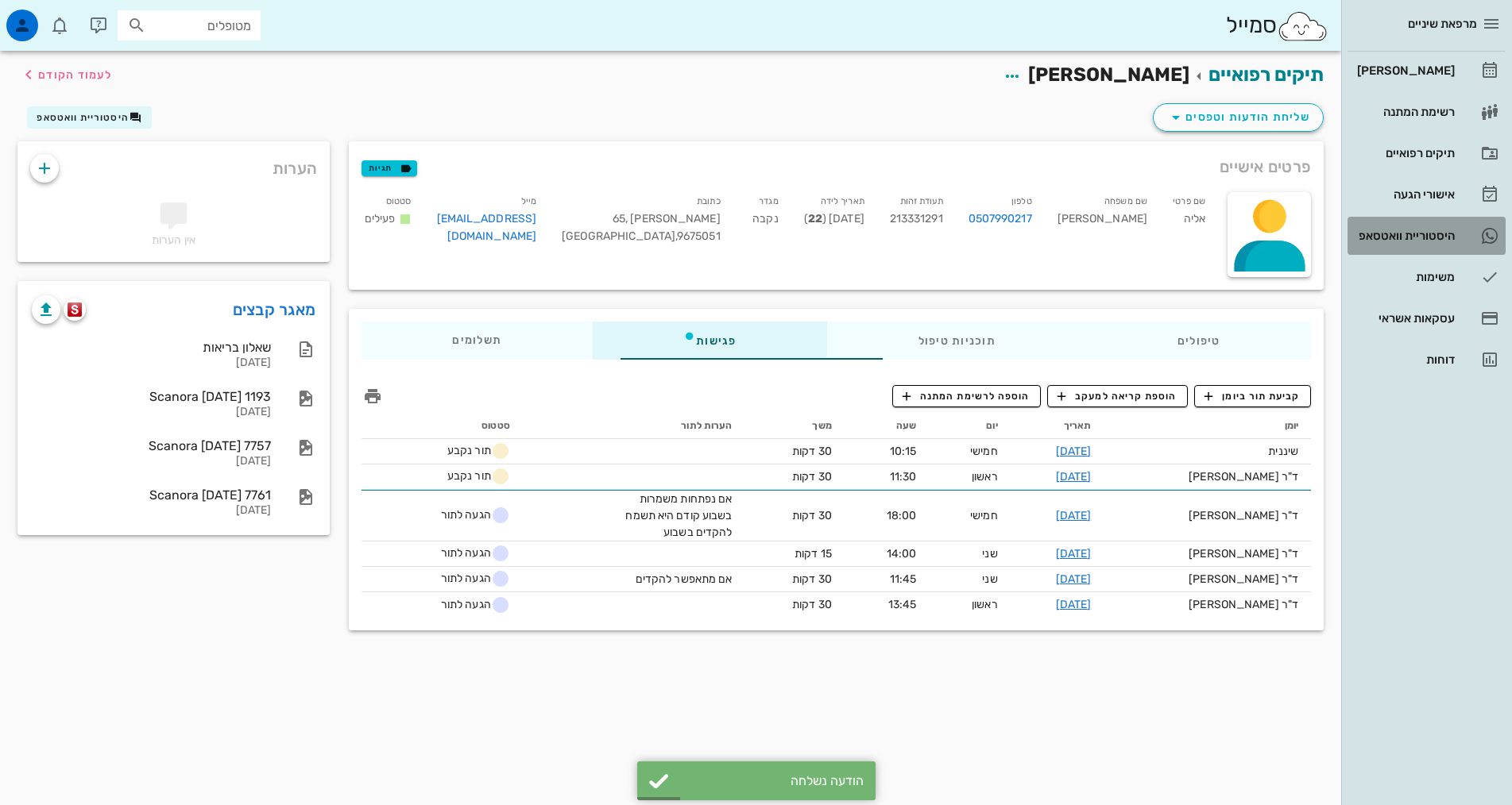
click at [1419, 248] on link "9 היסטוריית וואטסאפ" at bounding box center [1426, 236] width 158 height 38
